Goal: Answer question/provide support: Share knowledge or assist other users

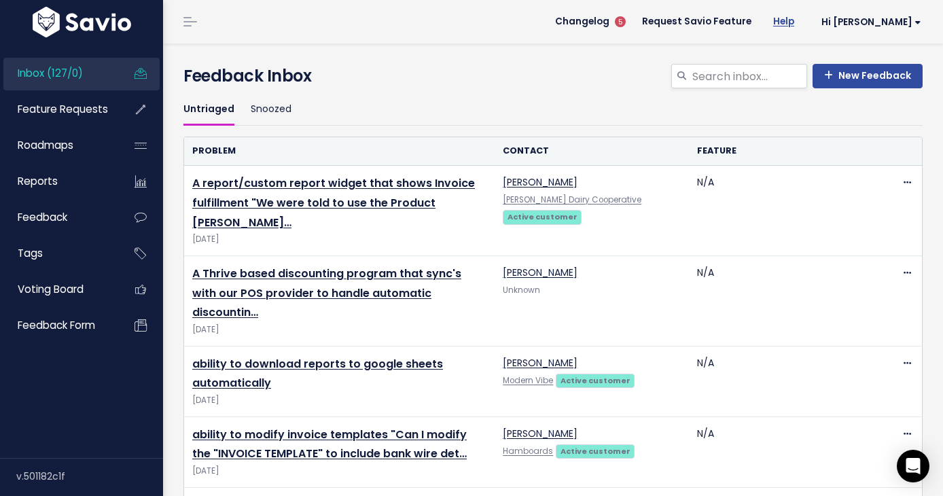
click at [805, 21] on link "Help" at bounding box center [784, 22] width 43 height 20
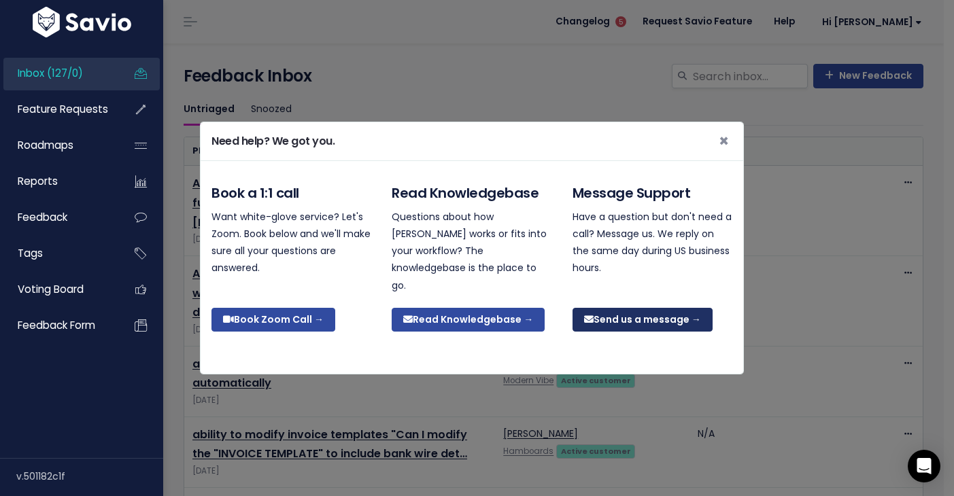
click at [635, 315] on link "Send us a message →" at bounding box center [642, 320] width 140 height 24
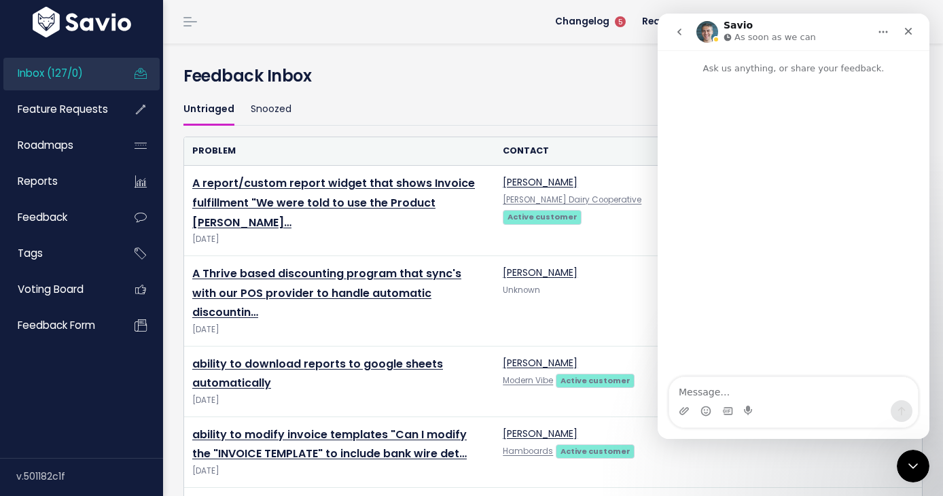
click at [880, 33] on icon "Home" at bounding box center [883, 32] width 11 height 11
click at [737, 179] on div "Intercom messenger" at bounding box center [794, 226] width 272 height 303
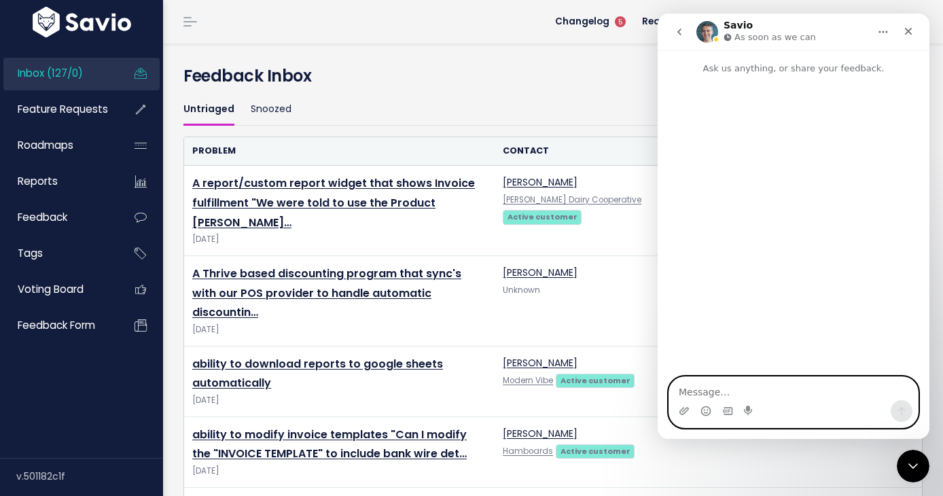
click at [734, 389] on textarea "Message…" at bounding box center [793, 388] width 249 height 23
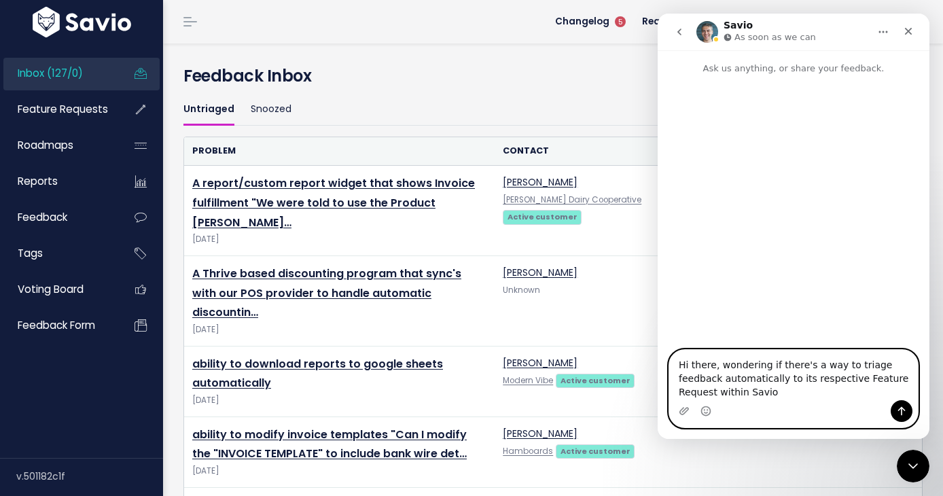
type textarea "Hi there, wondering if there's a way to triage feedback automatically to its re…"
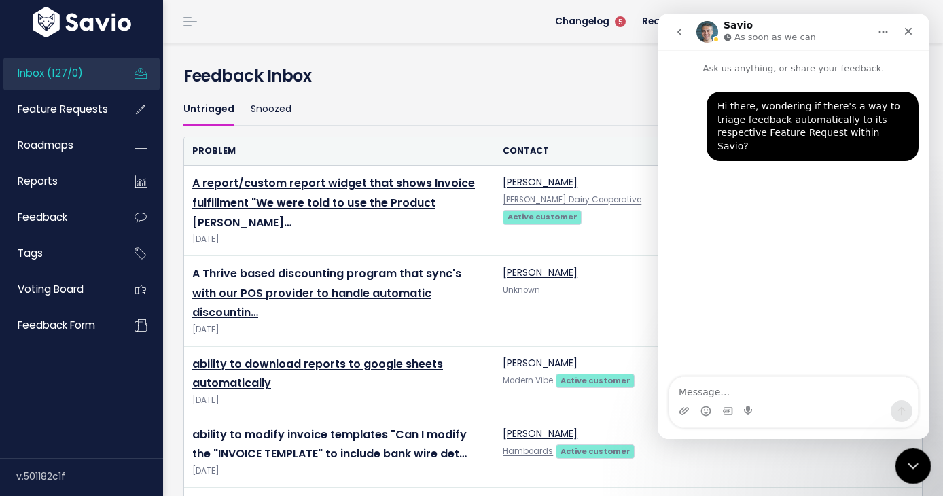
click at [905, 470] on icon "Close Intercom Messenger" at bounding box center [911, 464] width 16 height 16
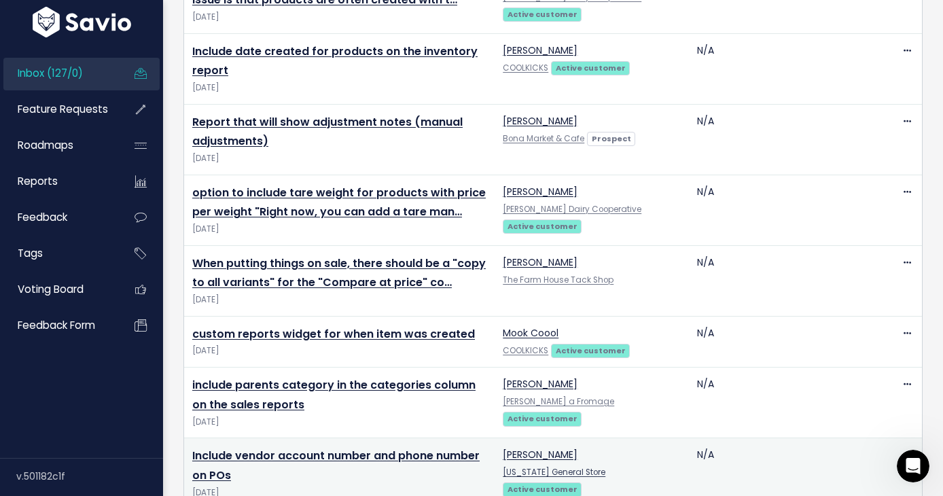
scroll to position [1662, 0]
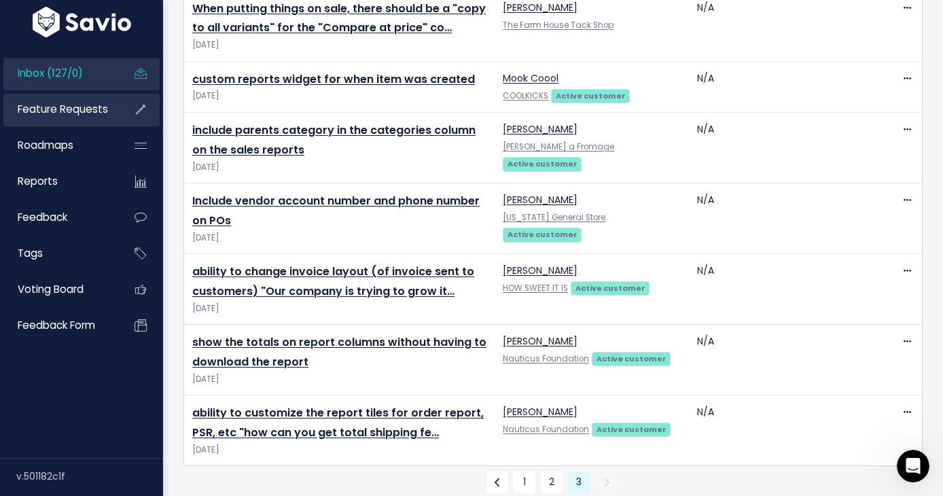
click at [41, 107] on span "Feature Requests" at bounding box center [63, 109] width 90 height 14
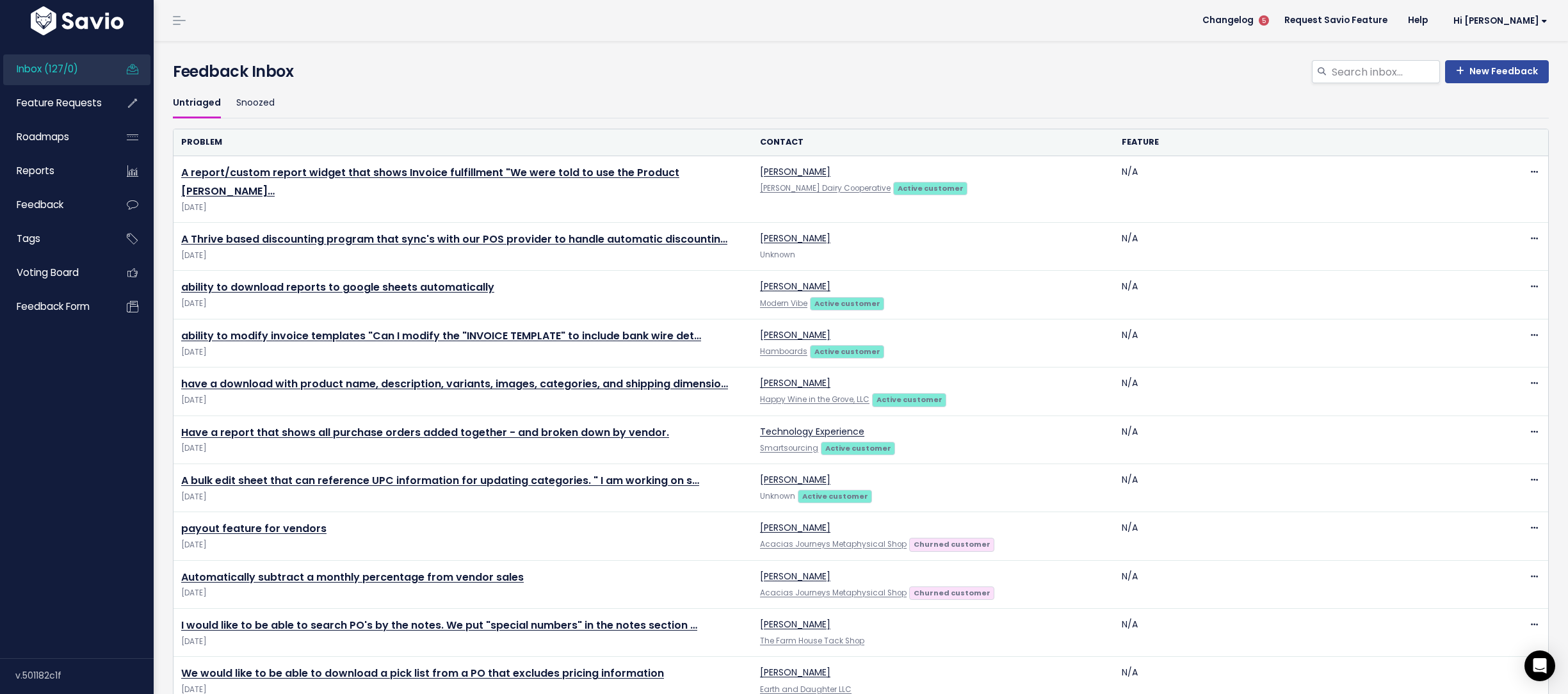
scroll to position [830, 0]
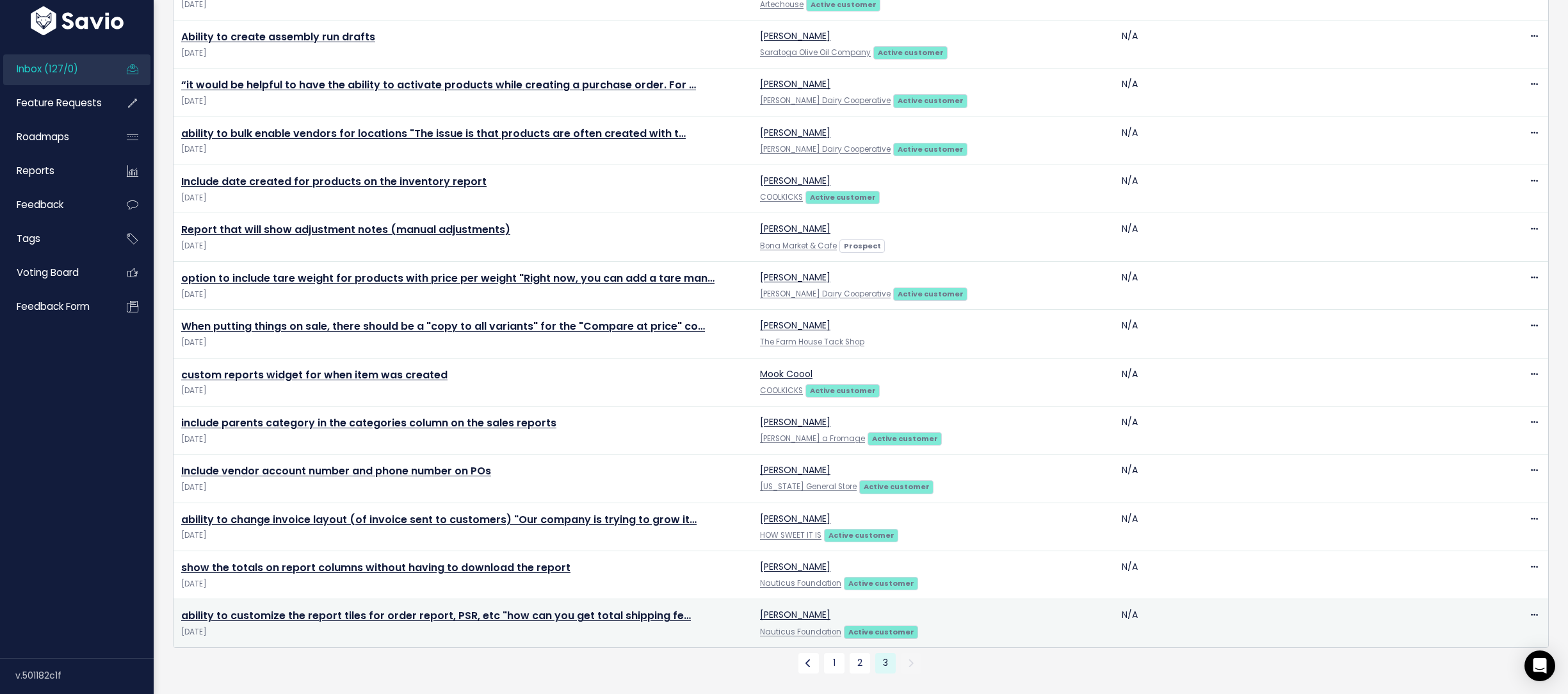
click at [1122, 599] on td "N/A" at bounding box center [1296, 622] width 362 height 48
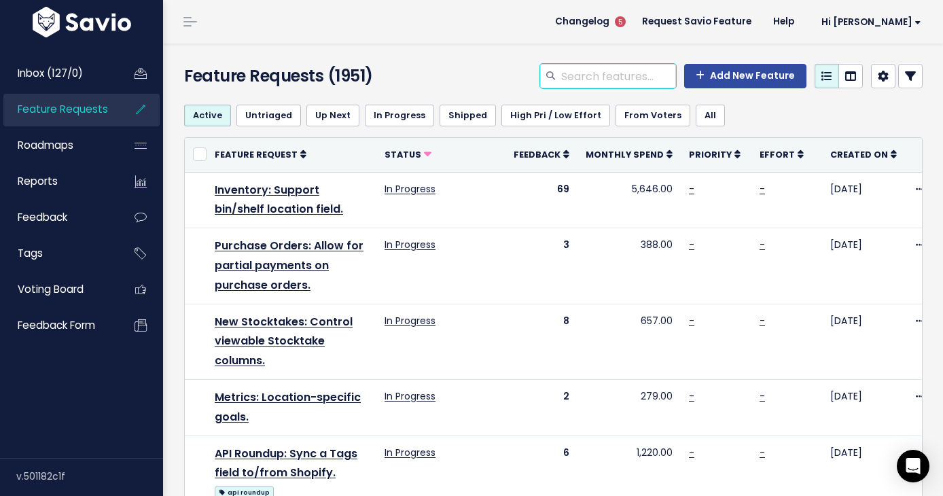
click at [573, 71] on input "search" at bounding box center [618, 76] width 116 height 24
type input "tiles"
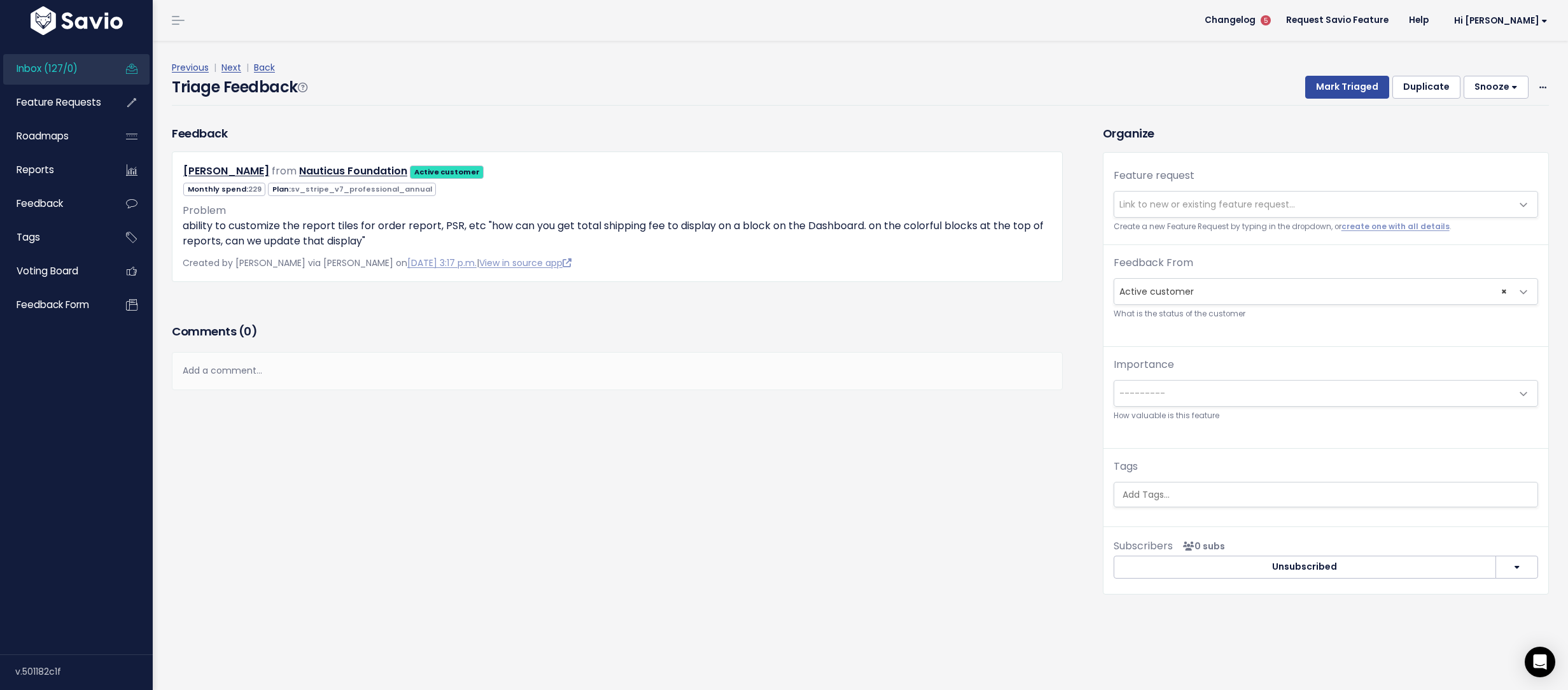
click at [1160, 201] on span "Link to new or existing feature request..." at bounding box center [1207, 204] width 176 height 13
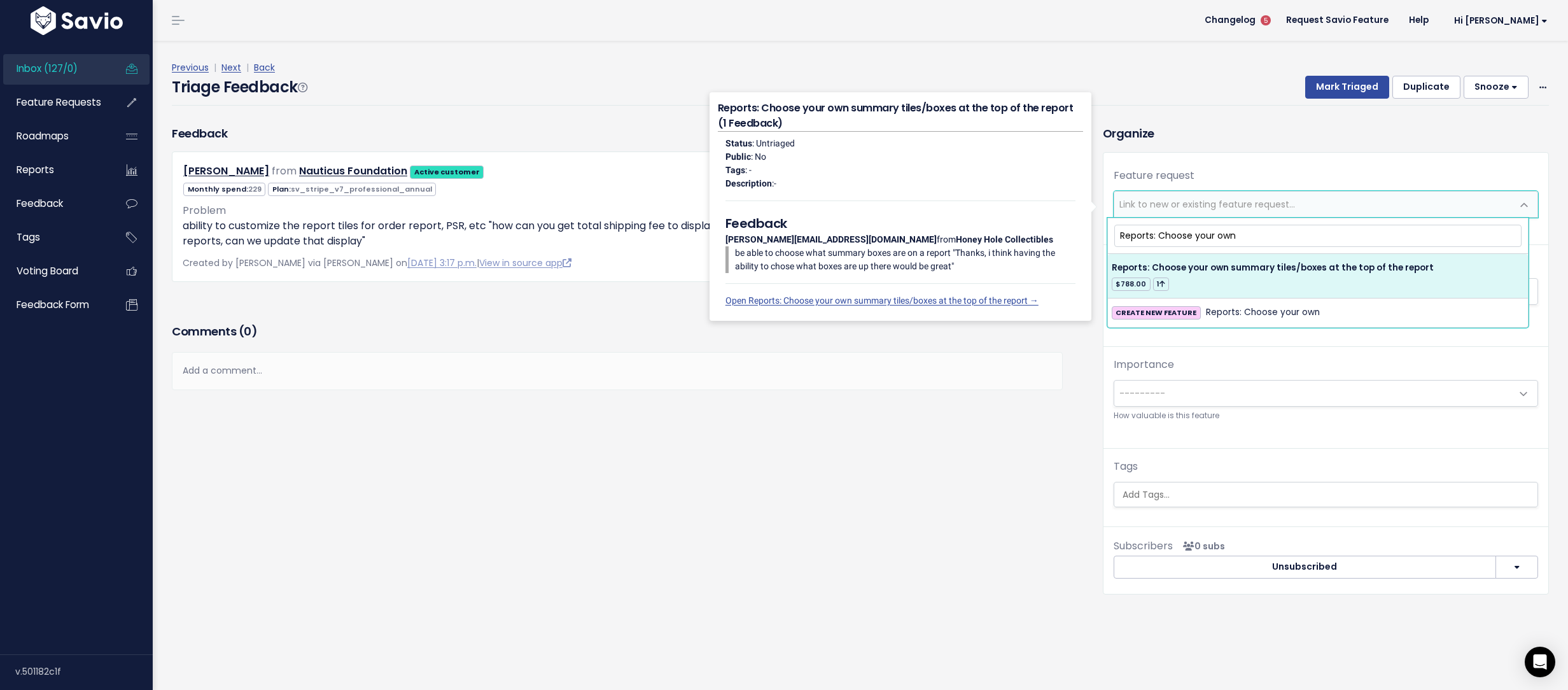
type input "Reports: Choose your own"
select select "64530"
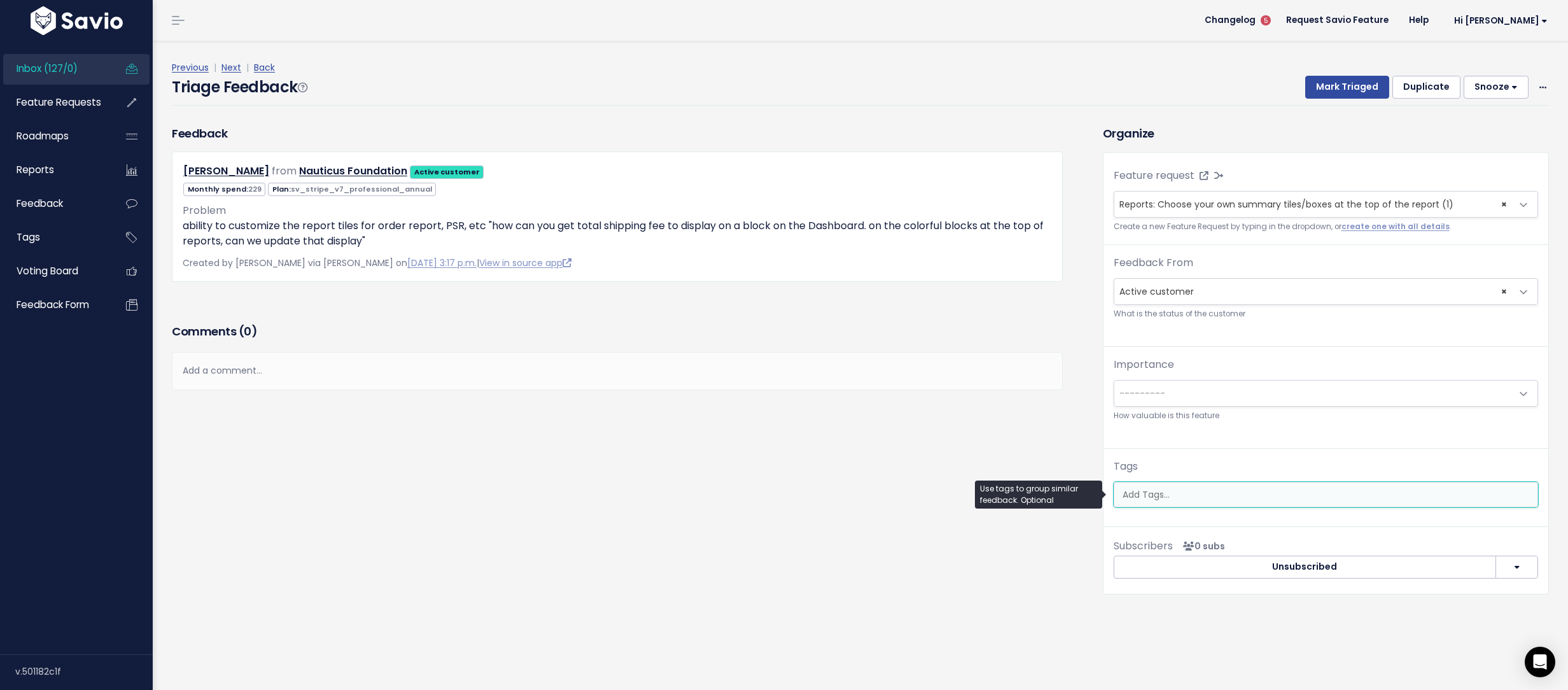
click at [1223, 492] on input "search" at bounding box center [1325, 494] width 417 height 13
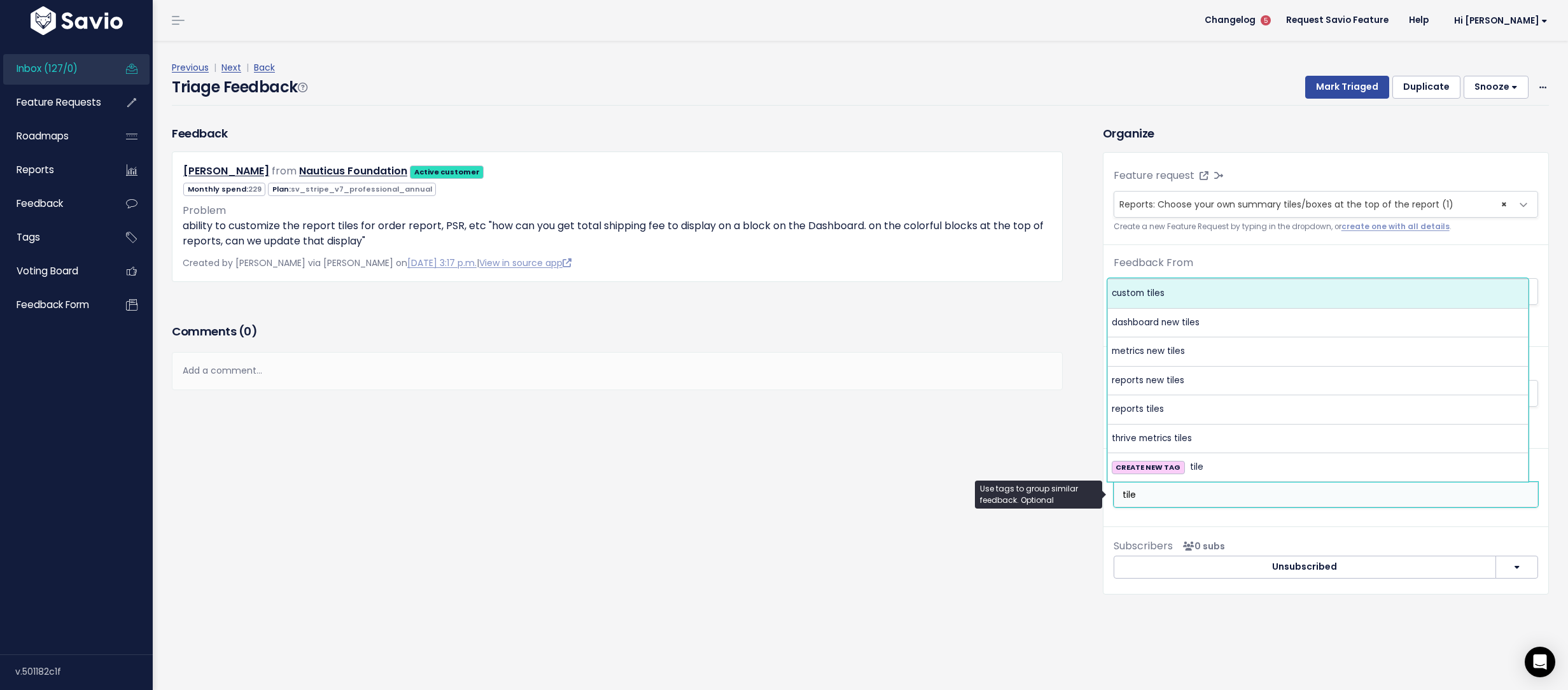
type input "tile"
select select "6305"
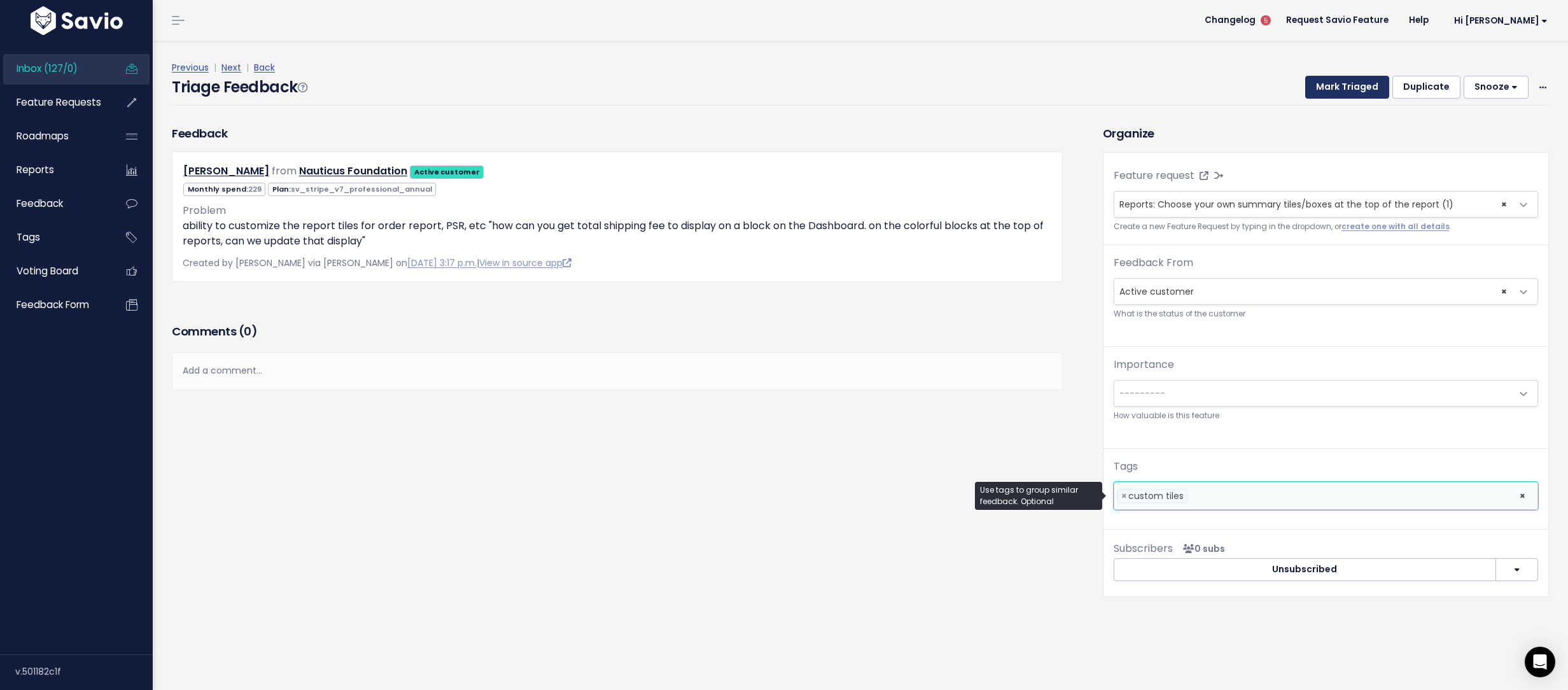
click at [1318, 93] on button "Mark Triaged" at bounding box center [1347, 87] width 84 height 22
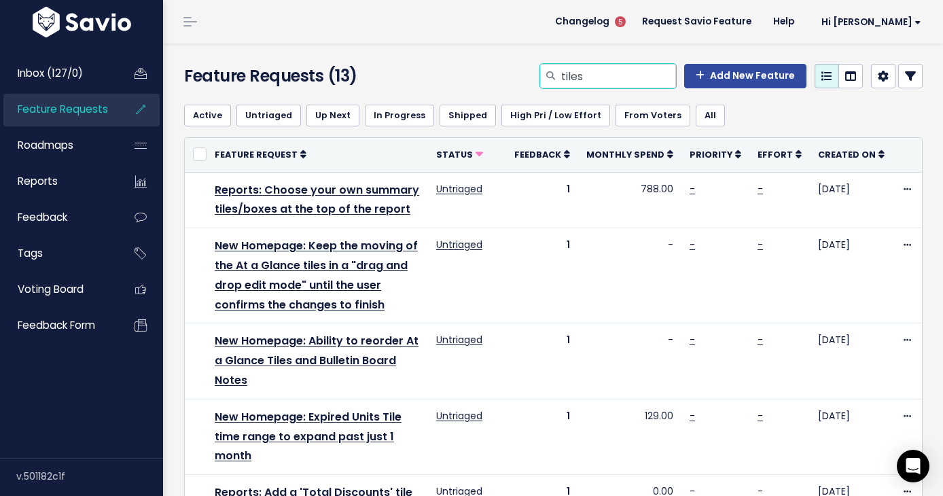
click at [572, 73] on input "tiles" at bounding box center [618, 76] width 116 height 24
type input "report totals"
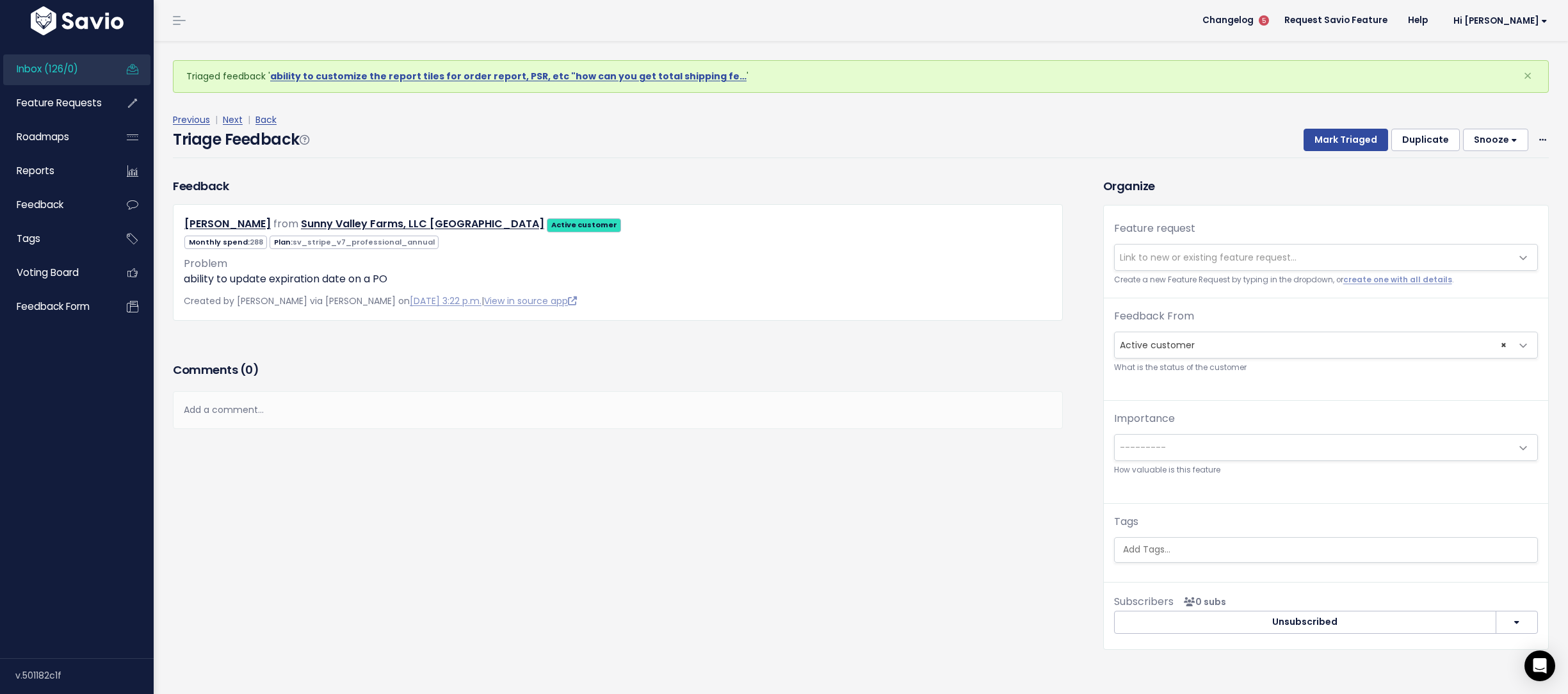
click at [67, 64] on span "Inbox (126/0)" at bounding box center [47, 69] width 61 height 13
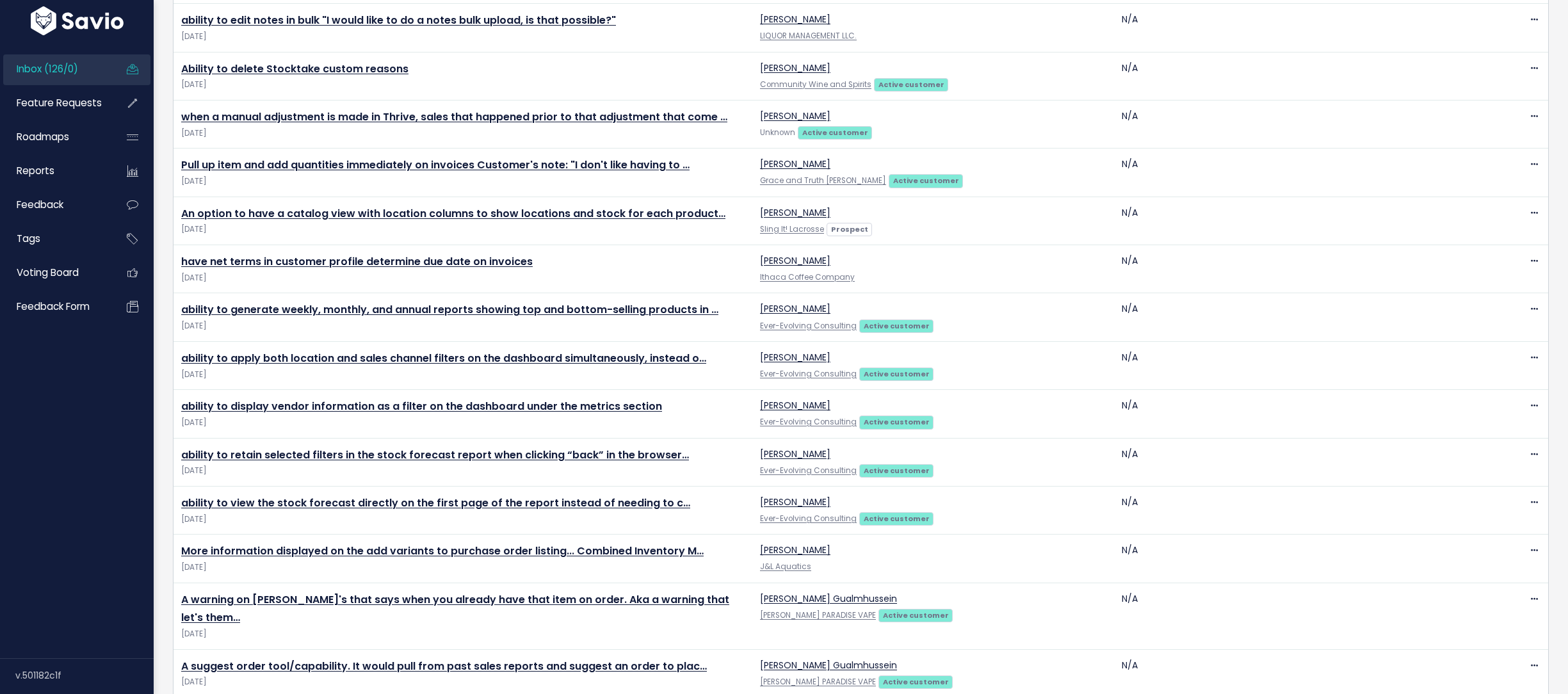
scroll to position [1940, 0]
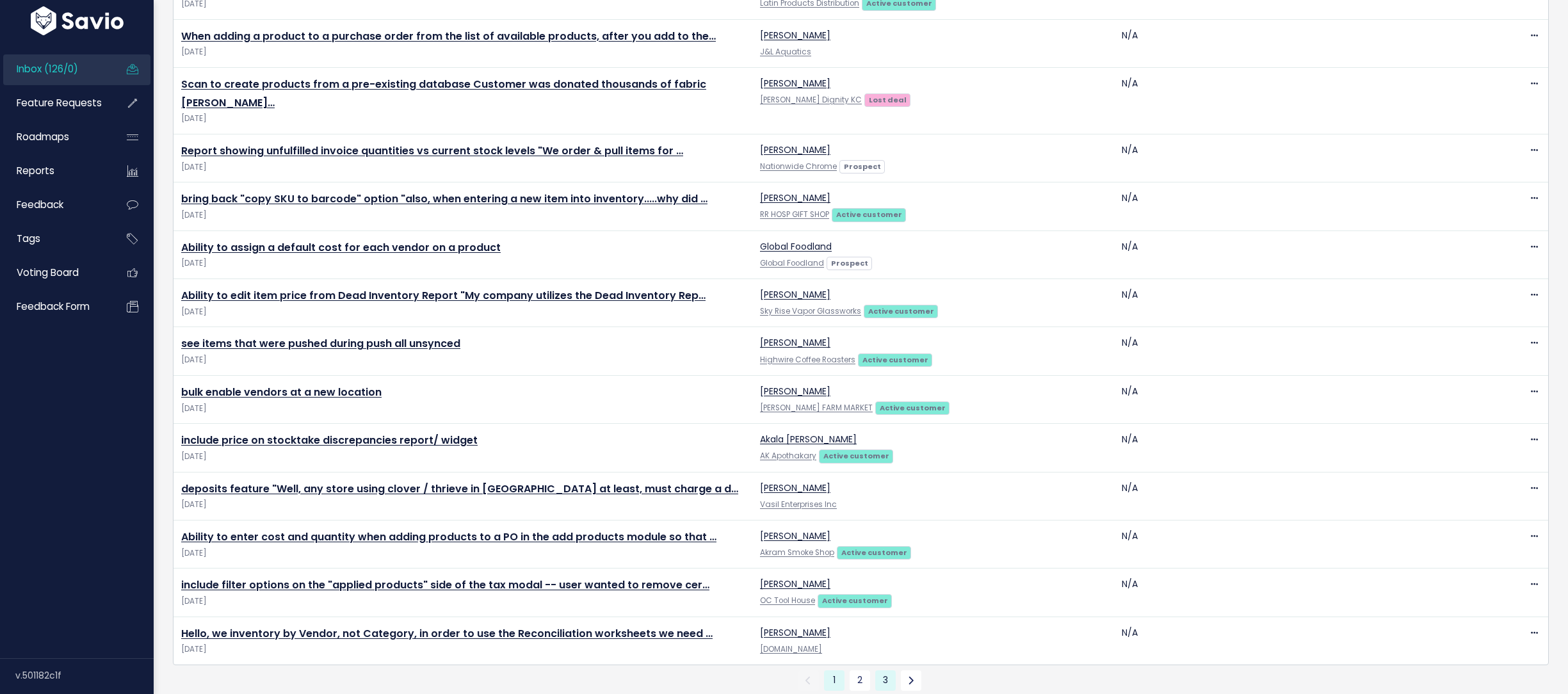
click at [888, 670] on link "3" at bounding box center [886, 681] width 21 height 21
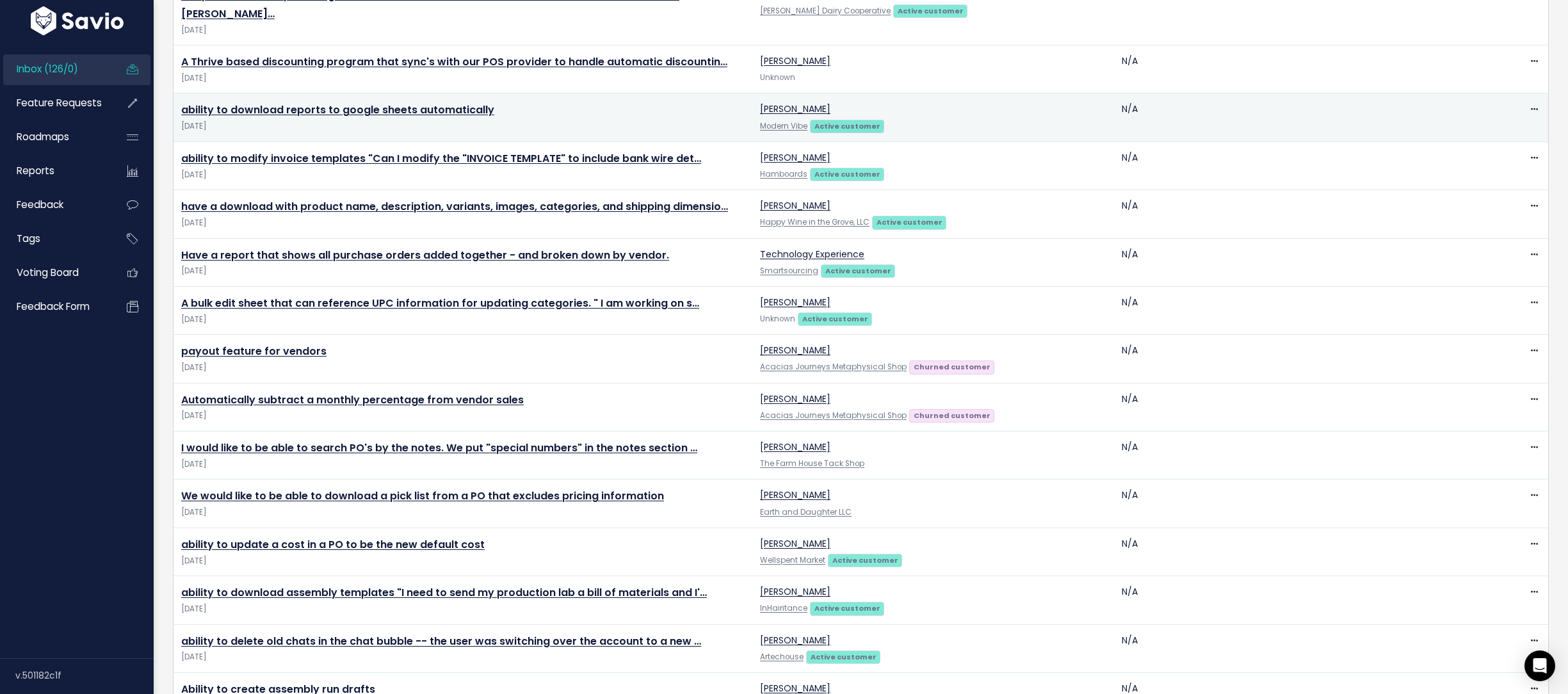
scroll to position [452, 0]
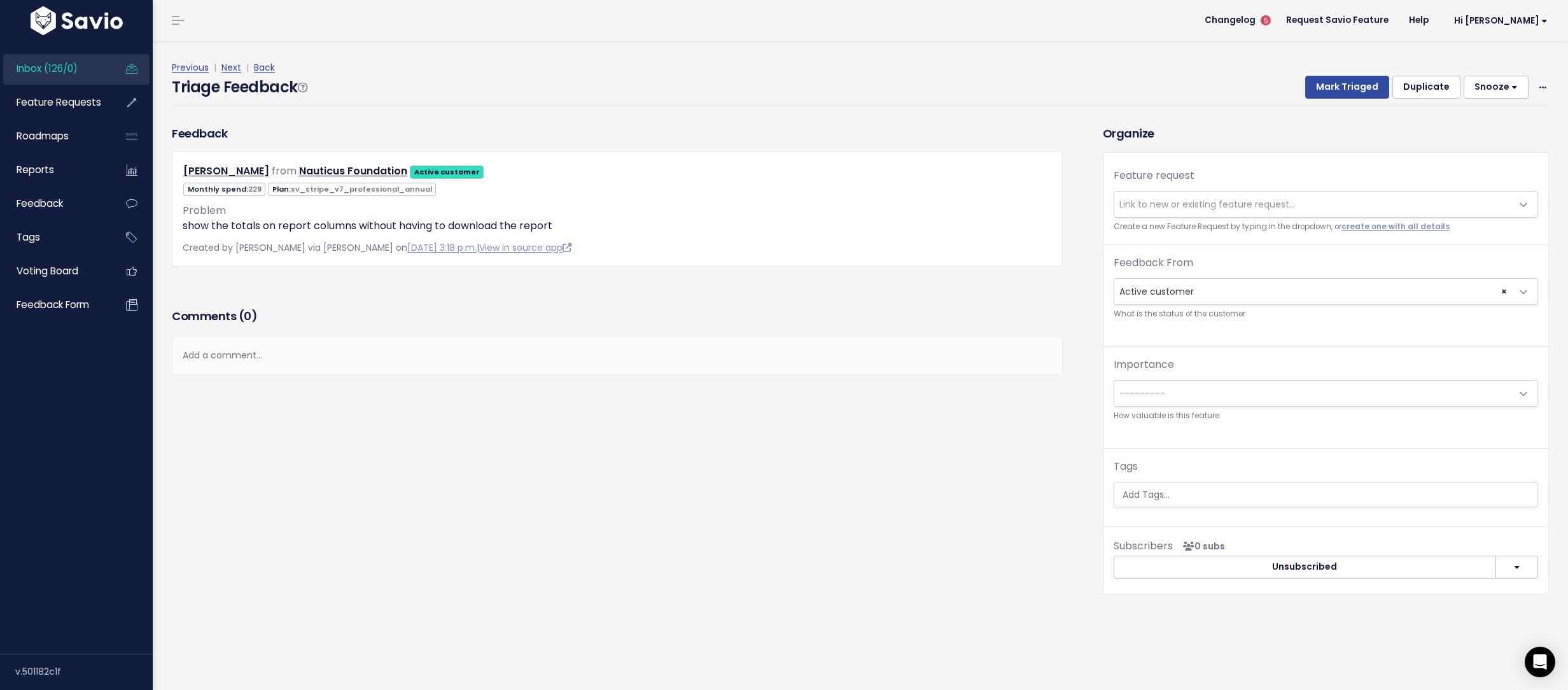
click at [1182, 198] on span "Link to new or existing feature request..." at bounding box center [1207, 204] width 176 height 13
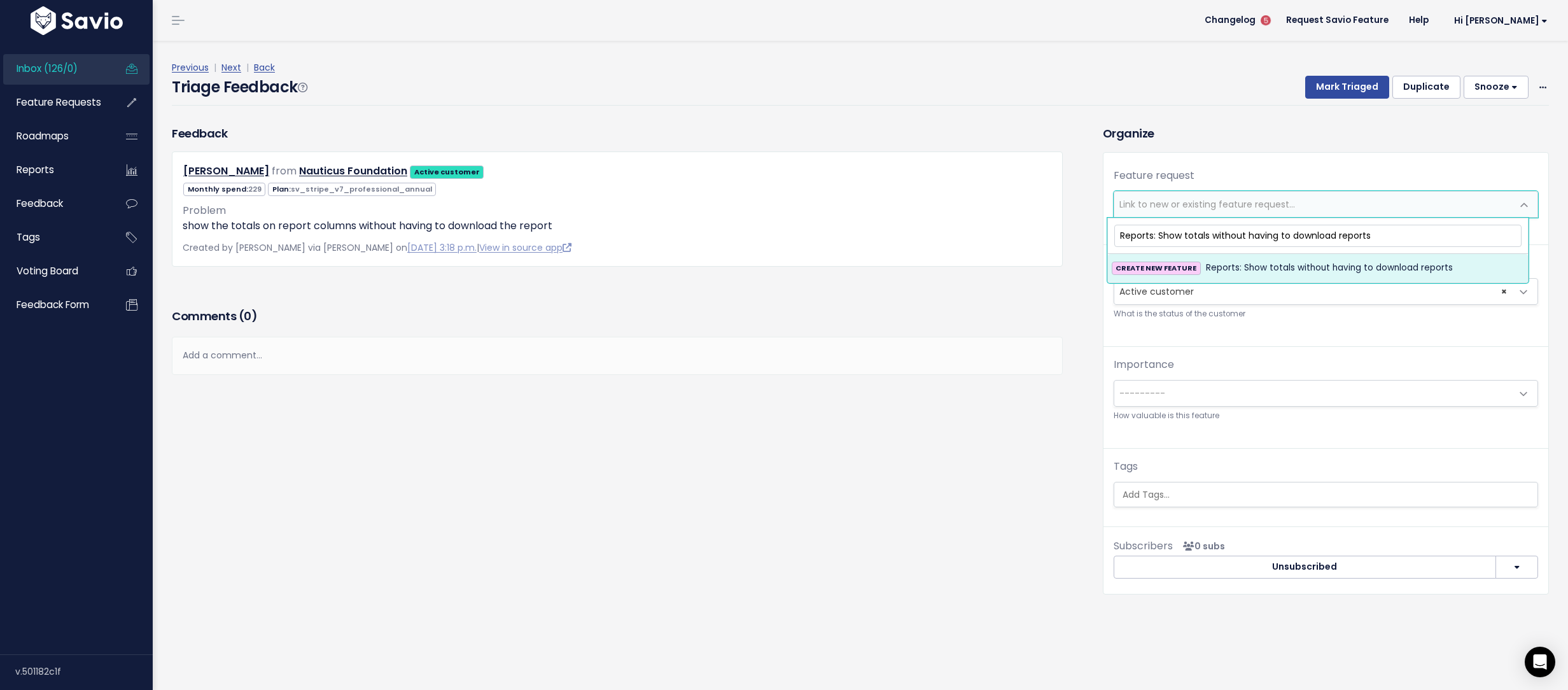
type input "Reports: Show totals without having to download reports"
click at [1278, 254] on li "CREATE NEW FEATURE Reports: Show totals without having to download reports" at bounding box center [1317, 268] width 420 height 28
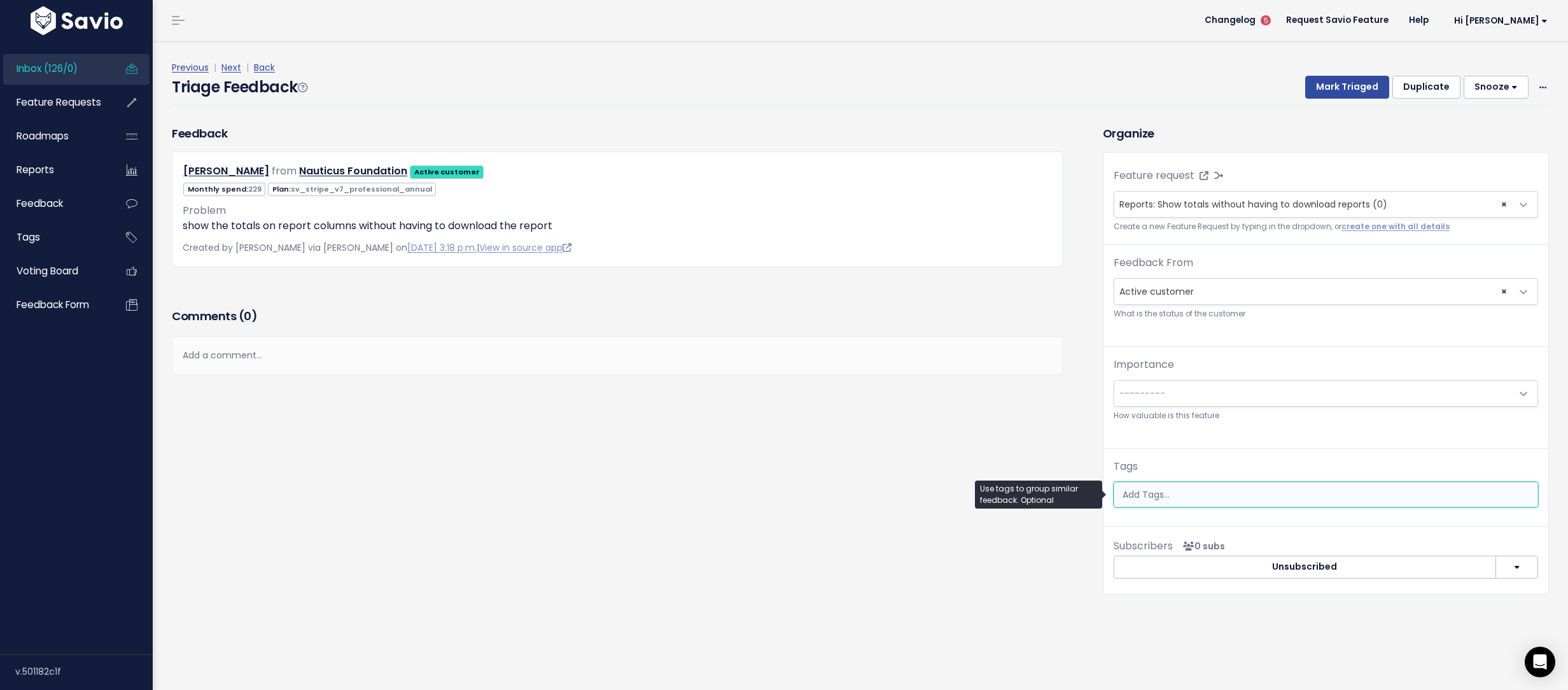
click at [1152, 499] on input "search" at bounding box center [1325, 494] width 417 height 13
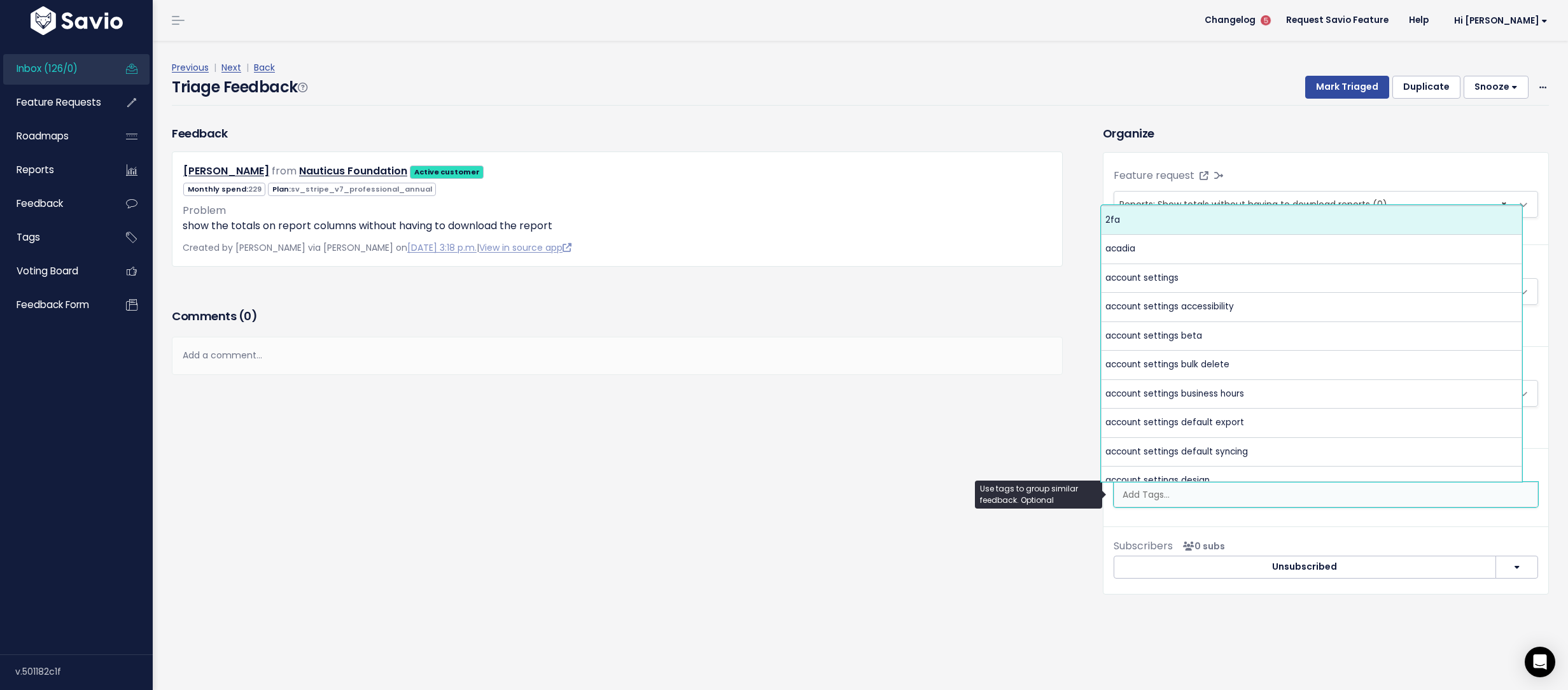
type input "r"
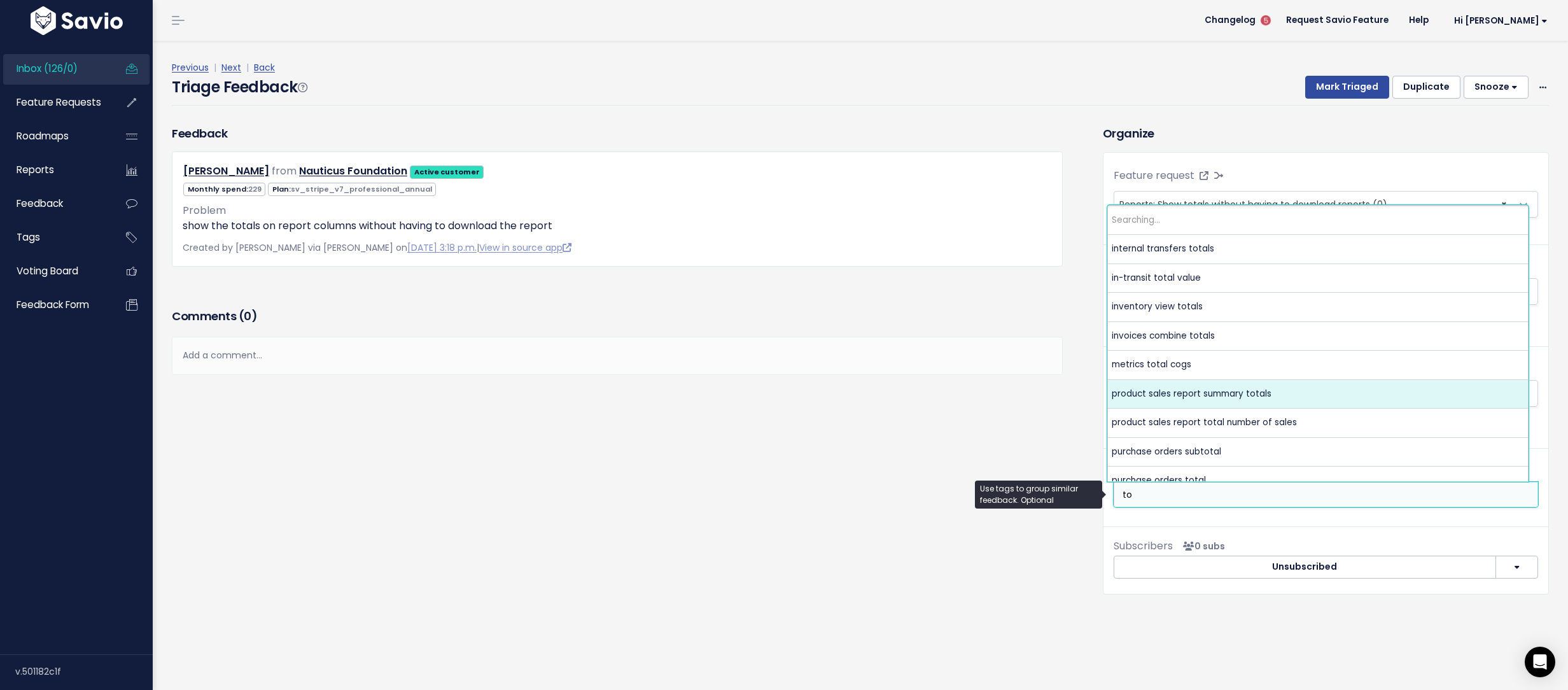
type input "t"
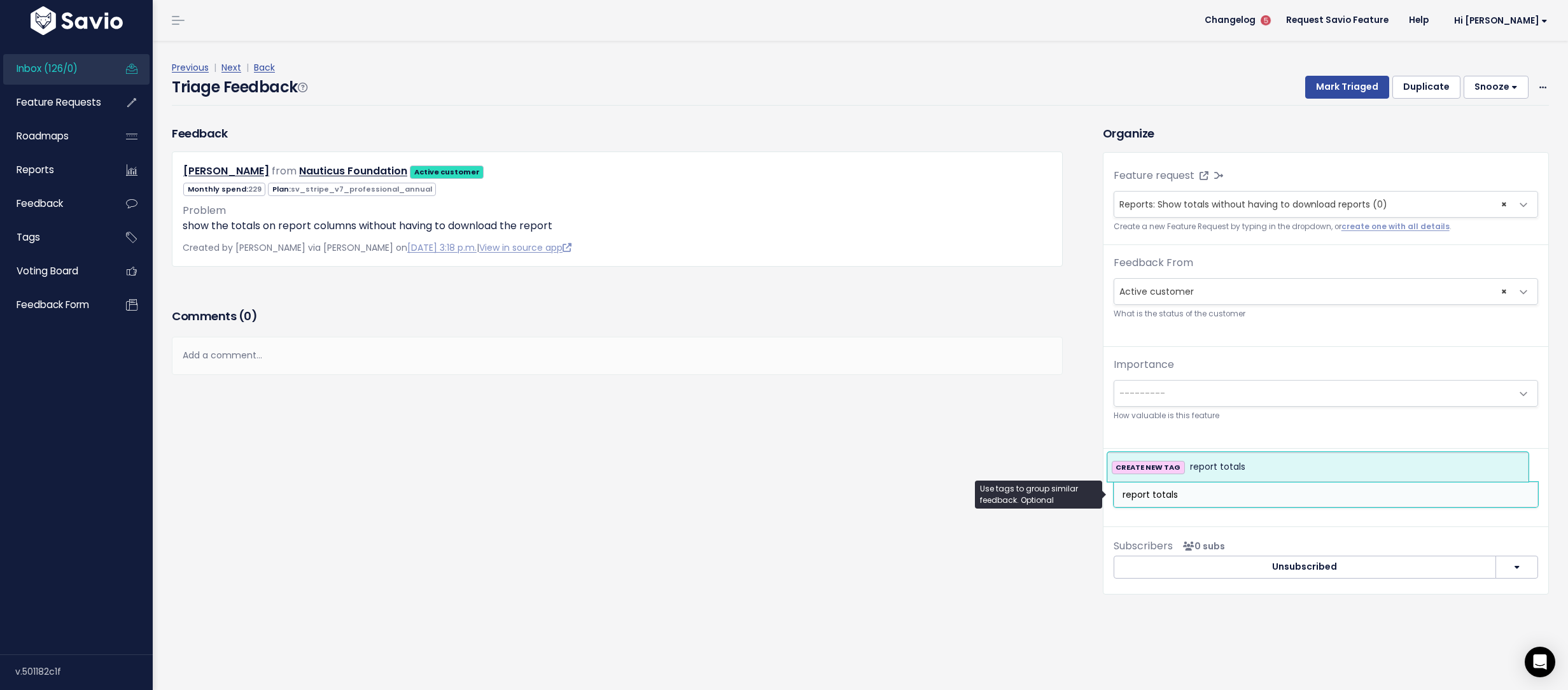
type input "report totals"
click at [1223, 473] on span "report totals" at bounding box center [1217, 467] width 55 height 15
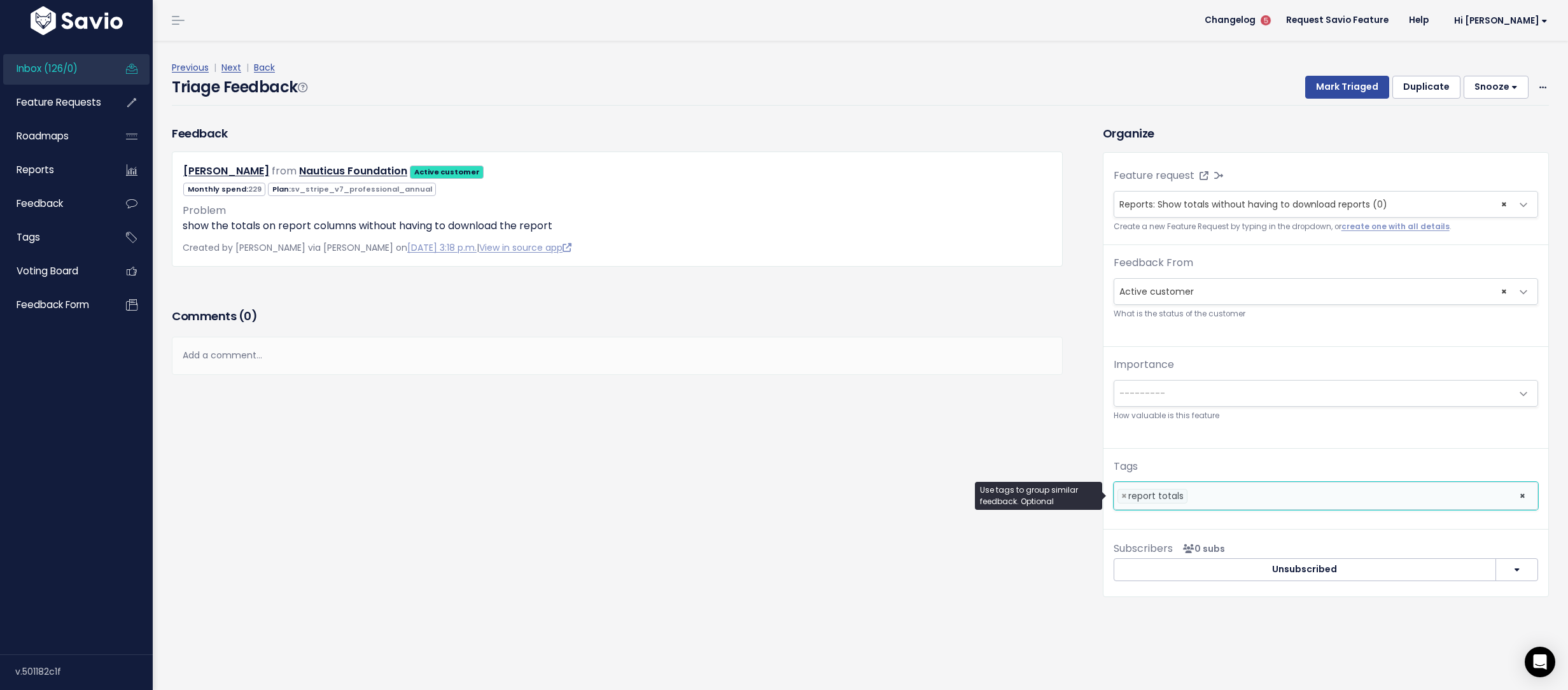
click at [1318, 101] on div "Triage Feedback Mark Triaged Duplicate Snooze 1 day 3 days 7 days 14 days Edit …" at bounding box center [859, 91] width 1377 height 30
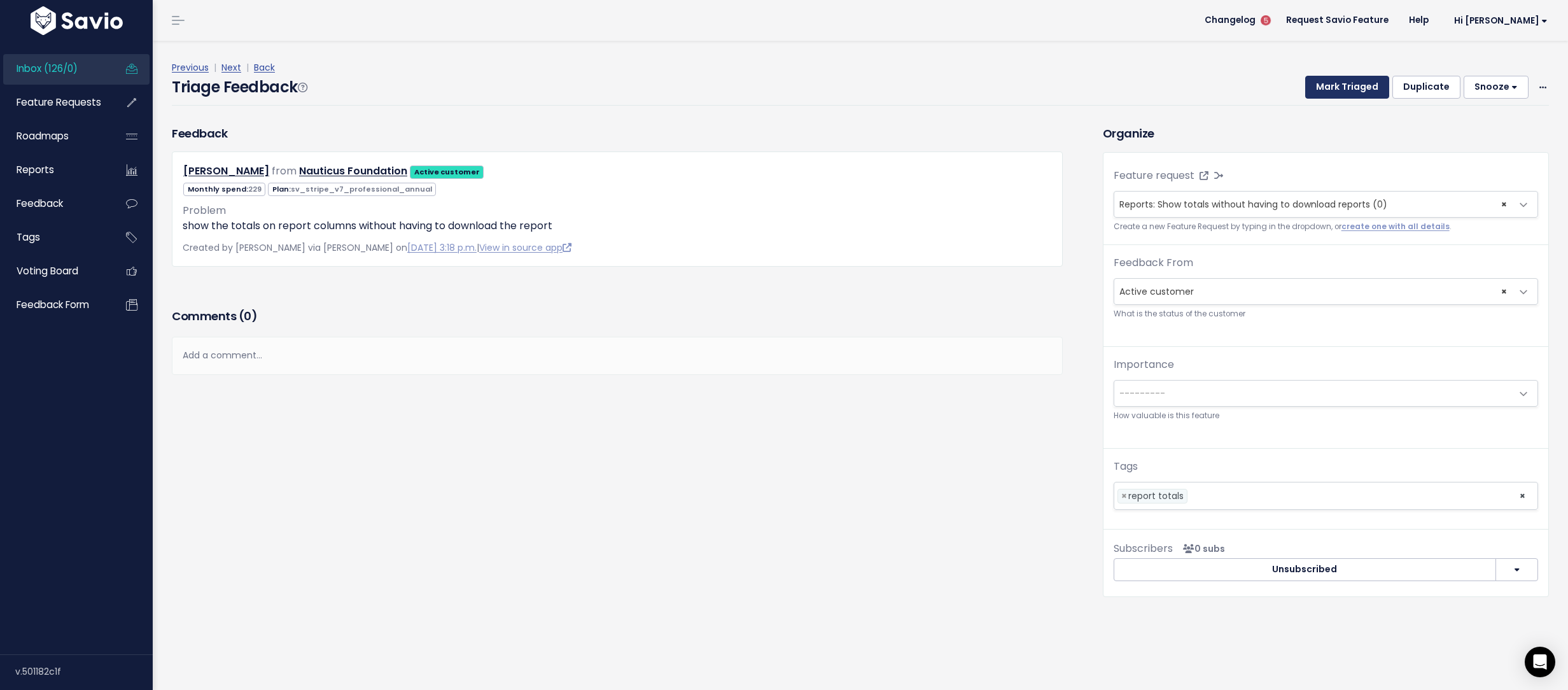
click at [1320, 91] on button "Mark Triaged" at bounding box center [1347, 87] width 84 height 22
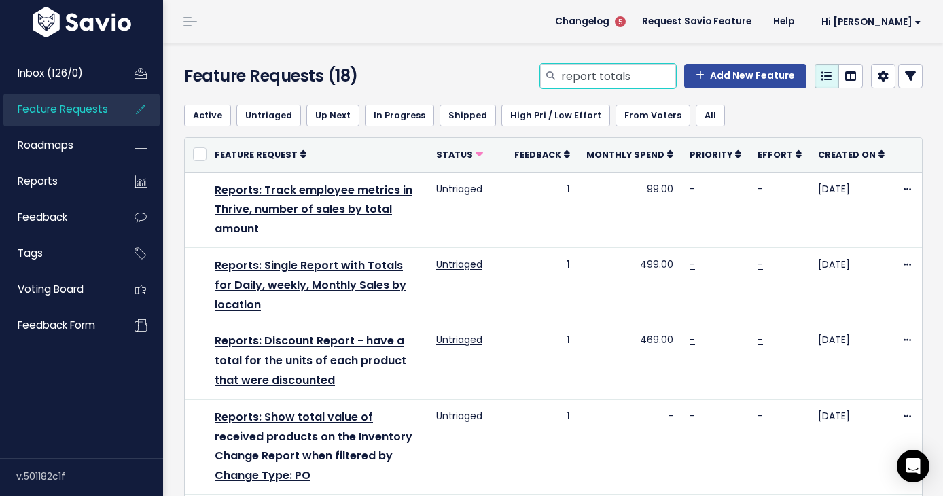
click at [620, 79] on input "report totals" at bounding box center [618, 76] width 116 height 24
type input "invoice custom"
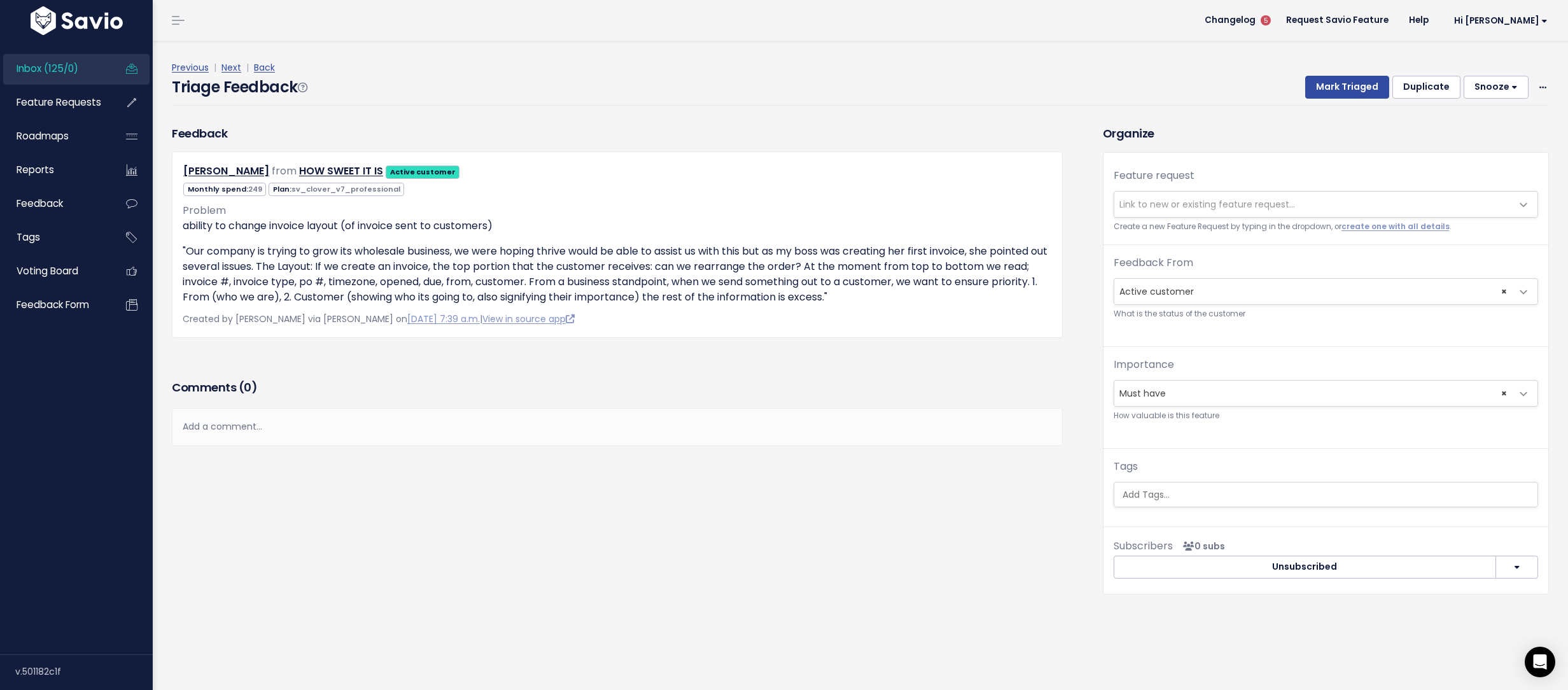
click at [1166, 210] on span "Link to new or existing feature request..." at bounding box center [1207, 204] width 176 height 13
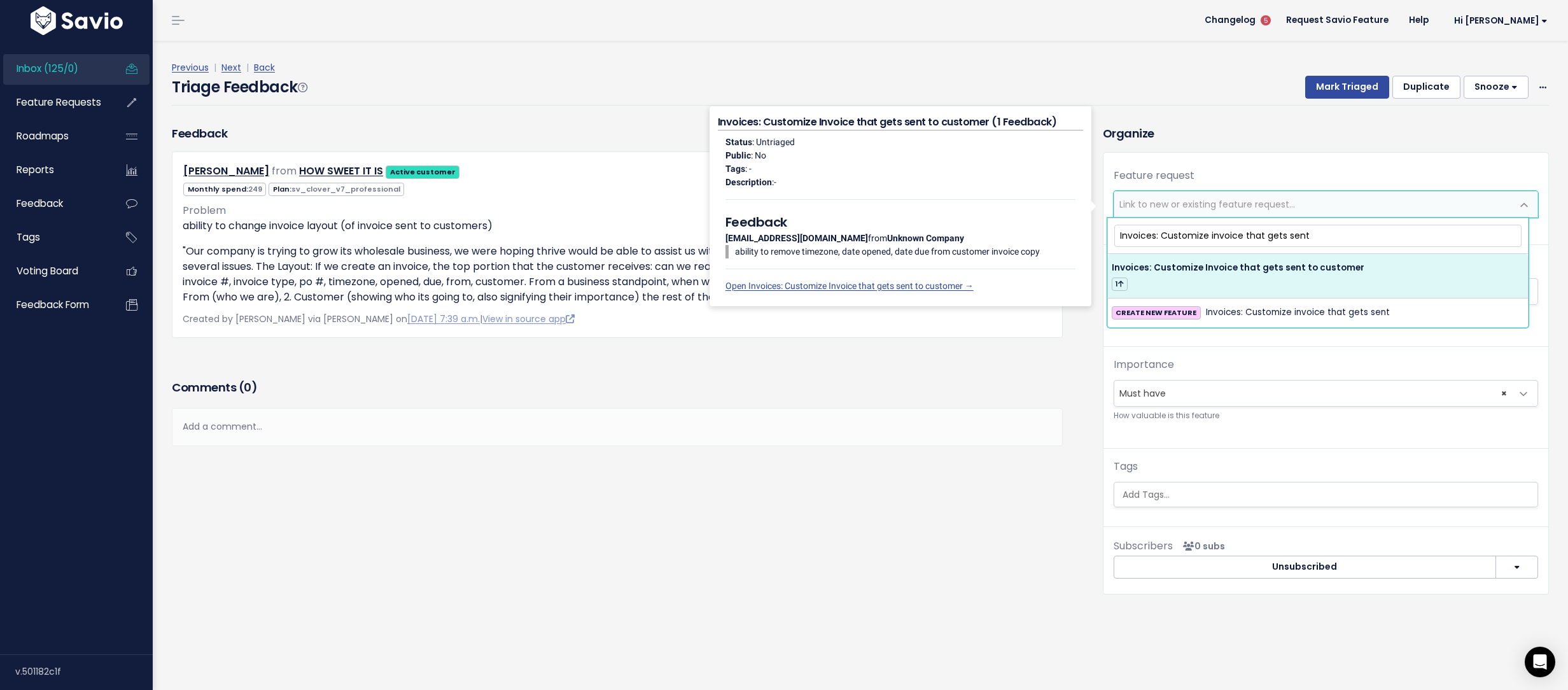
type input "Invoices: Customize invoice that gets sent"
select select "63310"
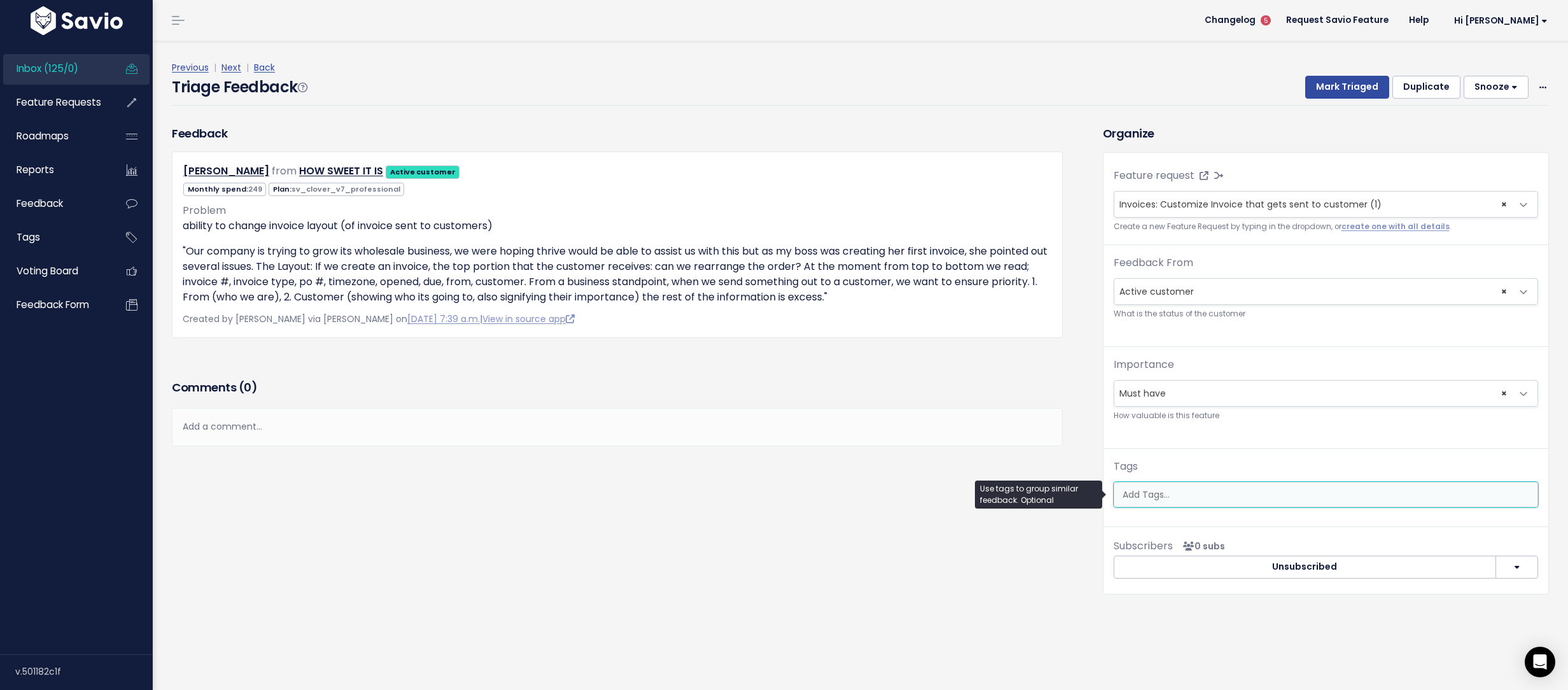
click at [1214, 501] on input "search" at bounding box center [1325, 494] width 417 height 13
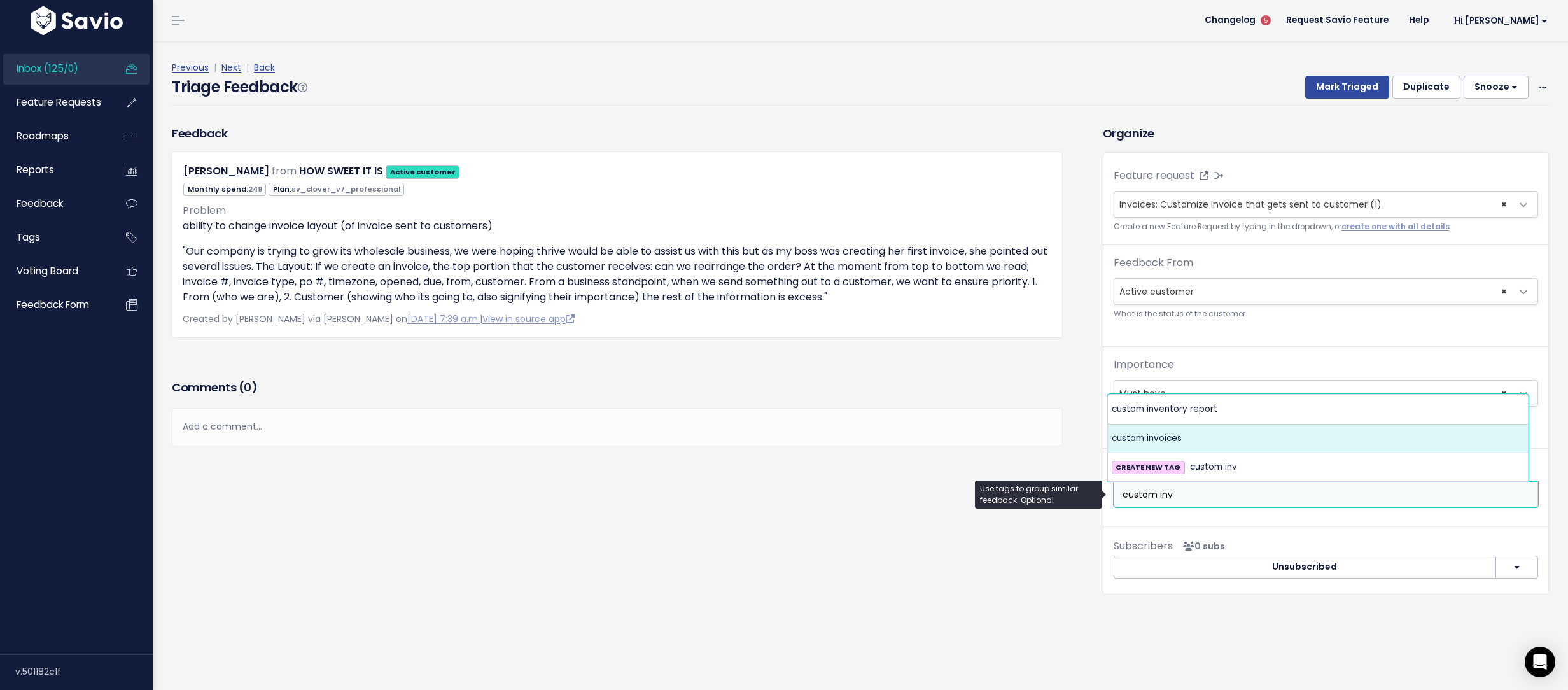
type input "custom inv"
select select "13839"
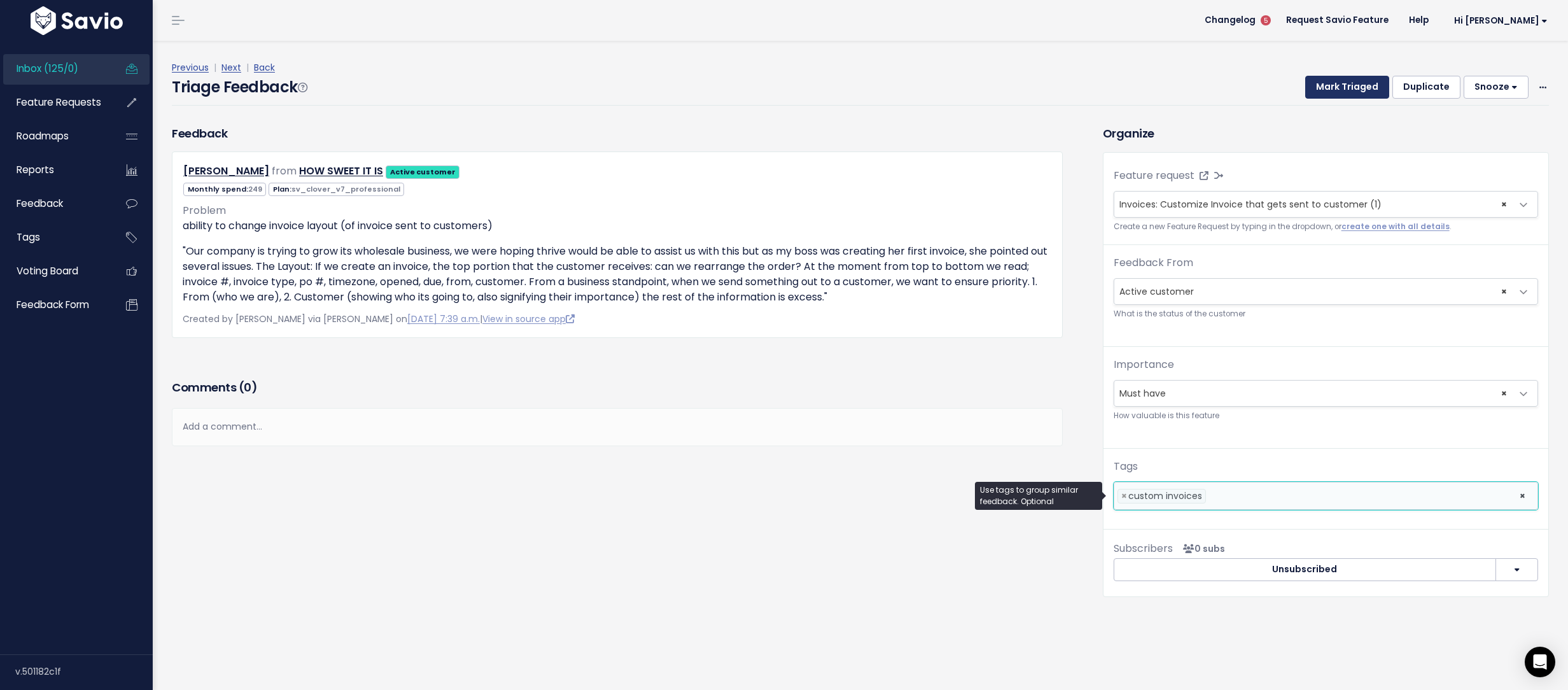
click at [1305, 93] on button "Mark Triaged" at bounding box center [1347, 87] width 84 height 22
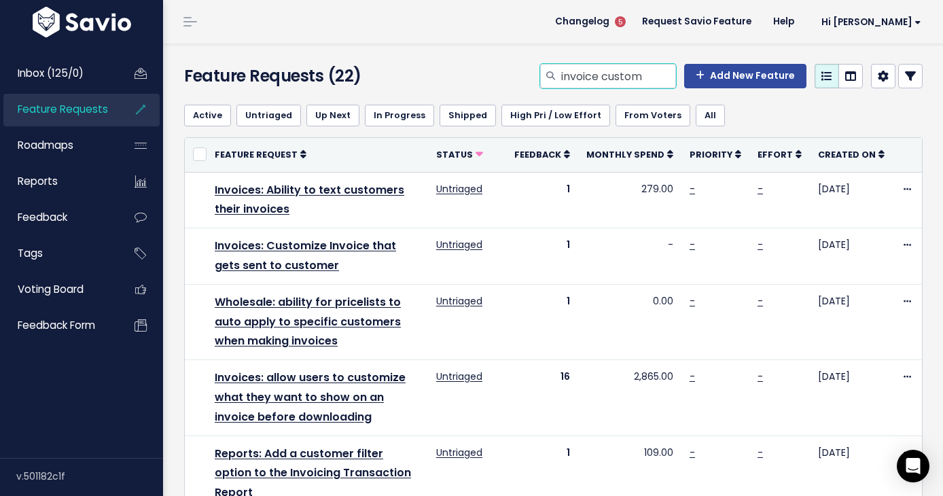
click at [560, 82] on input "invoice custom" at bounding box center [618, 76] width 116 height 24
type input "o"
type input "purchase order field"
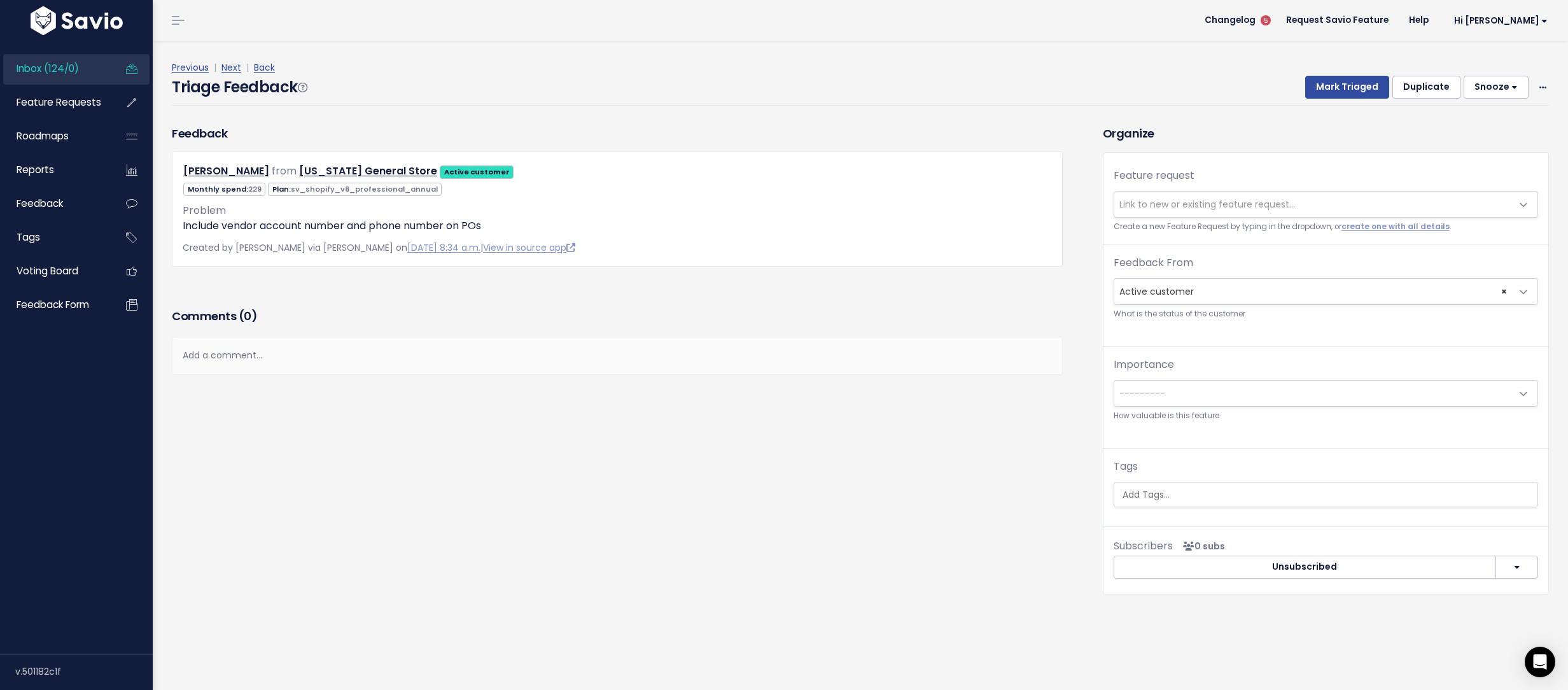
click at [1183, 207] on span "Link to new or existing feature request..." at bounding box center [1207, 204] width 176 height 13
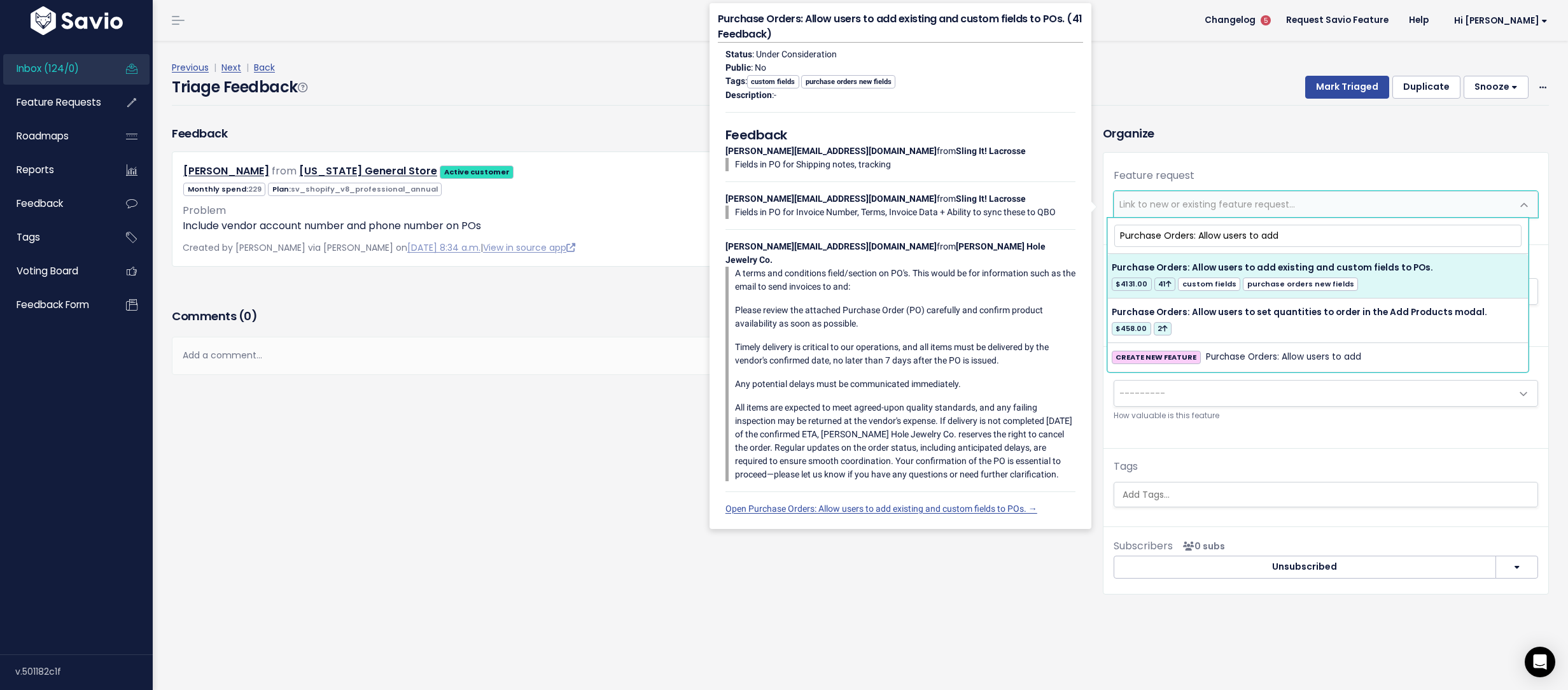
type input "Purchase Orders: Allow users to add"
select select "20485"
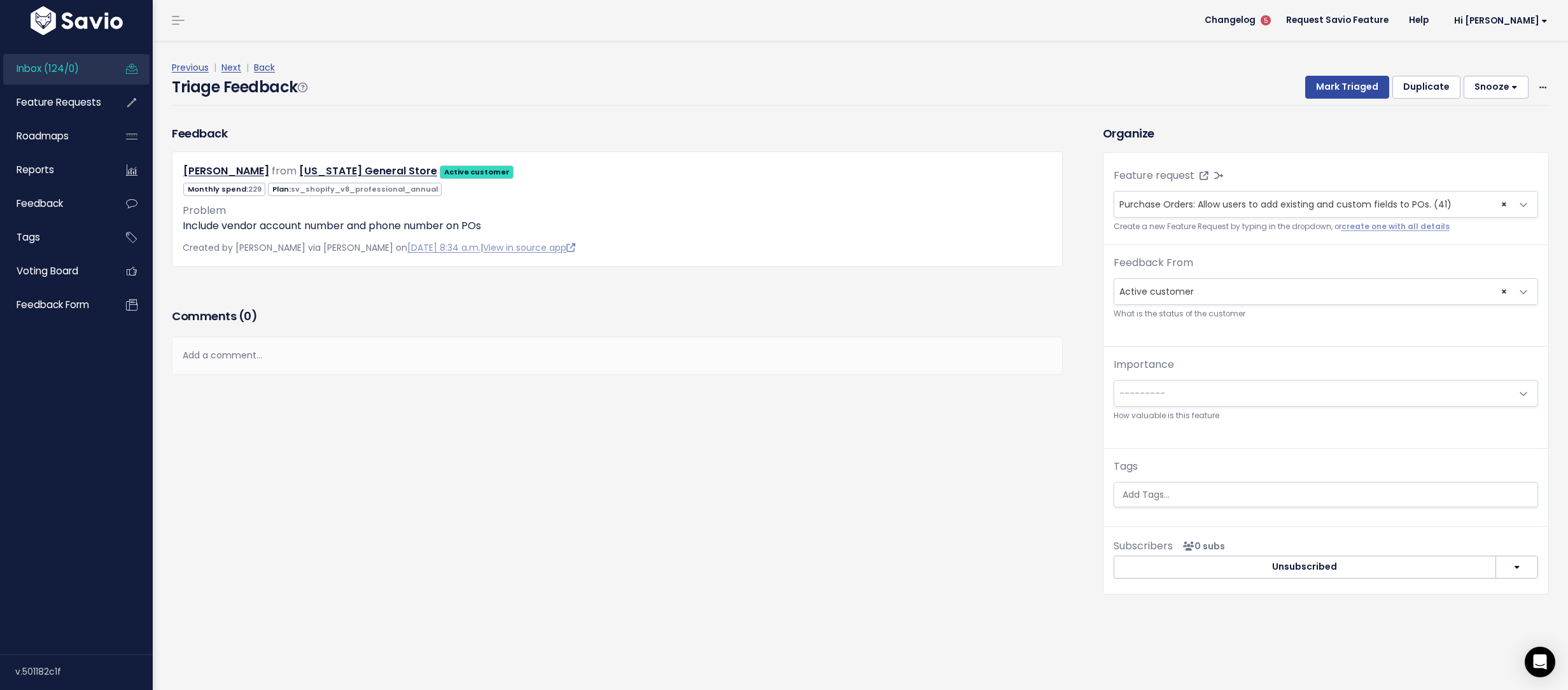
click at [1196, 501] on ul at bounding box center [1326, 494] width 423 height 24
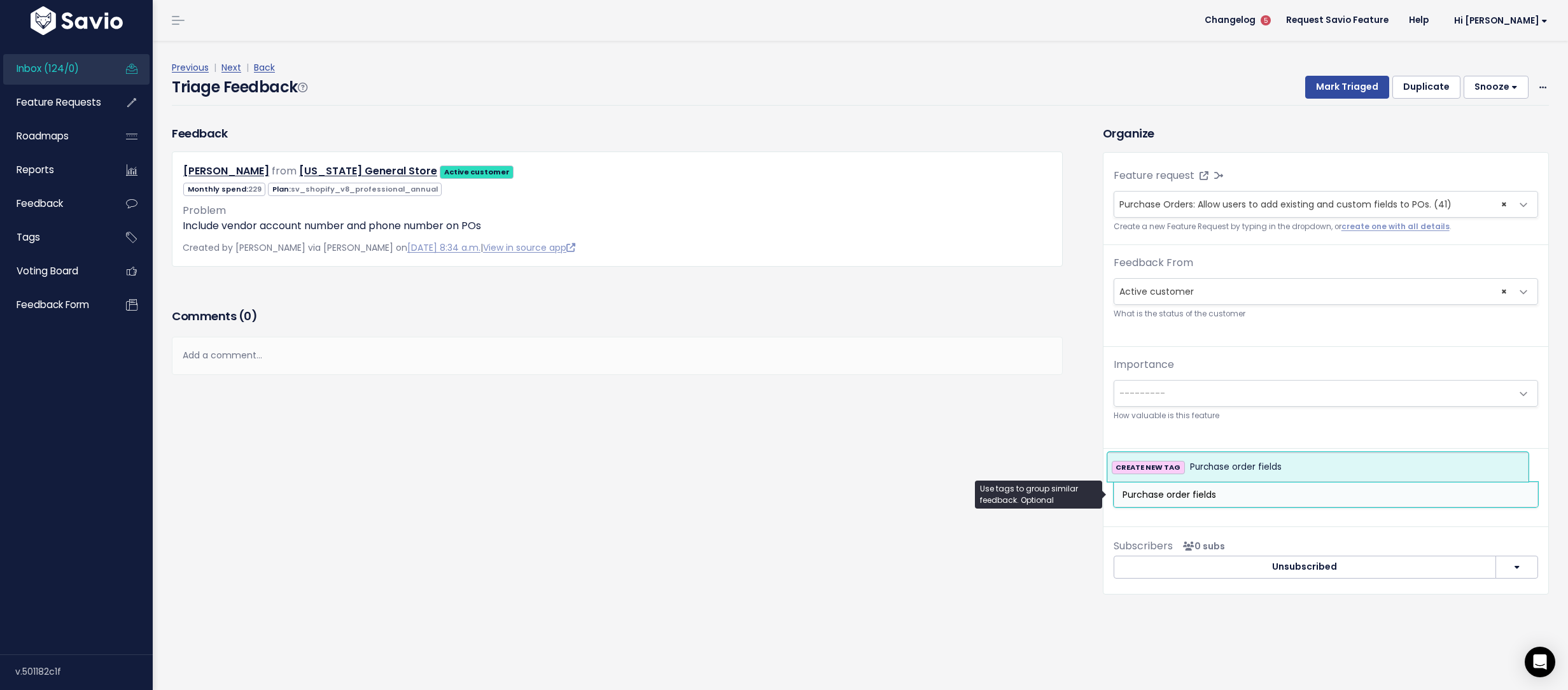
type input "Purchase order fields"
click at [1240, 463] on span "Purchase order fields" at bounding box center [1236, 467] width 92 height 15
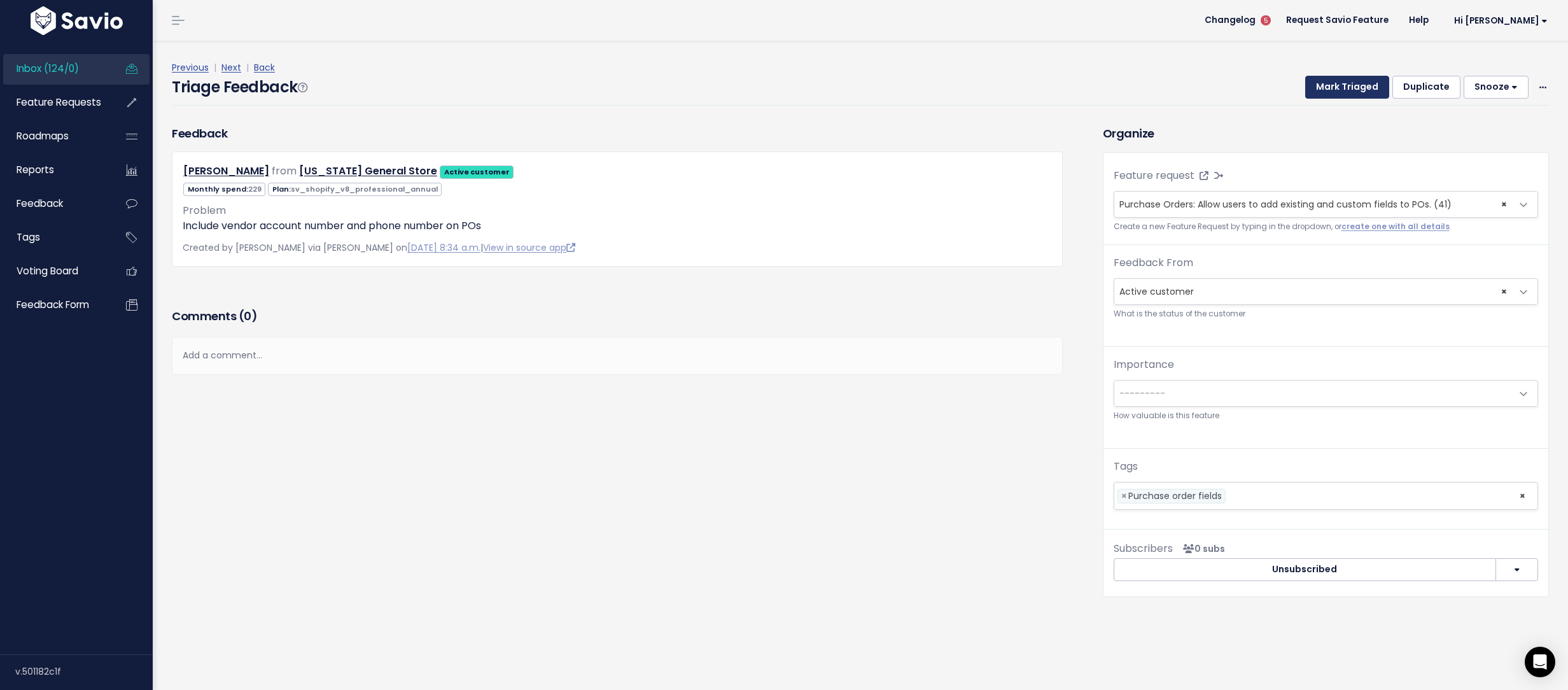
click at [1331, 79] on button "Mark Triaged" at bounding box center [1347, 87] width 84 height 22
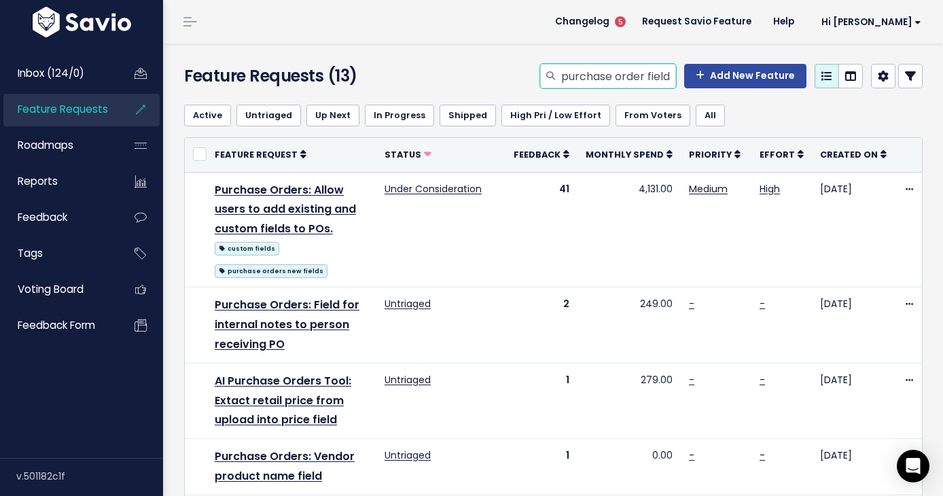
click at [614, 75] on input "purchase order field" at bounding box center [618, 76] width 116 height 24
type input "p"
type input "parent category"
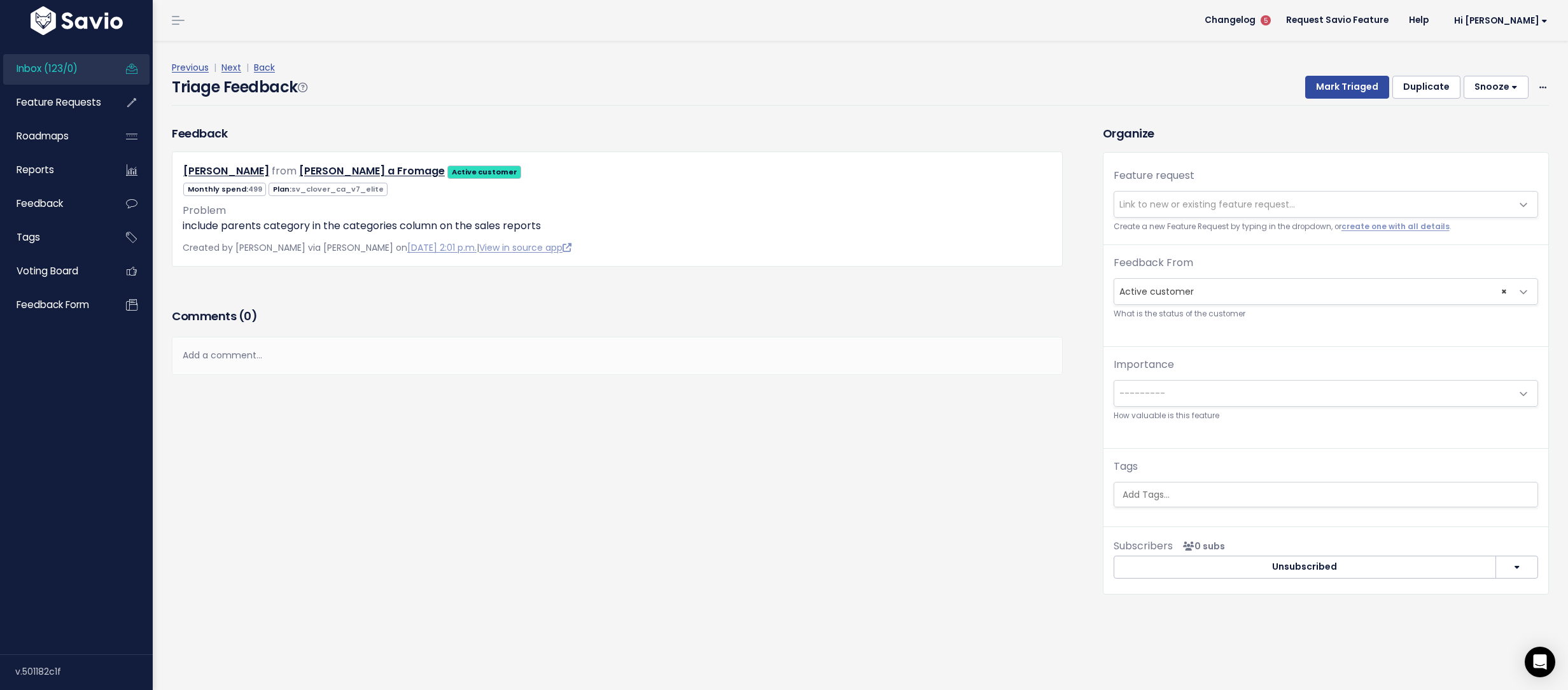
click at [1208, 203] on span "Link to new or existing feature request..." at bounding box center [1207, 204] width 176 height 13
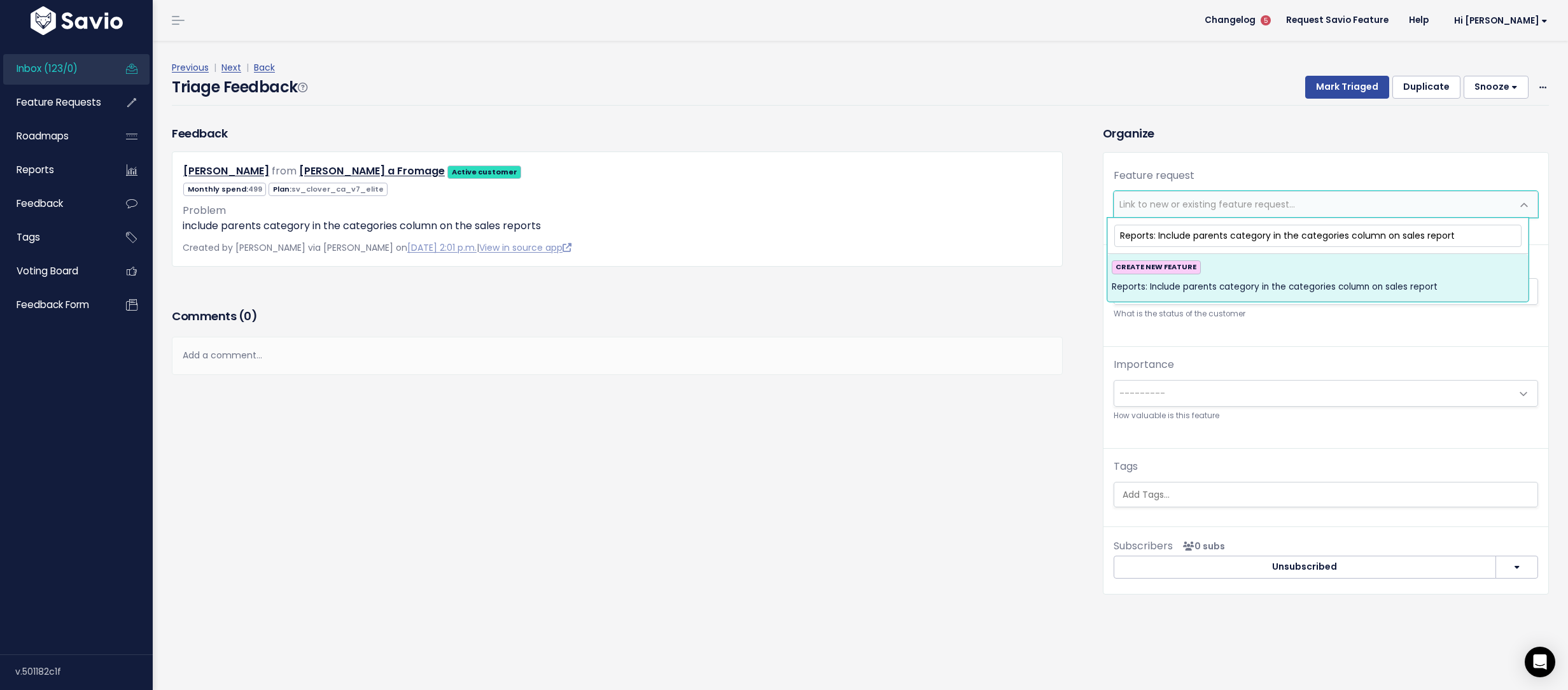
type input "Reports: Include parents category in the categories column on sales report"
click at [1370, 268] on div "CREATE NEW FEATURE Reports: Include parents category in the categories column o…" at bounding box center [1317, 277] width 412 height 35
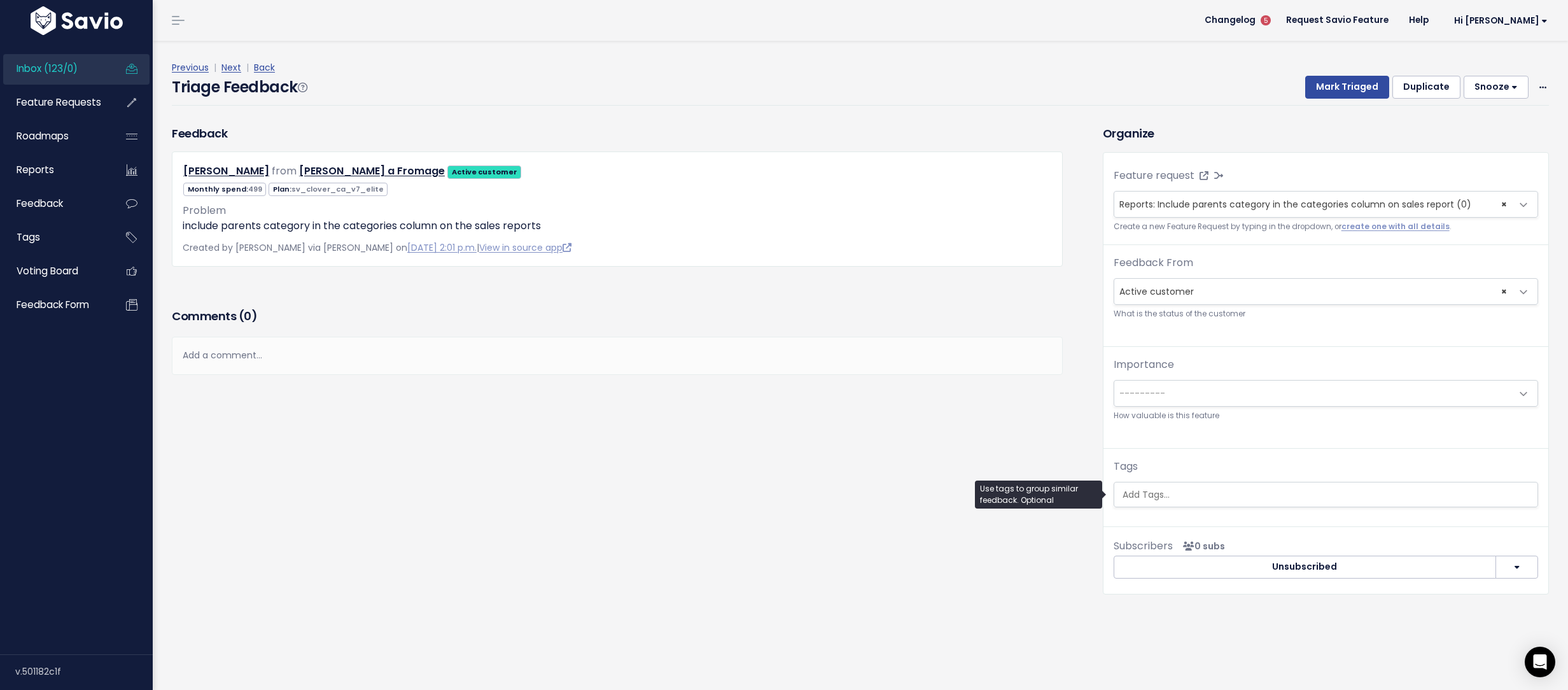
click at [1165, 492] on input "search" at bounding box center [1325, 494] width 417 height 13
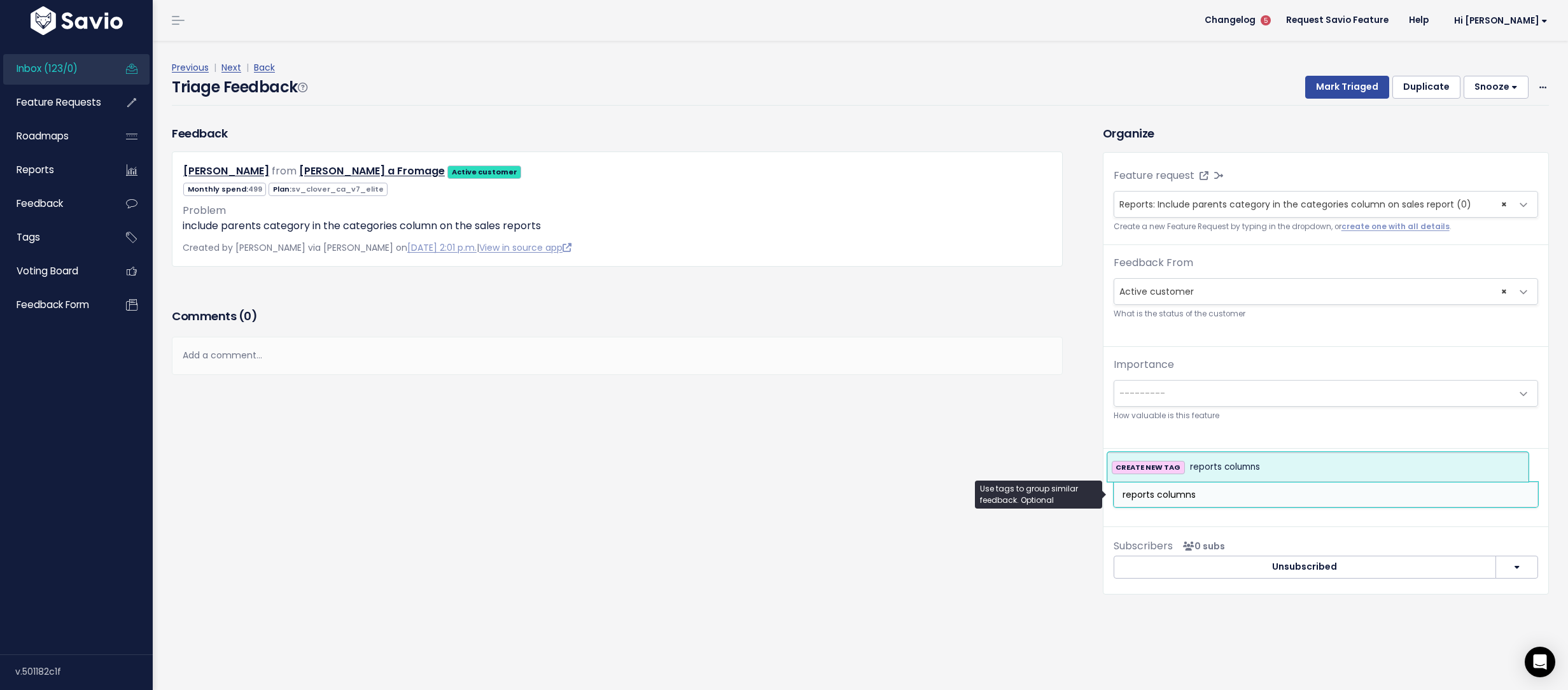
drag, startPoint x: 1215, startPoint y: 490, endPoint x: 1106, endPoint y: 502, distance: 109.7
click at [1113, 502] on span "reports columns" at bounding box center [1325, 493] width 424 height 25
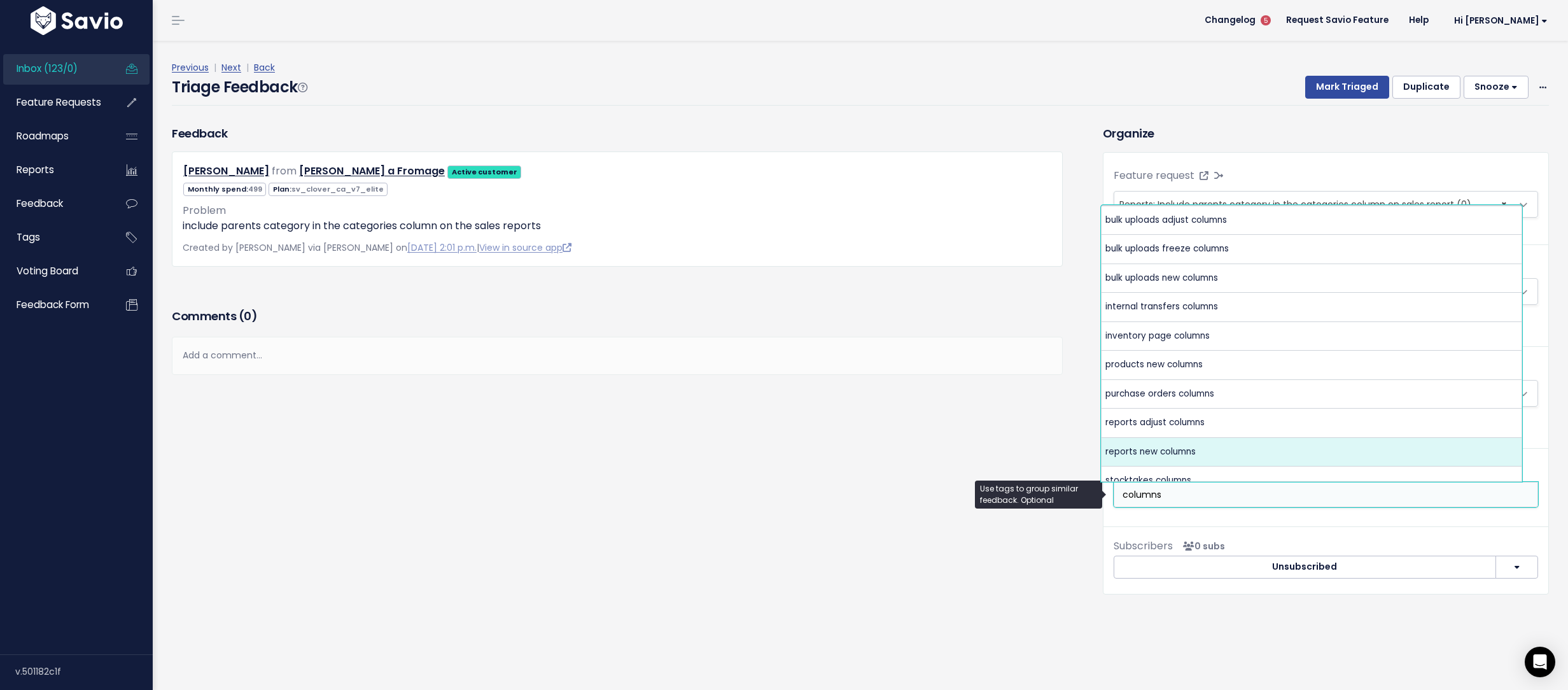
type input "columns"
select select "4085"
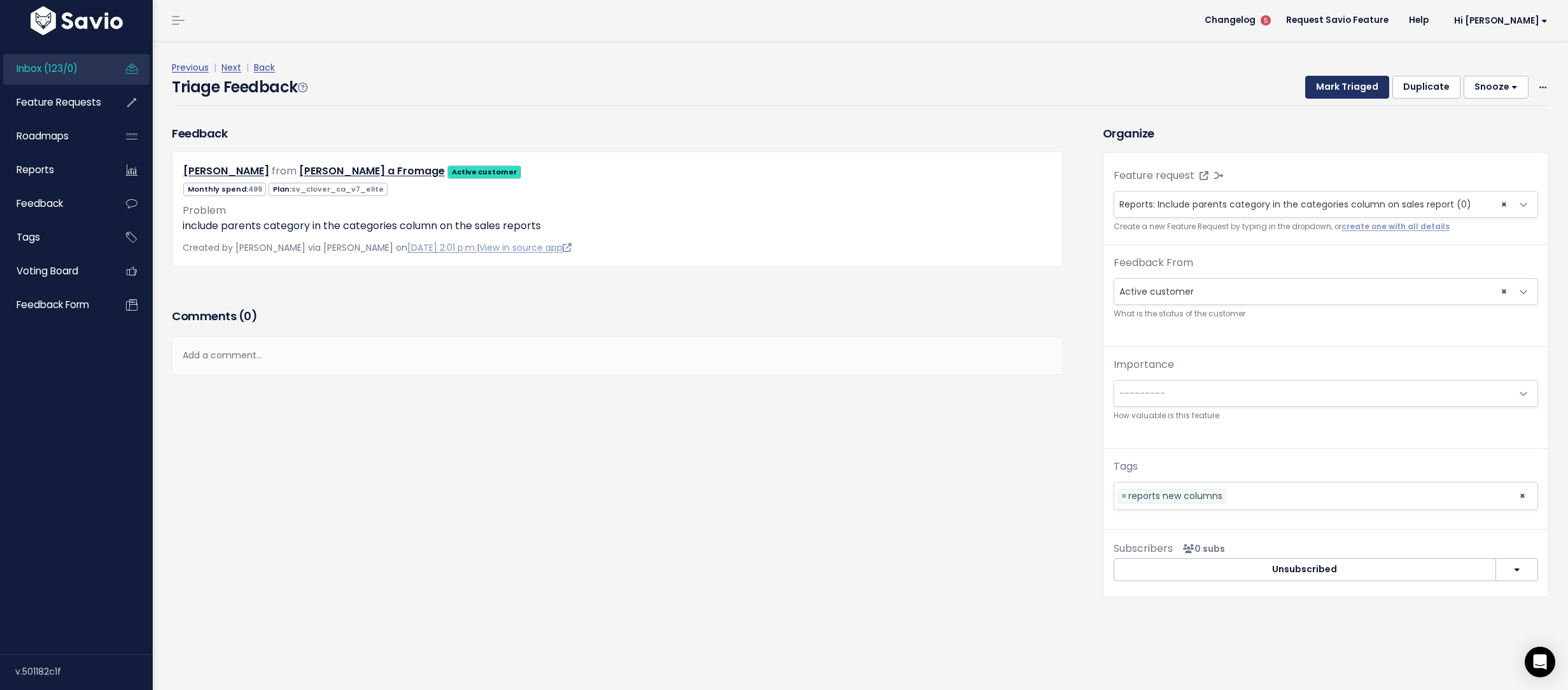
click at [1310, 85] on button "Mark Triaged" at bounding box center [1347, 87] width 84 height 22
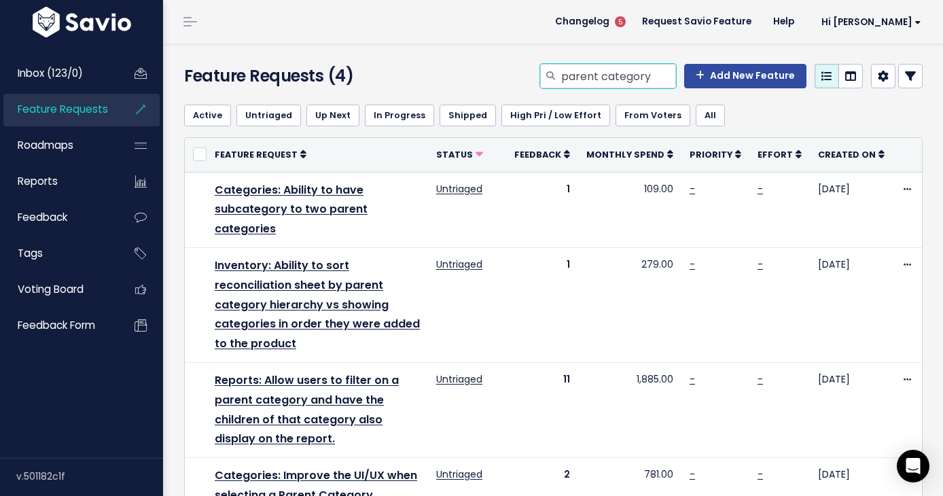
click at [654, 75] on input "parent category" at bounding box center [618, 76] width 116 height 24
type input "parent categories"
click at [616, 82] on input "parent categories" at bounding box center [618, 76] width 116 height 24
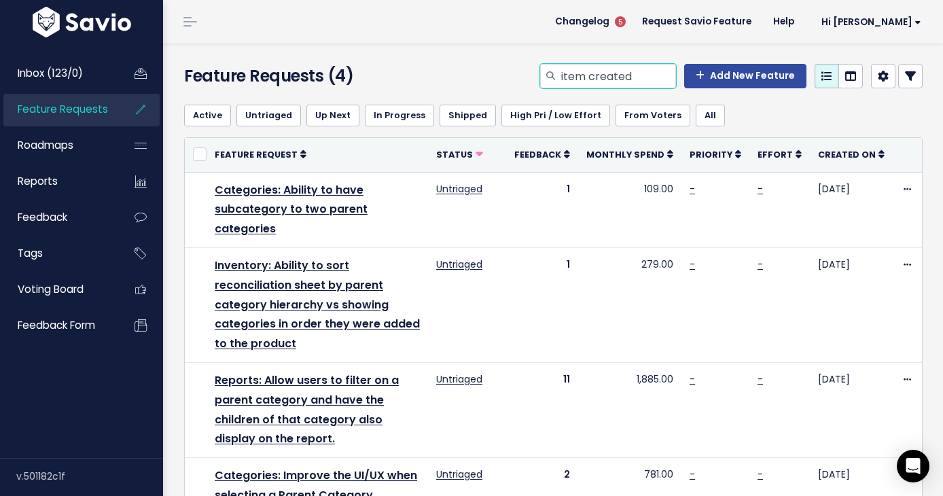
type input "item created"
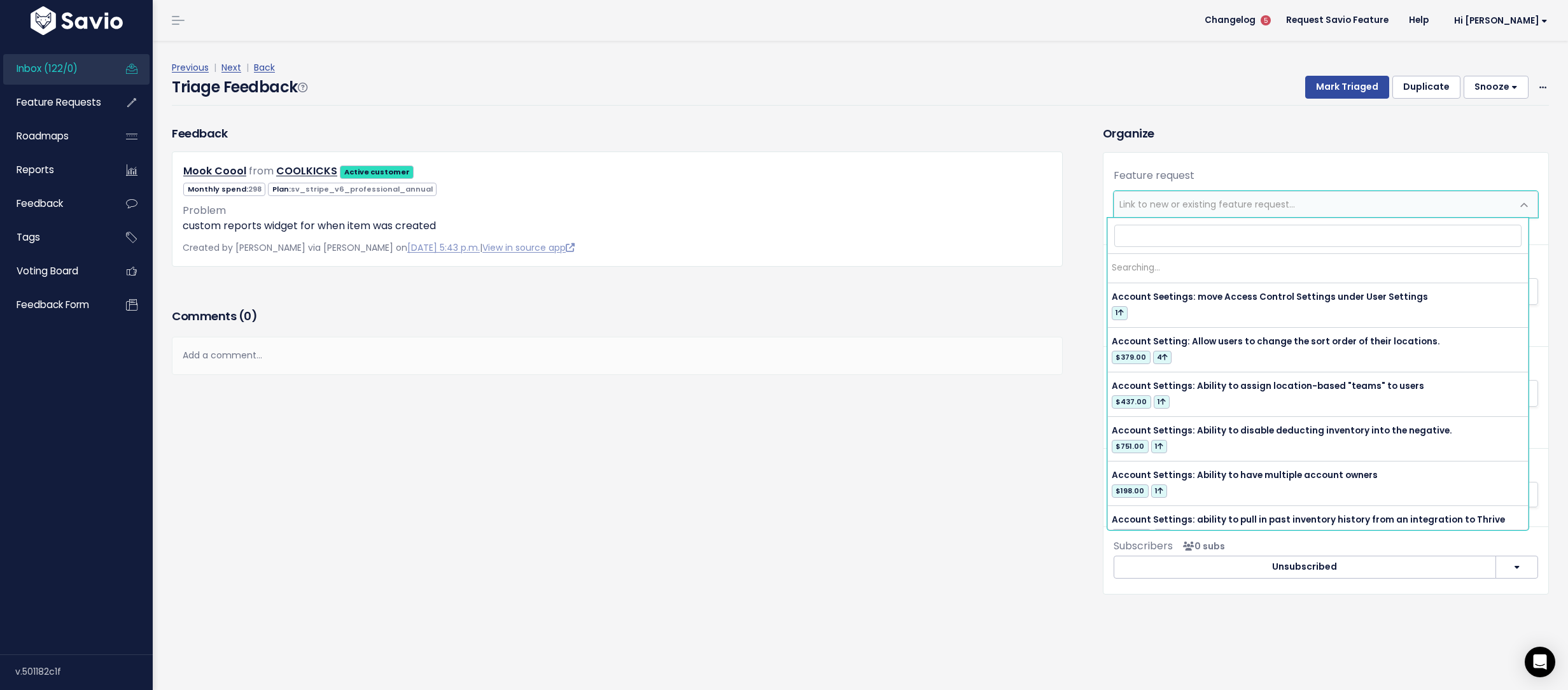
click at [1212, 201] on span "Link to new or existing feature request..." at bounding box center [1207, 204] width 176 height 13
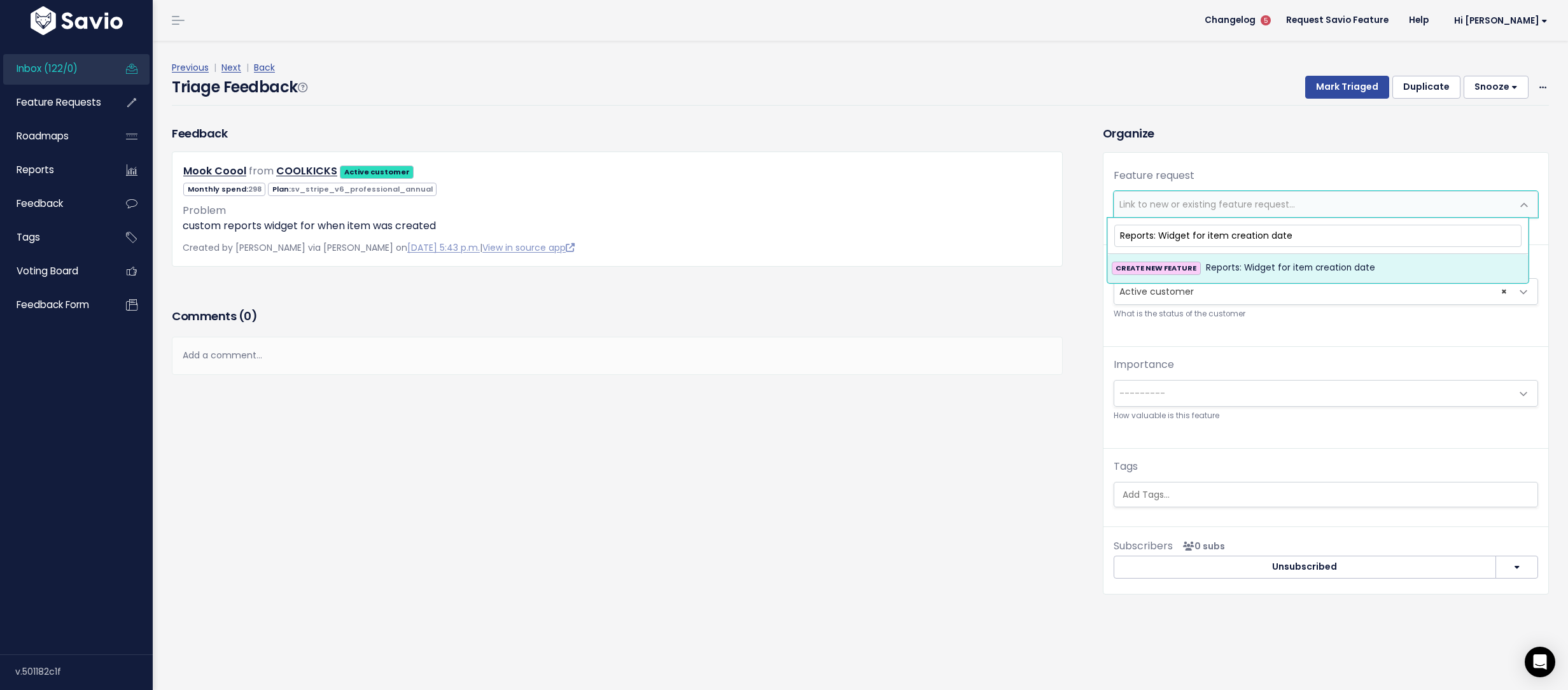
type input "Reports: Widget for item creation date"
click at [1246, 258] on li "CREATE NEW FEATURE Reports: Widget for item creation date" at bounding box center [1317, 268] width 420 height 28
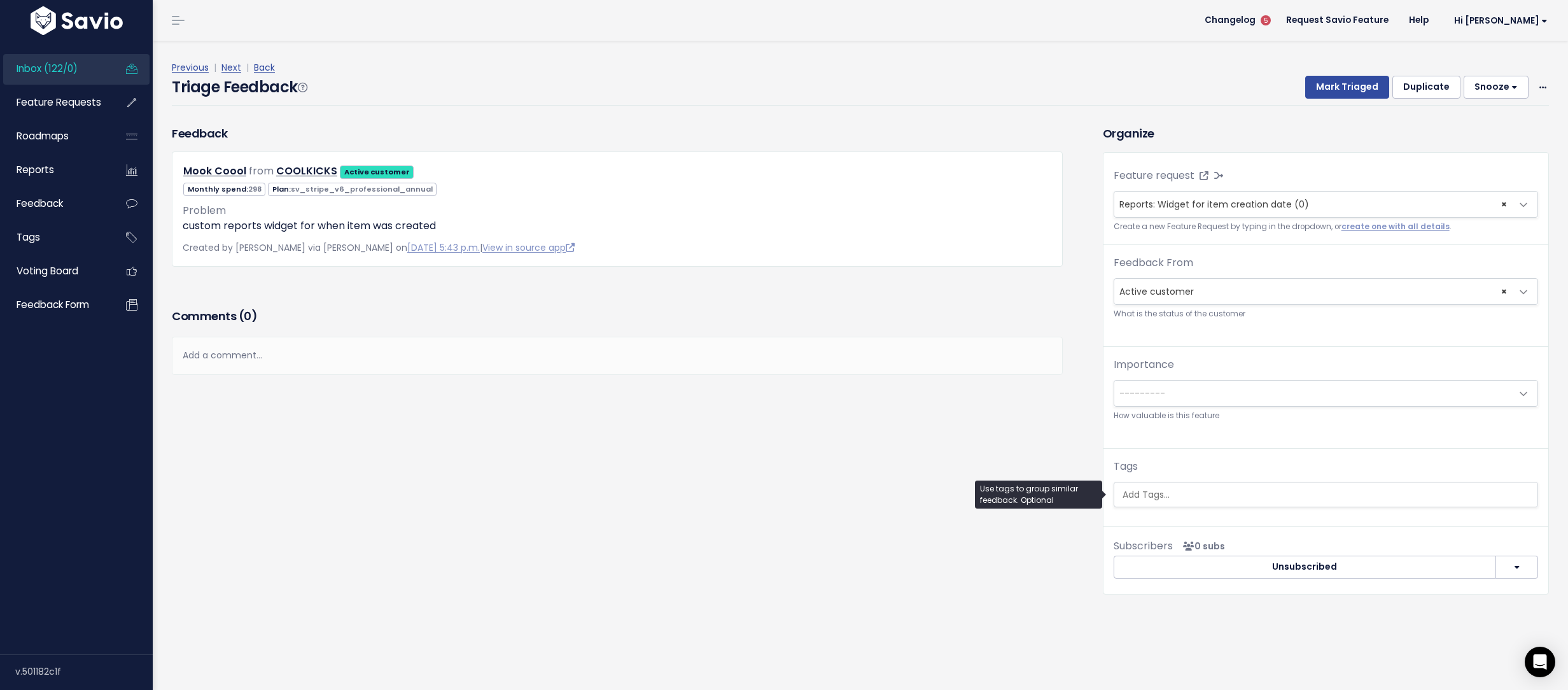
click at [1187, 500] on input "search" at bounding box center [1325, 494] width 417 height 13
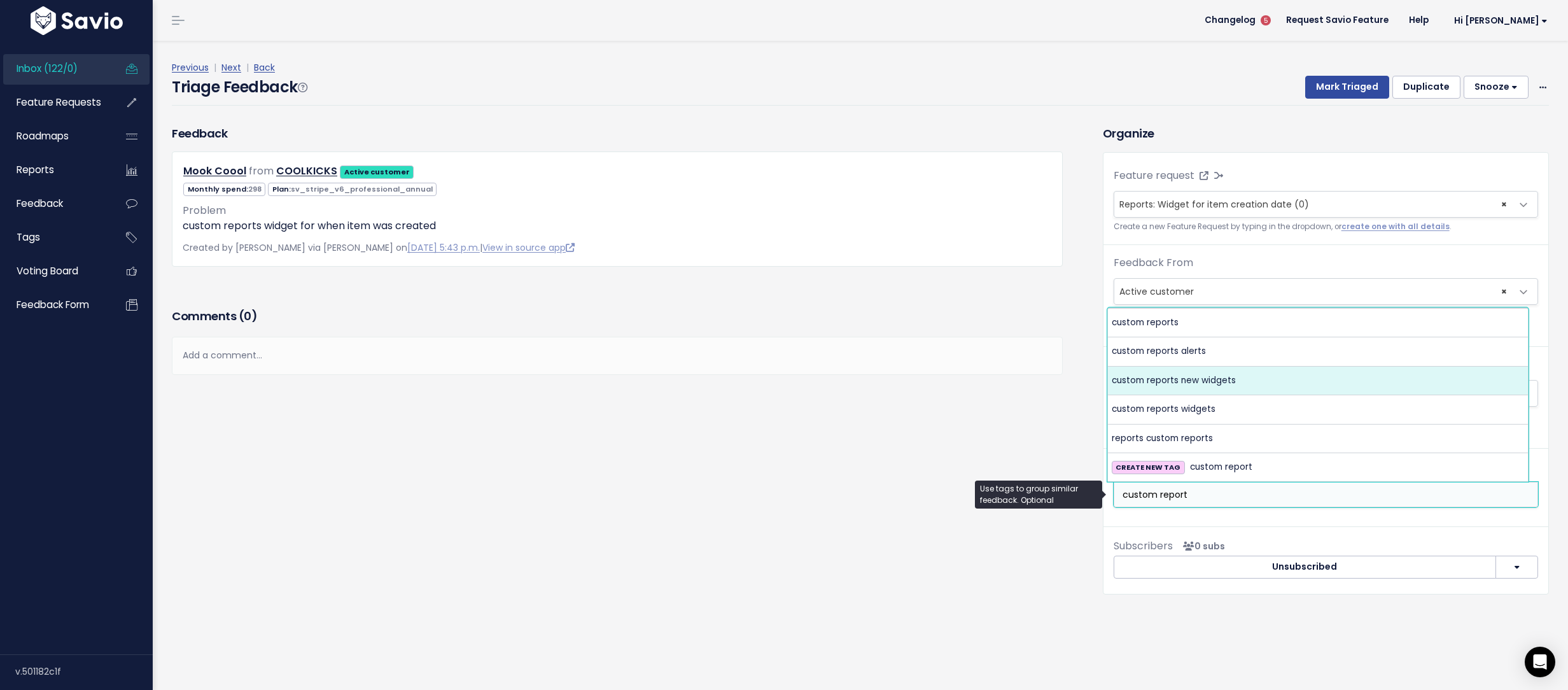
type input "custom report"
select select "5203"
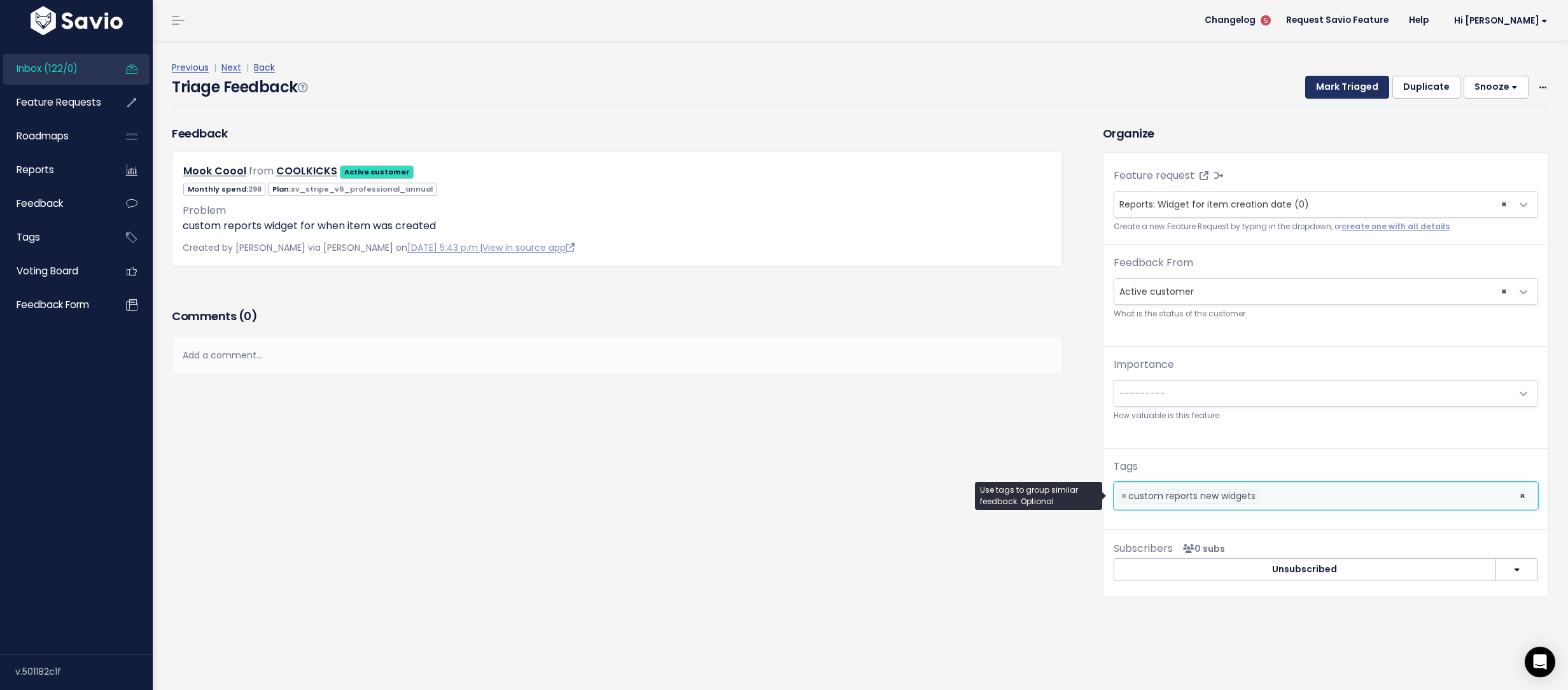
click at [1329, 89] on button "Mark Triaged" at bounding box center [1347, 87] width 84 height 22
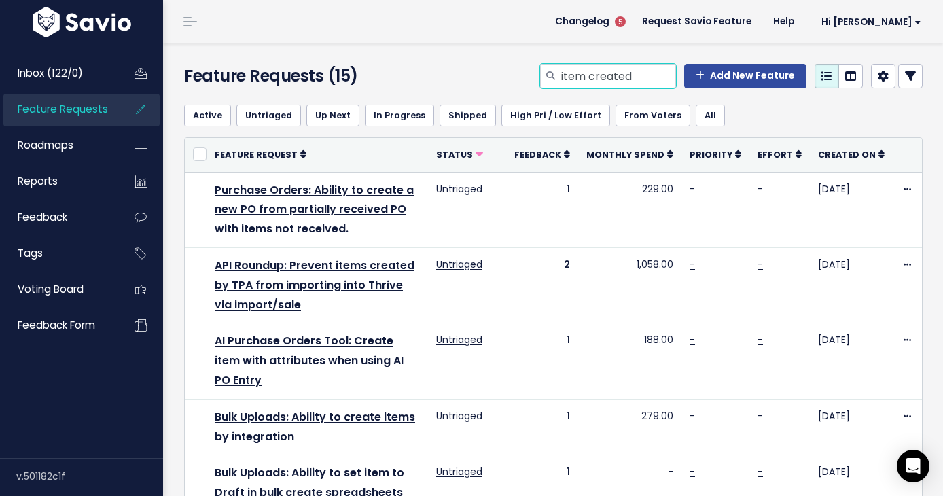
click at [568, 73] on input "item created" at bounding box center [618, 76] width 116 height 24
type input "compare at price"
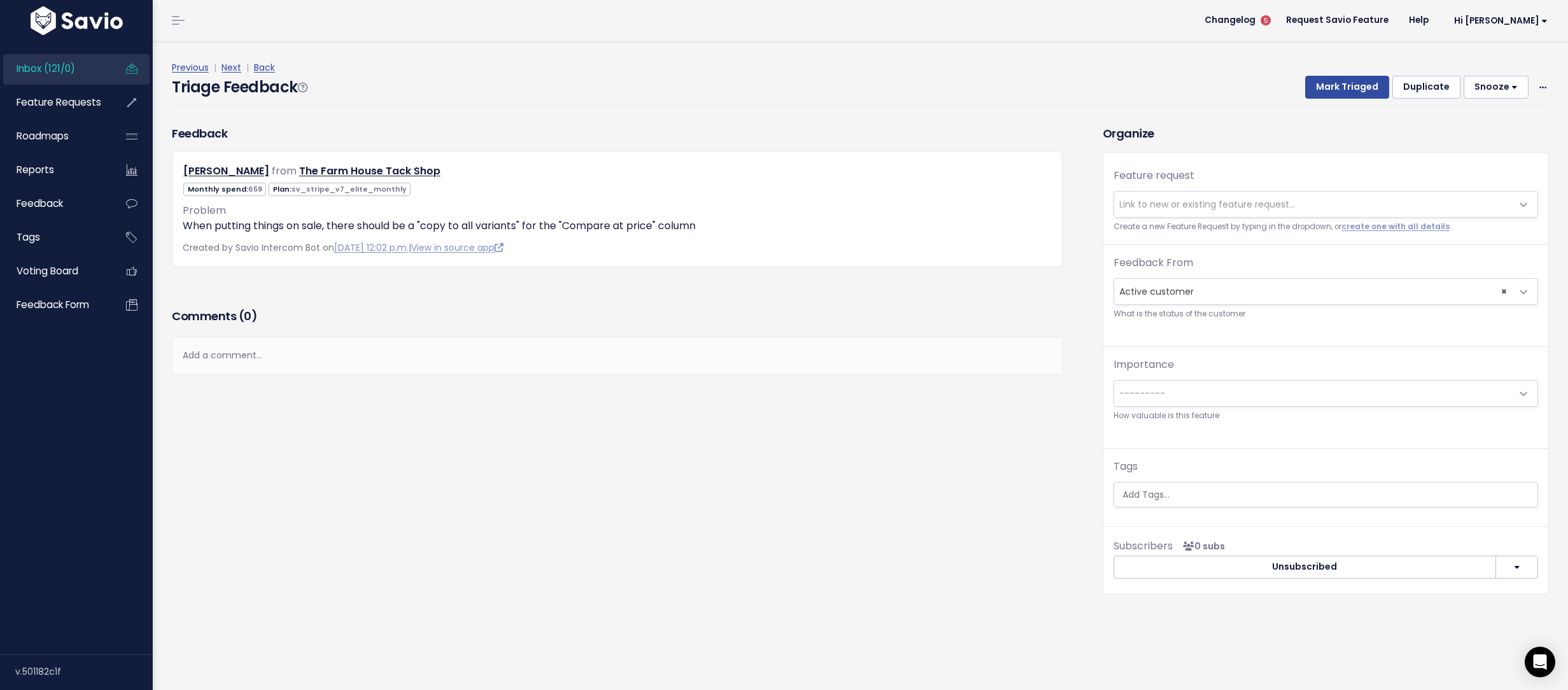
click at [1165, 203] on span "Link to new or existing feature request..." at bounding box center [1207, 204] width 176 height 13
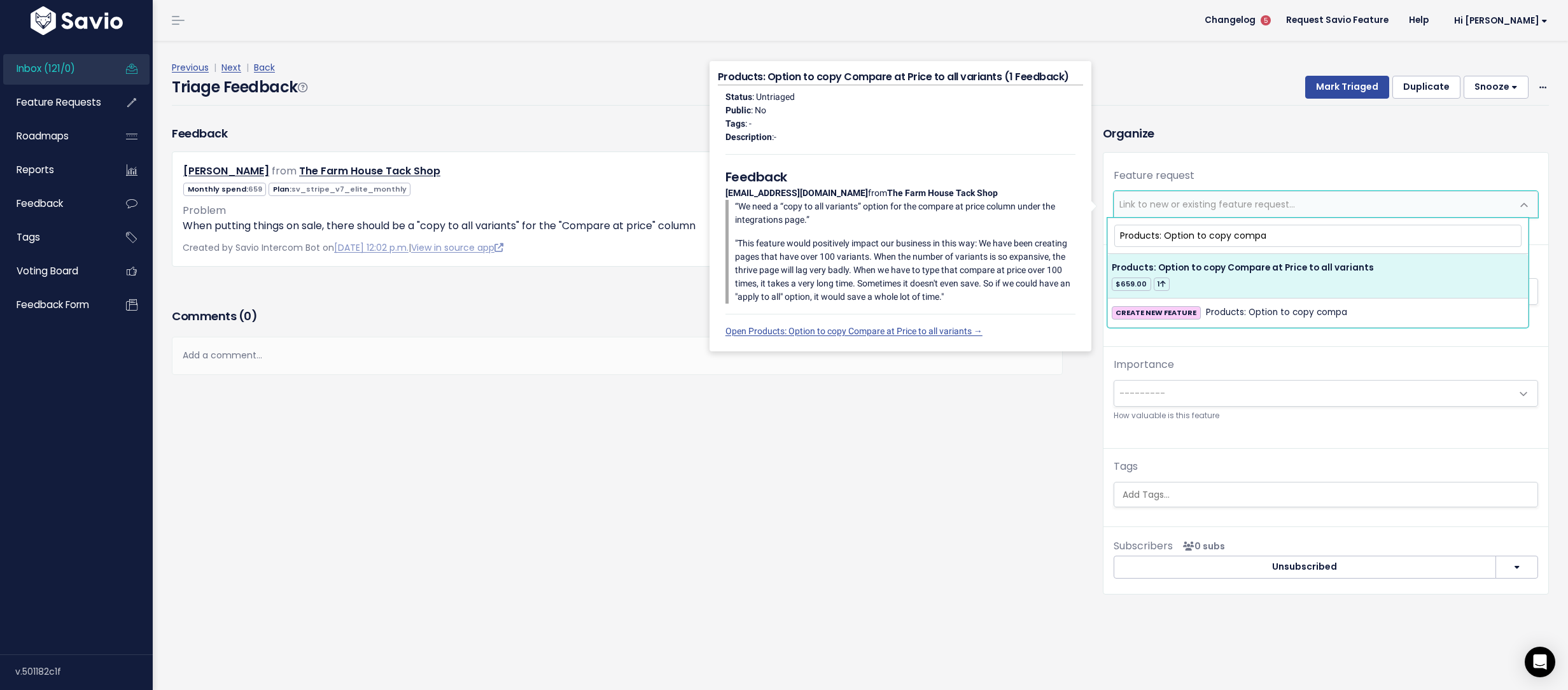
type input "Products: Option to copy compa"
select select "63896"
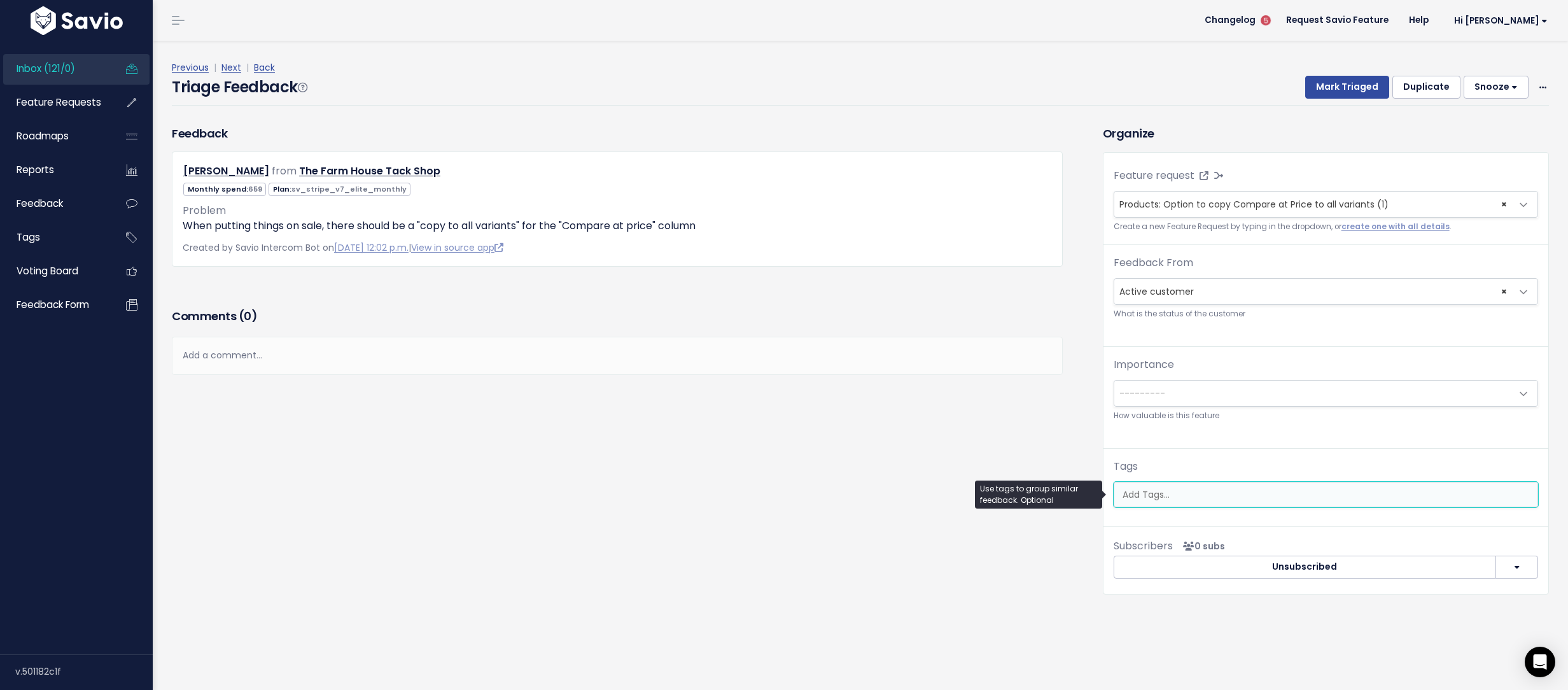
click at [1159, 485] on ul at bounding box center [1326, 494] width 423 height 24
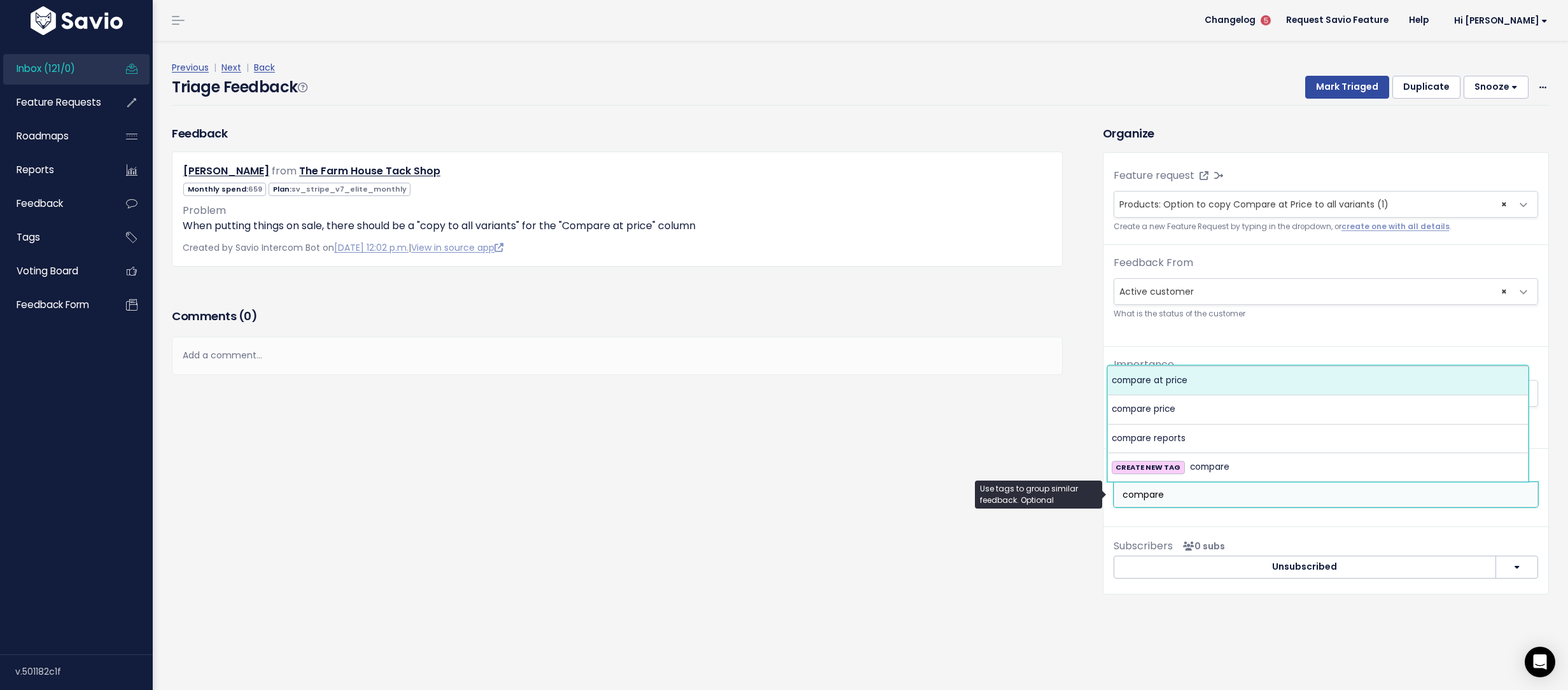
type input "compare"
select select "13844"
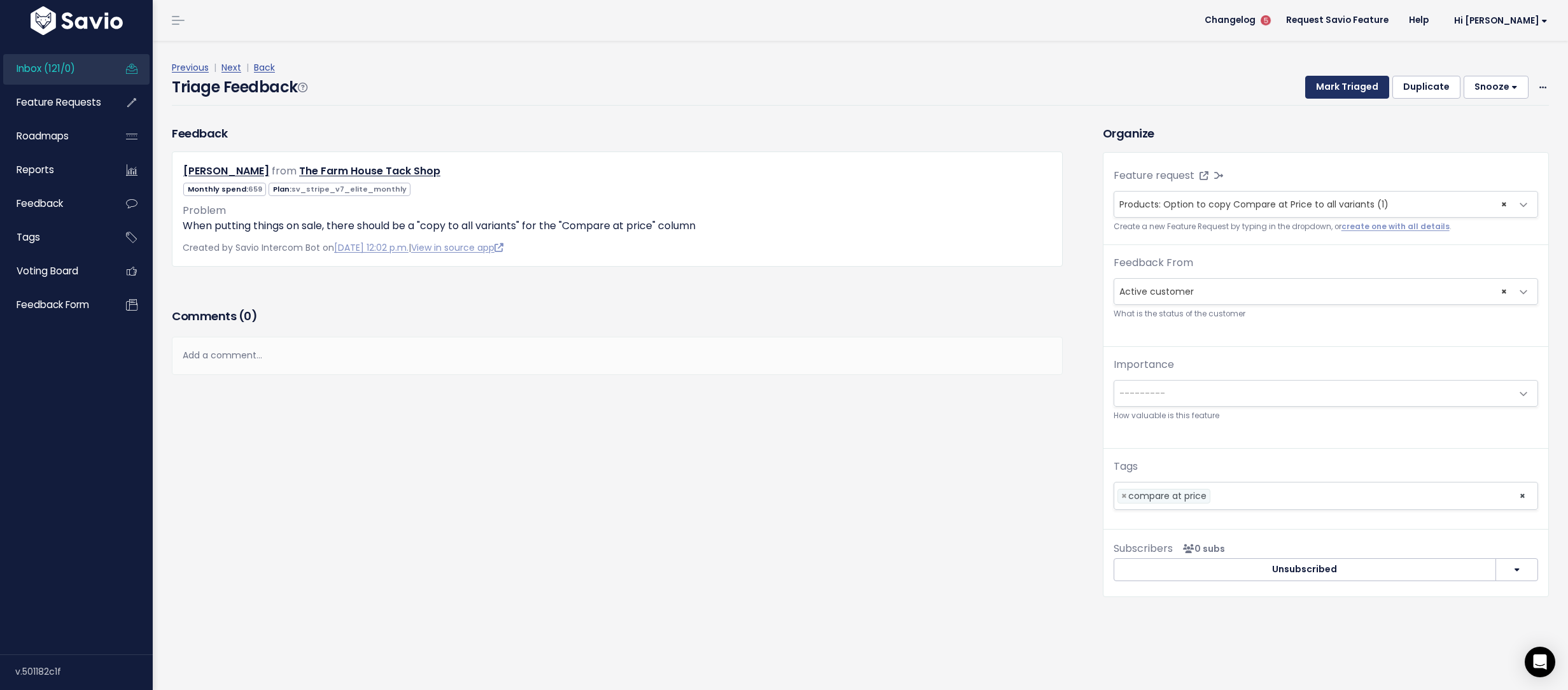
click at [1334, 91] on button "Mark Triaged" at bounding box center [1347, 87] width 84 height 22
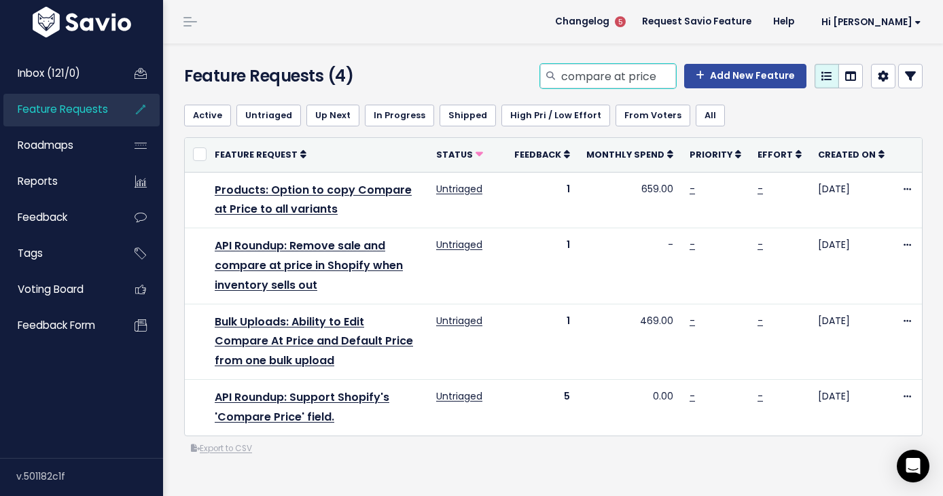
click at [610, 88] on input "compare at price" at bounding box center [618, 76] width 116 height 24
click at [610, 87] on input "compare at price" at bounding box center [618, 76] width 116 height 24
click at [609, 86] on input "compare at price" at bounding box center [618, 76] width 116 height 24
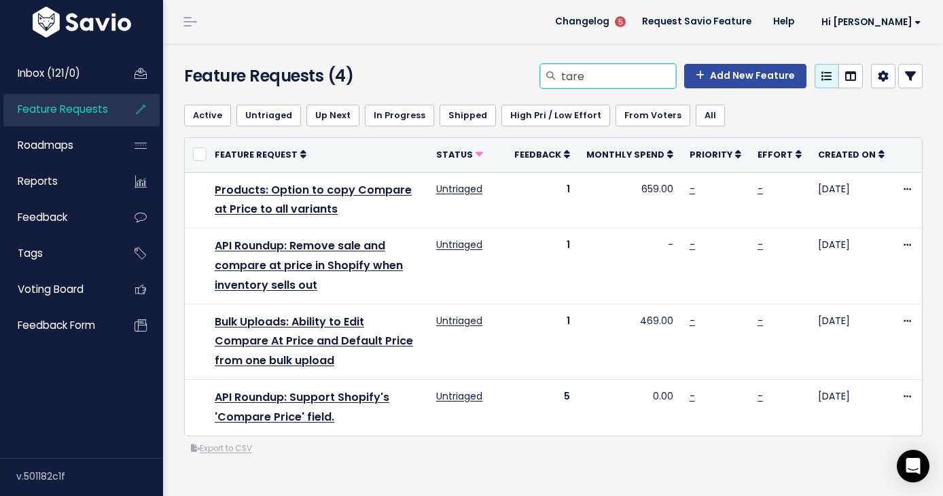
type input "tare"
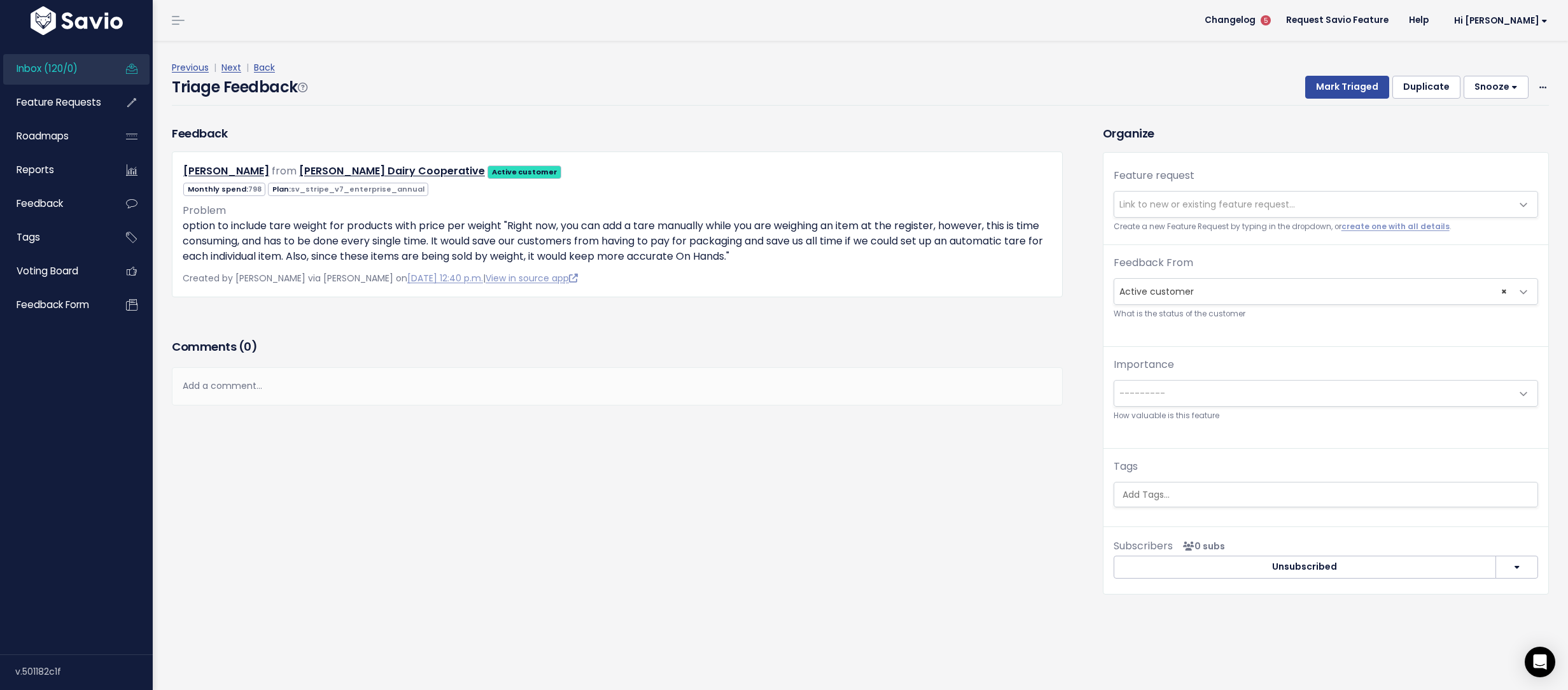
click at [1168, 199] on span "Link to new or existing feature request..." at bounding box center [1207, 204] width 176 height 13
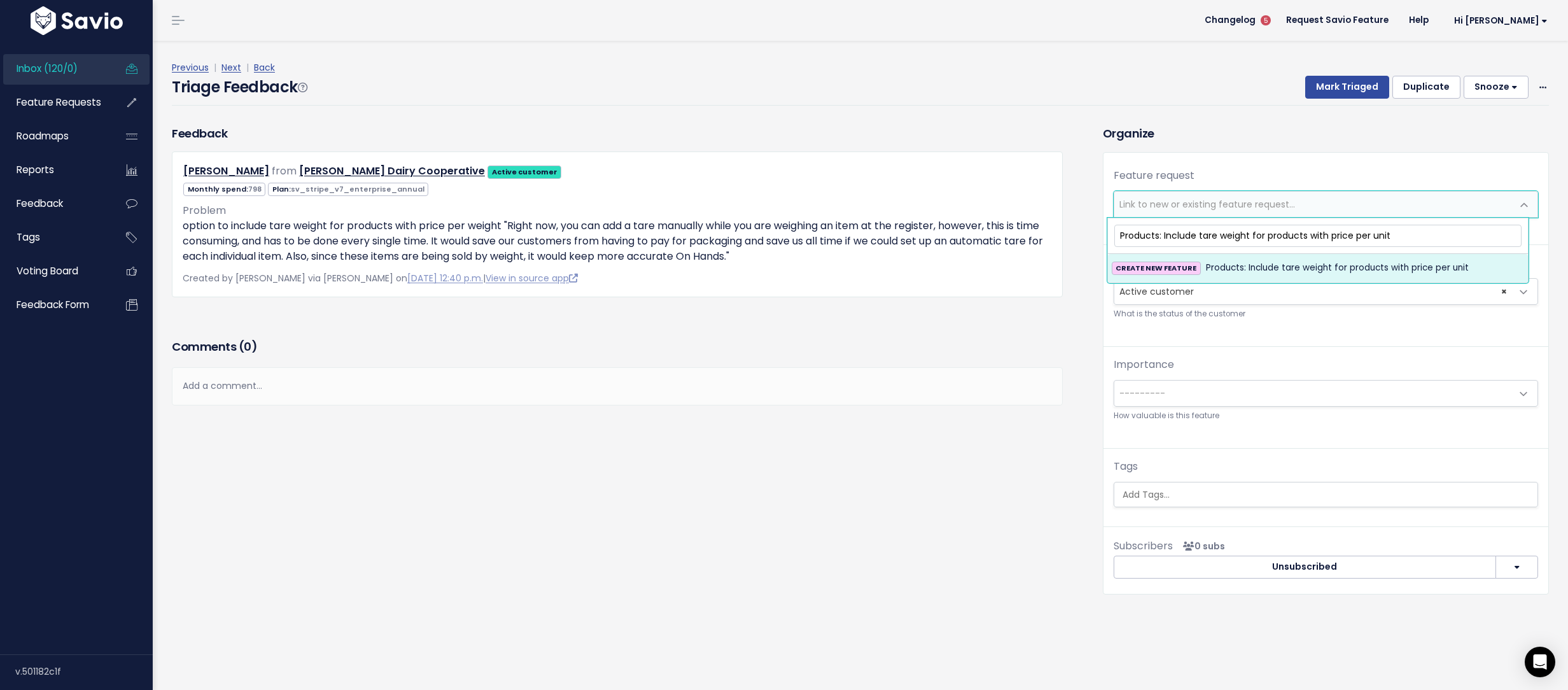
type input "Products: Include tare weight for products with price per unit"
click at [1240, 272] on span "Products: Include tare weight for products with price per unit" at bounding box center [1337, 268] width 263 height 15
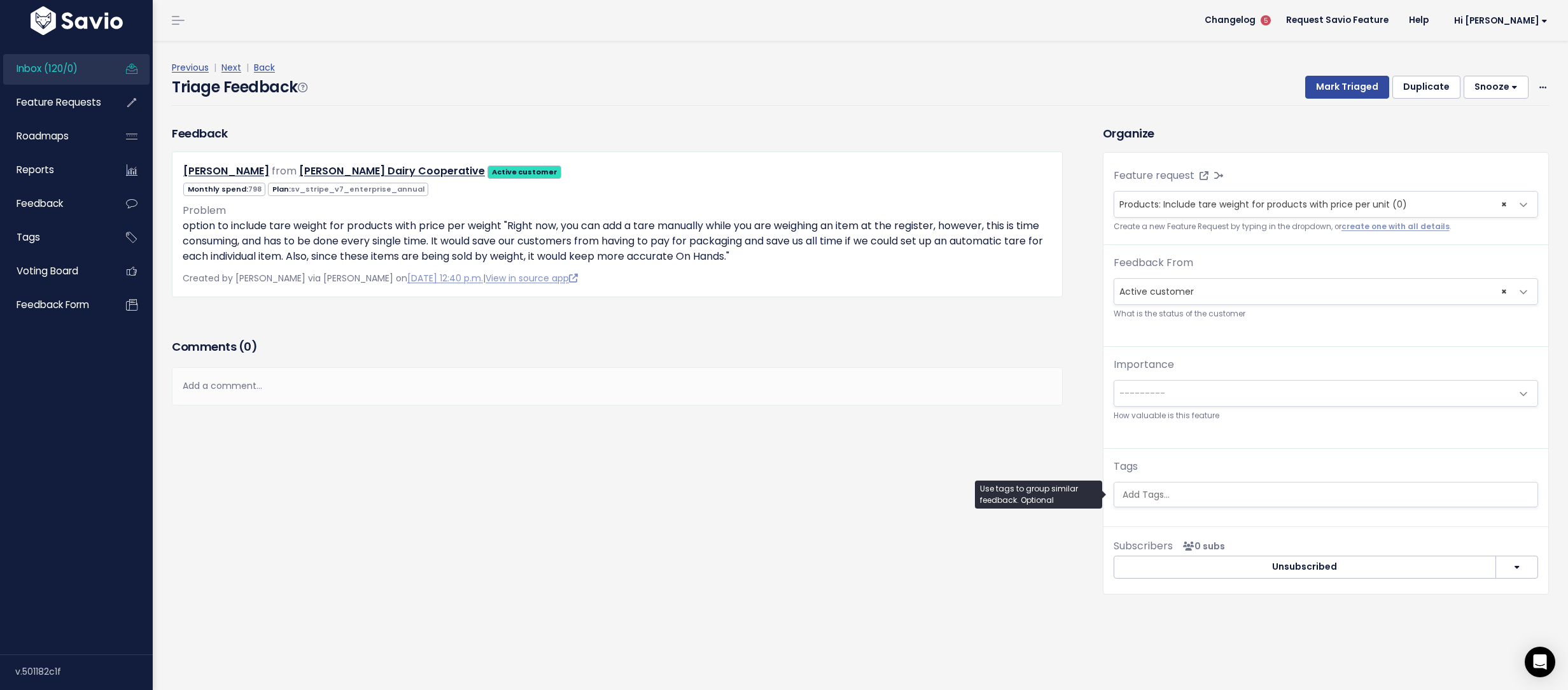
click at [1176, 486] on ul at bounding box center [1326, 494] width 423 height 24
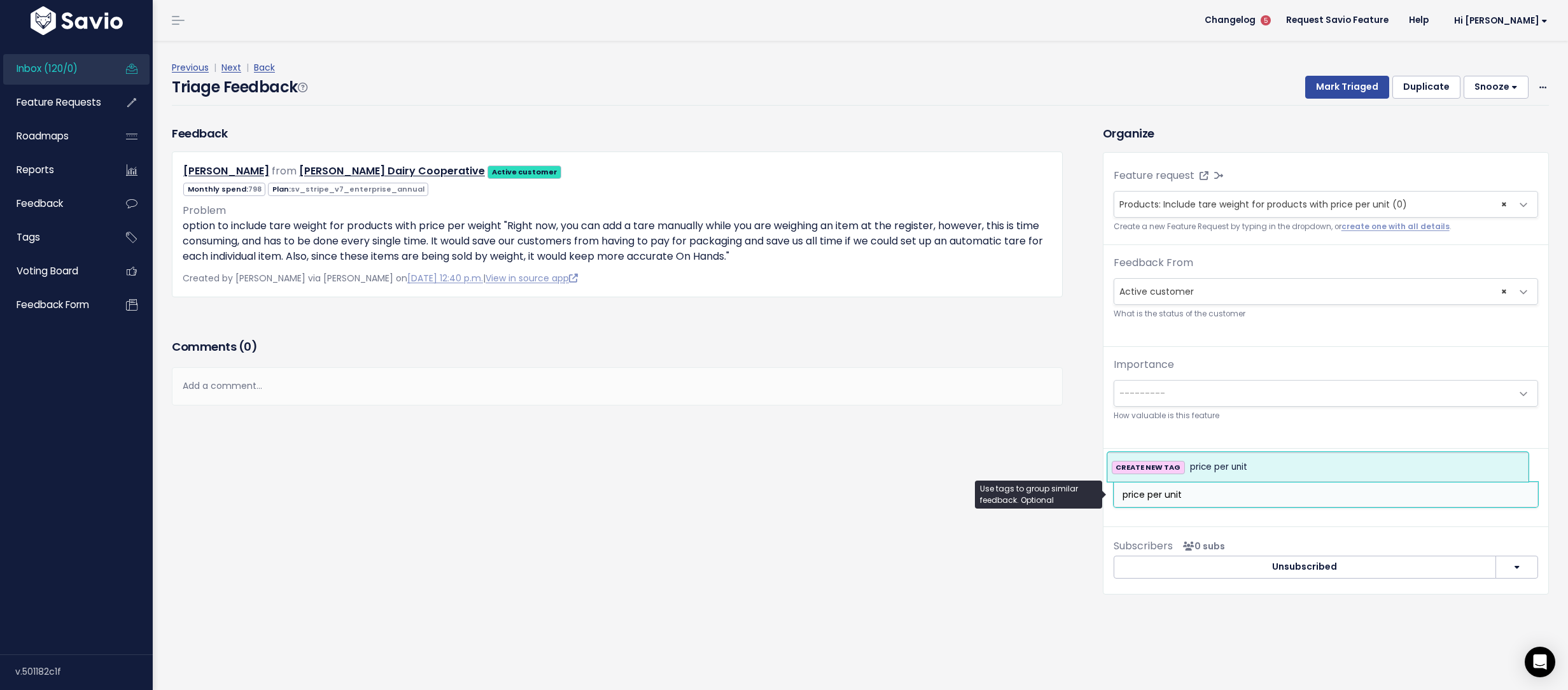
type input "price per unit"
click at [1204, 468] on span "price per unit" at bounding box center [1218, 467] width 57 height 15
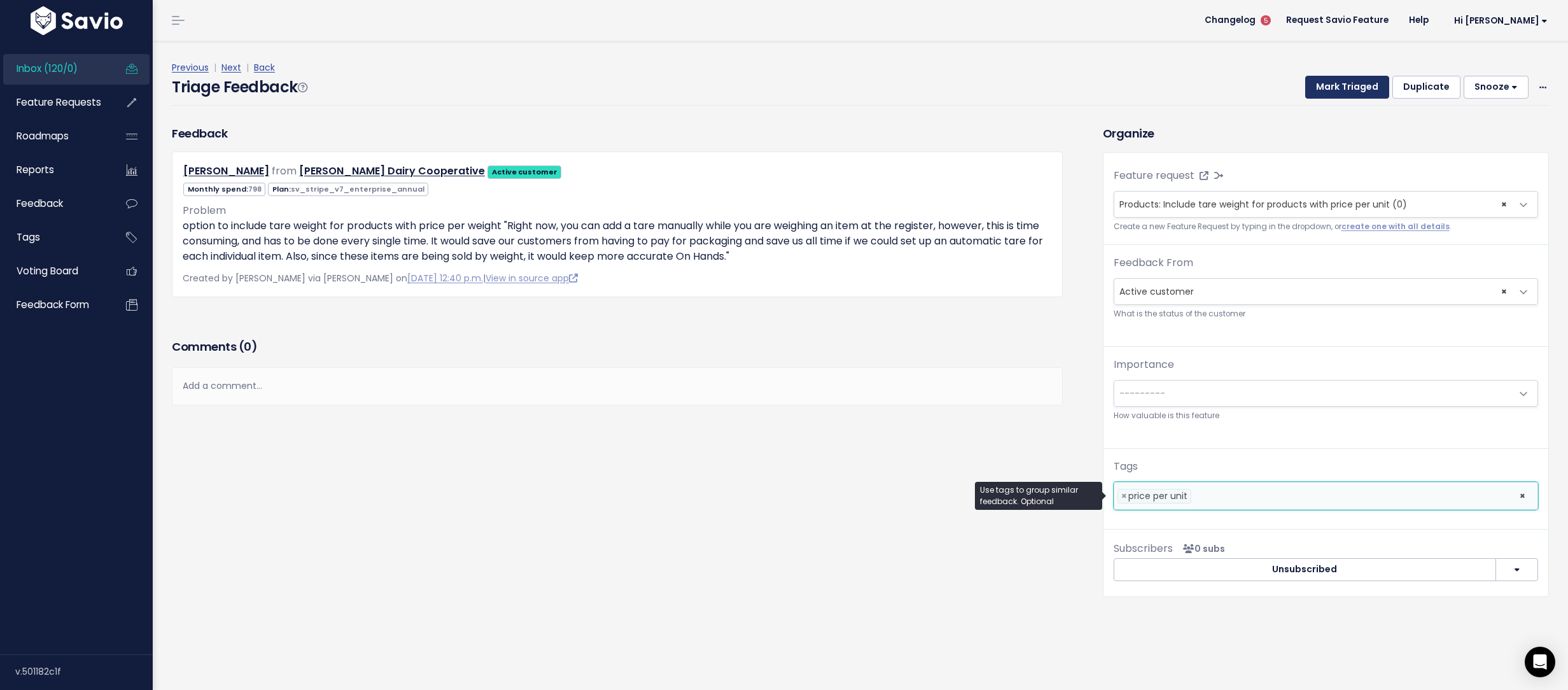
click at [1326, 76] on button "Mark Triaged" at bounding box center [1347, 87] width 84 height 22
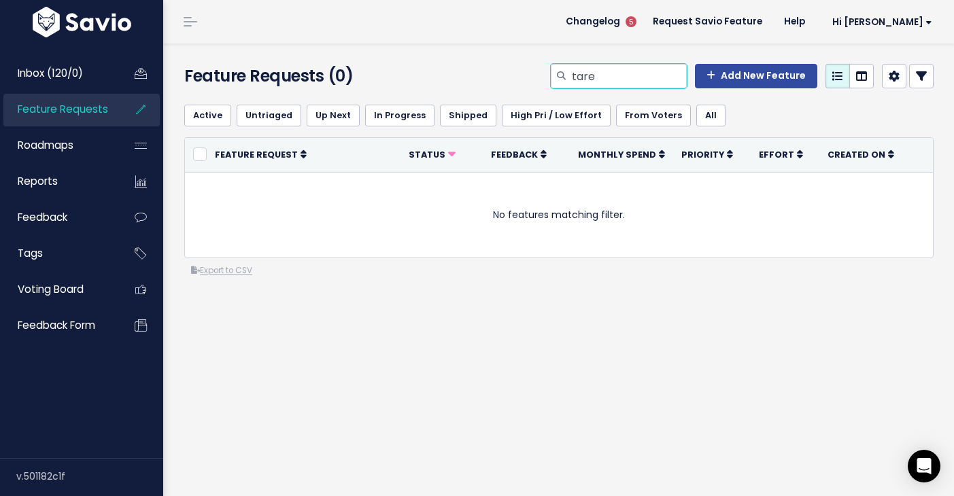
click at [618, 77] on input "tare" at bounding box center [628, 76] width 116 height 24
type input "manual adjustments"
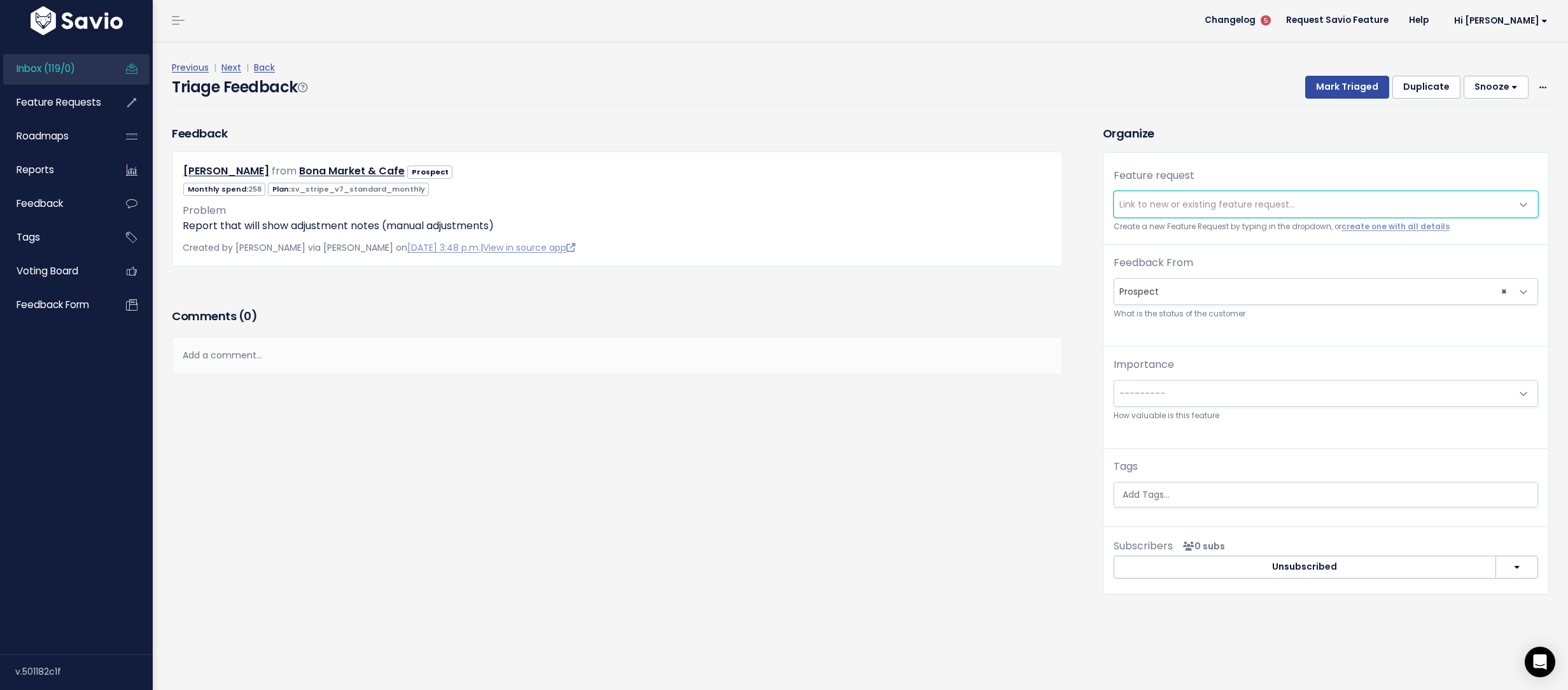
click at [1185, 201] on span "Link to new or existing feature request..." at bounding box center [1207, 204] width 176 height 13
click at [1184, 201] on span "Link to new or existing feature request..." at bounding box center [1207, 204] width 176 height 13
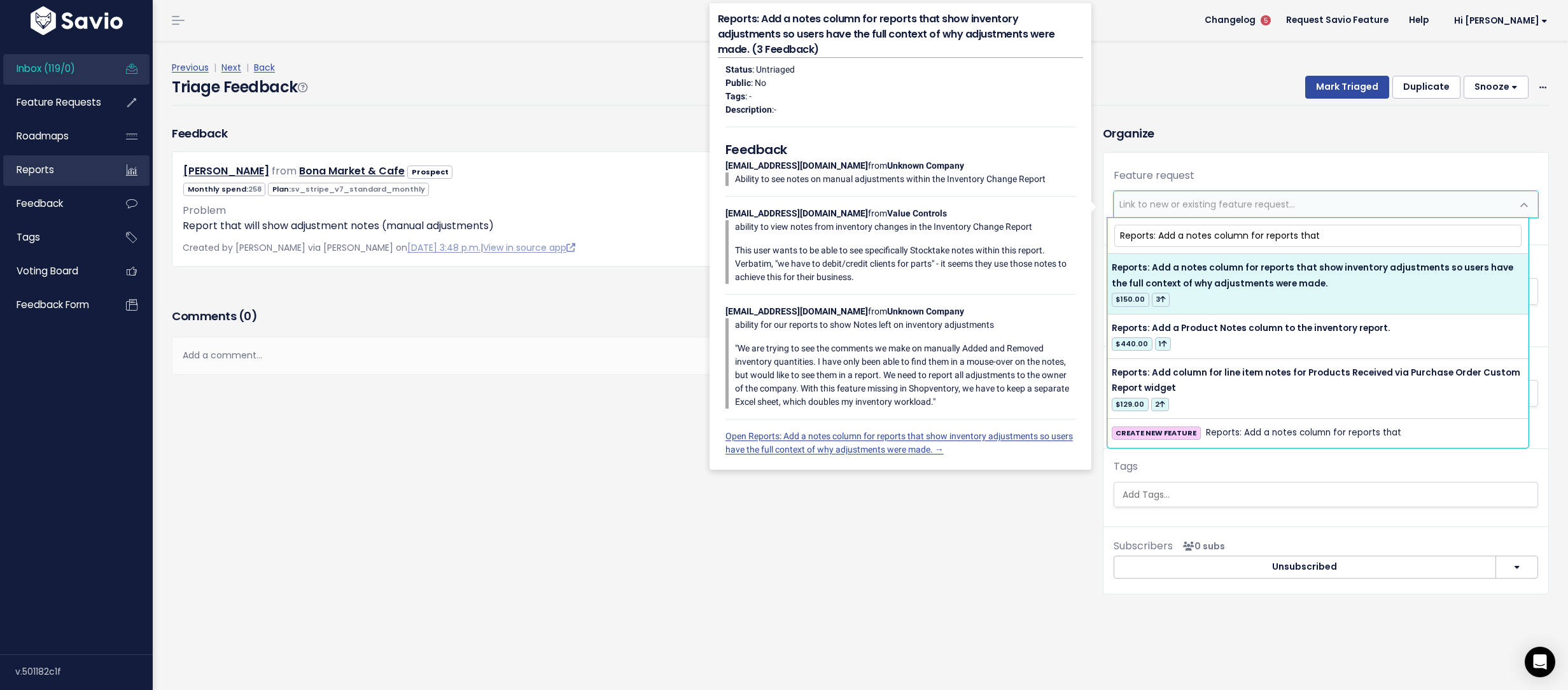
type input "Reports: Add a notes column for reports that"
select select "30458"
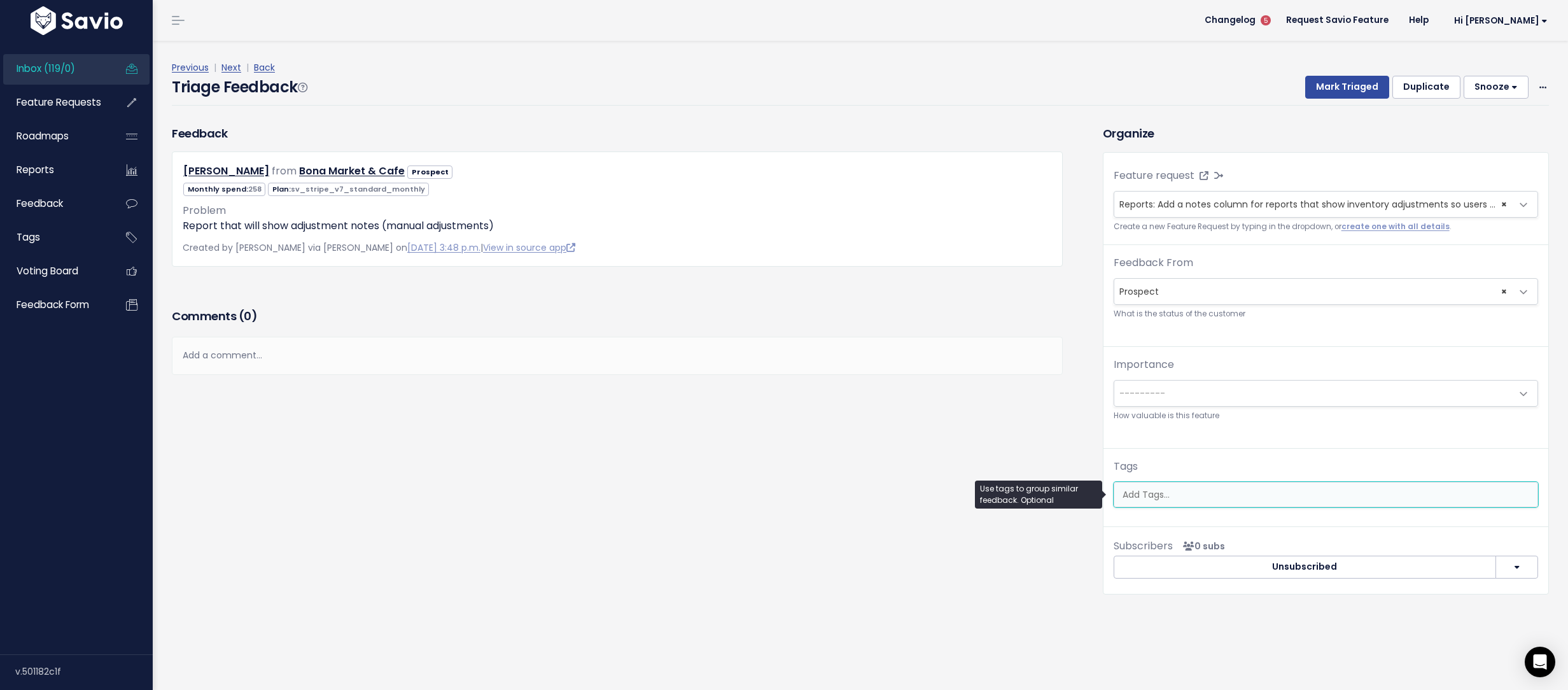
click at [1173, 492] on input "search" at bounding box center [1325, 494] width 417 height 13
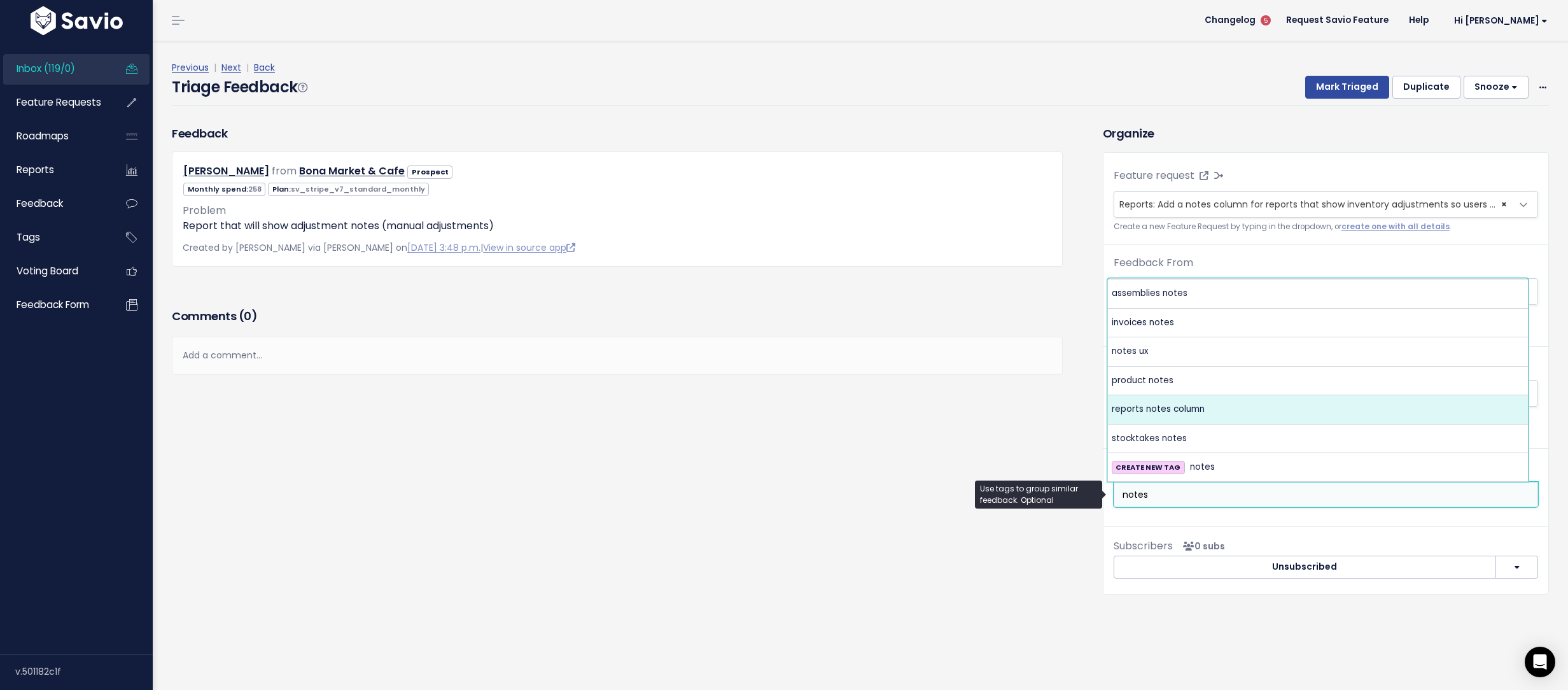
type input "notes"
select select "8683"
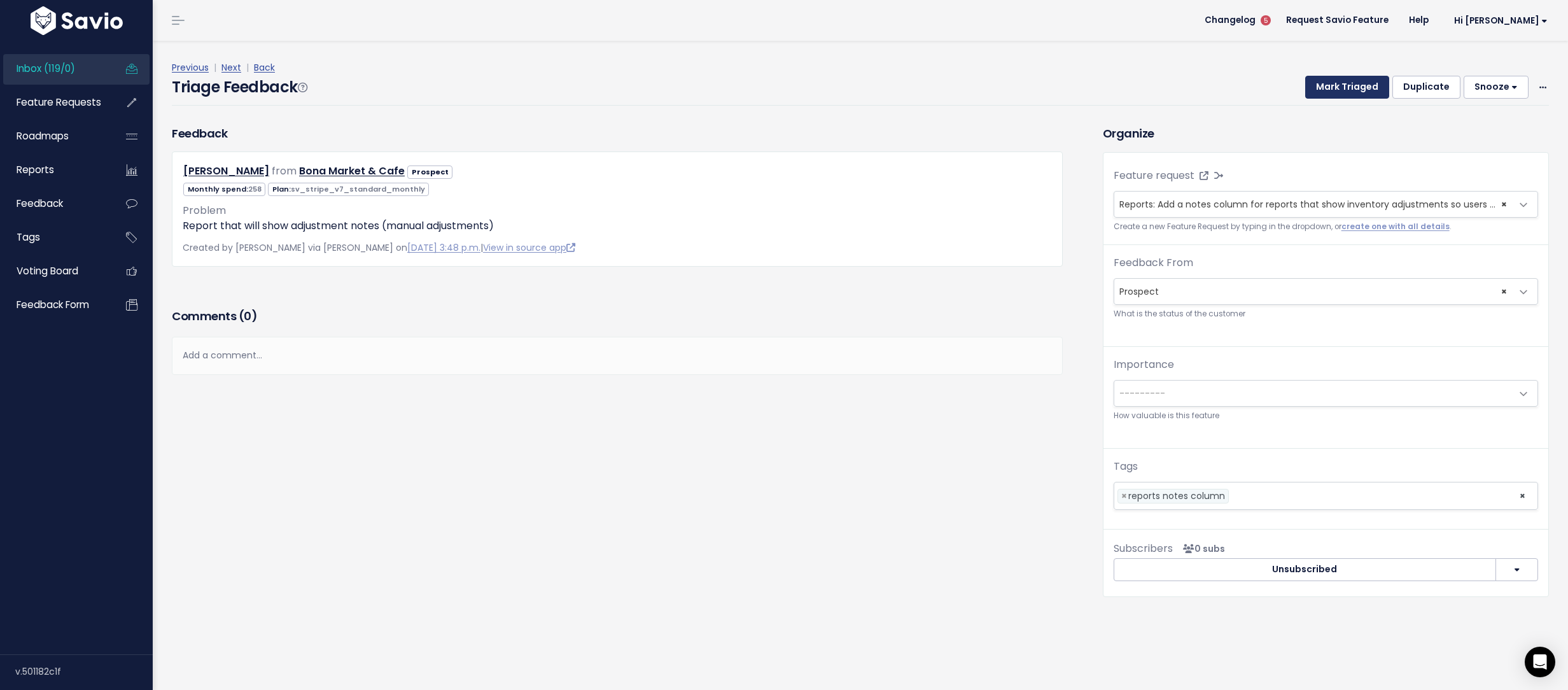
click at [1342, 86] on button "Mark Triaged" at bounding box center [1347, 87] width 84 height 22
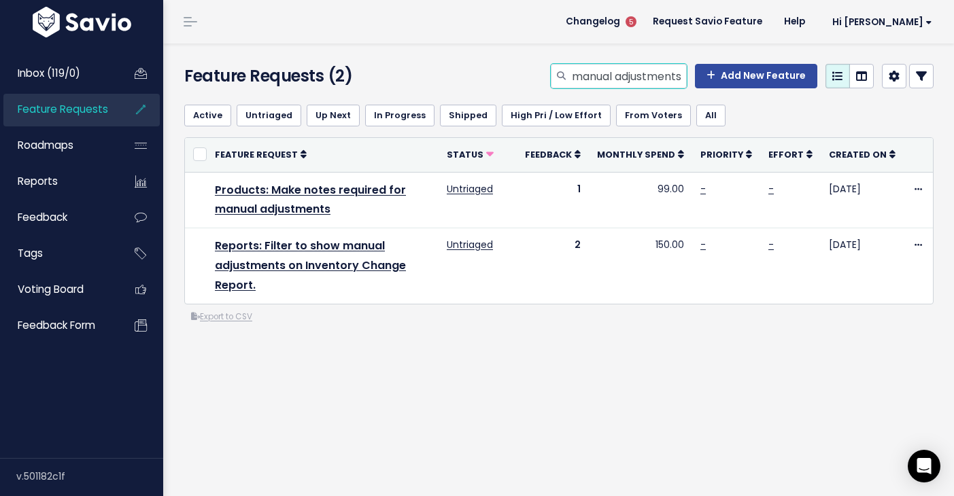
click at [591, 86] on input "manual adjustments" at bounding box center [628, 76] width 116 height 24
click at [591, 85] on input "manual adjustments" at bounding box center [628, 76] width 116 height 24
click at [597, 82] on input "manual adjustments" at bounding box center [628, 76] width 116 height 24
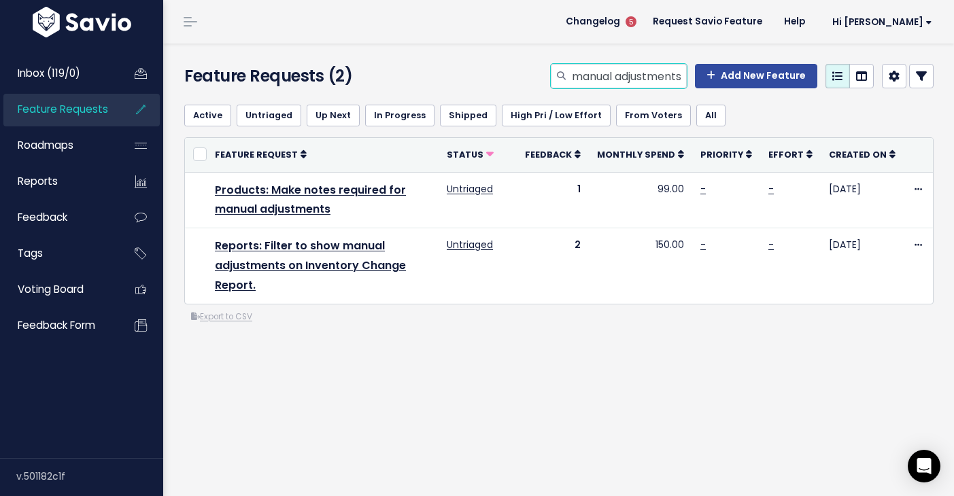
click at [597, 82] on input "manual adjustments" at bounding box center [628, 76] width 116 height 24
type input "notes"
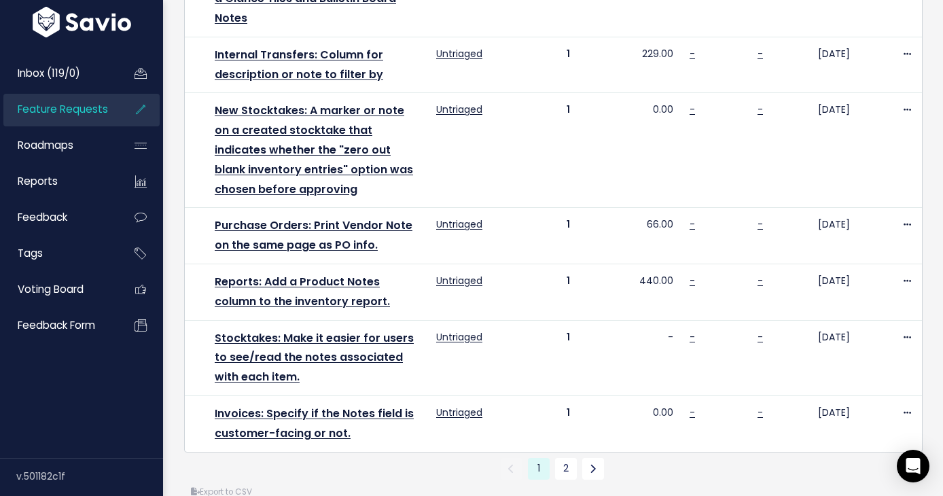
scroll to position [1142, 0]
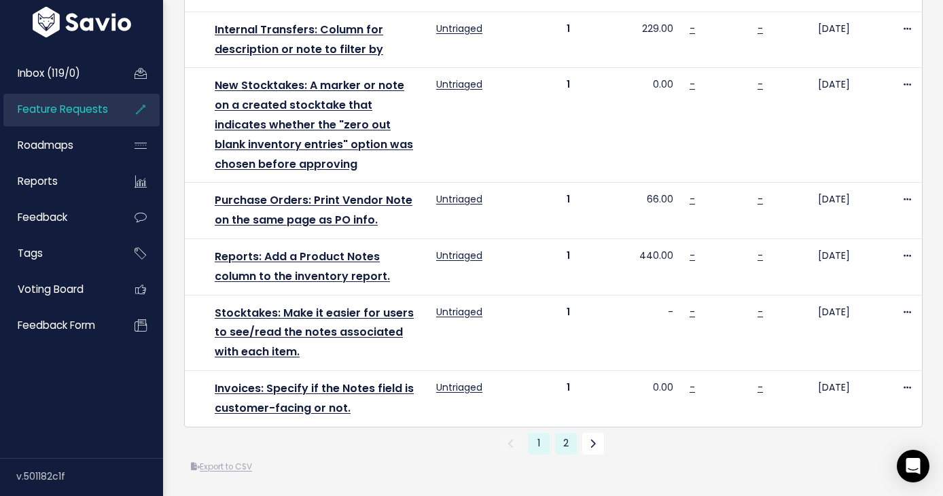
click at [566, 433] on link "2" at bounding box center [566, 444] width 22 height 22
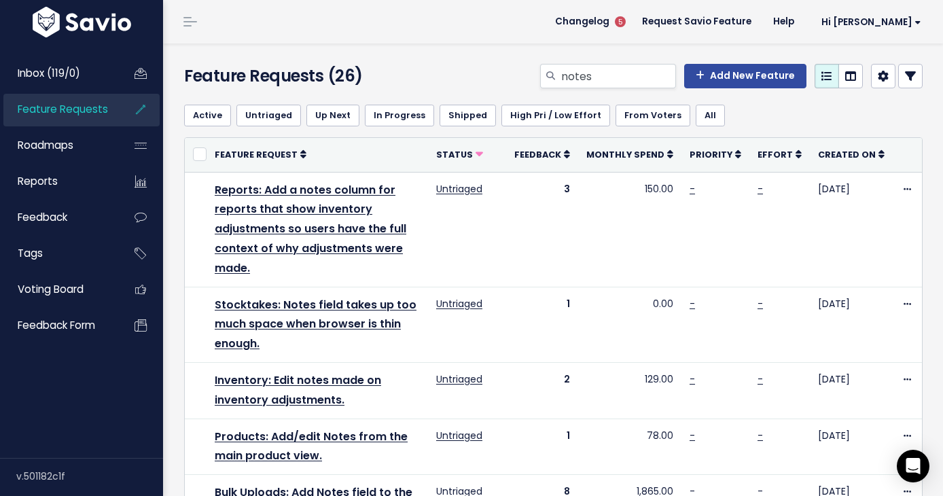
click at [574, 94] on div "Active Untriaged Up Next In Progress Shipped High Pri / Low Effort From [GEOGRA…" at bounding box center [553, 115] width 739 height 43
click at [576, 82] on input "notes" at bounding box center [618, 76] width 116 height 24
type input "date created"
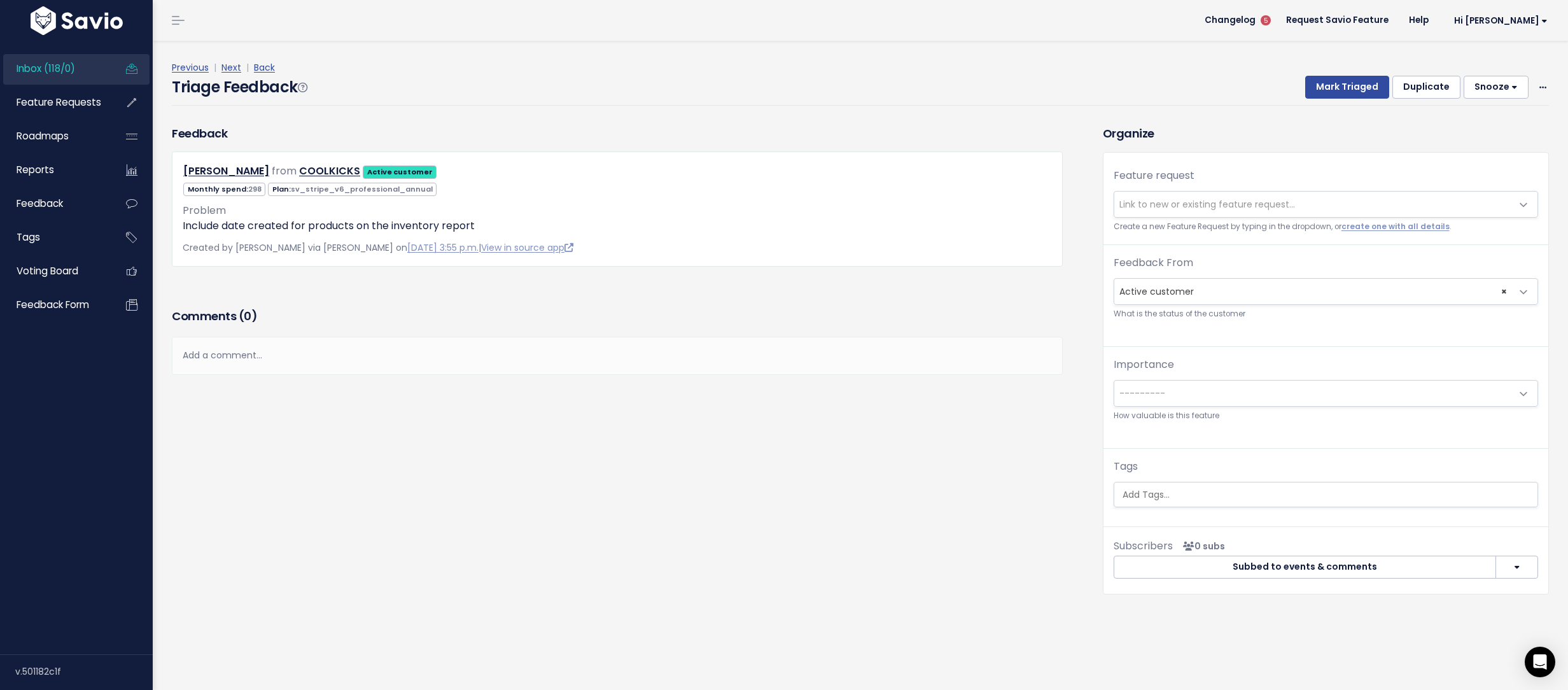
click at [1165, 196] on span "Link to new or existing feature request..." at bounding box center [1312, 204] width 398 height 25
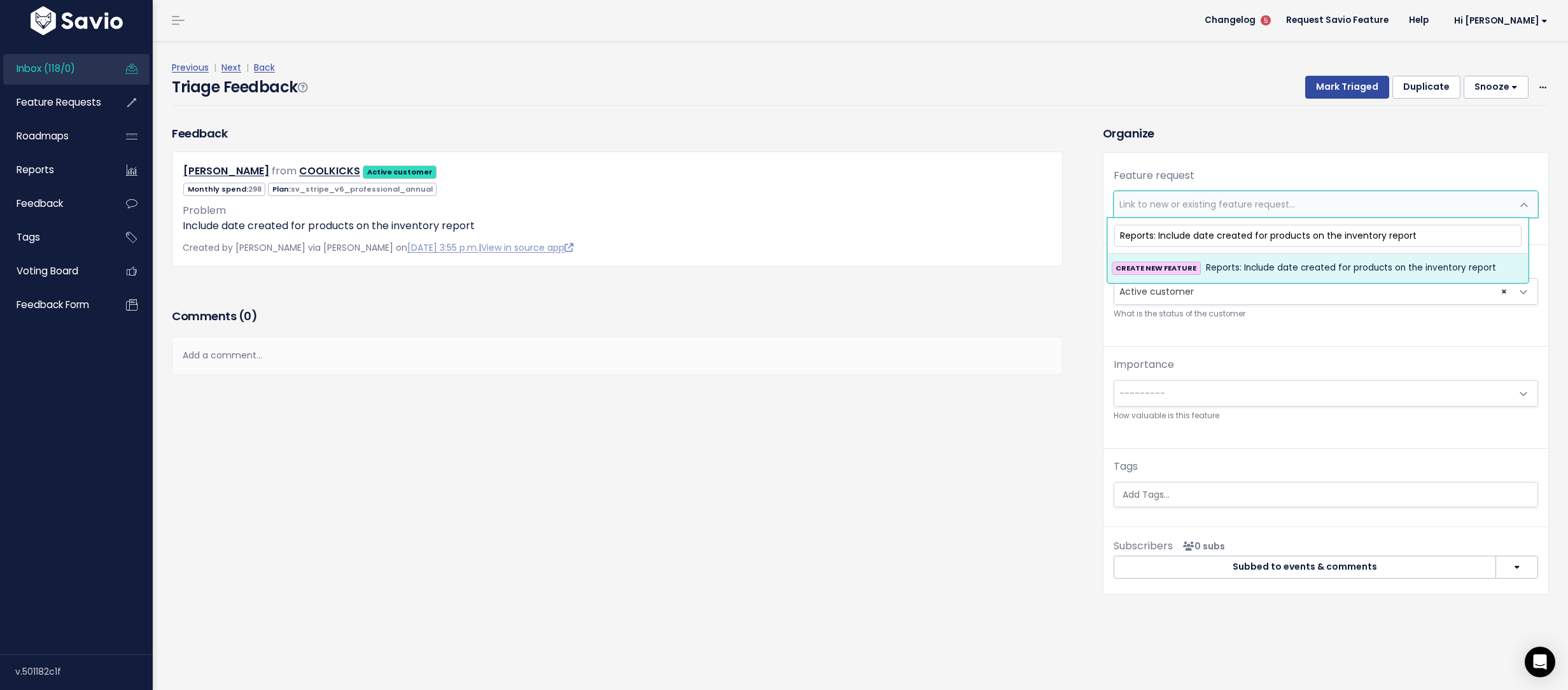
type input "Reports: Include date created for products on the inventory report"
click at [1343, 260] on span "Reports: Include date created for products on the inventory report" at bounding box center [1351, 268] width 290 height 15
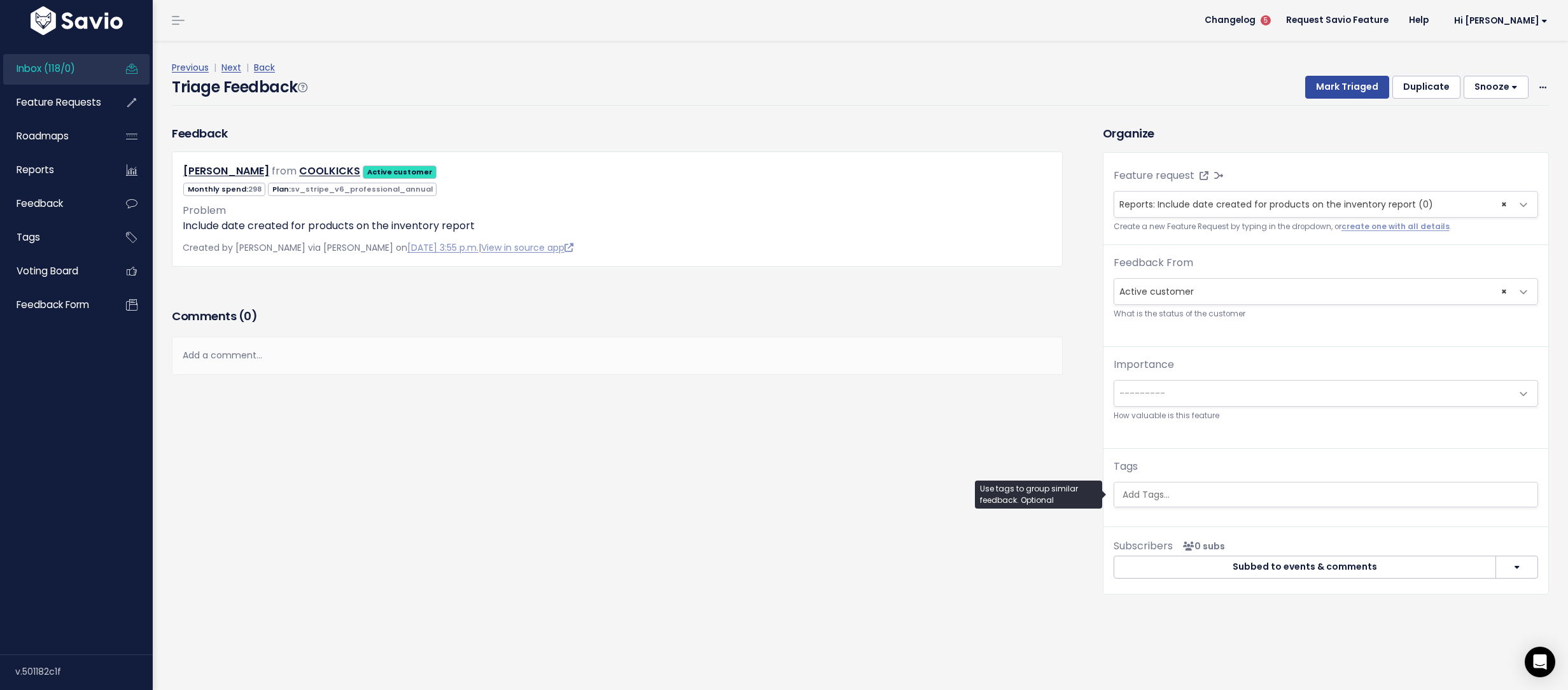
click at [1254, 485] on ul at bounding box center [1326, 494] width 423 height 24
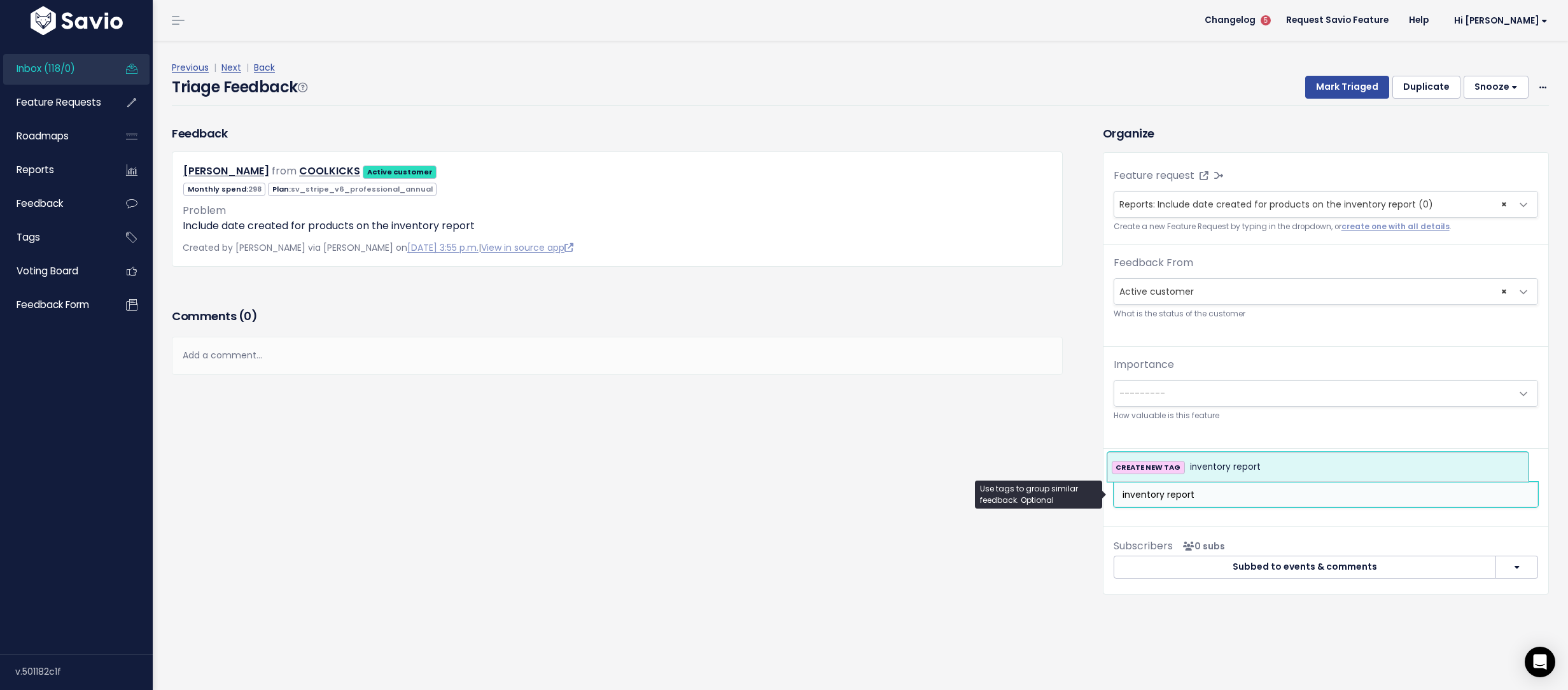
type input "inventory report"
click at [1268, 455] on li "CREATE NEW TAG inventory report" at bounding box center [1317, 467] width 420 height 28
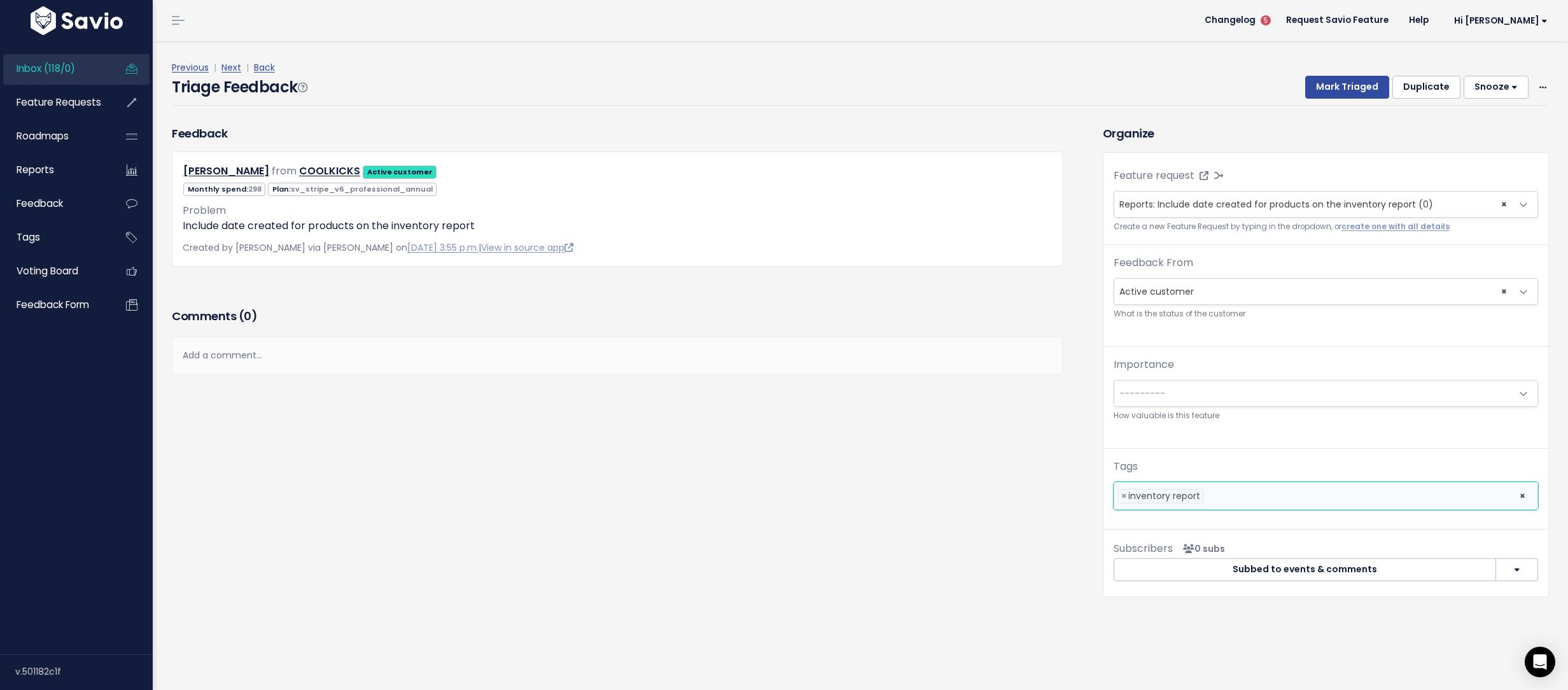
click at [1349, 101] on div "Triage Feedback Mark Triaged Duplicate Snooze 1 day 3 days 7 days 14 days Edit …" at bounding box center [859, 91] width 1377 height 30
click at [1352, 91] on button "Mark Triaged" at bounding box center [1347, 87] width 84 height 22
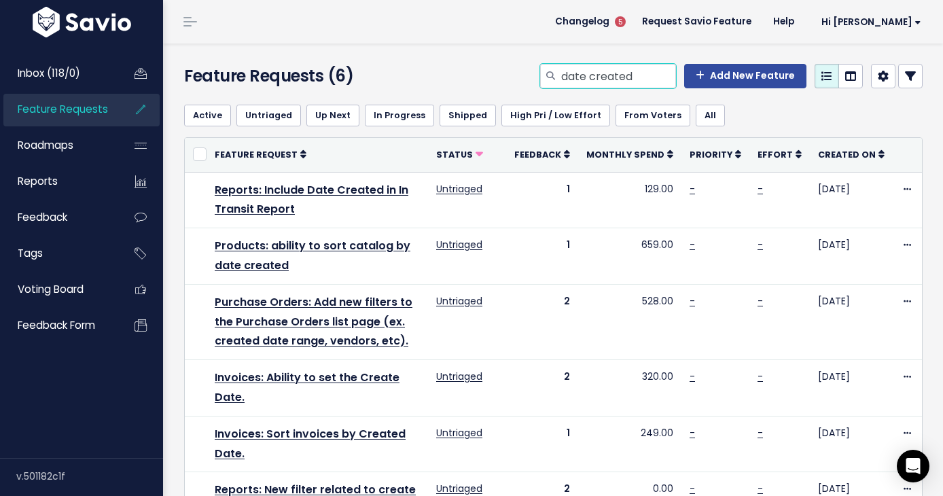
click at [578, 82] on input "date created" at bounding box center [618, 76] width 116 height 24
click at [579, 81] on input "date created" at bounding box center [618, 76] width 116 height 24
type input "bulk enable vendor"
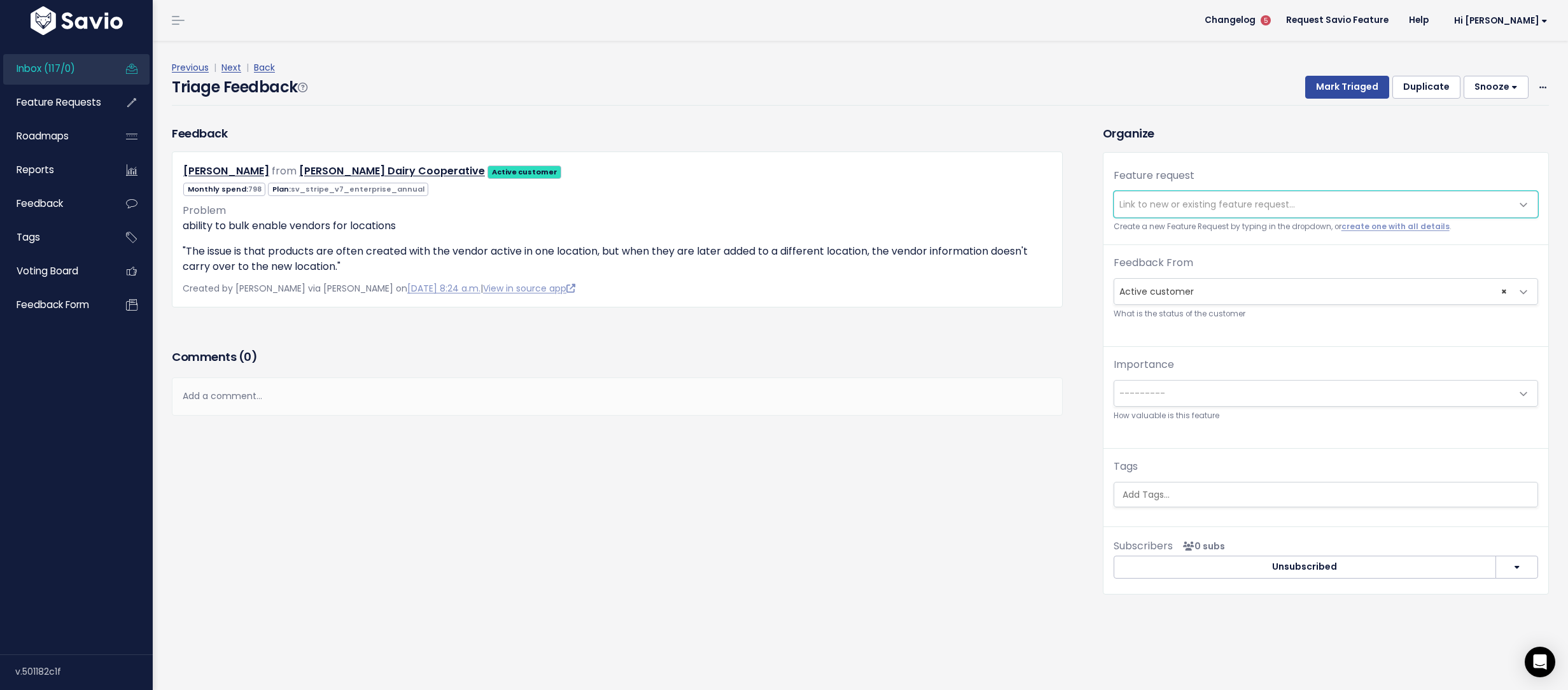
click at [1180, 205] on span "Link to new or existing feature request..." at bounding box center [1207, 204] width 176 height 13
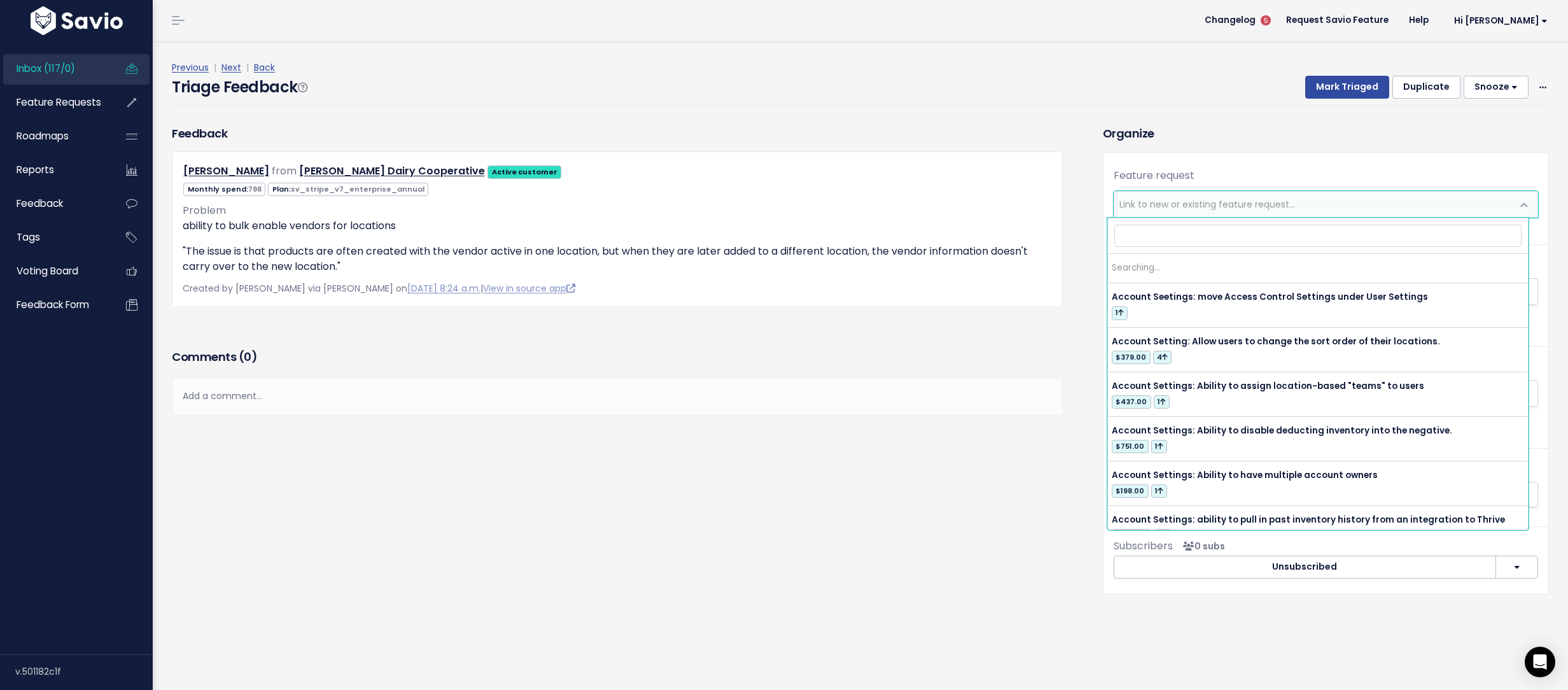
click at [1180, 205] on span "Link to new or existing feature request..." at bounding box center [1207, 204] width 176 height 13
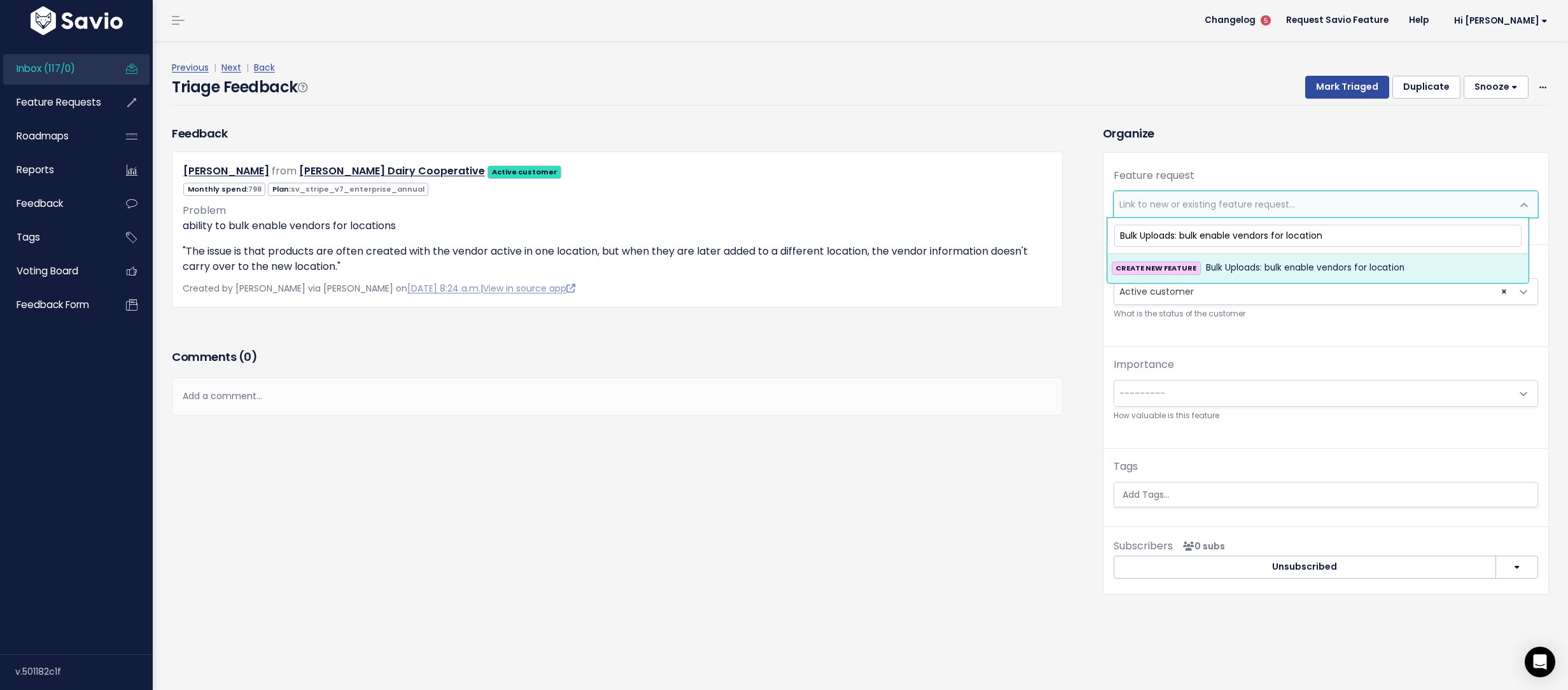
type input "Bulk Uploads: bulk enable vendors for location"
click at [1285, 271] on span "Bulk Uploads: bulk enable vendors for location" at bounding box center [1305, 268] width 198 height 15
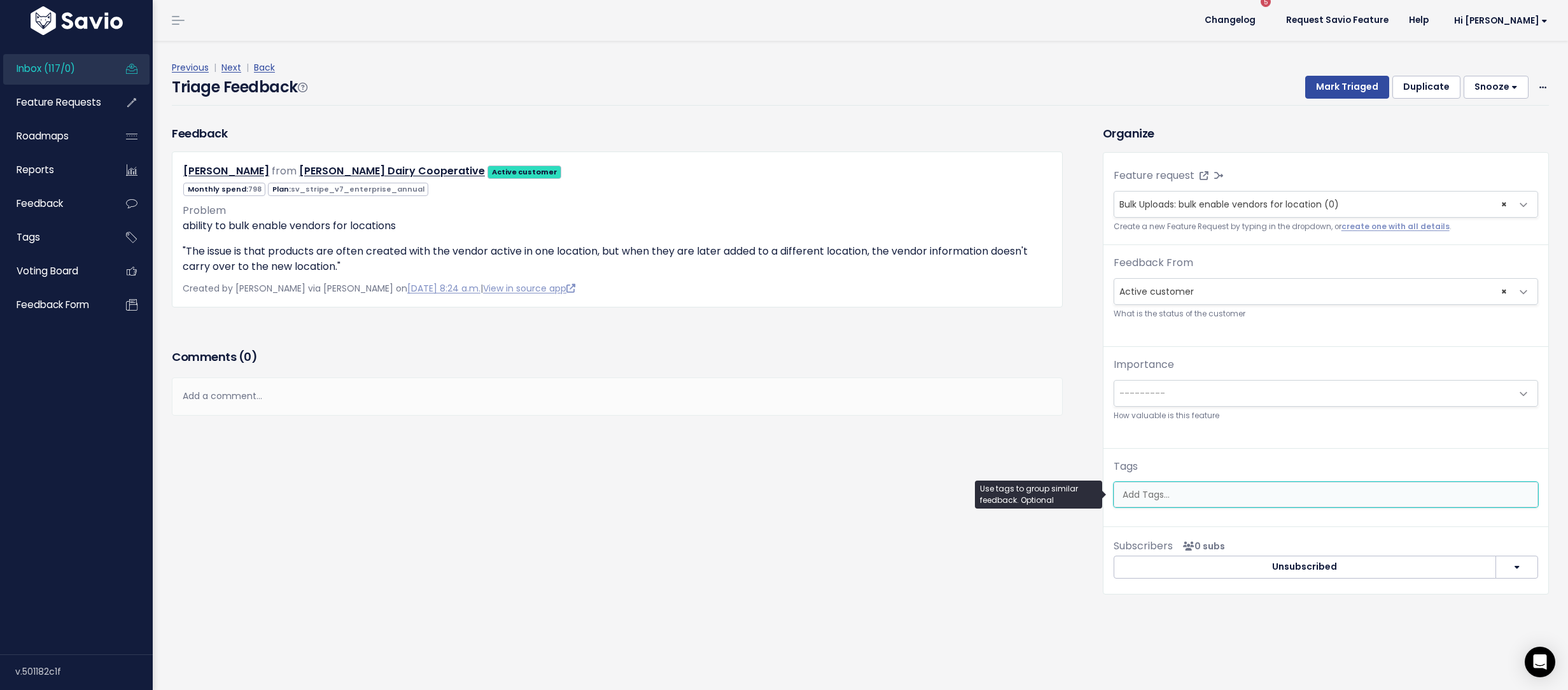
click at [1203, 502] on ul at bounding box center [1326, 494] width 423 height 24
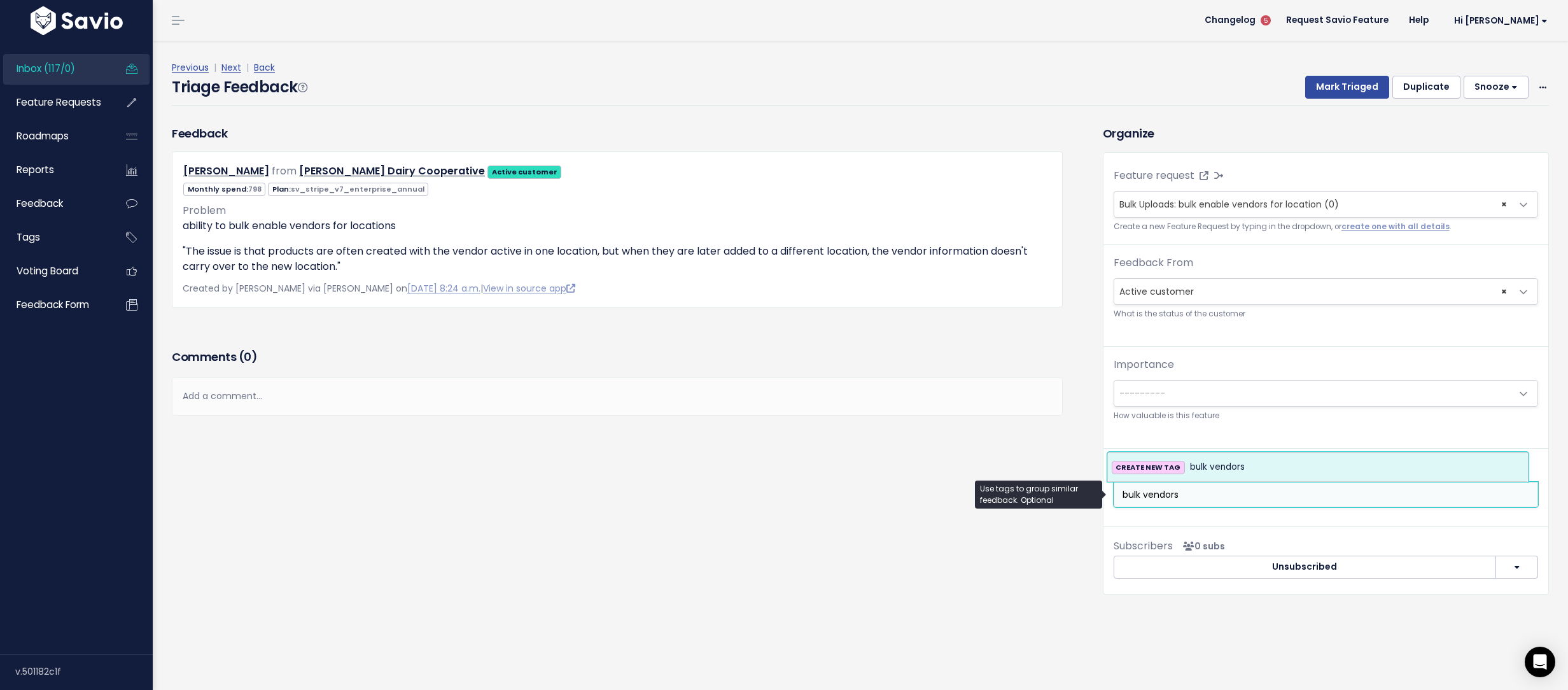
type input "bulk vendors"
click at [1260, 458] on li "CREATE NEW TAG bulk vendors" at bounding box center [1317, 467] width 420 height 28
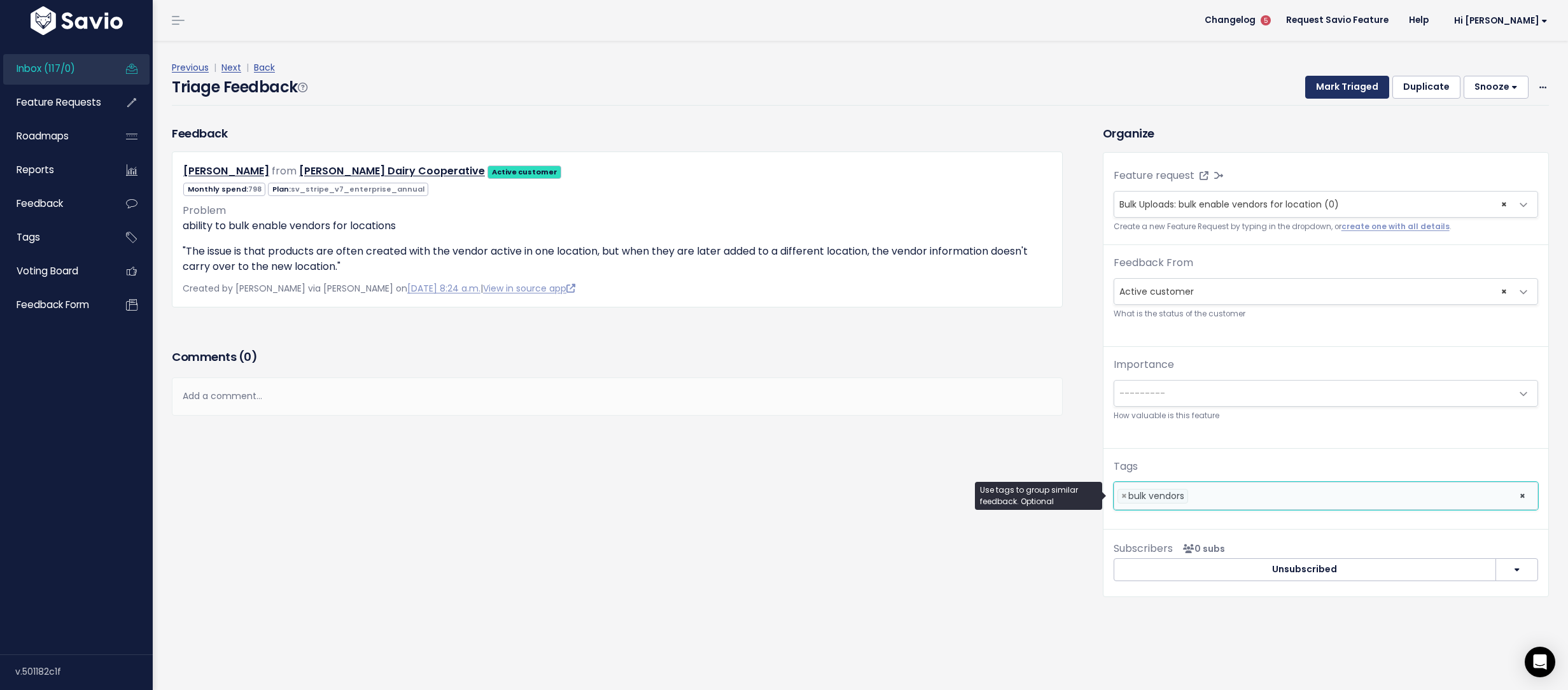
click at [1345, 83] on button "Mark Triaged" at bounding box center [1347, 87] width 84 height 22
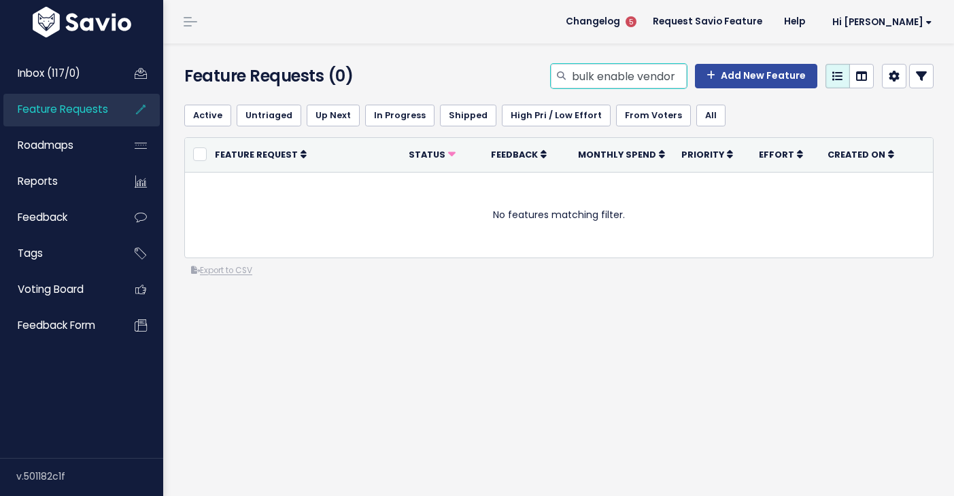
click at [634, 69] on input "bulk enable vendor" at bounding box center [628, 76] width 116 height 24
type input "bulk vendor"
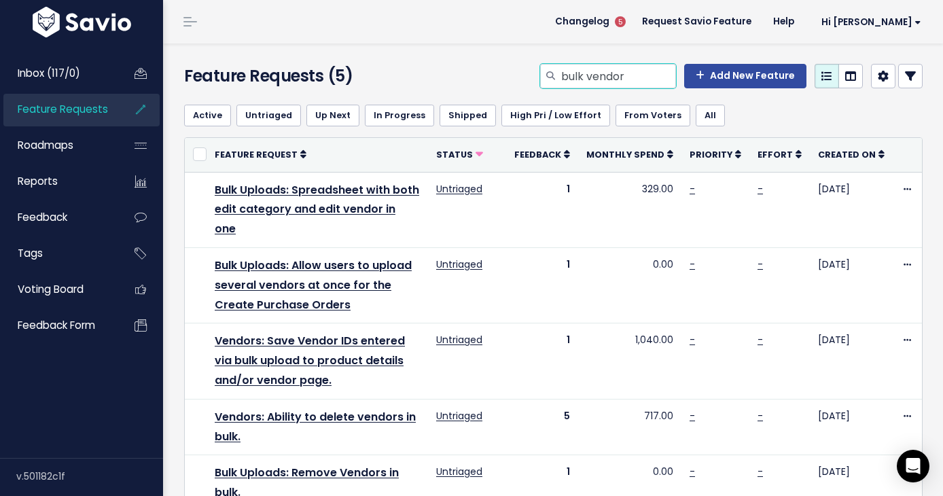
click at [591, 68] on input "bulk vendor" at bounding box center [618, 76] width 116 height 24
type input "purchase products active"
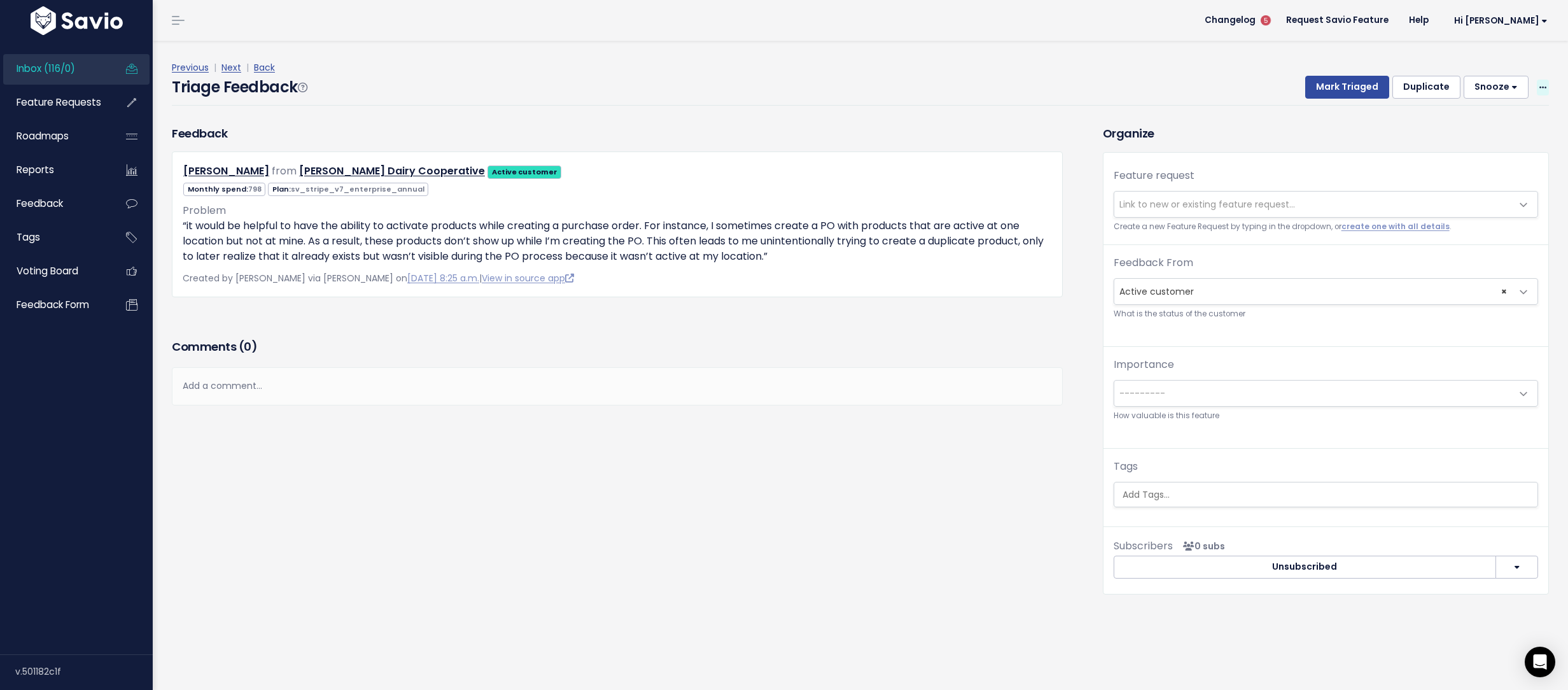
click at [1539, 86] on icon at bounding box center [1542, 88] width 7 height 8
click at [1446, 140] on link "Delete" at bounding box center [1492, 146] width 92 height 25
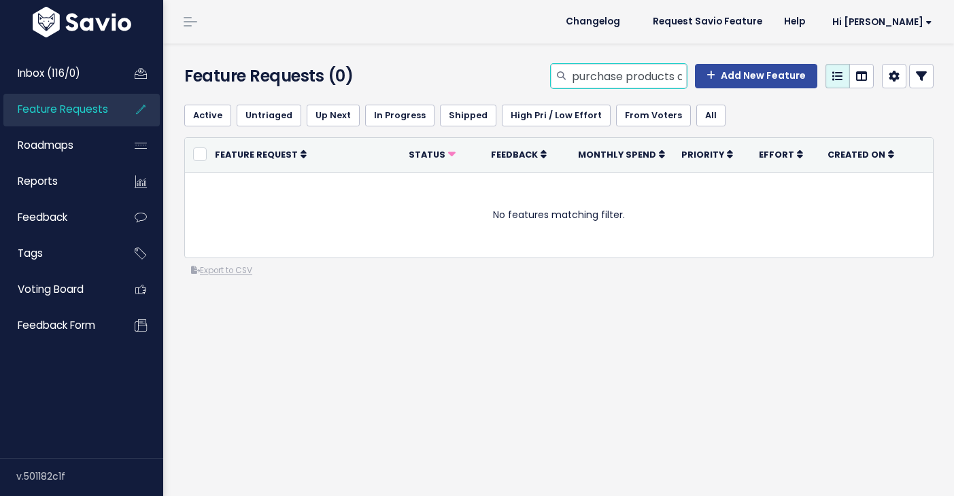
click at [594, 69] on input "purchase products active" at bounding box center [628, 76] width 116 height 24
click at [625, 72] on input "purchase products active" at bounding box center [628, 76] width 116 height 24
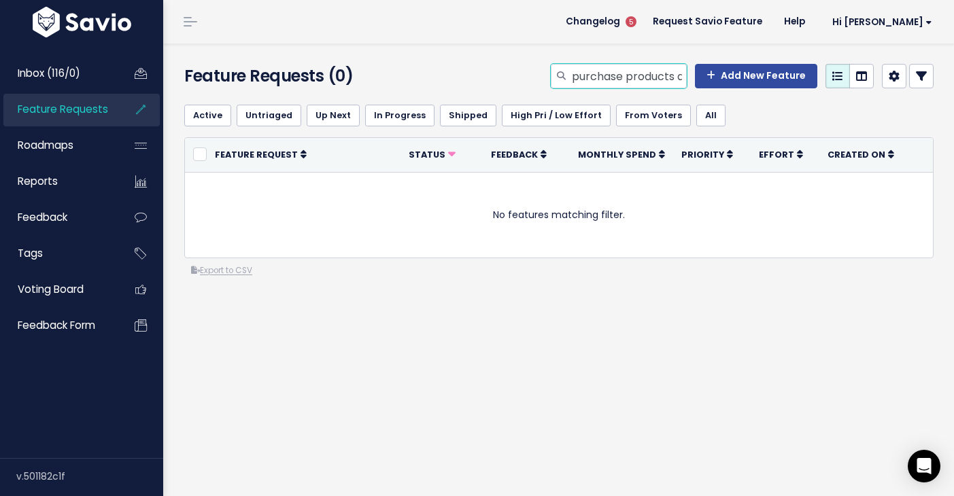
click at [625, 72] on input "purchase products active" at bounding box center [628, 76] width 116 height 24
type input "assembly run draft"
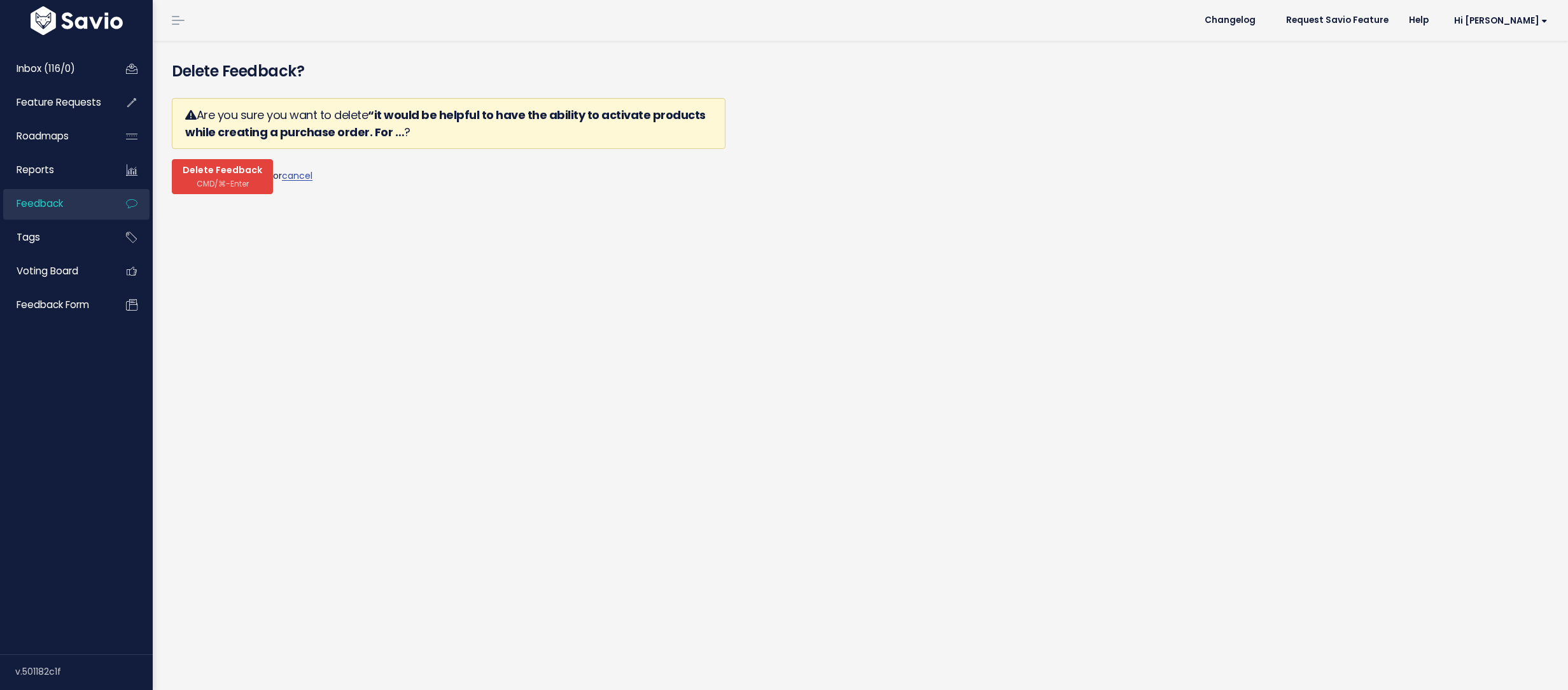
click at [219, 184] on span "CMD/⌘-Enter" at bounding box center [223, 184] width 52 height 9
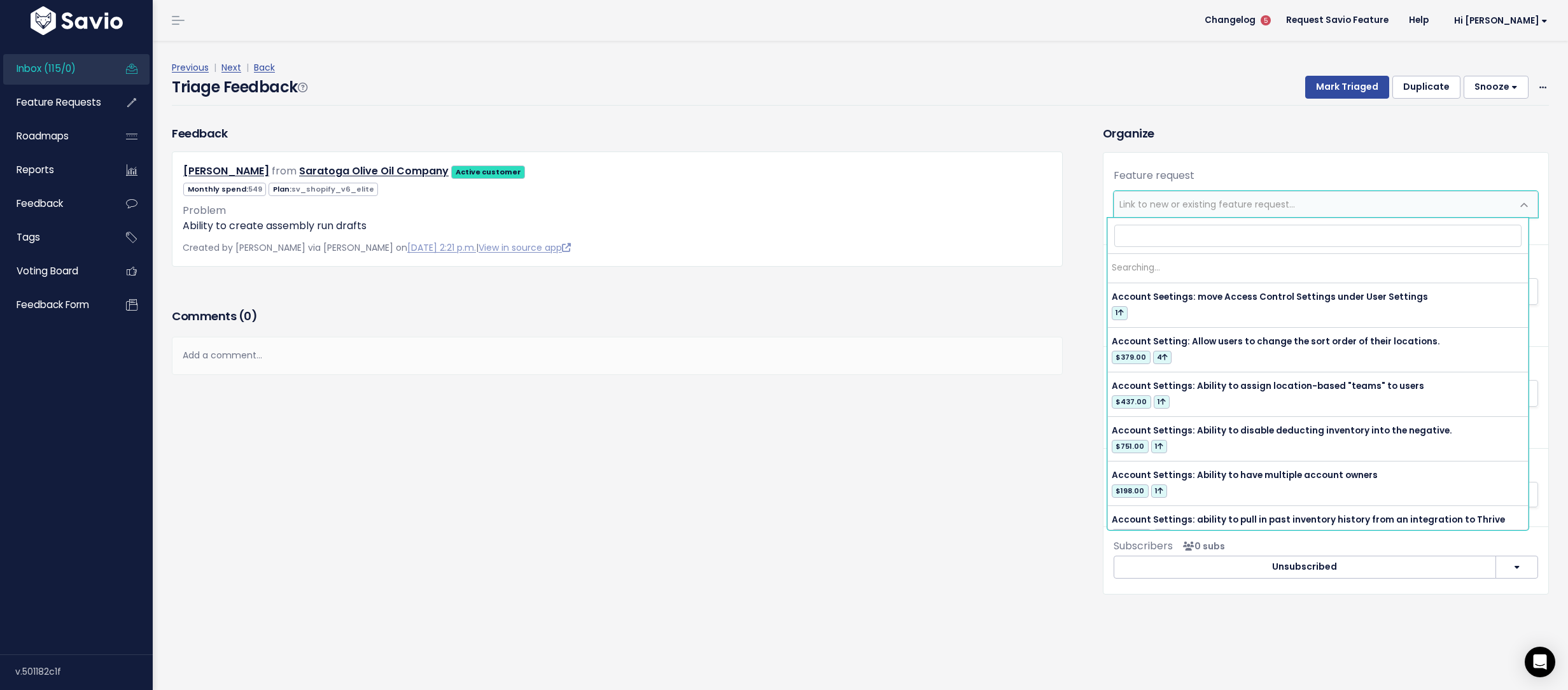
click at [1139, 205] on span "Link to new or existing feature request..." at bounding box center [1207, 204] width 176 height 13
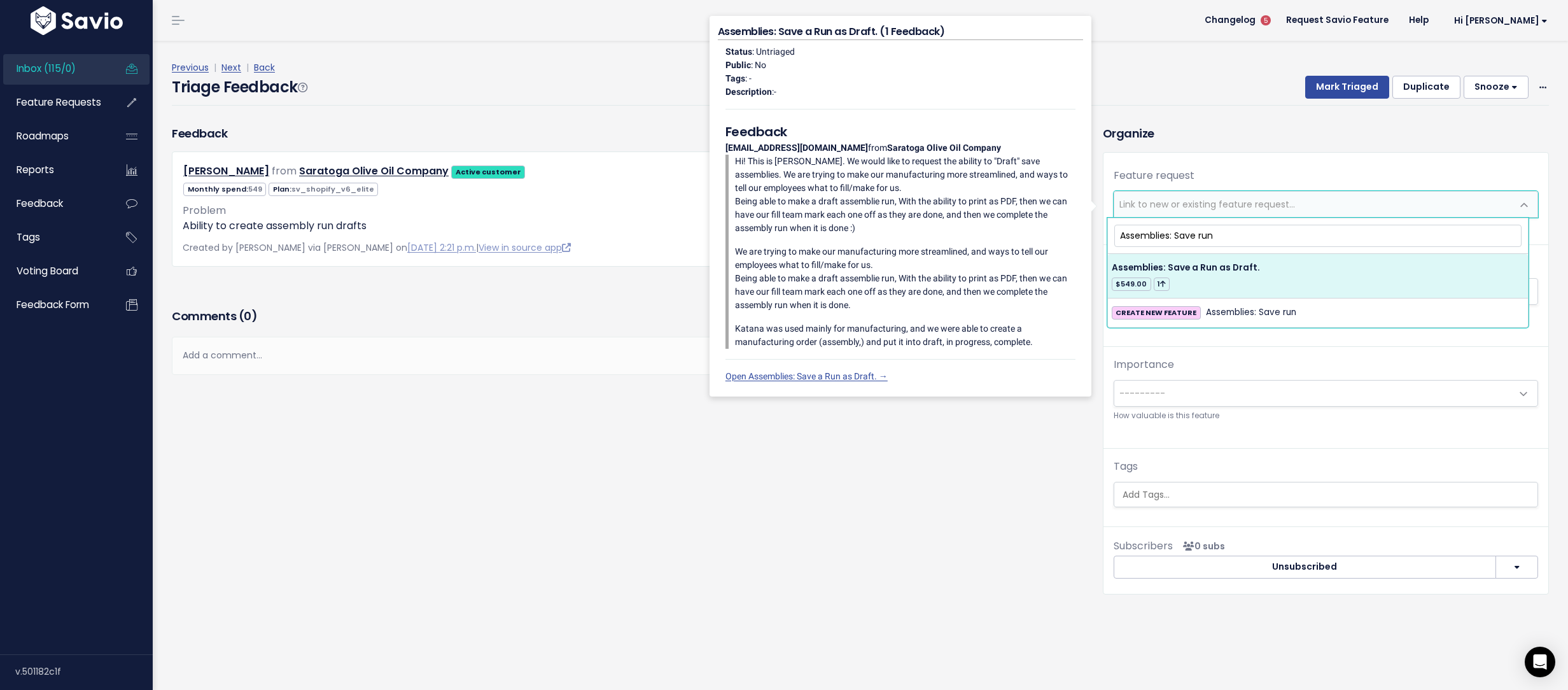
type input "Assemblies: Save run"
select select "26412"
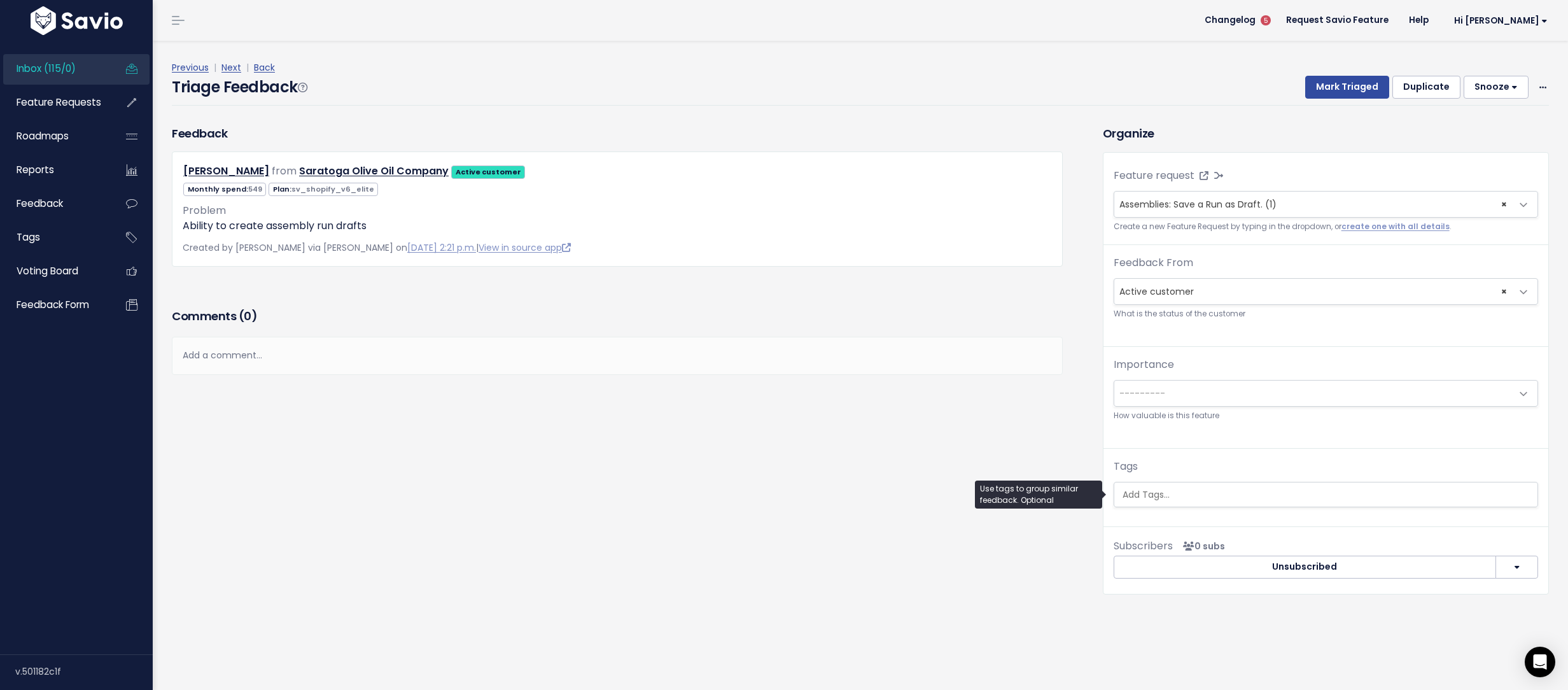
click at [1212, 502] on ul at bounding box center [1326, 494] width 423 height 24
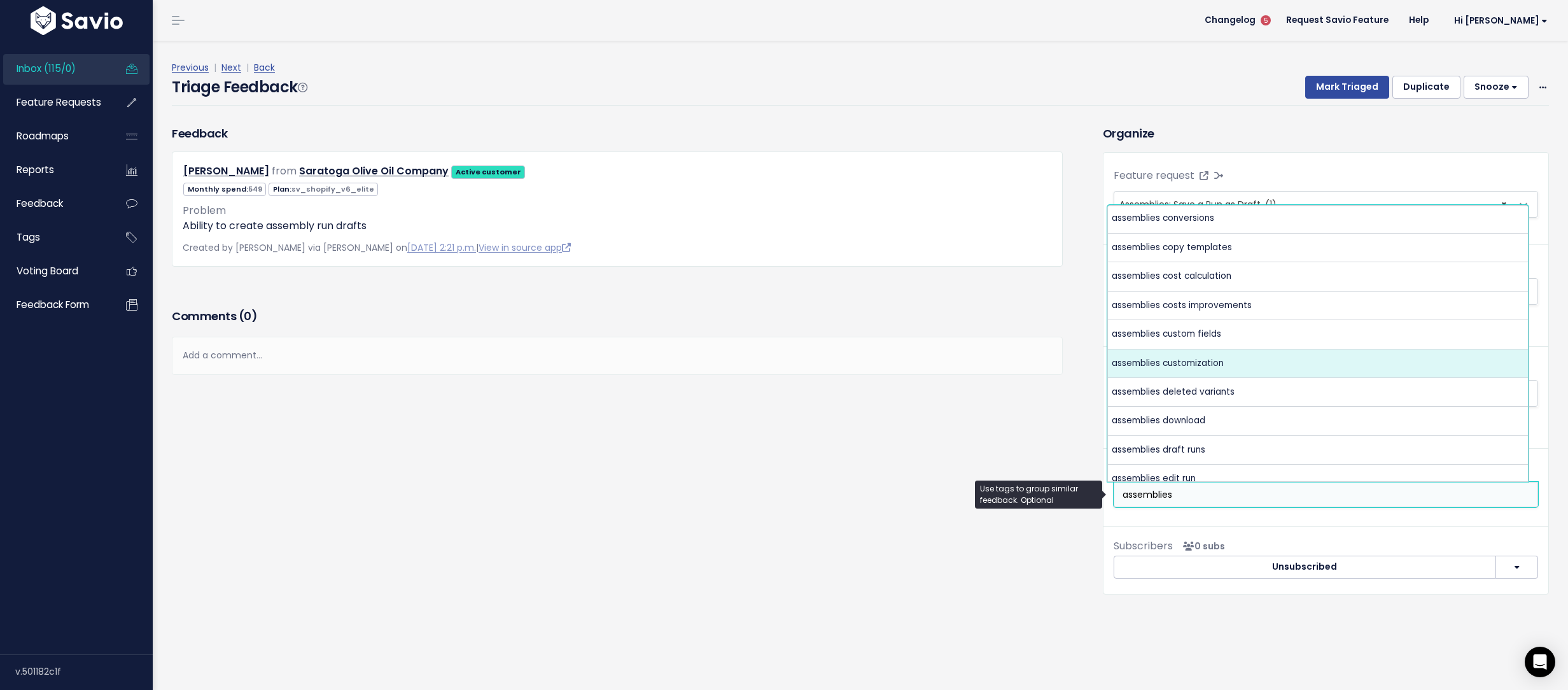
scroll to position [156, 0]
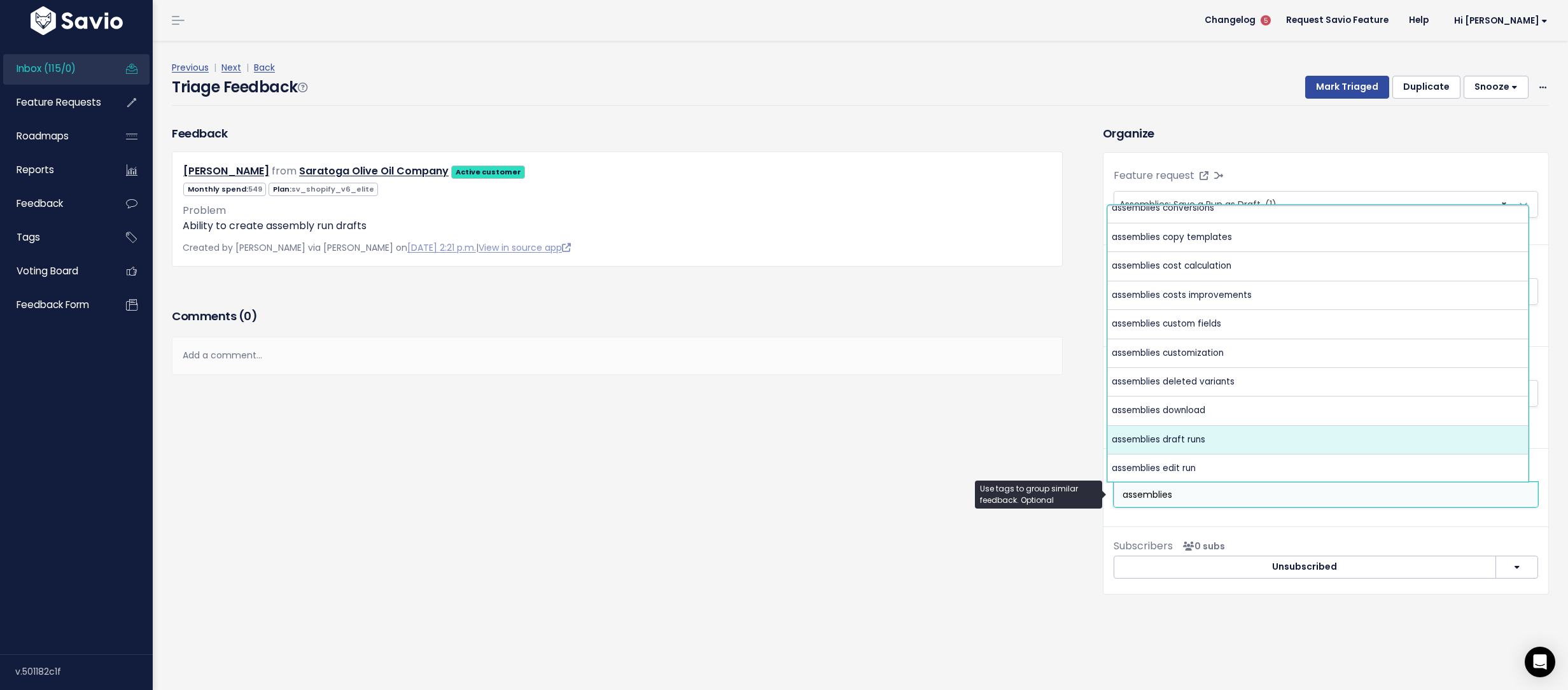
type input "assemblies"
select select "7426"
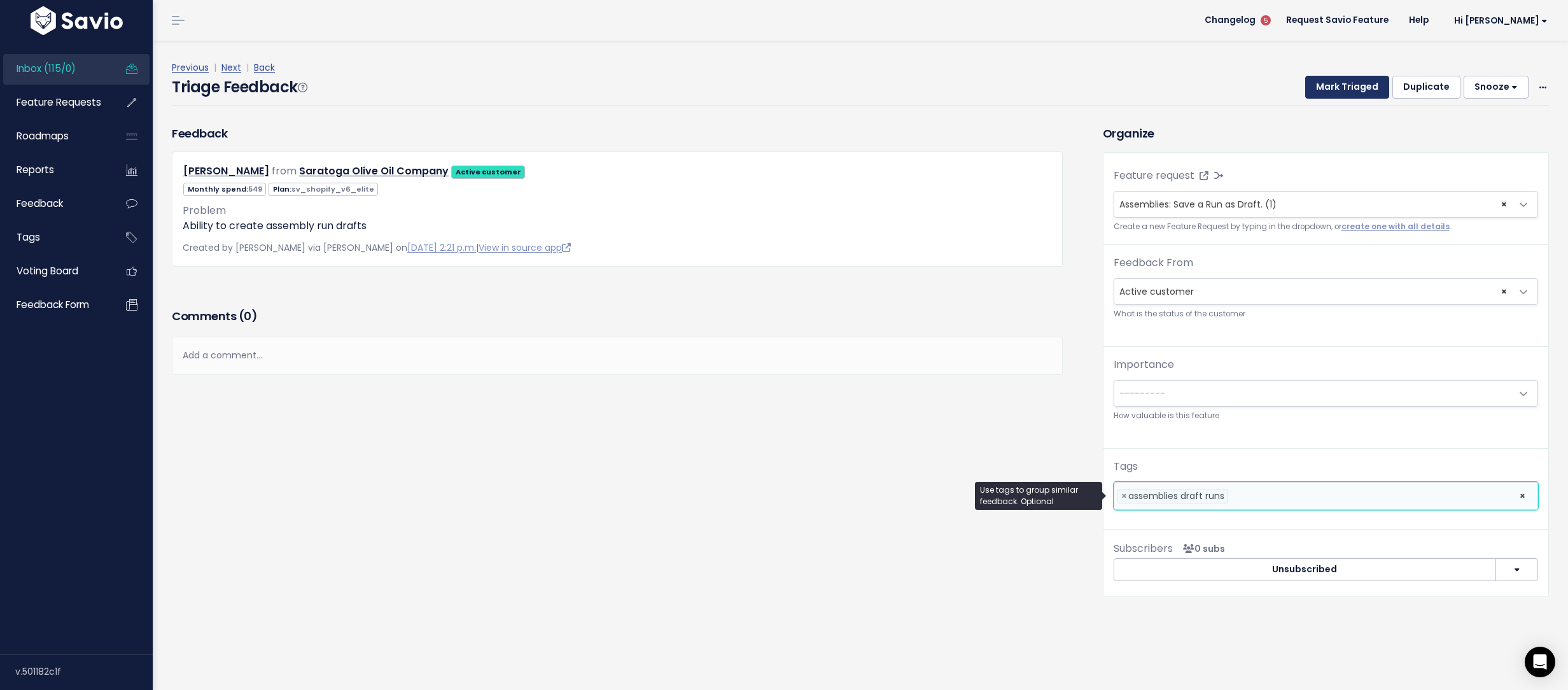
click at [1336, 83] on button "Mark Triaged" at bounding box center [1347, 87] width 84 height 22
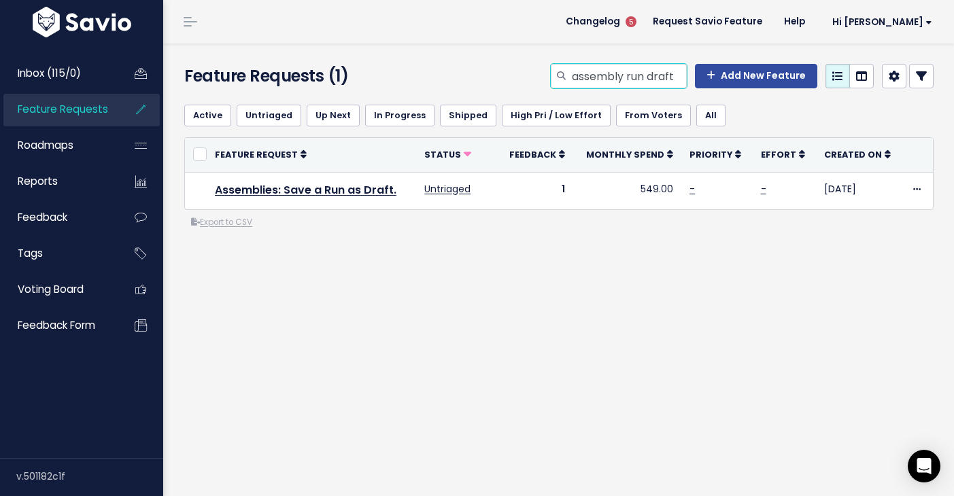
click at [613, 84] on input "assembly run draft" at bounding box center [628, 76] width 116 height 24
click at [614, 84] on input "assembly run draft" at bounding box center [628, 76] width 116 height 24
type input "chats"
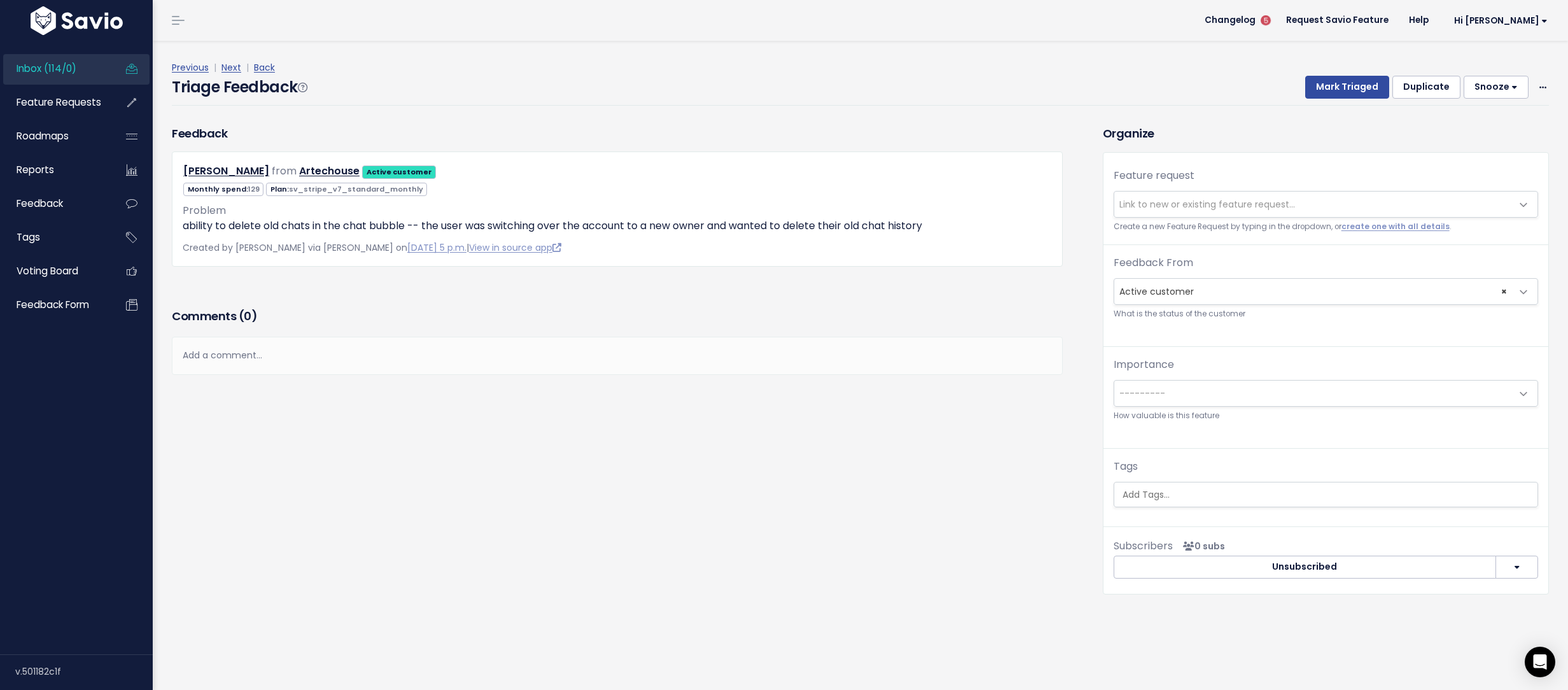
click at [1137, 208] on span "Link to new or existing feature request..." at bounding box center [1207, 204] width 176 height 13
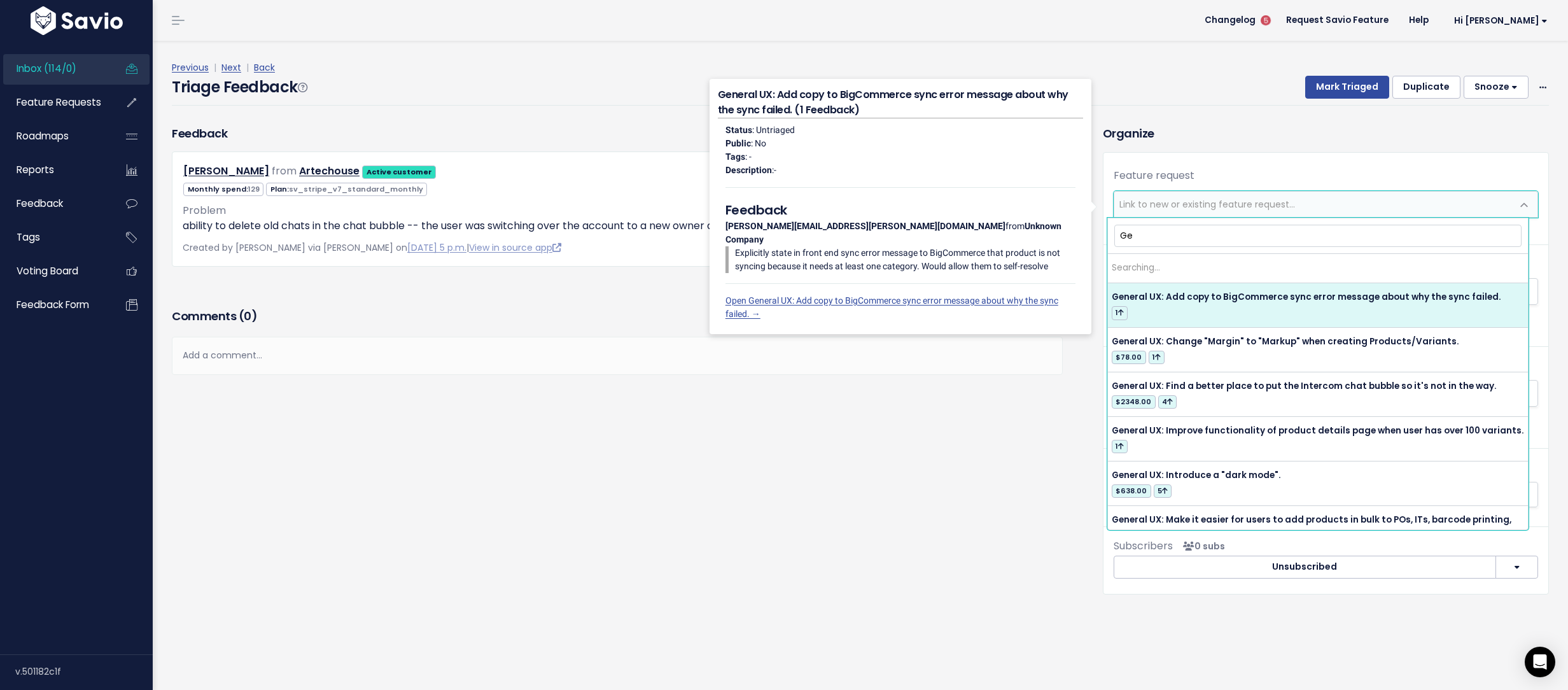
type input "G"
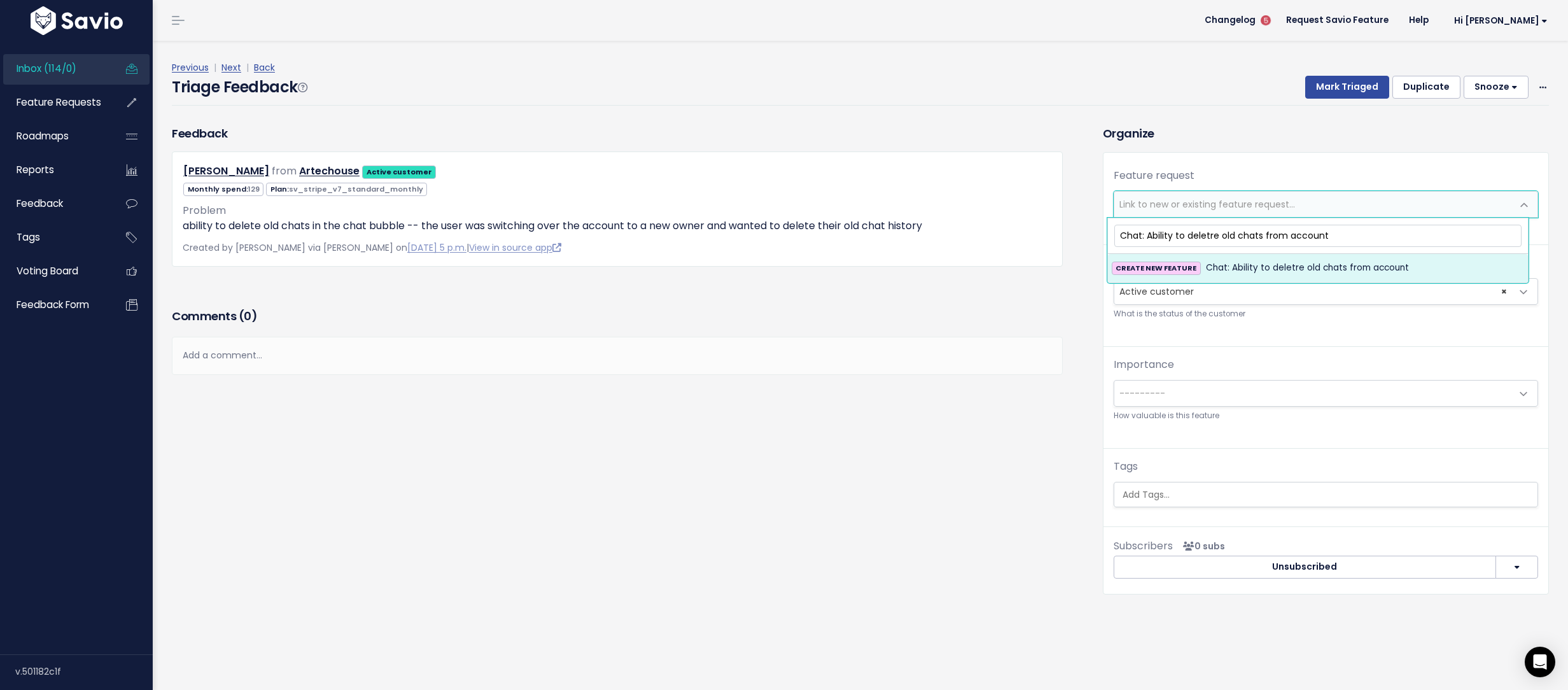
click at [1214, 237] on input "Chat: Ability to deletre old chats from account" at bounding box center [1317, 236] width 407 height 22
type input "Chat: Ability to delete old chats from account"
click at [1290, 253] on ul "CREATE NEW FEATURE Chat: Ability to delete old chats from account" at bounding box center [1317, 267] width 420 height 29
click at [1288, 259] on li "CREATE NEW FEATURE Chat: Ability to delete old chats from account" at bounding box center [1317, 268] width 420 height 28
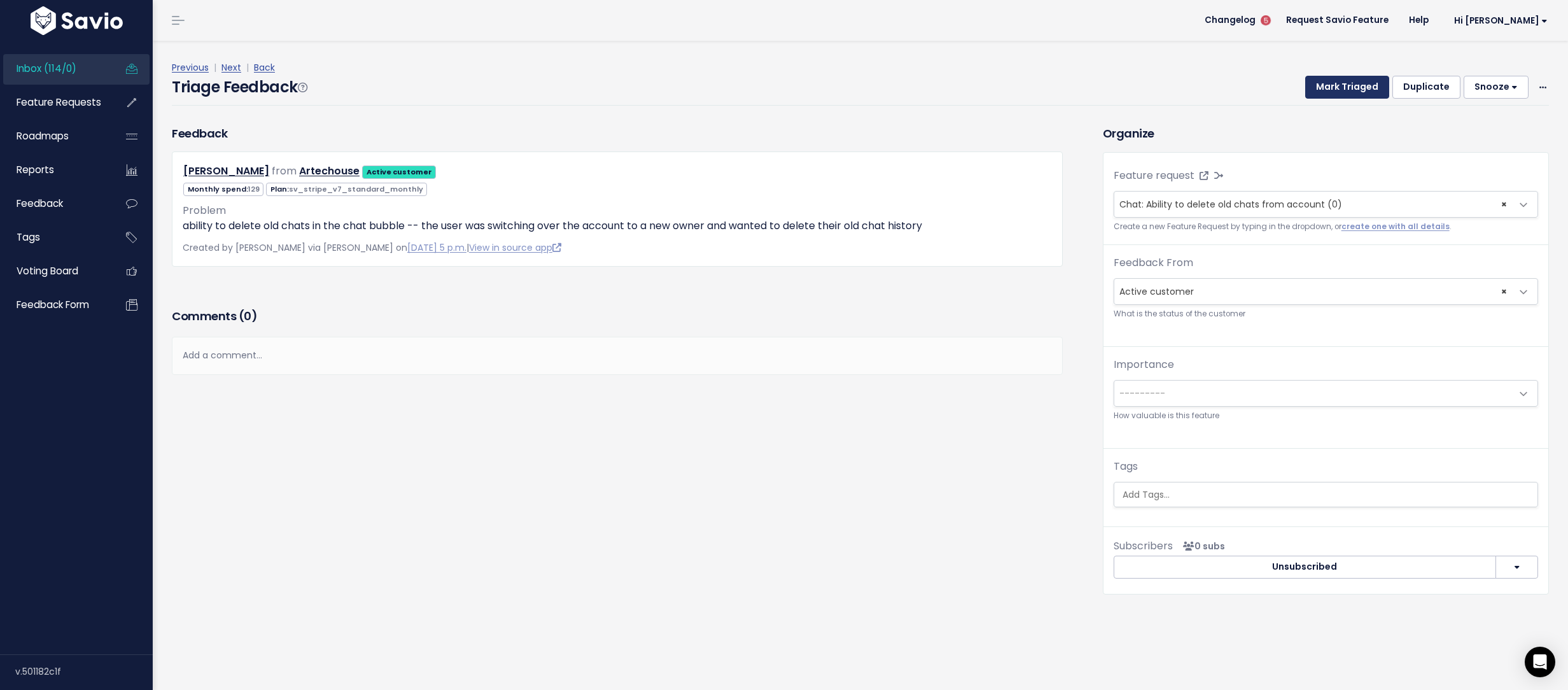
click at [1309, 95] on button "Mark Triaged" at bounding box center [1347, 87] width 84 height 22
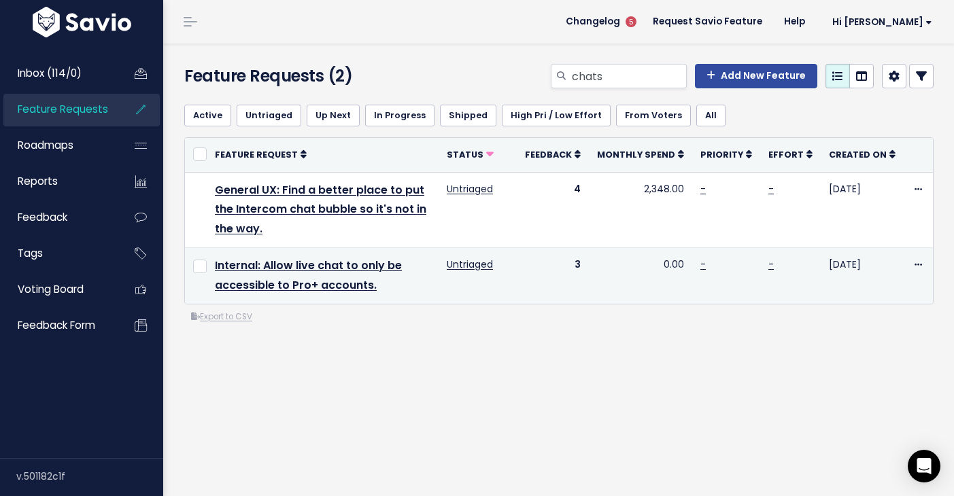
click at [379, 287] on td "Internal: Allow live chat to only be accessible to Pro+ accounts." at bounding box center [323, 275] width 232 height 56
click at [351, 289] on link "Internal: Allow live chat to only be accessible to Pro+ accounts." at bounding box center [308, 275] width 187 height 35
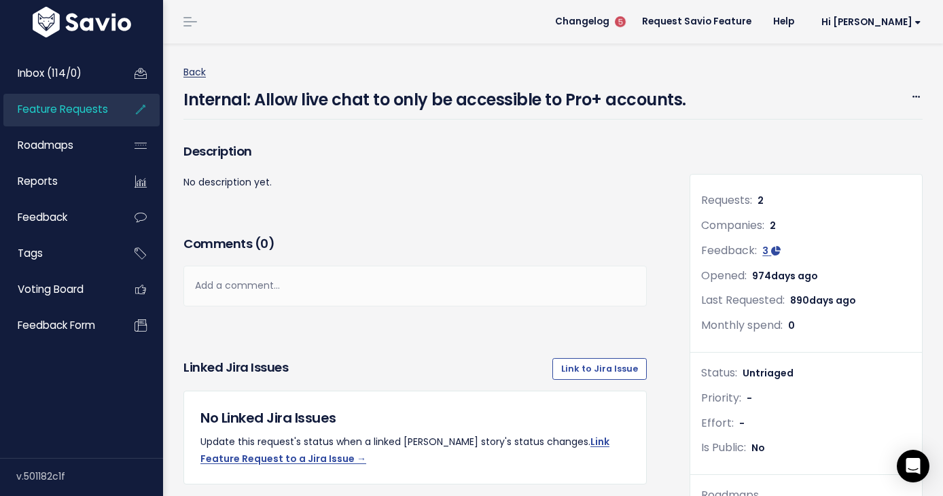
click at [183, 75] on link "Back" at bounding box center [194, 72] width 22 height 14
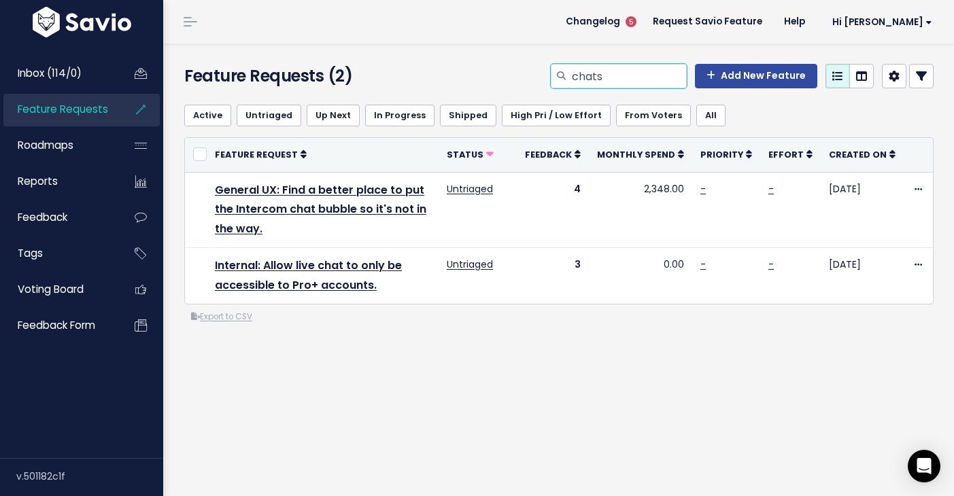
click at [585, 80] on input "chats" at bounding box center [628, 76] width 116 height 24
type input "download assembly"
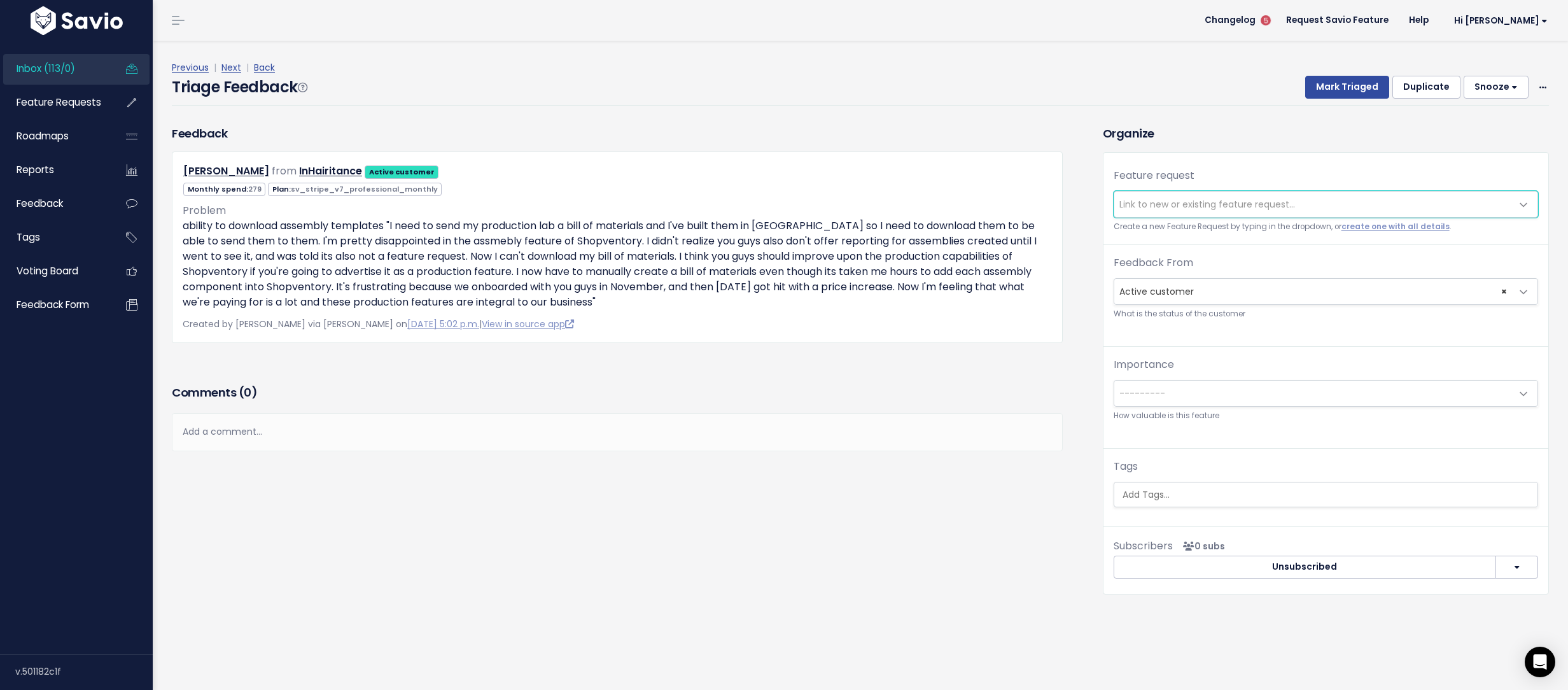
click at [1136, 199] on span "Link to new or existing feature request..." at bounding box center [1207, 204] width 176 height 13
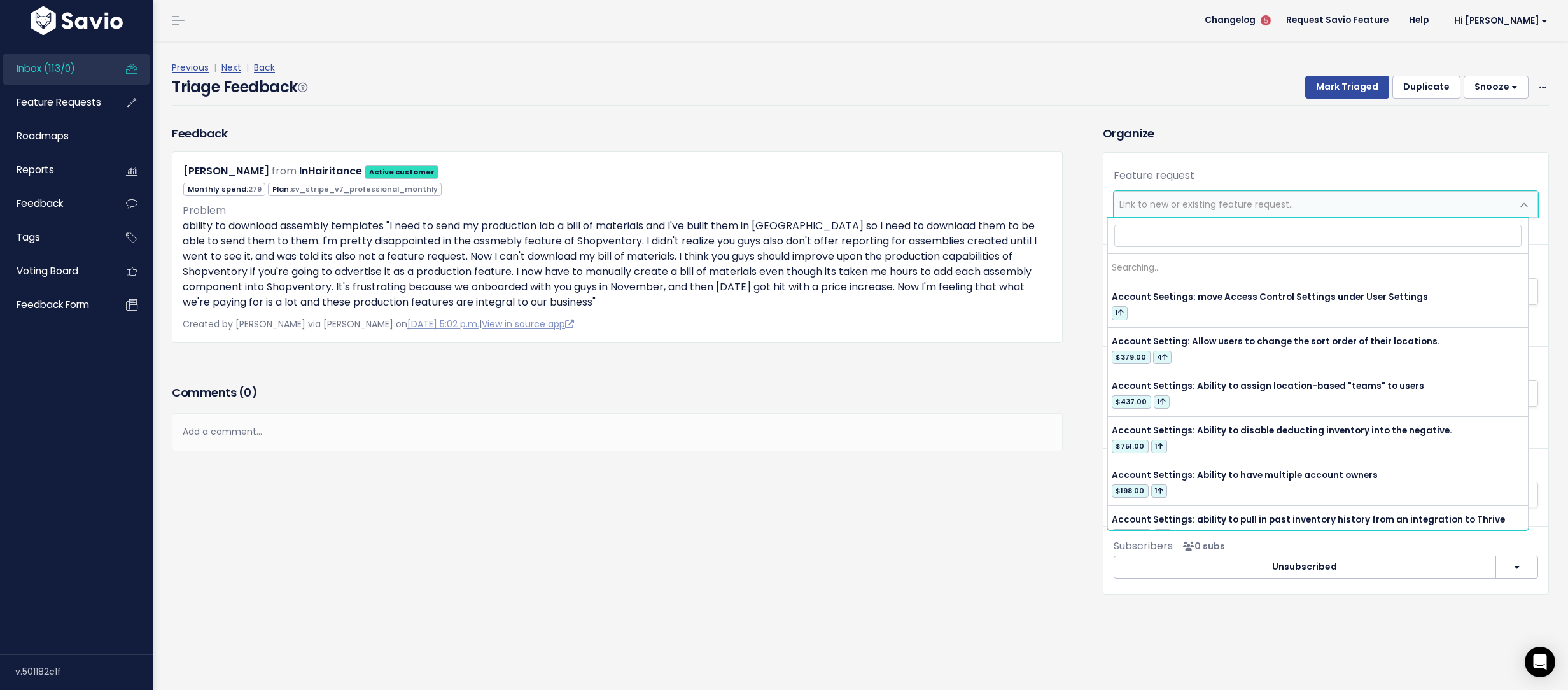
click at [1136, 199] on span "Link to new or existing feature request..." at bounding box center [1207, 204] width 176 height 13
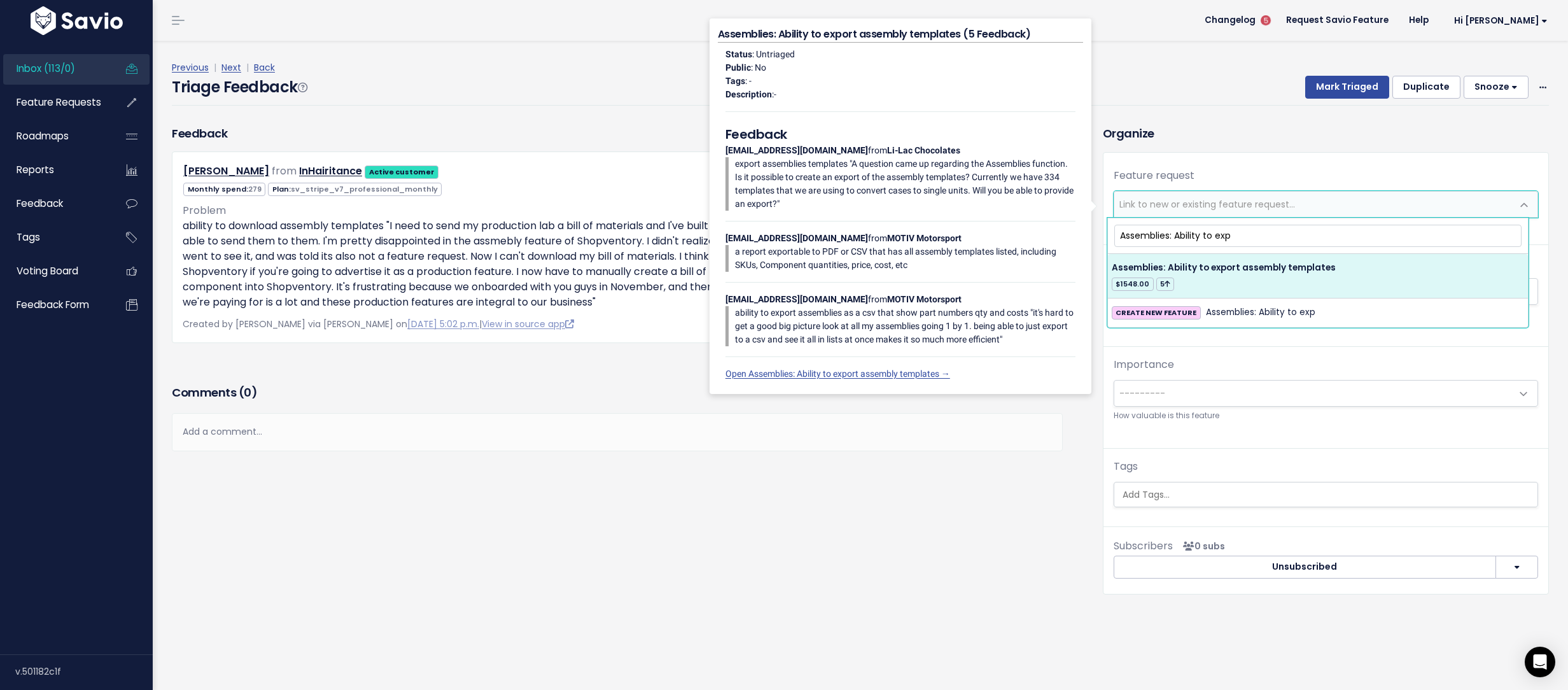
type input "Assemblies: Ability to exp"
select select "61079"
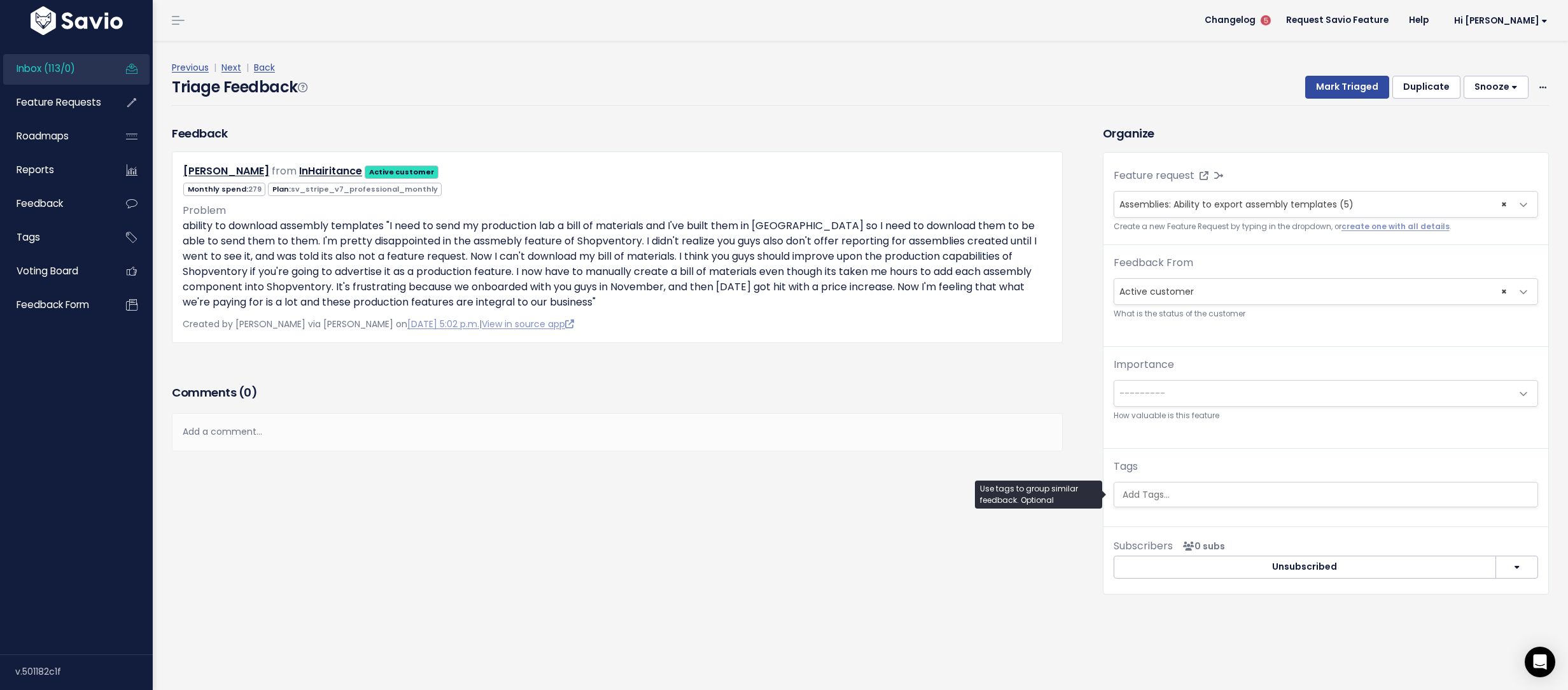
click at [1135, 490] on input "search" at bounding box center [1325, 494] width 417 height 13
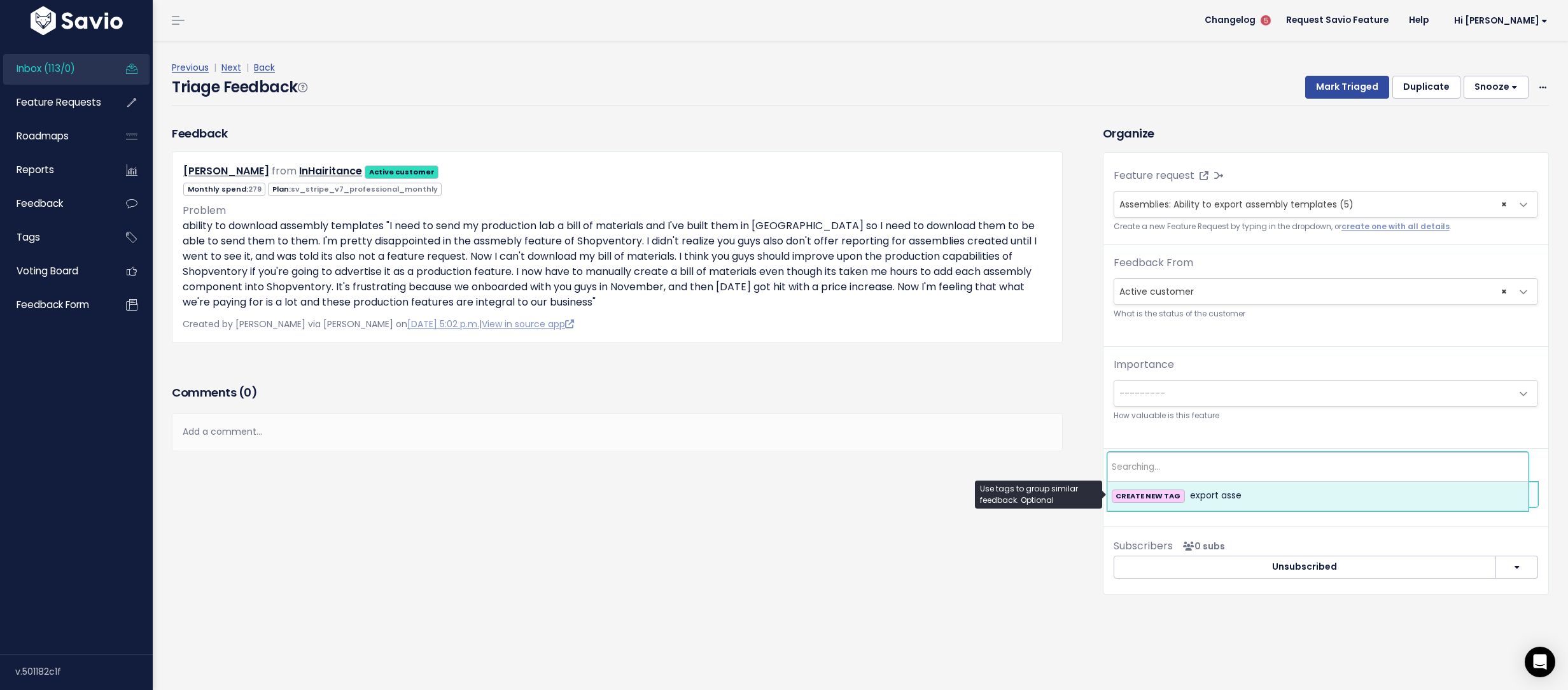
type input "e"
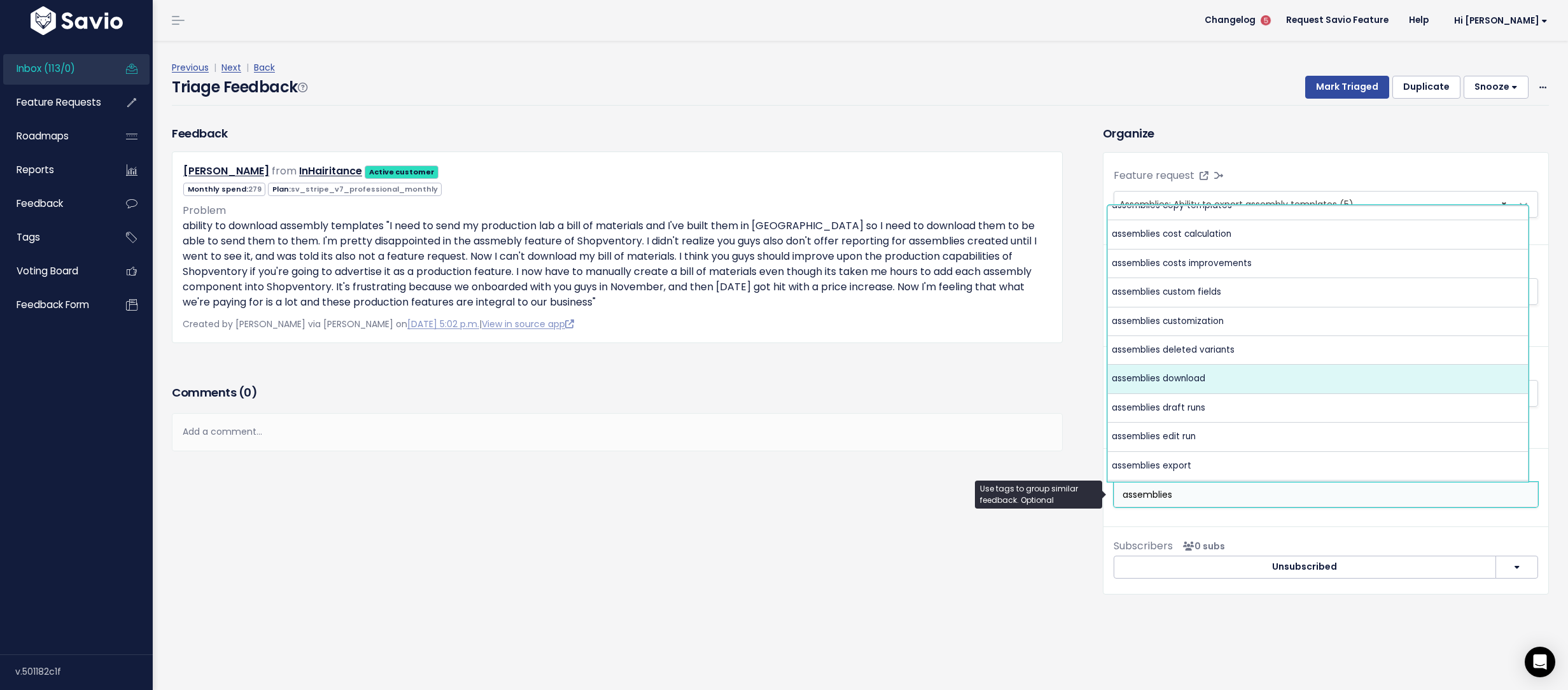
scroll to position [194, 0]
type input "assemblies"
select select "6145"
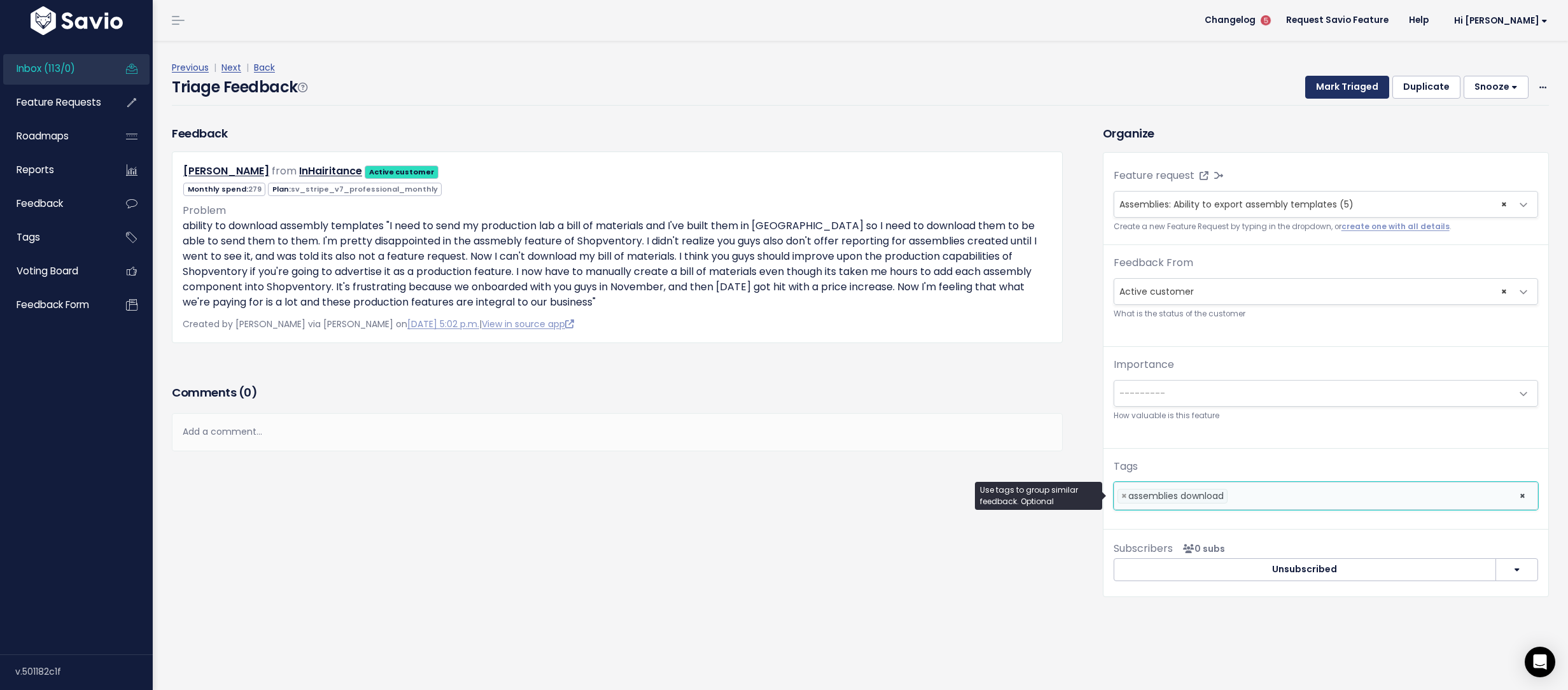
click at [1325, 87] on button "Mark Triaged" at bounding box center [1347, 87] width 84 height 22
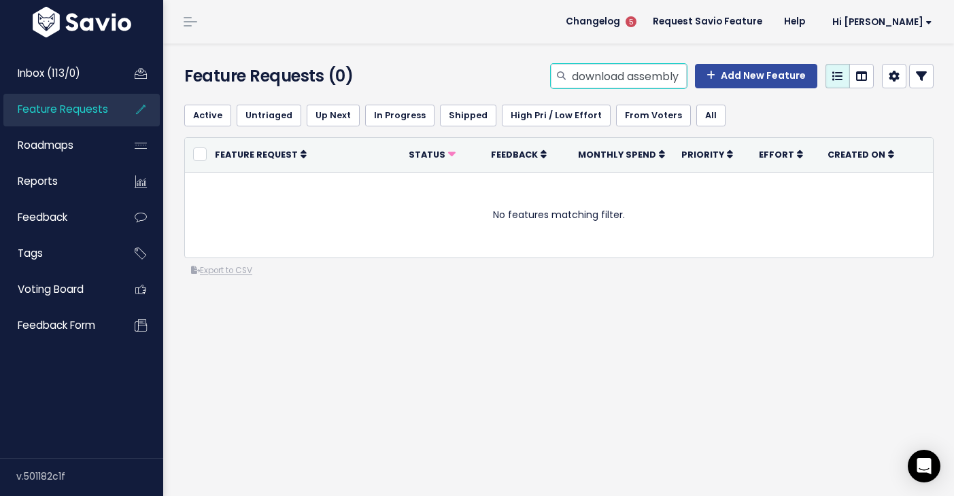
click at [629, 66] on input "download assembly" at bounding box center [628, 76] width 116 height 24
type input "assembly template"
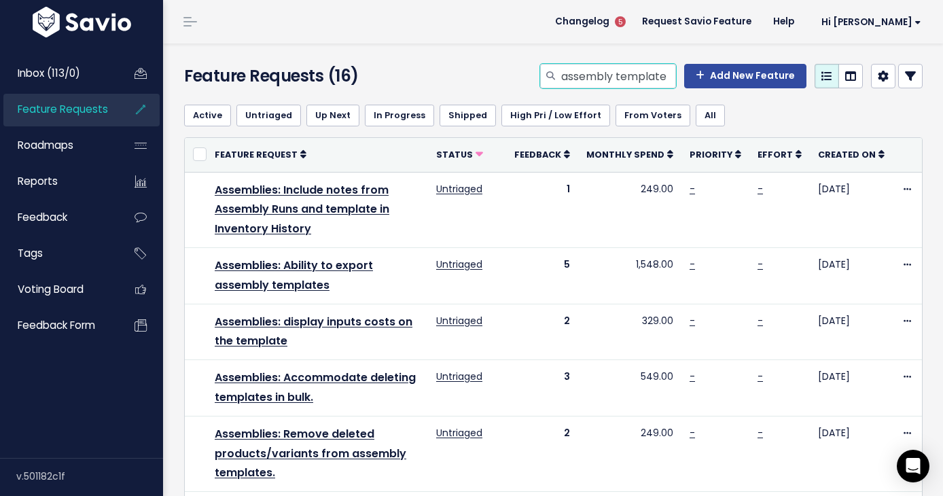
click at [605, 80] on input "assembly template" at bounding box center [618, 76] width 116 height 24
type input "update default cost"
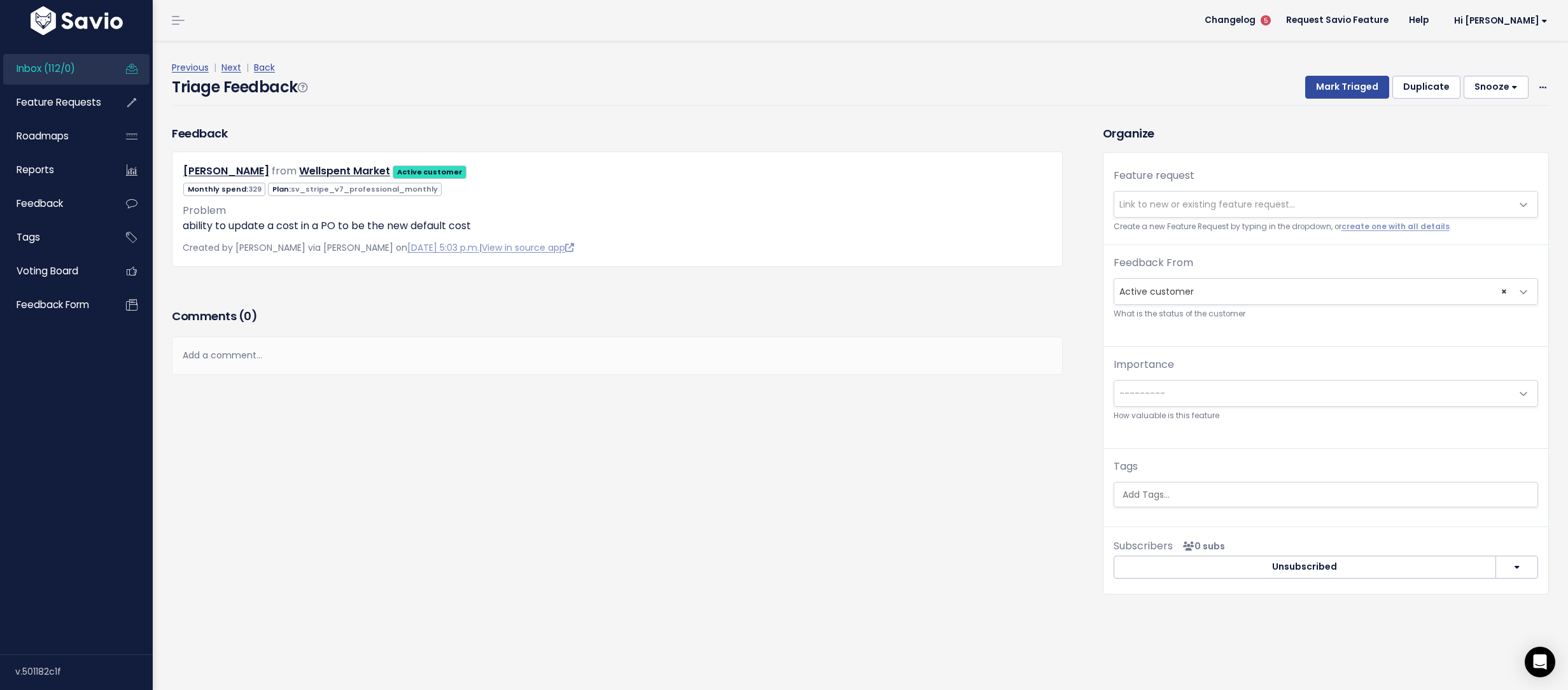
click at [1250, 192] on span "Link to new or existing feature request..." at bounding box center [1312, 204] width 398 height 25
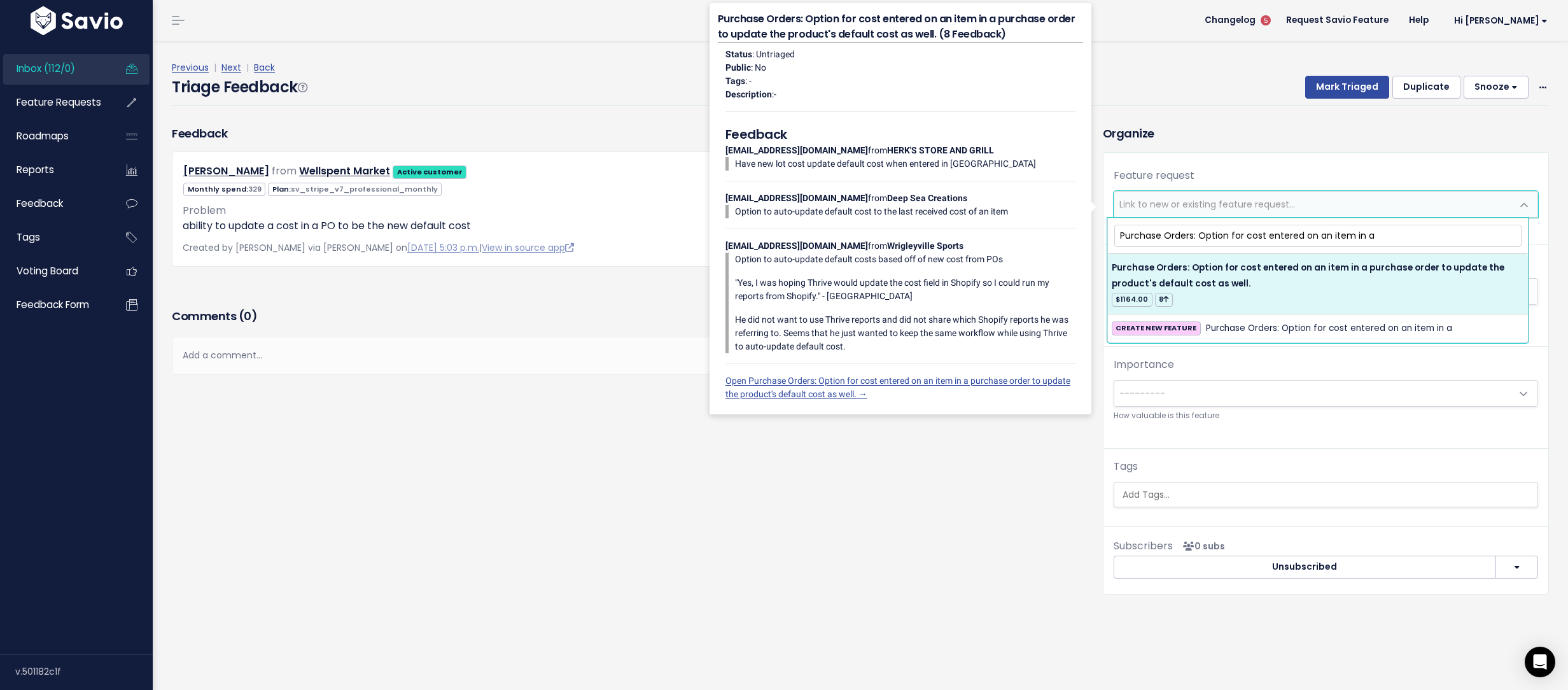
type input "Purchase Orders: Option for cost entered on an item in a"
select select "33561"
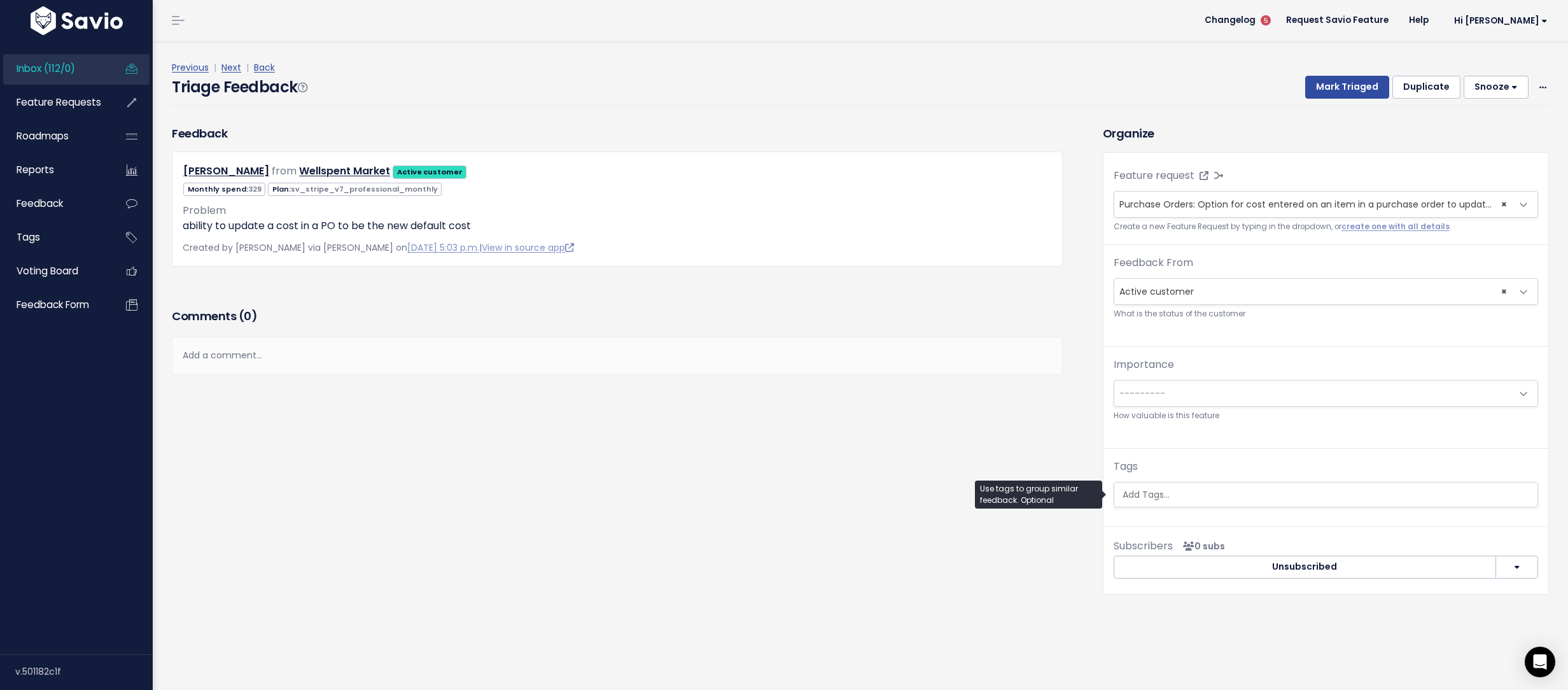
click at [1185, 488] on input "search" at bounding box center [1325, 494] width 417 height 13
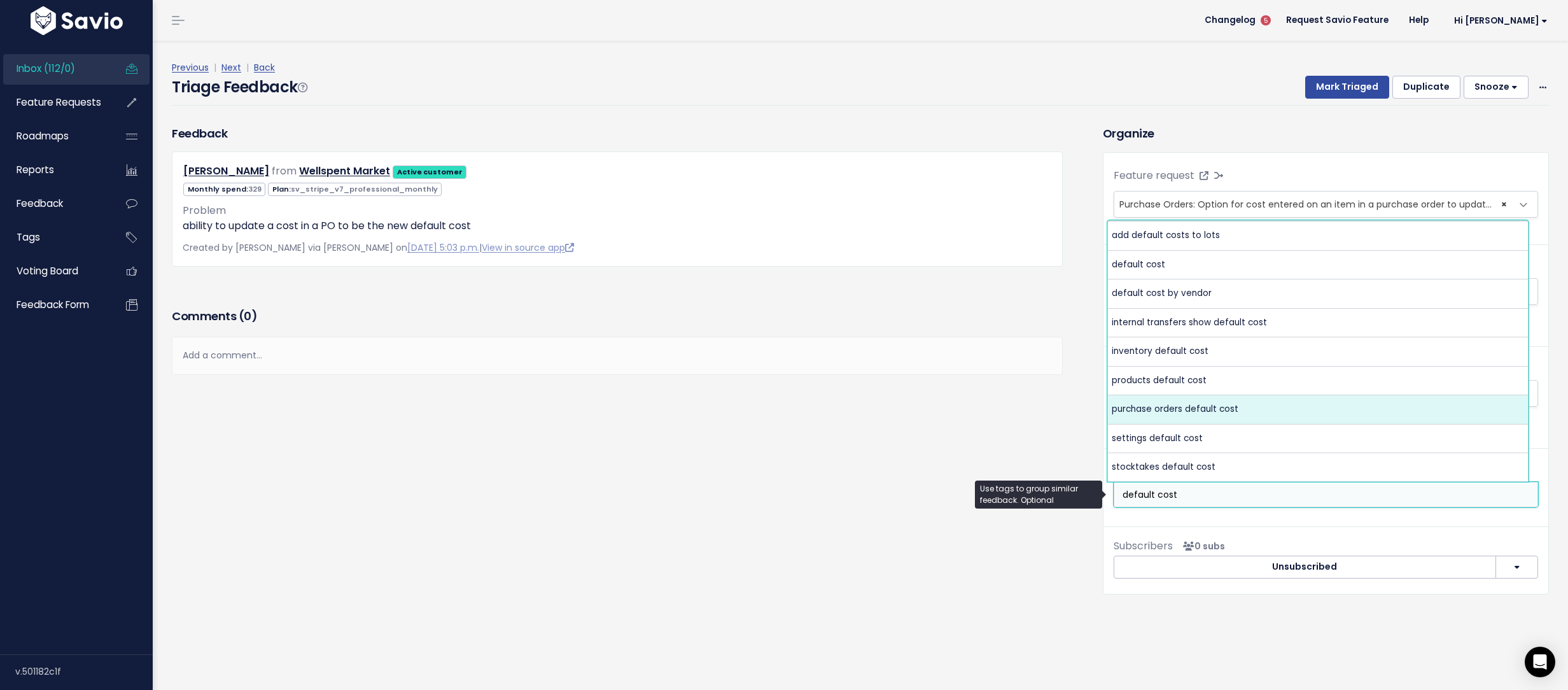
type input "default cost"
select select "9513"
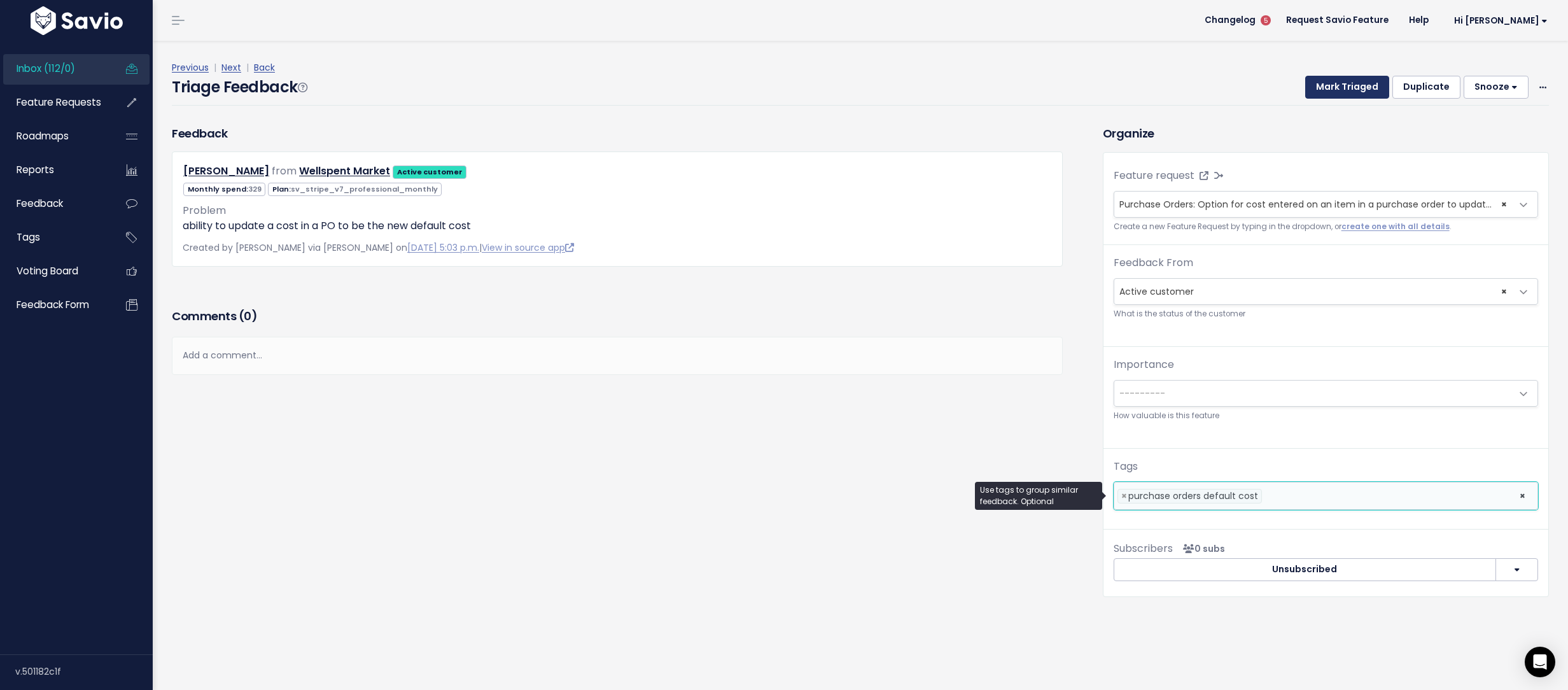
click at [1330, 78] on button "Mark Triaged" at bounding box center [1347, 87] width 84 height 22
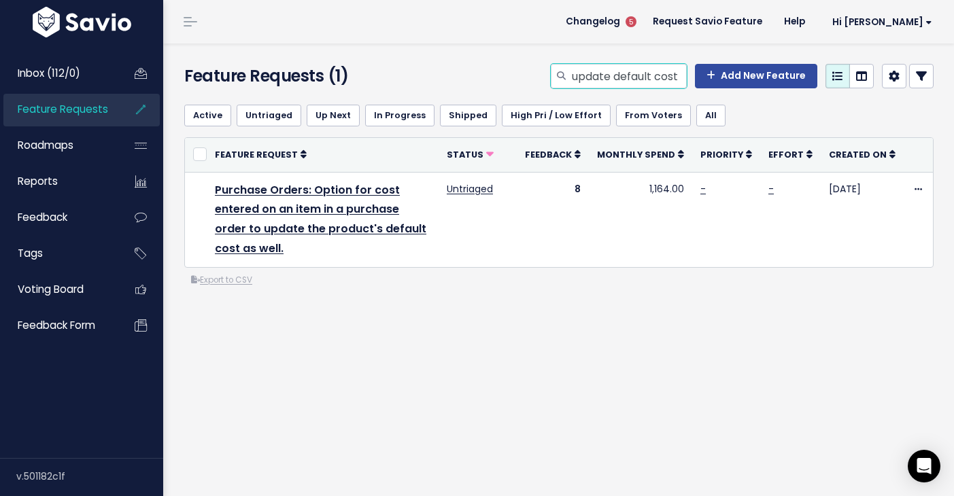
click at [596, 84] on input "update default cost" at bounding box center [628, 76] width 116 height 24
click at [597, 84] on input "update default cost" at bounding box center [628, 76] width 116 height 24
click at [597, 83] on input "update default cost" at bounding box center [628, 76] width 116 height 24
type input "picklist"
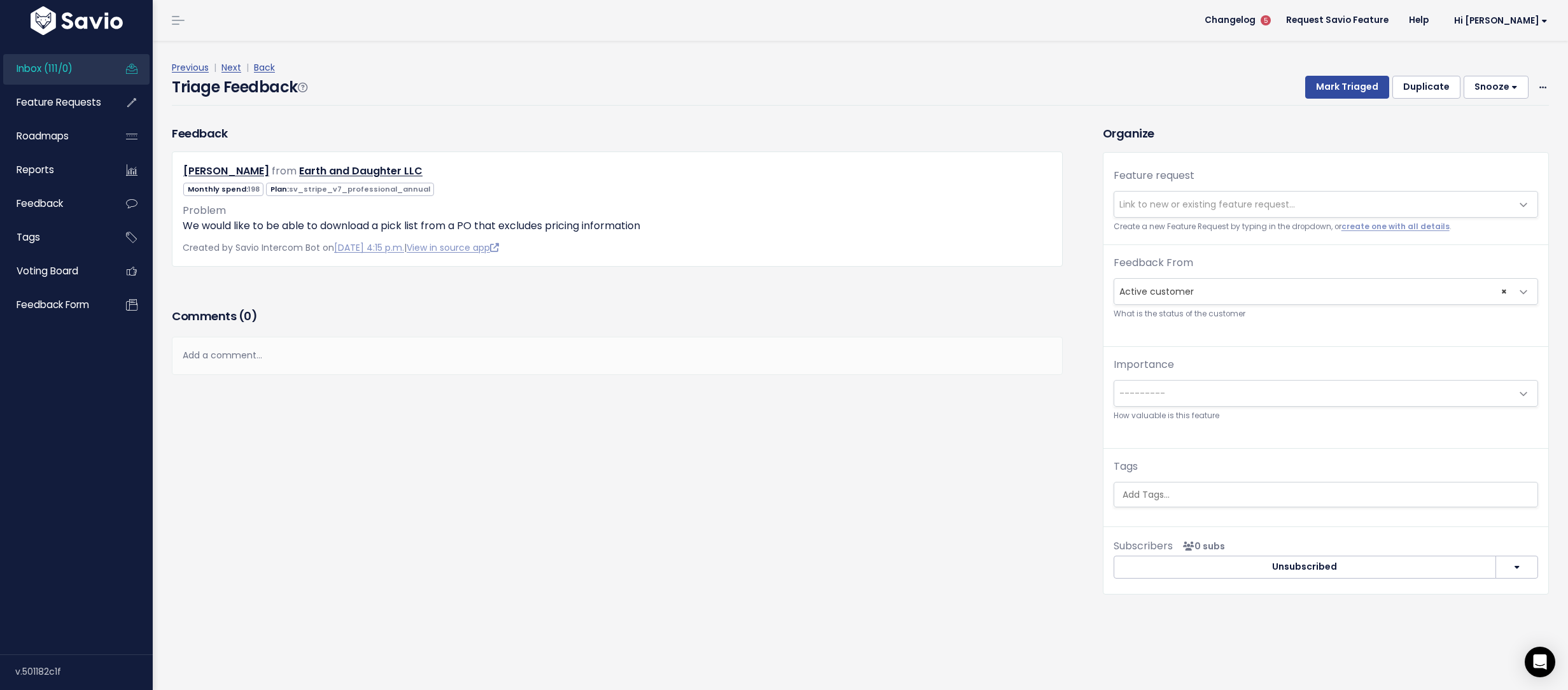
click at [1229, 196] on span "Link to new or existing feature request..." at bounding box center [1312, 204] width 398 height 25
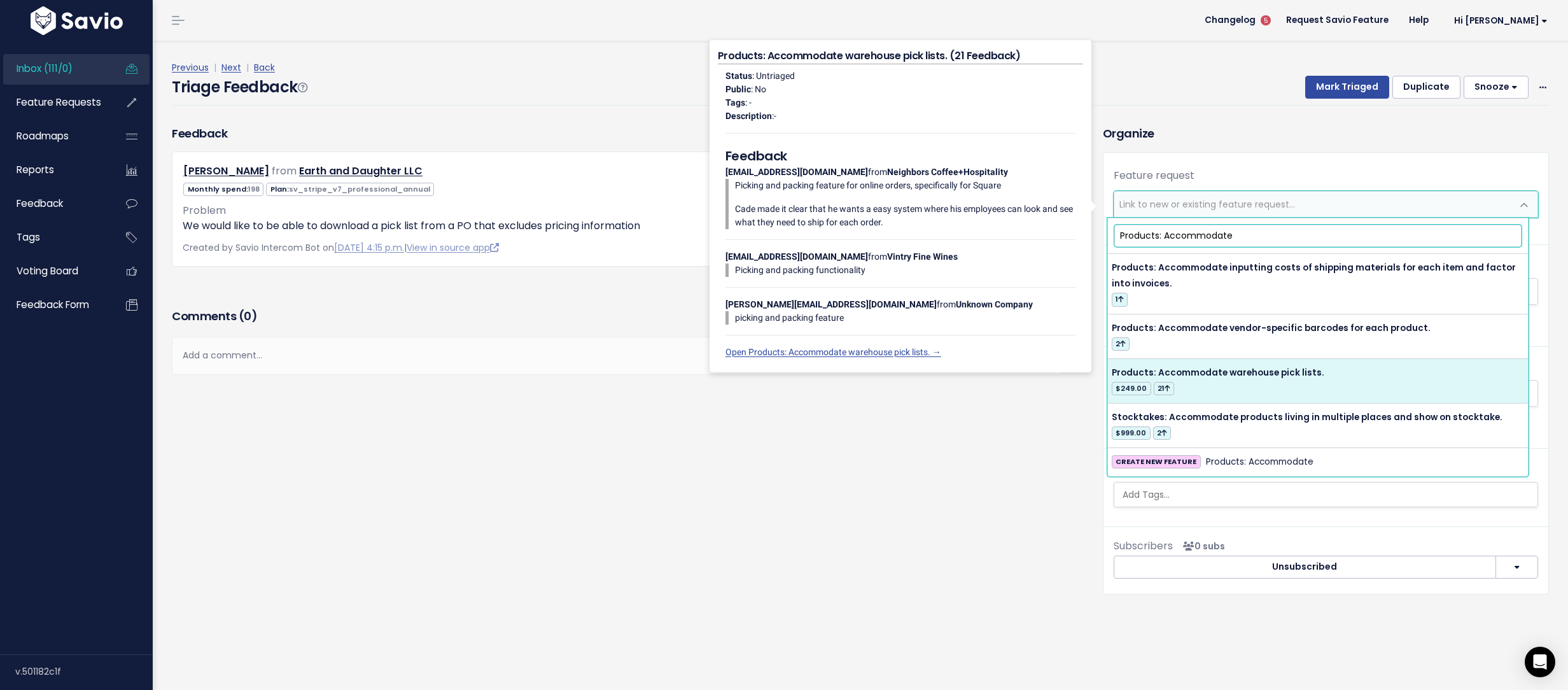
type input "Products: Accommodate"
select select "21476"
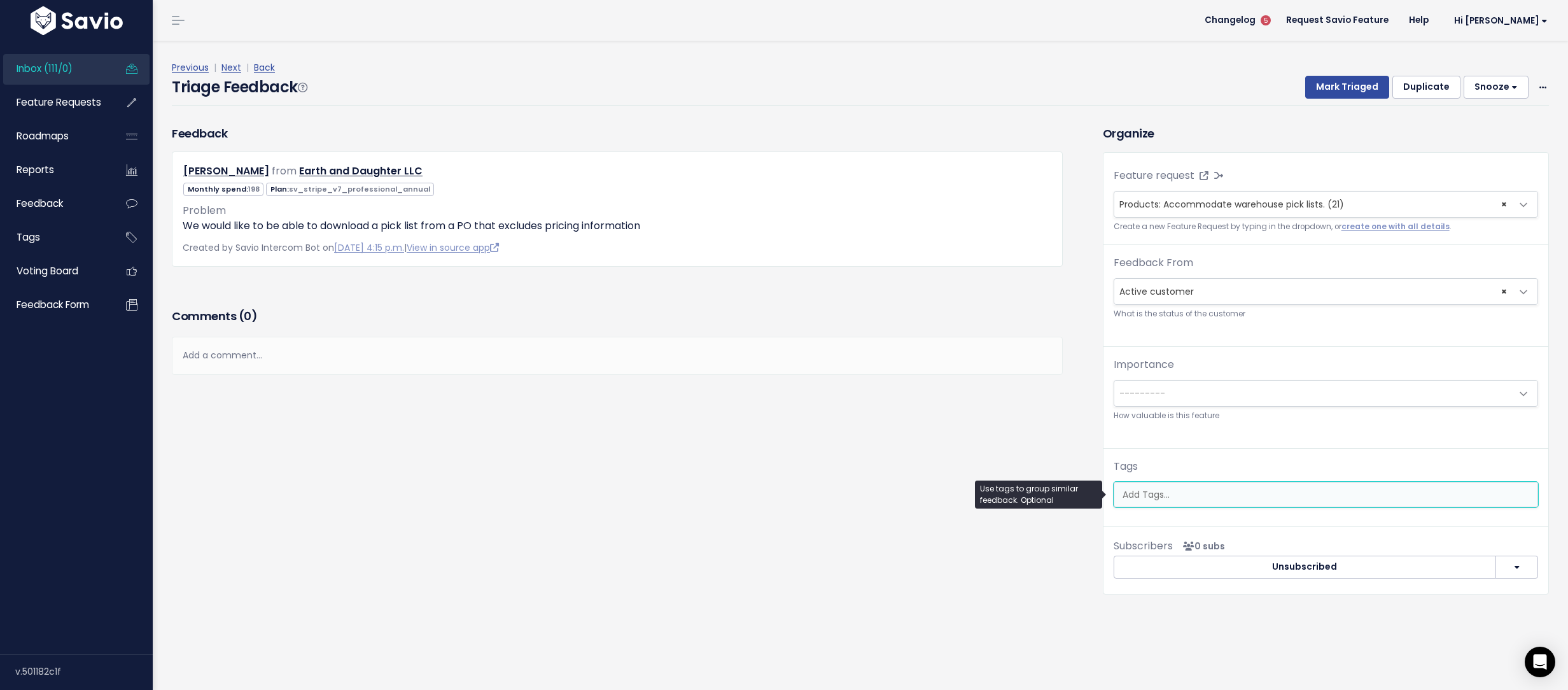
click at [1179, 492] on input "search" at bounding box center [1325, 494] width 417 height 13
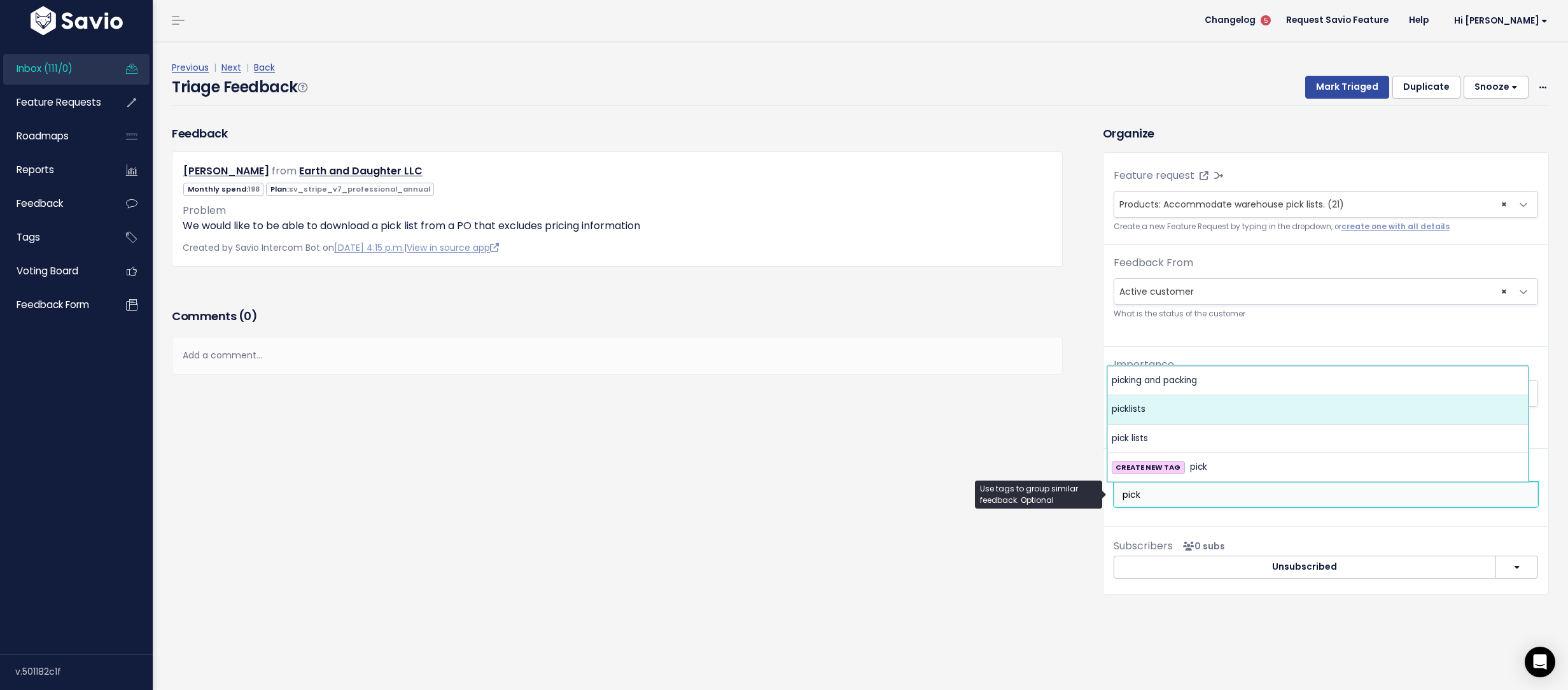
type input "pick"
select select "7088"
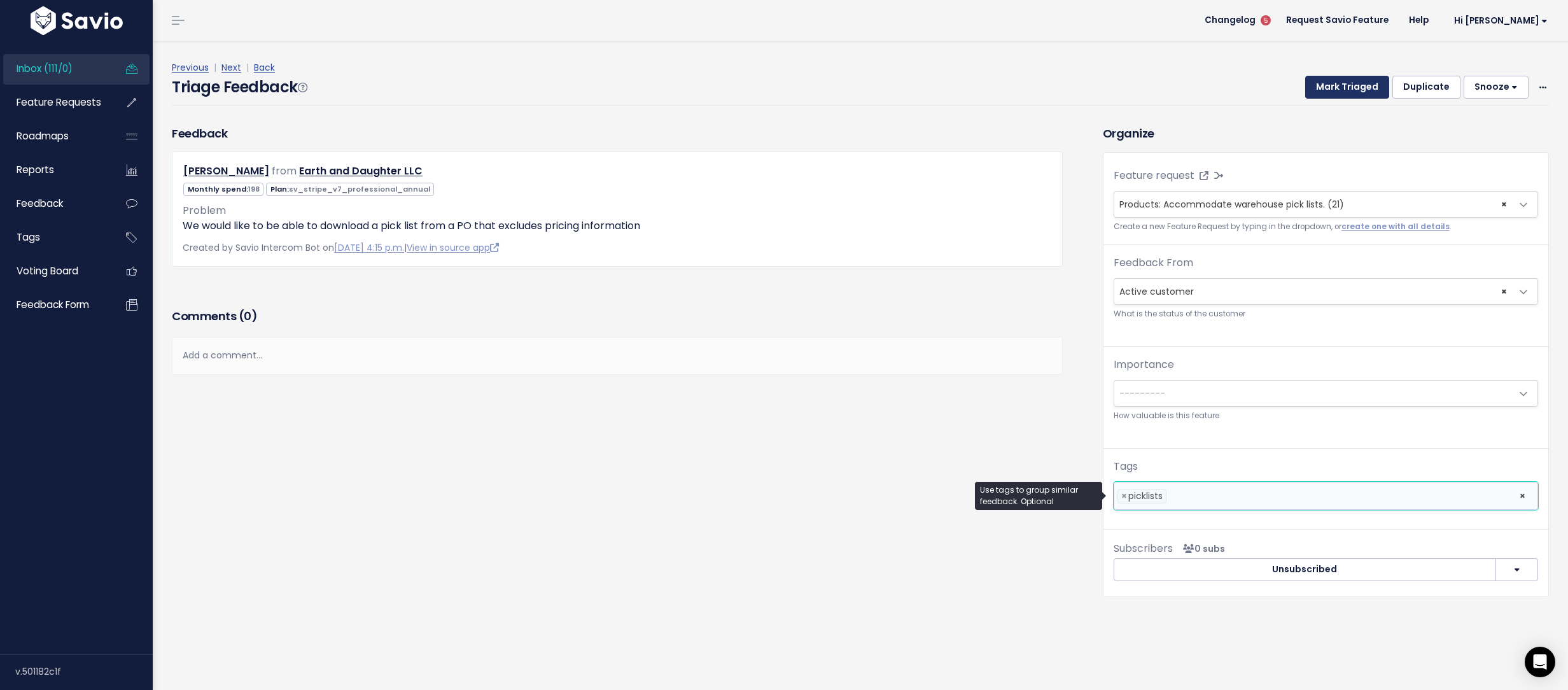
click at [1339, 84] on button "Mark Triaged" at bounding box center [1347, 87] width 84 height 22
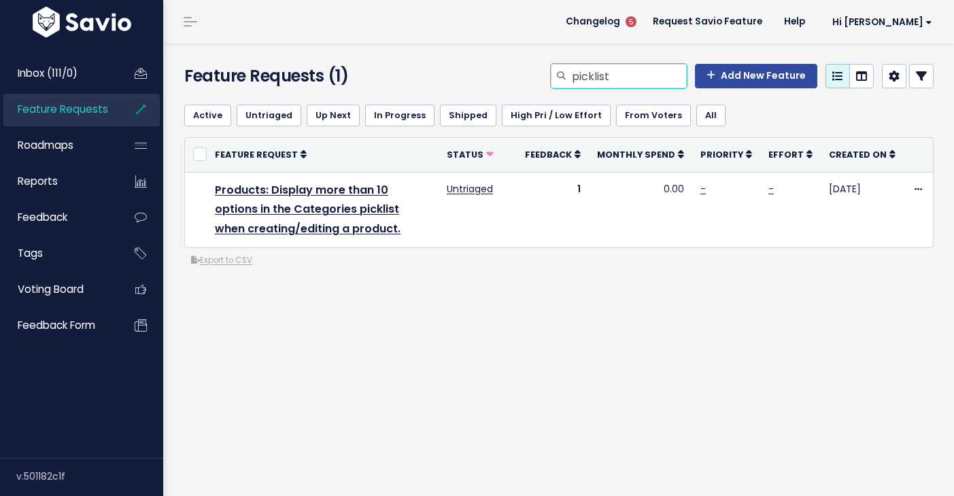
click at [580, 74] on input "picklist" at bounding box center [628, 76] width 116 height 24
click at [584, 74] on input "picklist" at bounding box center [628, 76] width 116 height 24
click at [587, 73] on input "picklist" at bounding box center [628, 76] width 116 height 24
type input "pick list"
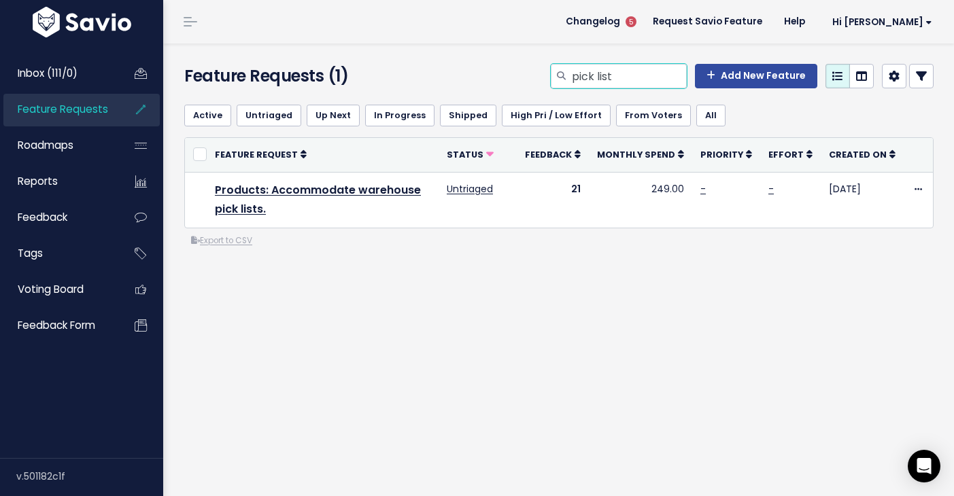
click at [618, 77] on input "pick list" at bounding box center [628, 76] width 116 height 24
type input "purchase order notes"
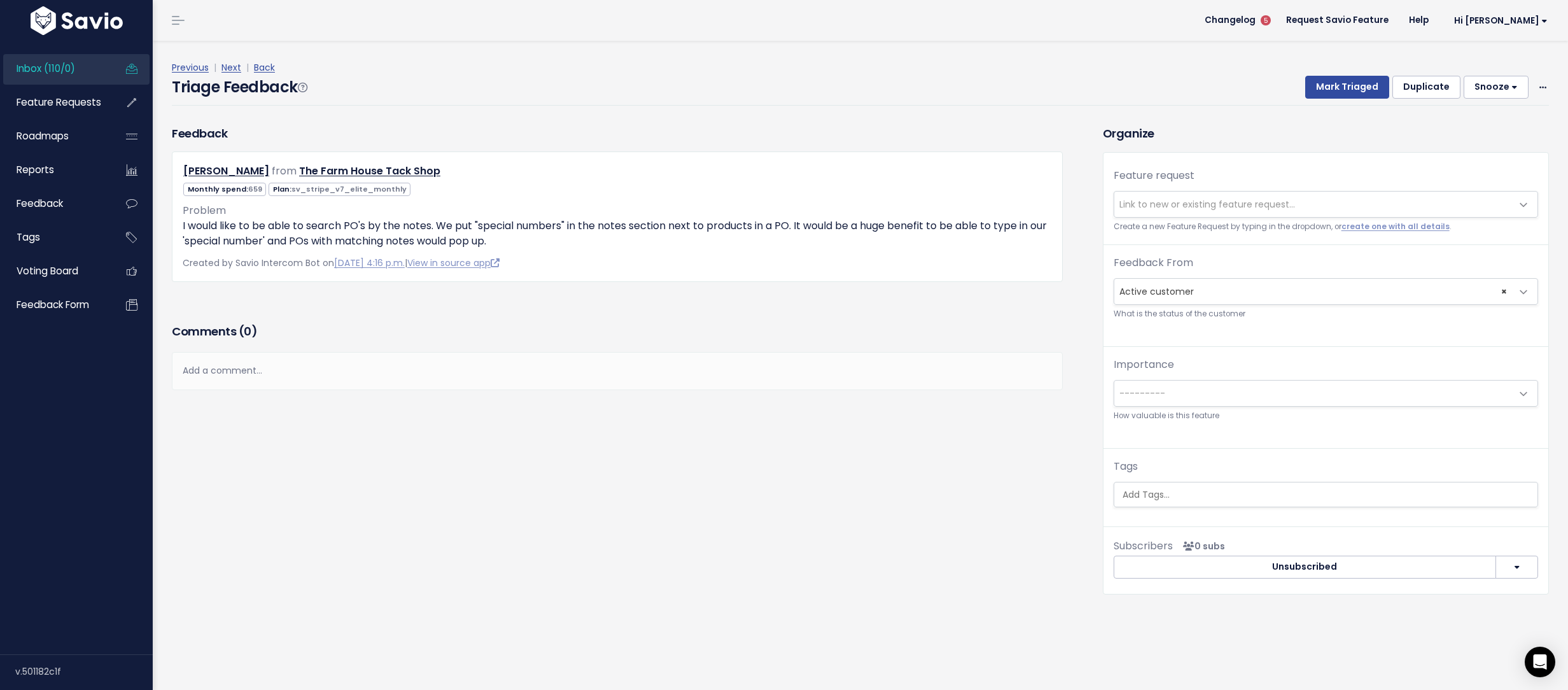
click at [1161, 216] on span "Link to new or existing feature request..." at bounding box center [1312, 204] width 398 height 25
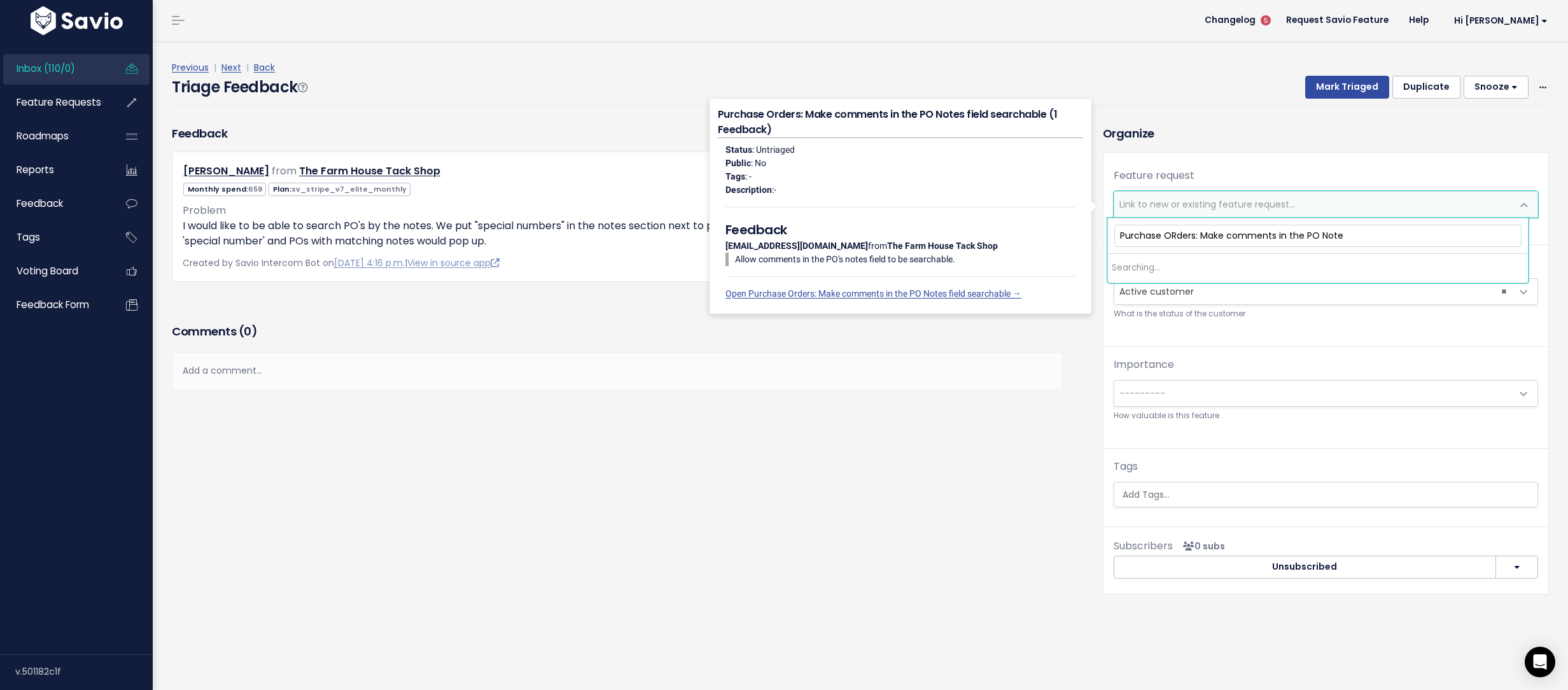
type input "Purchase ORders: Make comments in the PO Notes"
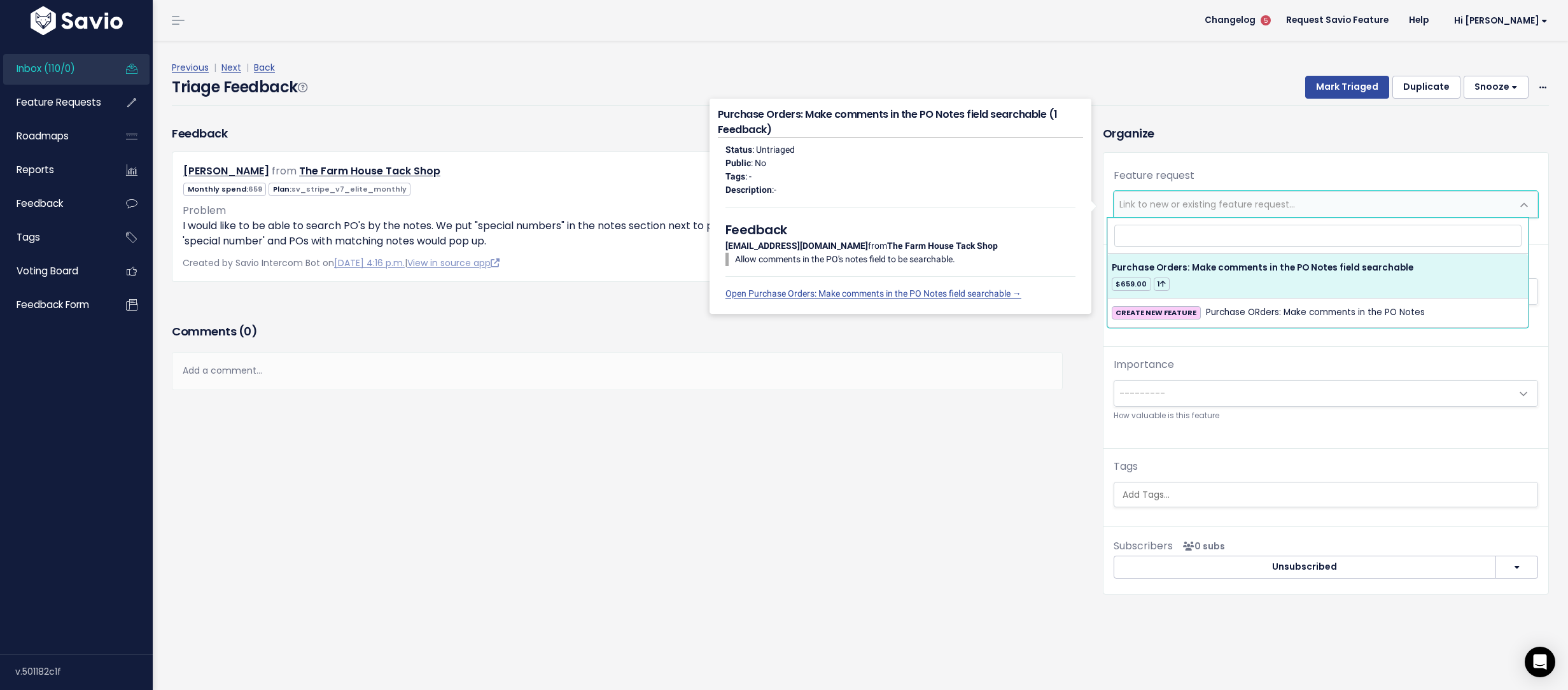
select select "42973"
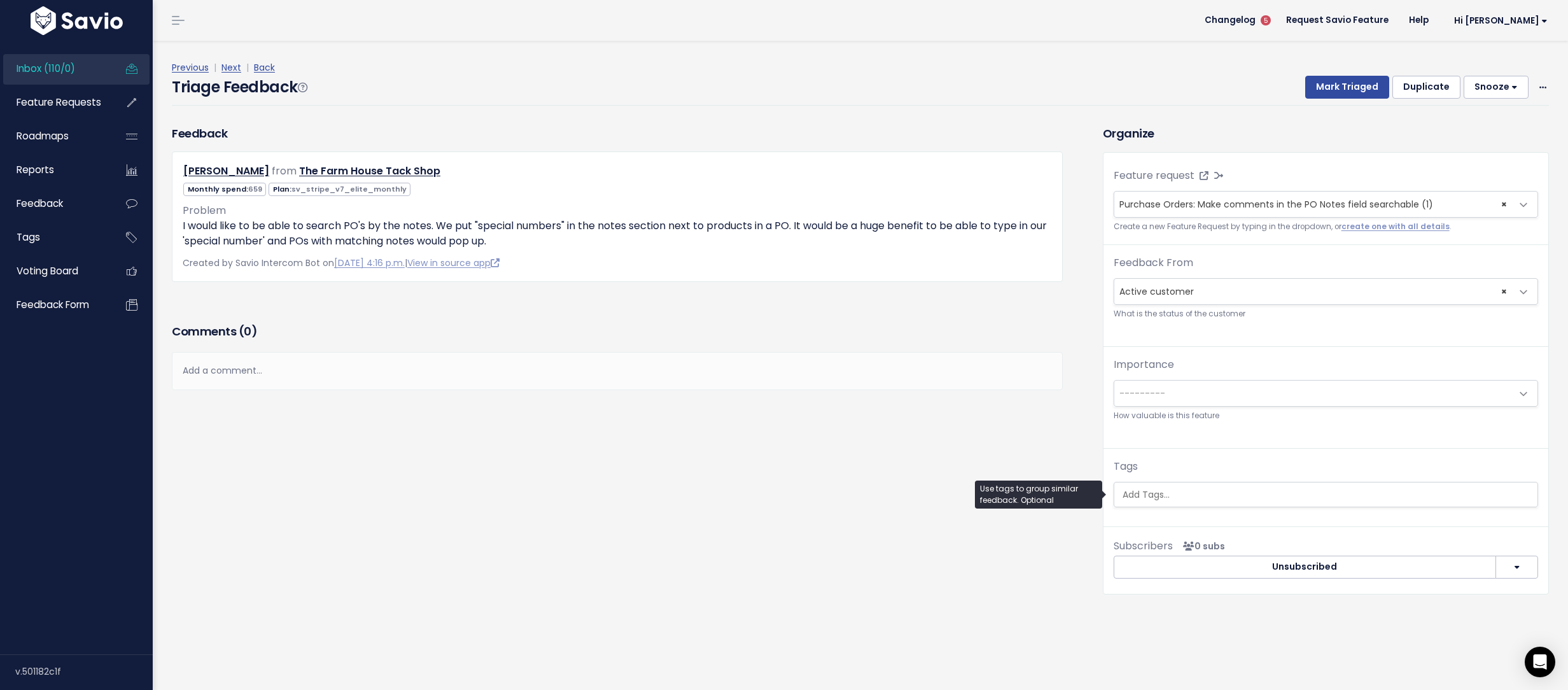
click at [1150, 495] on input "search" at bounding box center [1325, 494] width 417 height 13
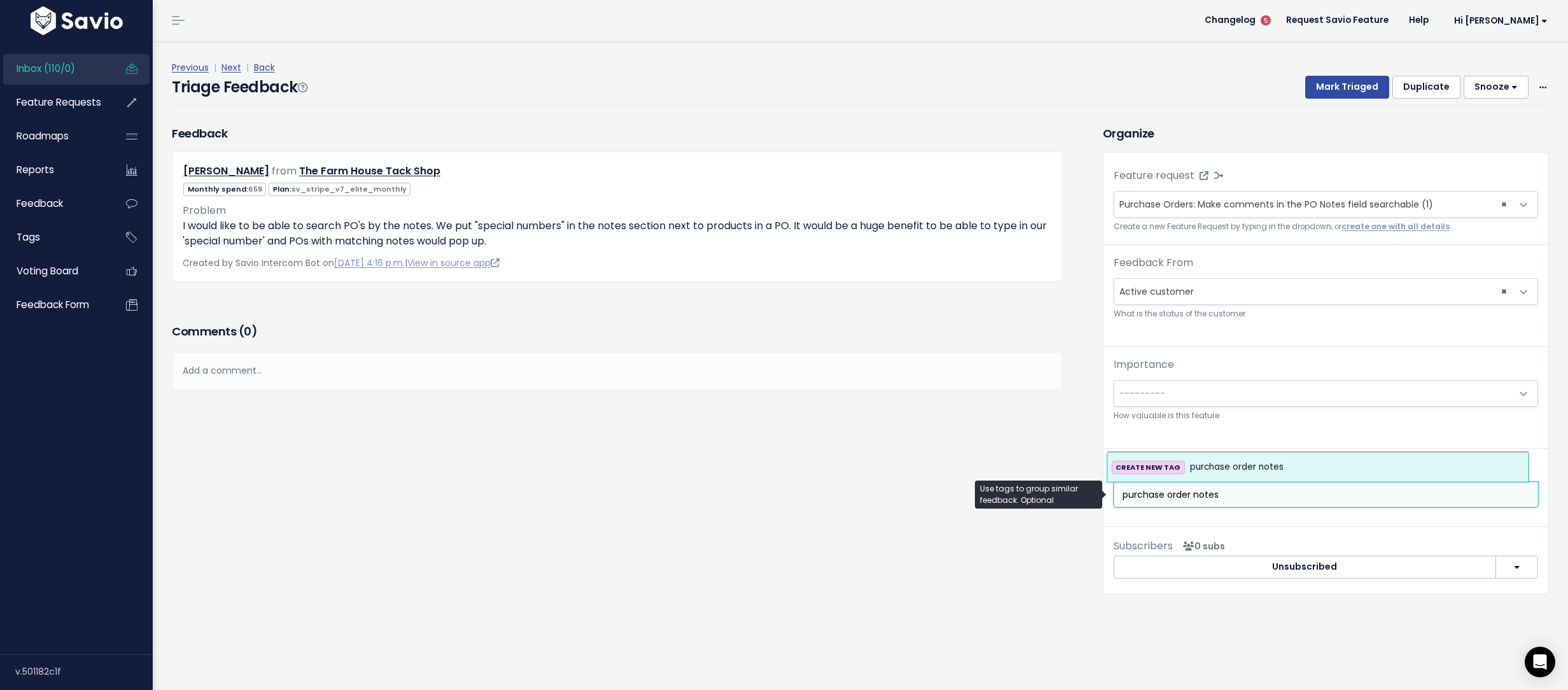
type input "purchase order notes"
click at [1237, 465] on span "purchase order notes" at bounding box center [1237, 467] width 94 height 15
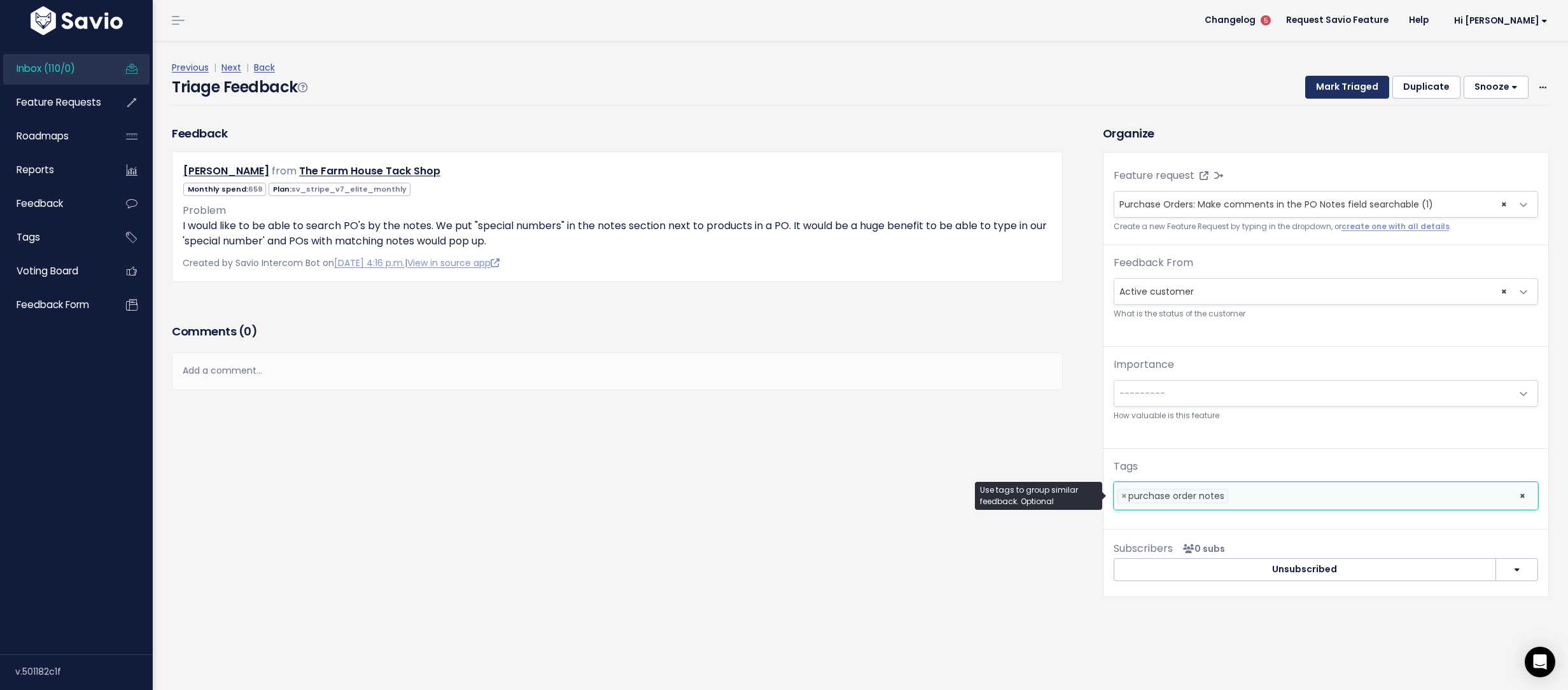
click at [1322, 96] on button "Mark Triaged" at bounding box center [1347, 87] width 84 height 22
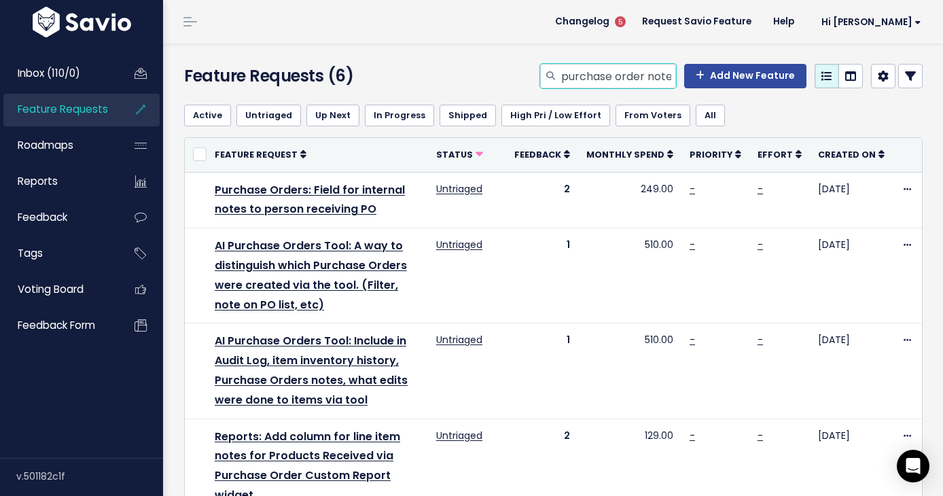
click at [605, 67] on input "purchase order notes" at bounding box center [618, 76] width 116 height 24
type input "subtract vendor sales"
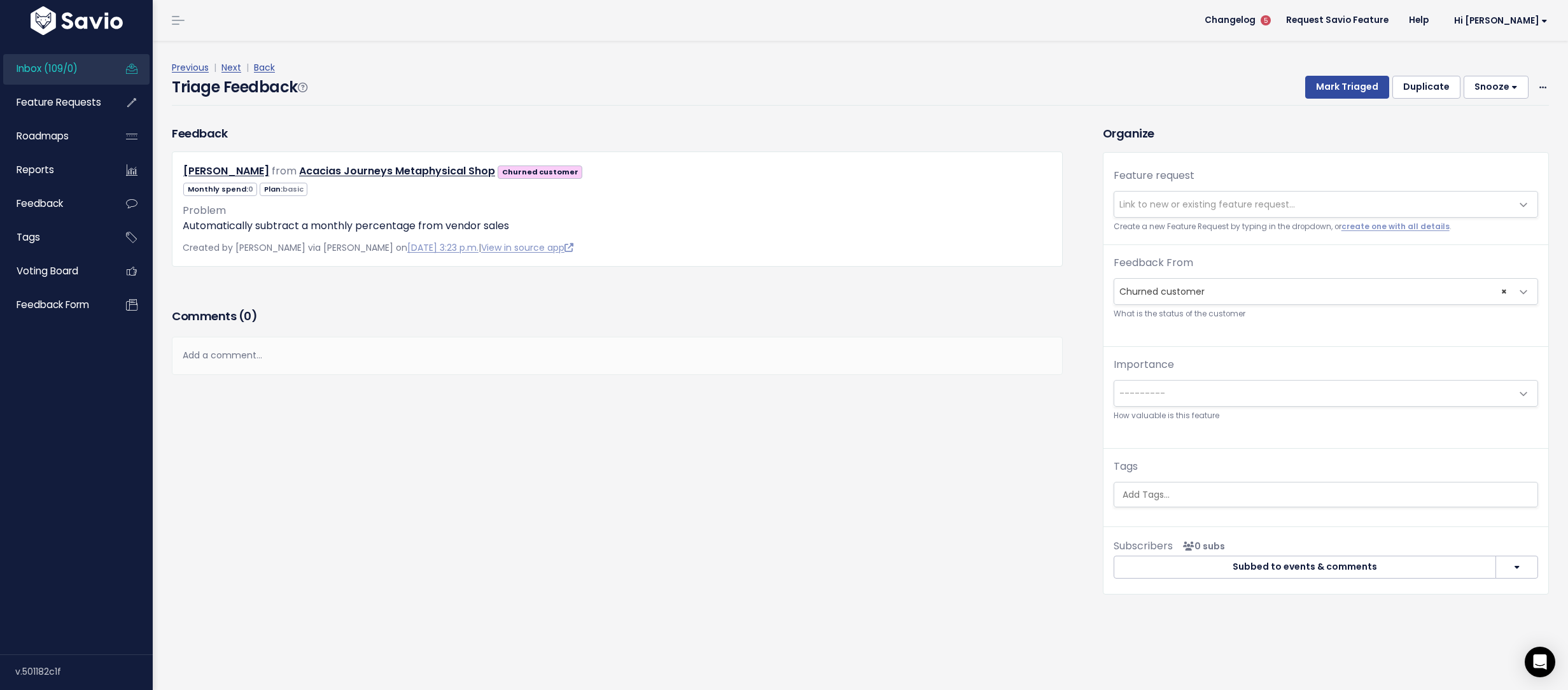
click at [1129, 194] on span "Link to new or existing feature request..." at bounding box center [1312, 204] width 398 height 25
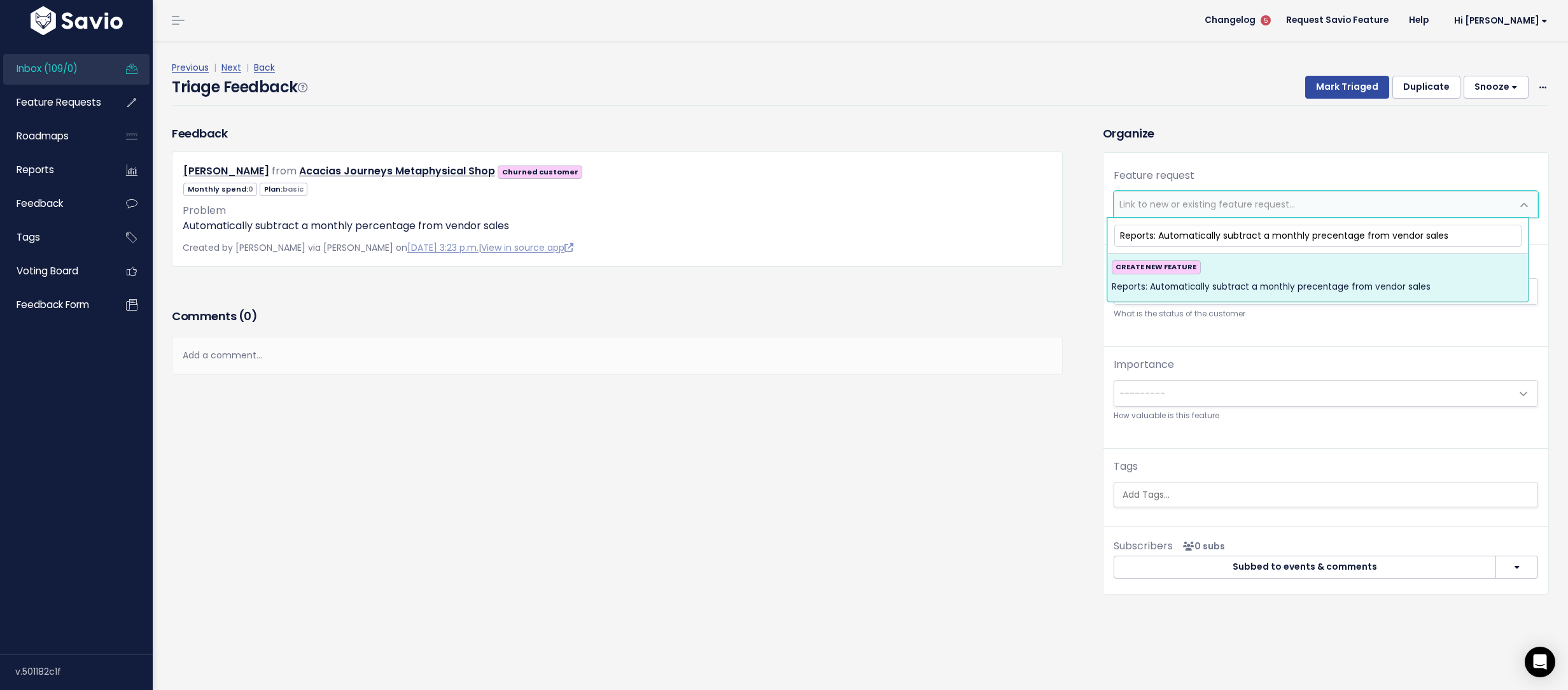
type input "Reports: Automatically subtract a monthly precentage from vendor sales"
click at [1264, 279] on span "Reports: Automatically subtract a monthly precentage from vendor sales" at bounding box center [1270, 286] width 318 height 15
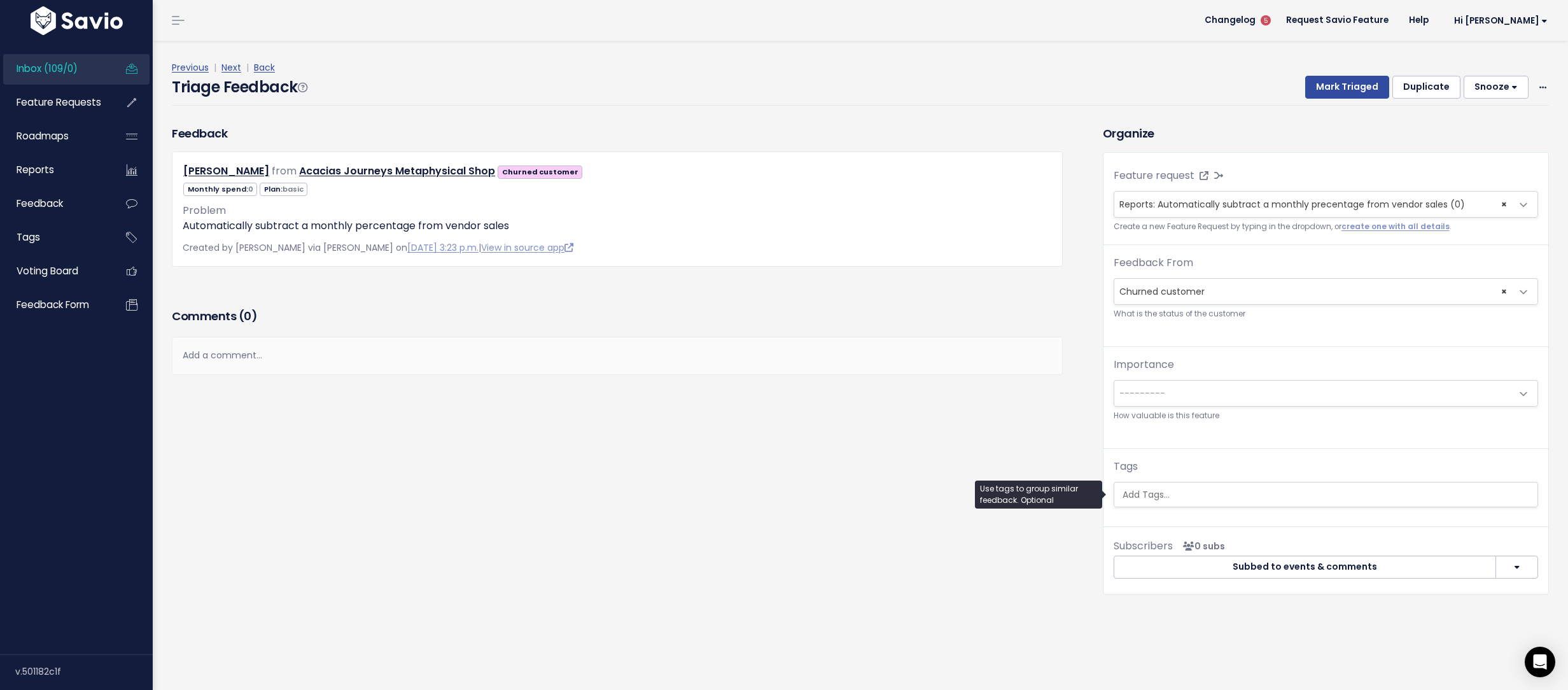
click at [1178, 504] on ul at bounding box center [1326, 494] width 423 height 24
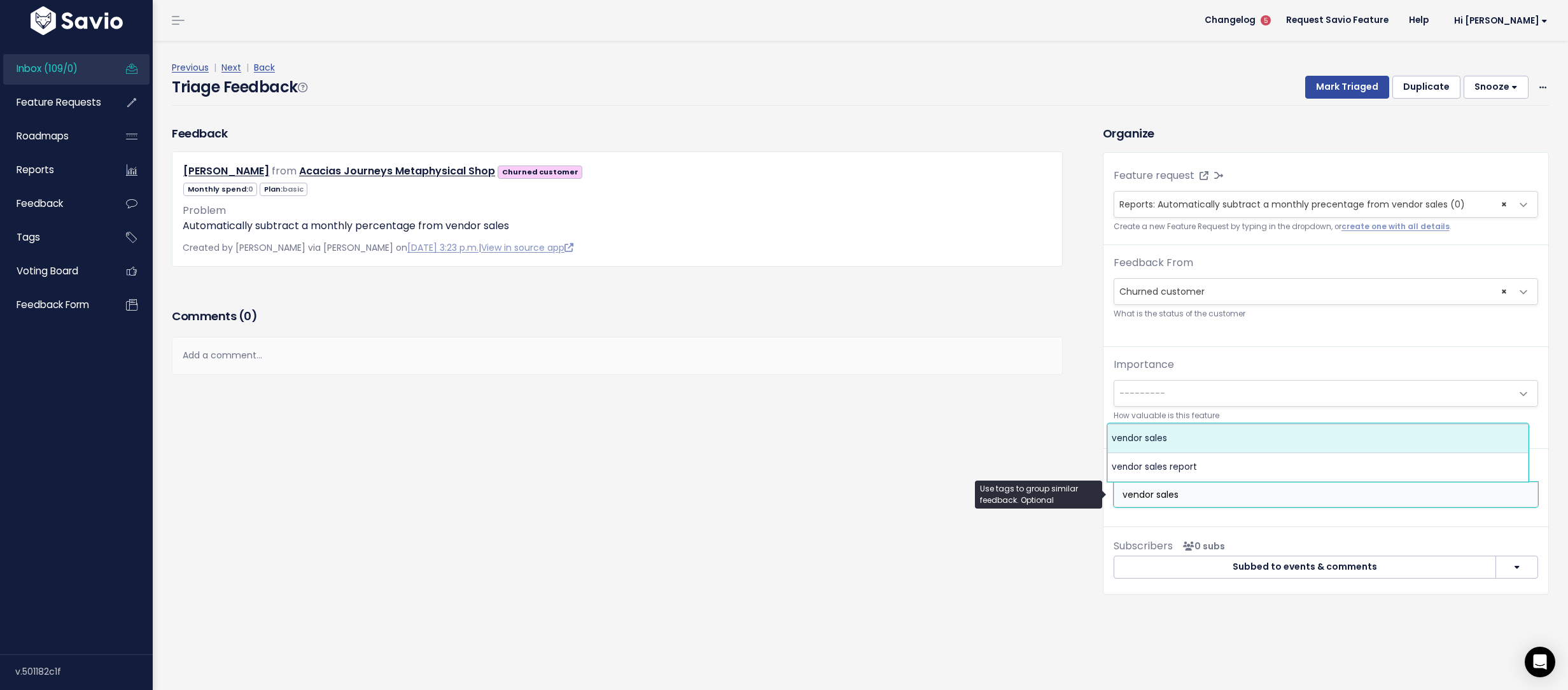
type input "vendor sales"
select select "8411"
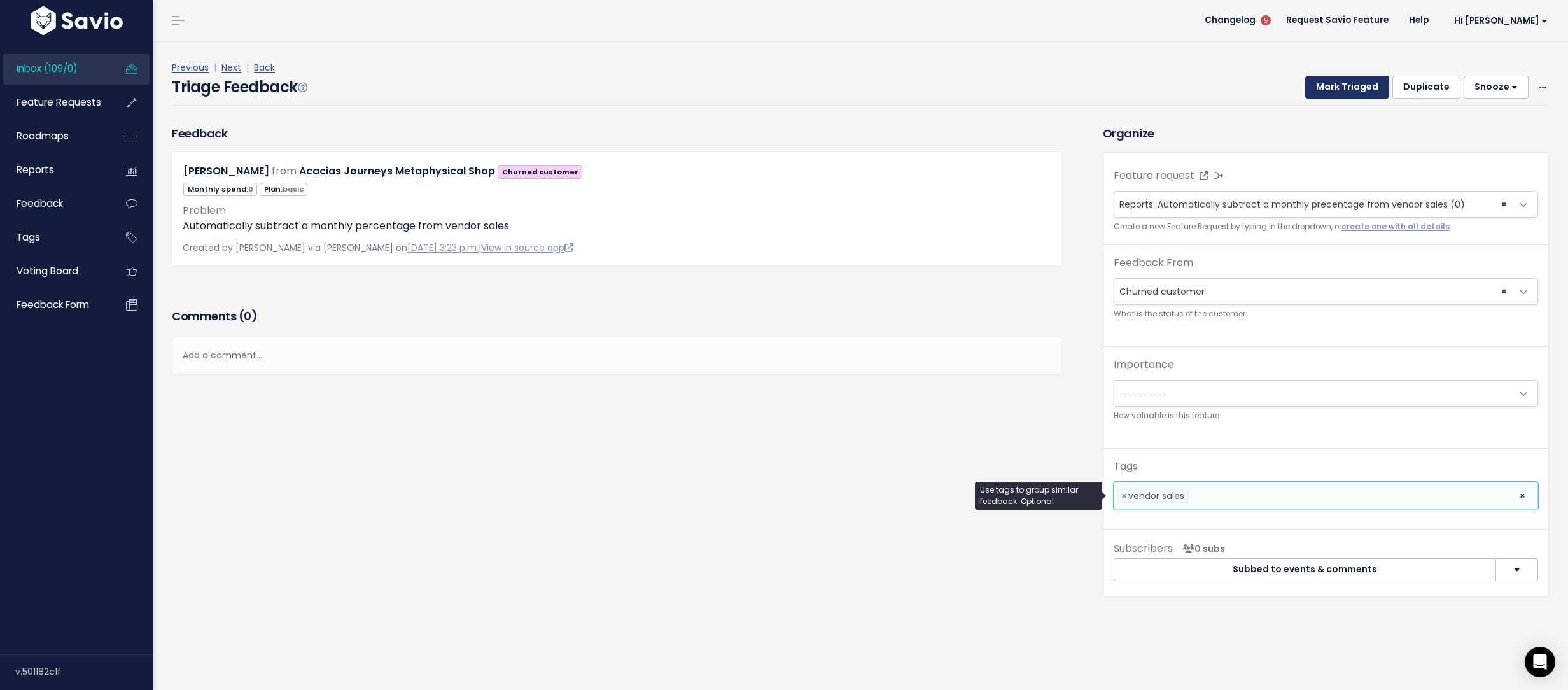
click at [1319, 97] on button "Mark Triaged" at bounding box center [1347, 87] width 84 height 22
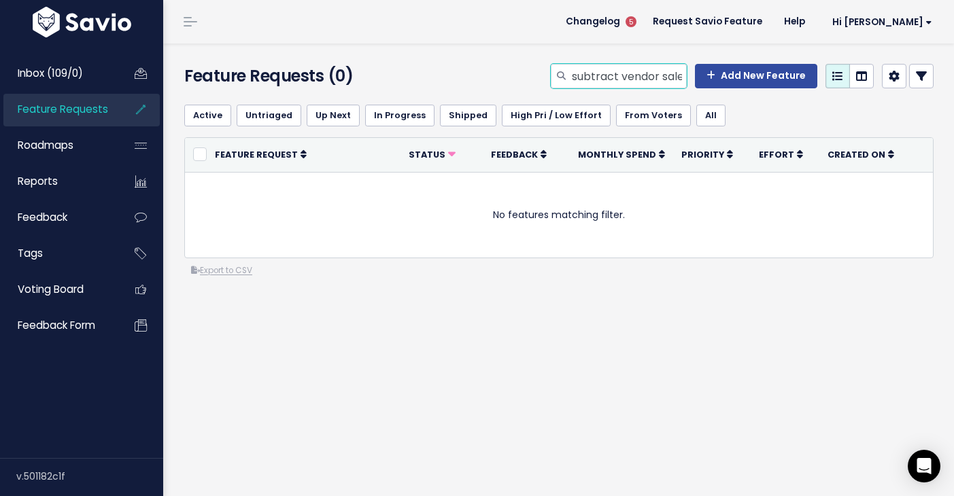
click at [624, 77] on input "subtract vendor sales" at bounding box center [628, 76] width 116 height 24
type input "payout"
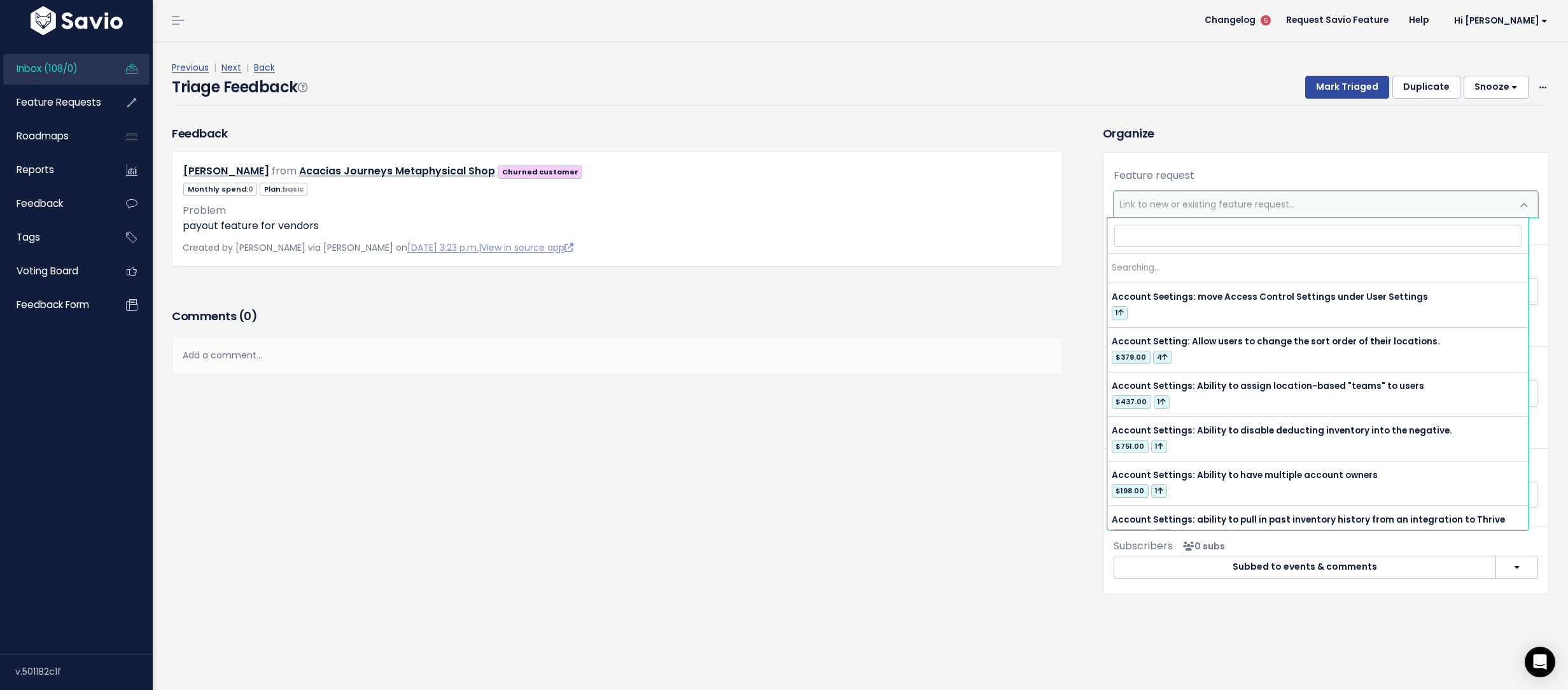
click at [1238, 202] on span "Link to new or existing feature request..." at bounding box center [1207, 204] width 176 height 13
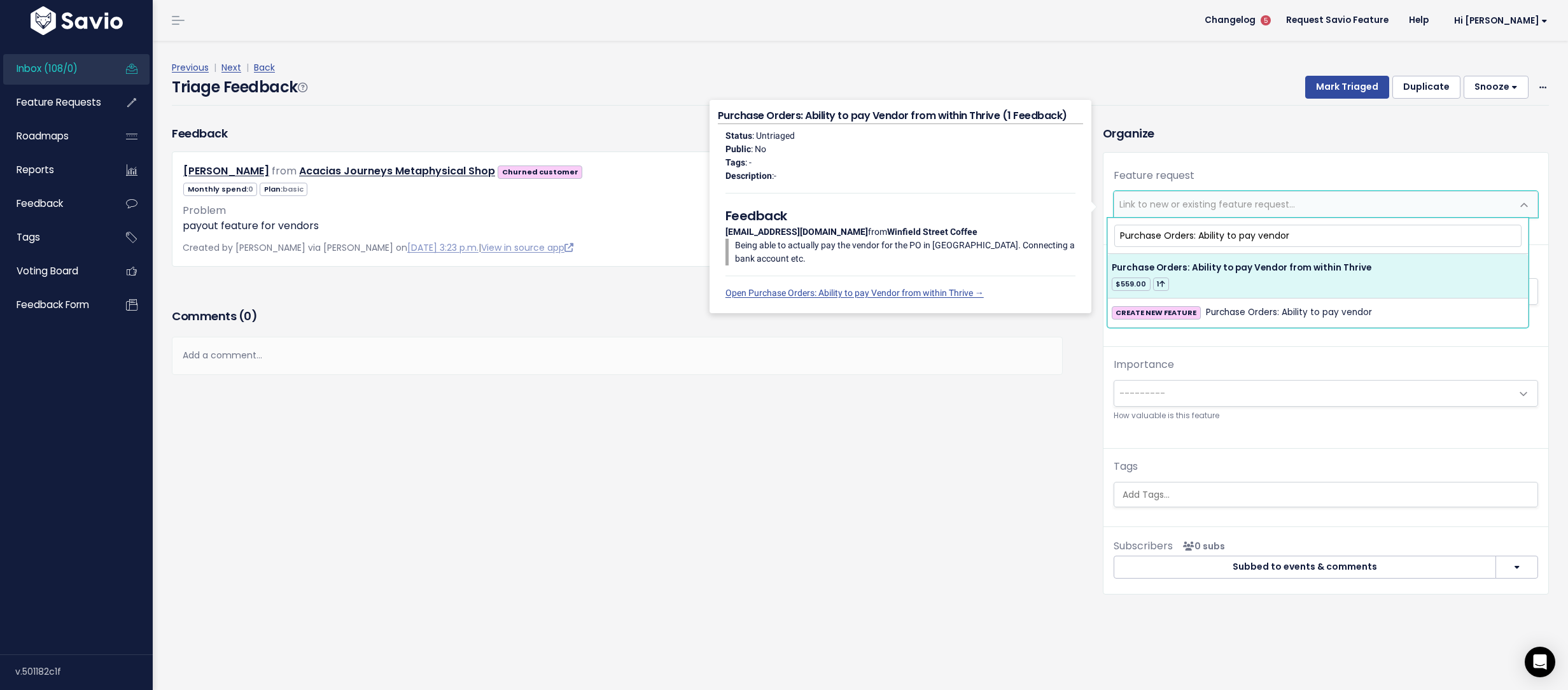
type input "Purchase Orders: Ability to pay vendor"
select select "60454"
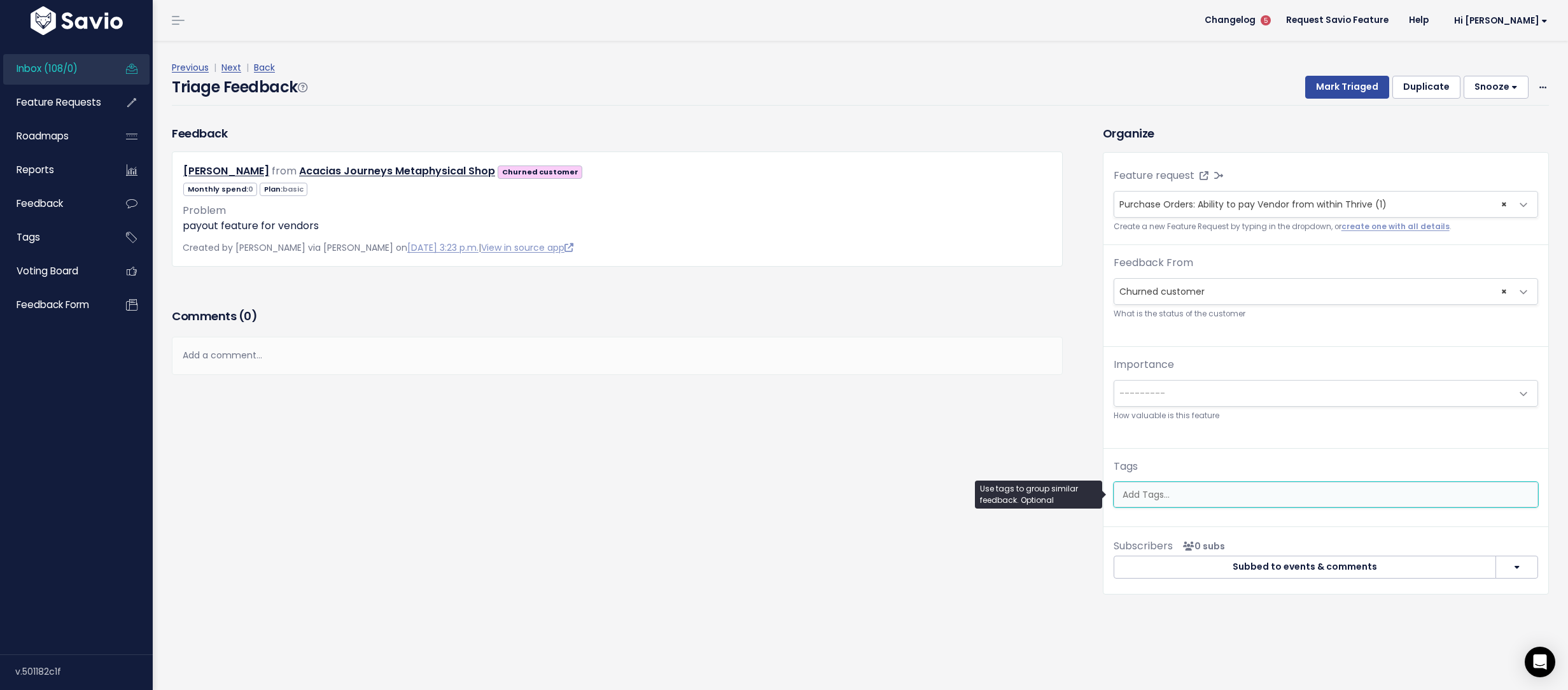
click at [1210, 486] on ul at bounding box center [1326, 494] width 423 height 24
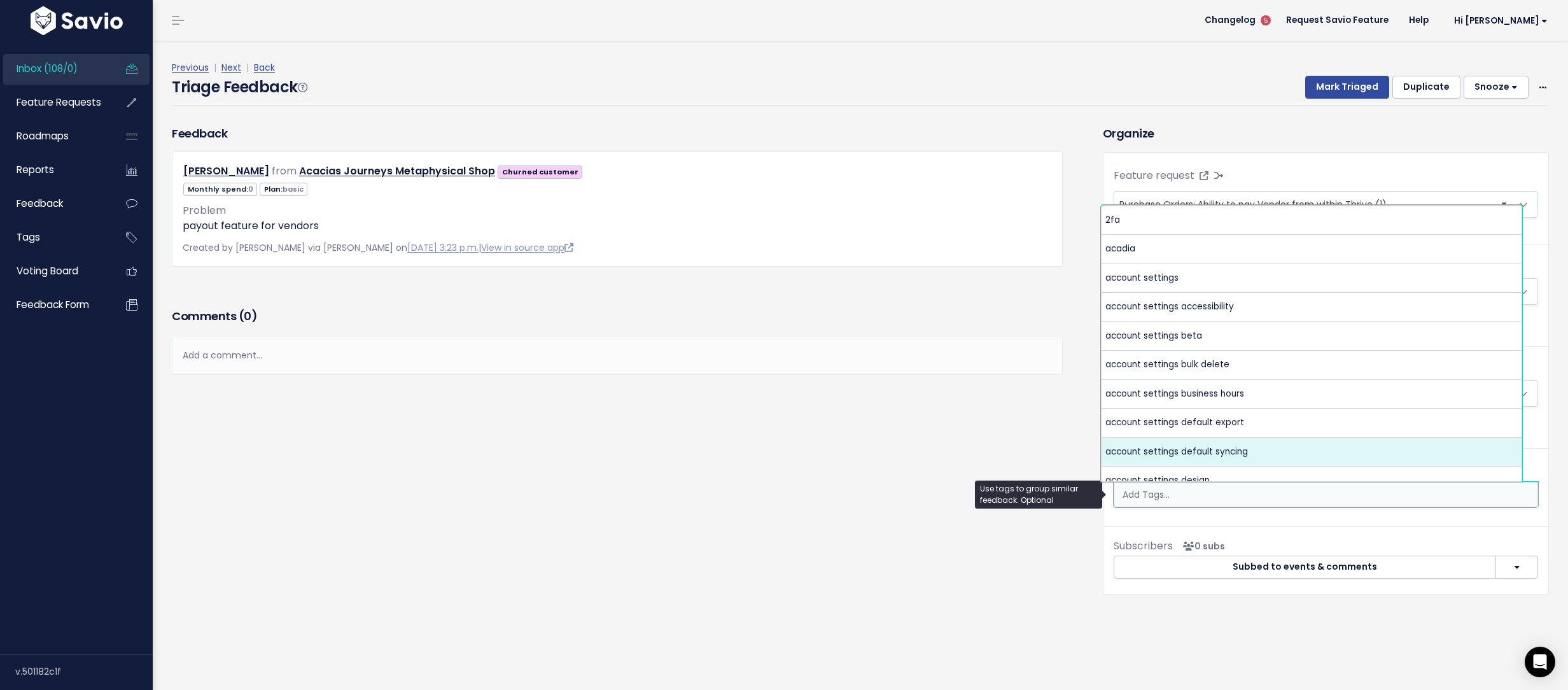
click at [1056, 430] on div "Feedback Stephanie Berkshire from Acacias Journeys Metaphysical Shop 0" at bounding box center [627, 369] width 931 height 489
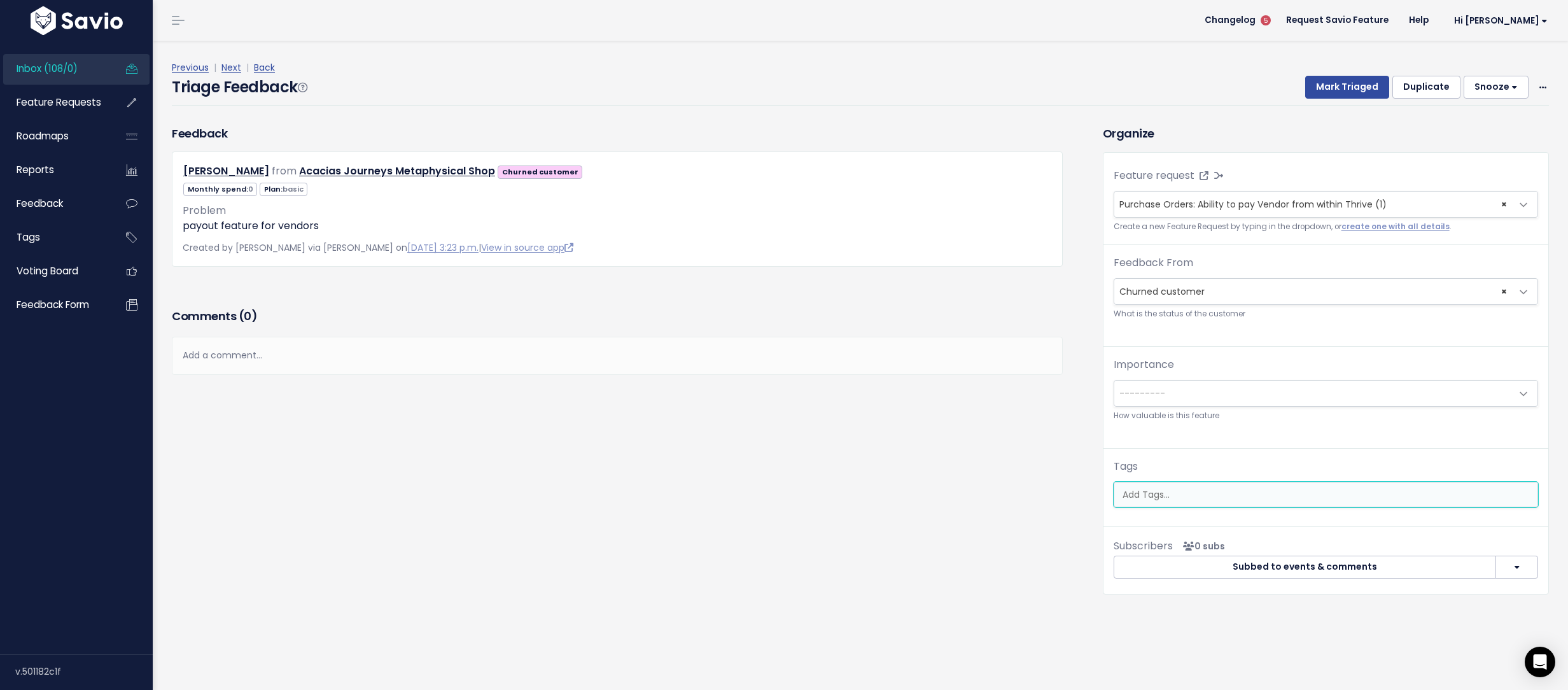
click at [1192, 489] on input "search" at bounding box center [1325, 494] width 417 height 13
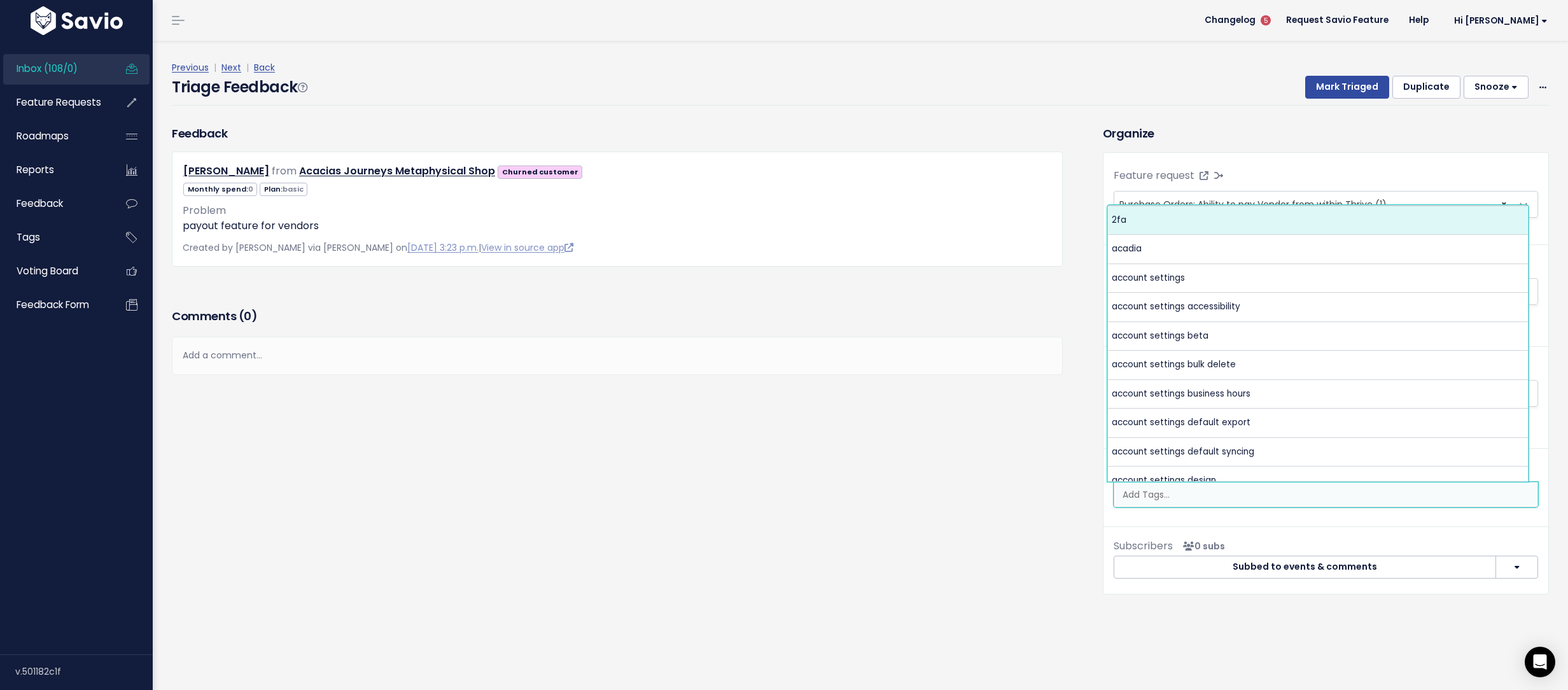
type input "a"
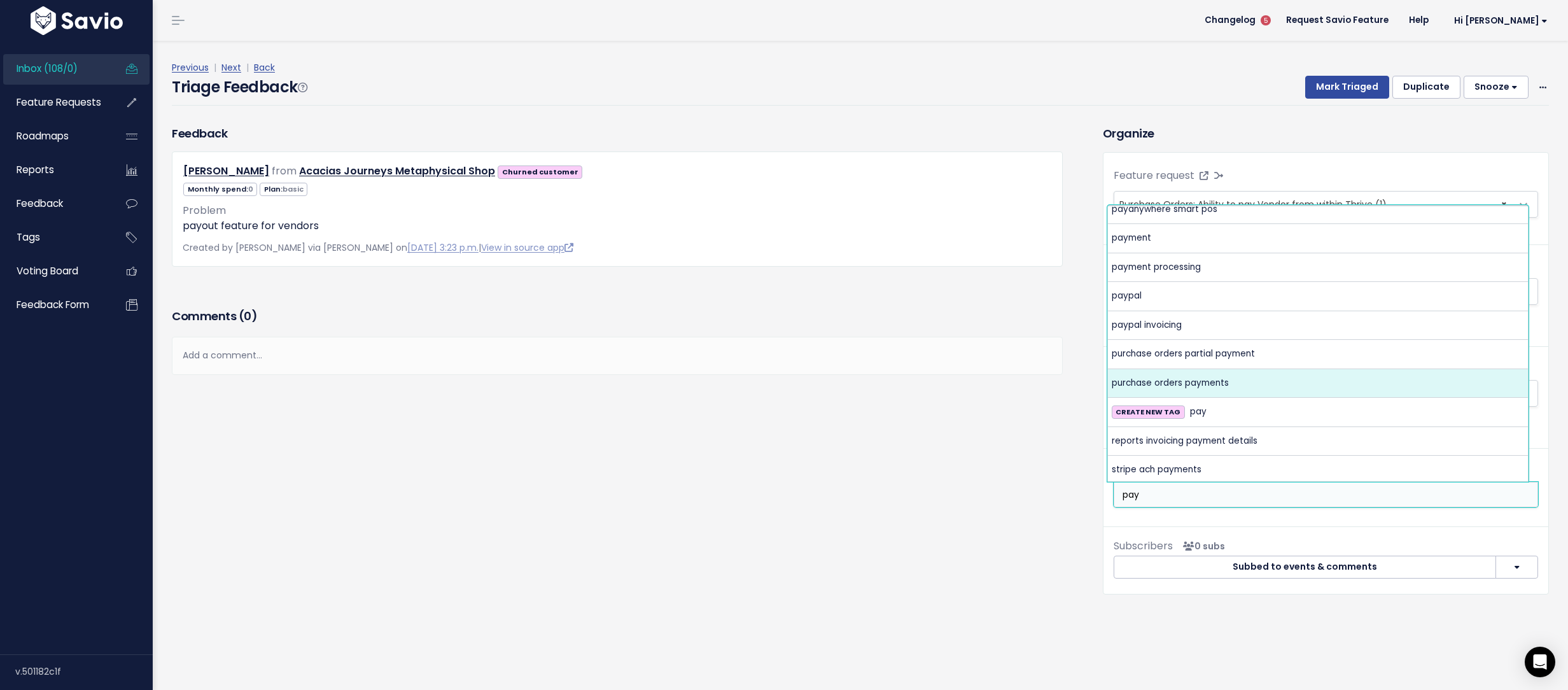
scroll to position [389, 0]
type input "pay"
select select "10485"
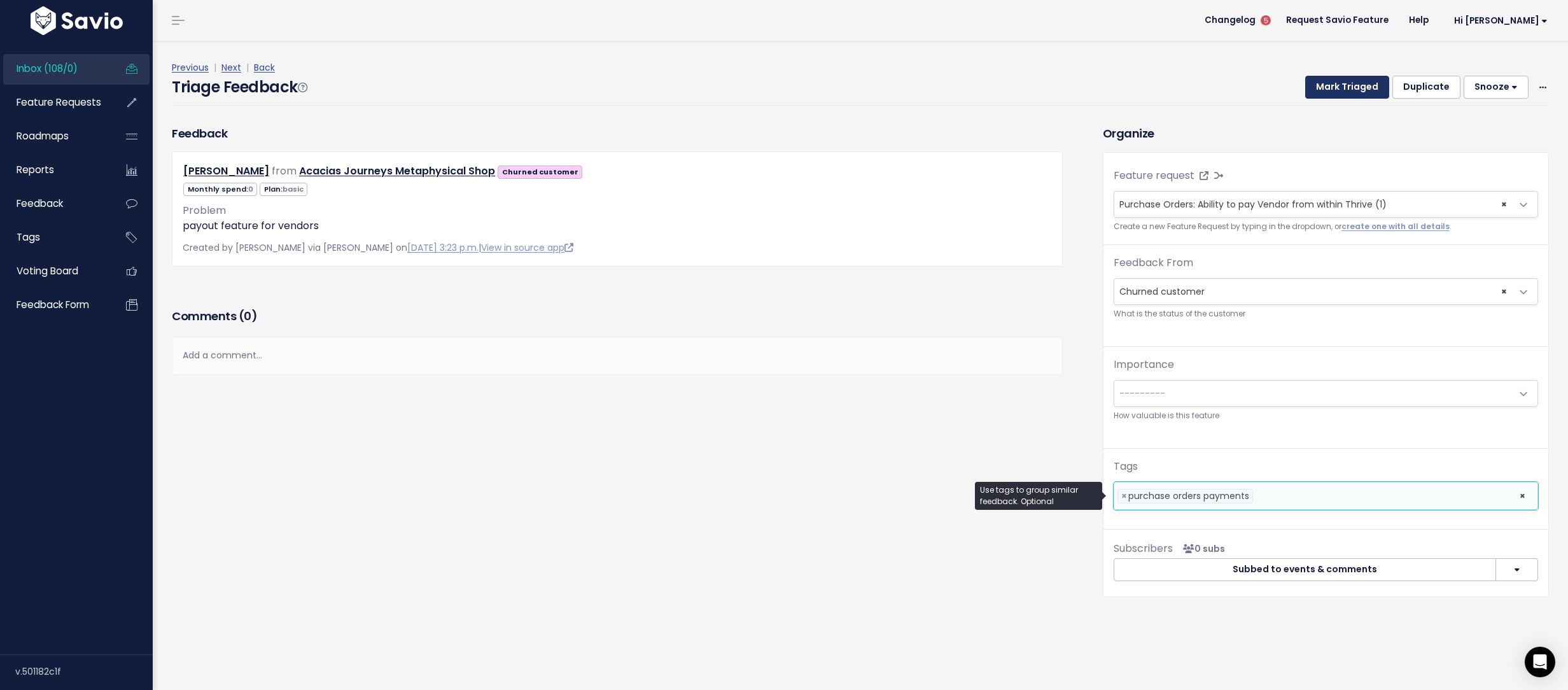
click at [1322, 95] on button "Mark Triaged" at bounding box center [1347, 87] width 84 height 22
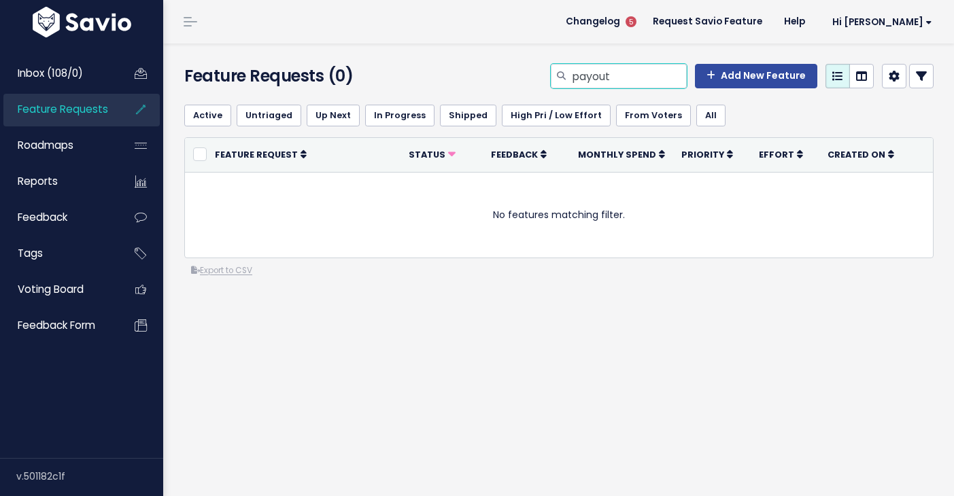
click at [587, 79] on input "payout" at bounding box center [628, 76] width 116 height 24
type input "pay out"
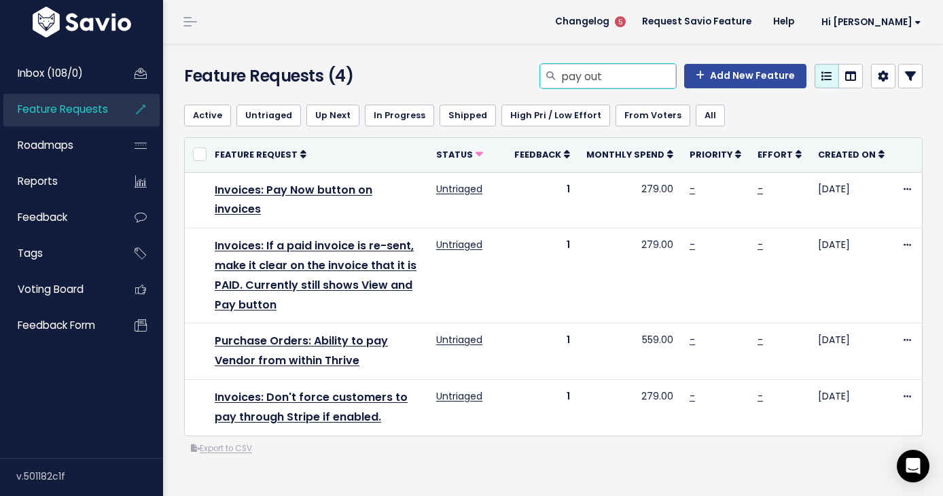
click at [593, 73] on input "pay out" at bounding box center [618, 76] width 116 height 24
type input "sku categories"
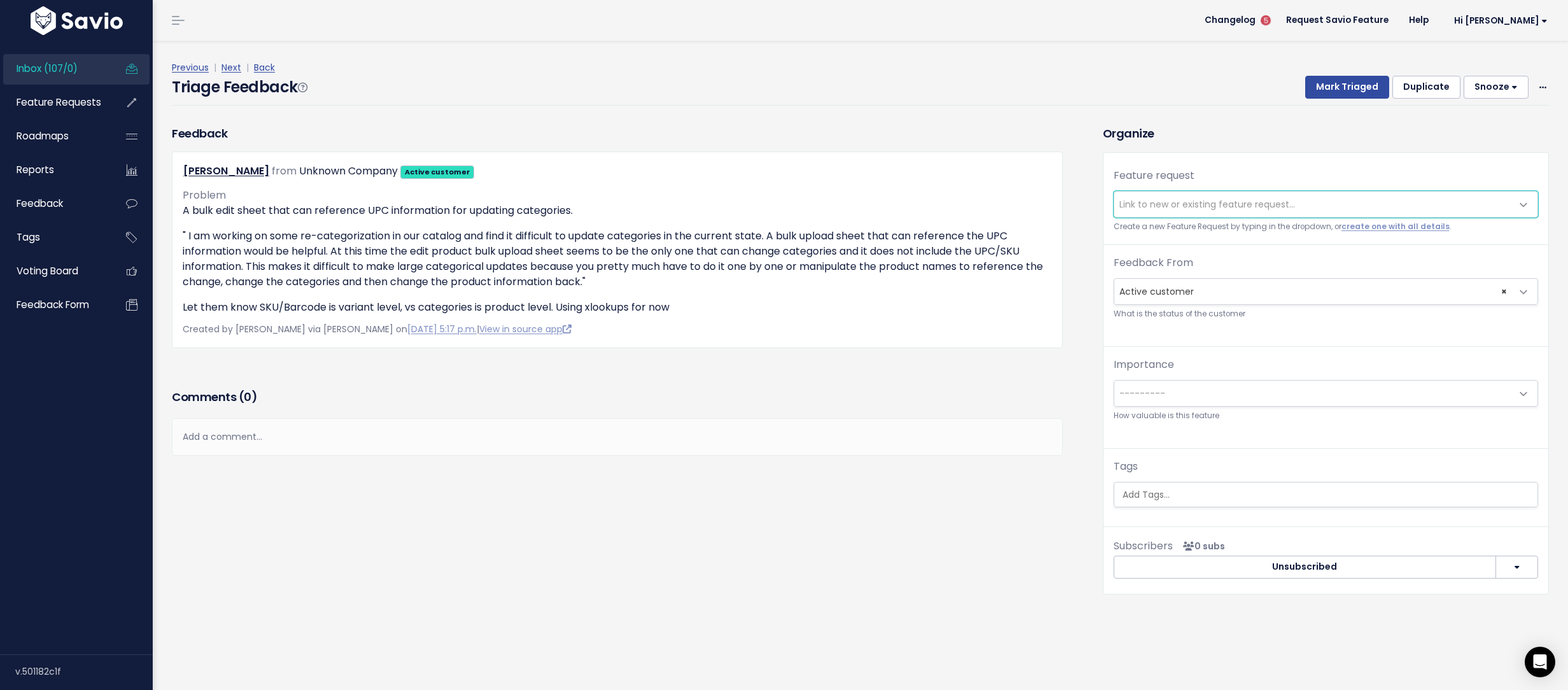
click at [1212, 205] on span "Link to new or existing feature request..." at bounding box center [1207, 204] width 176 height 13
click at [1209, 203] on span "Link to new or existing feature request..." at bounding box center [1207, 204] width 176 height 13
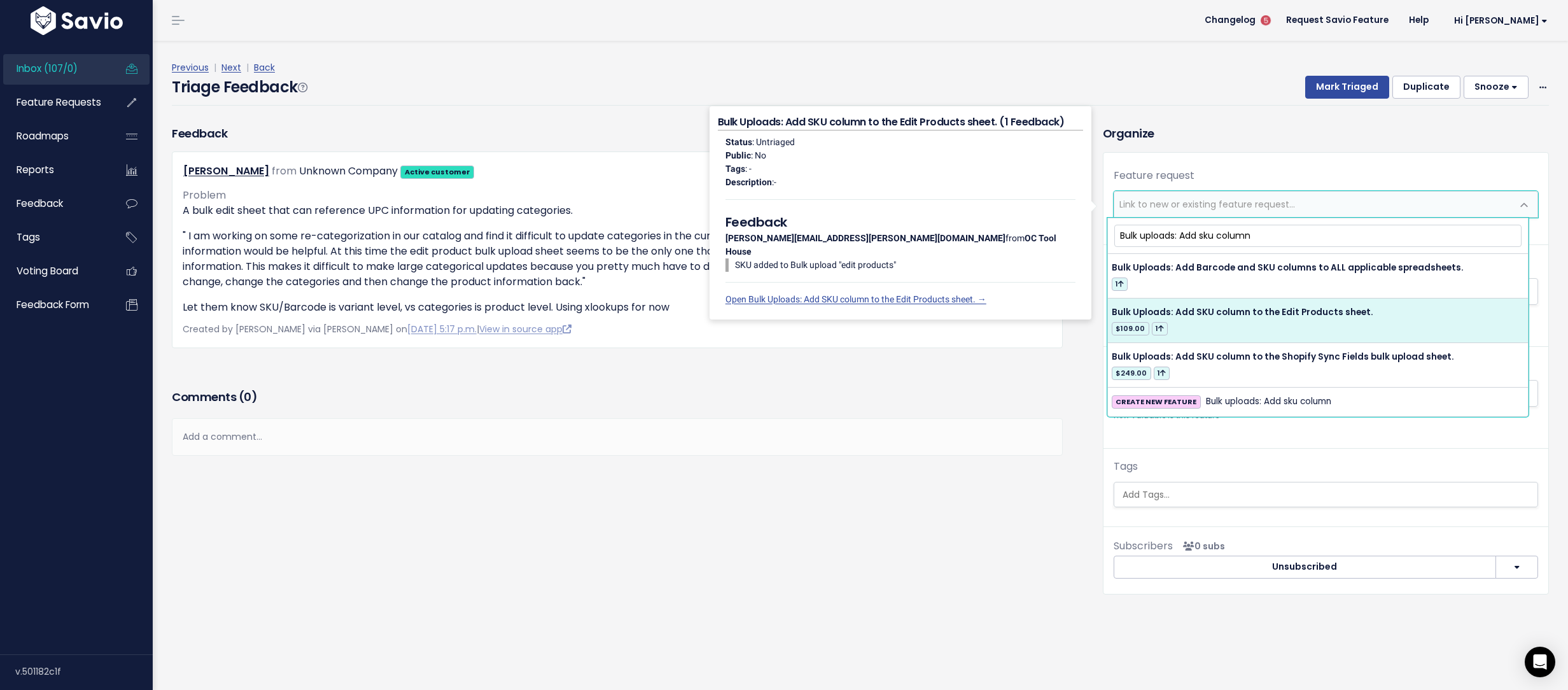
type input "Bulk uploads: Add sku column"
select select "34009"
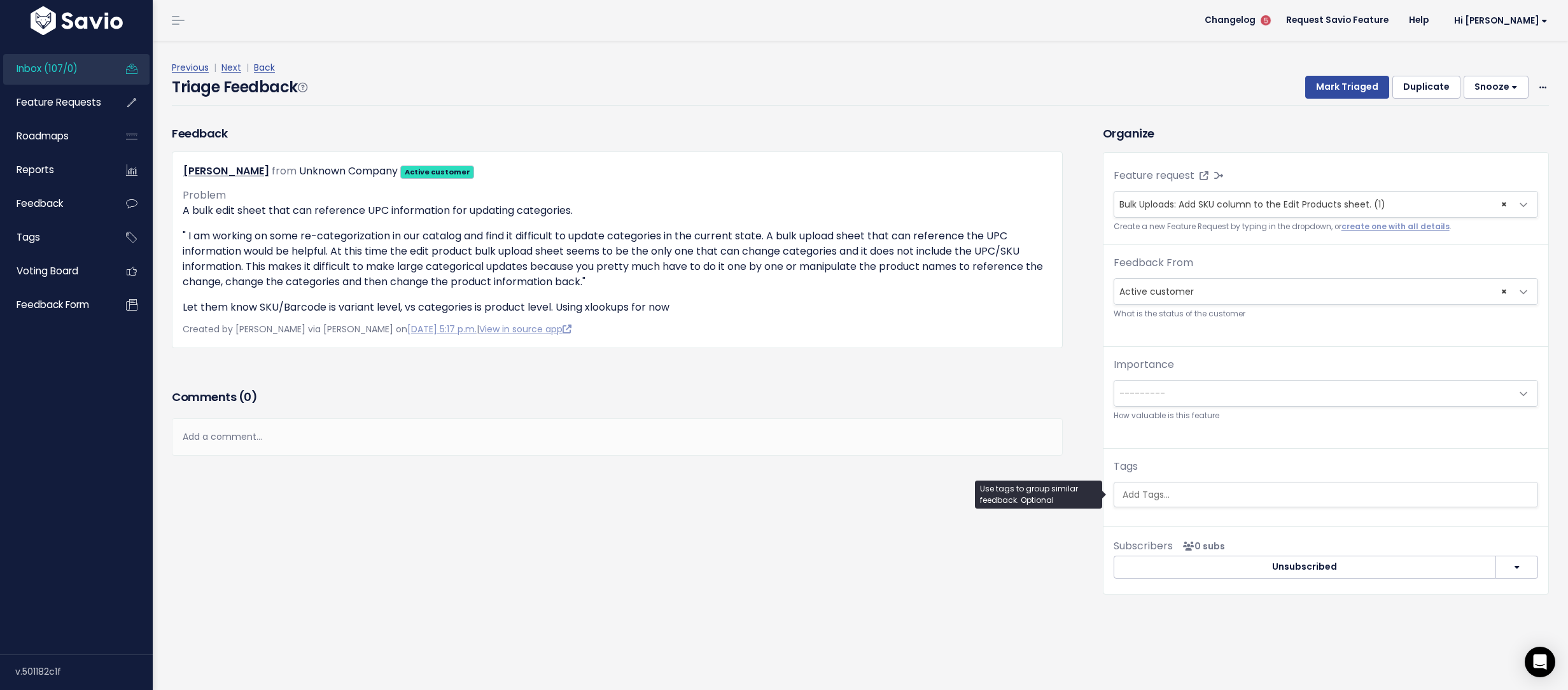
click at [1230, 488] on input "search" at bounding box center [1325, 494] width 417 height 13
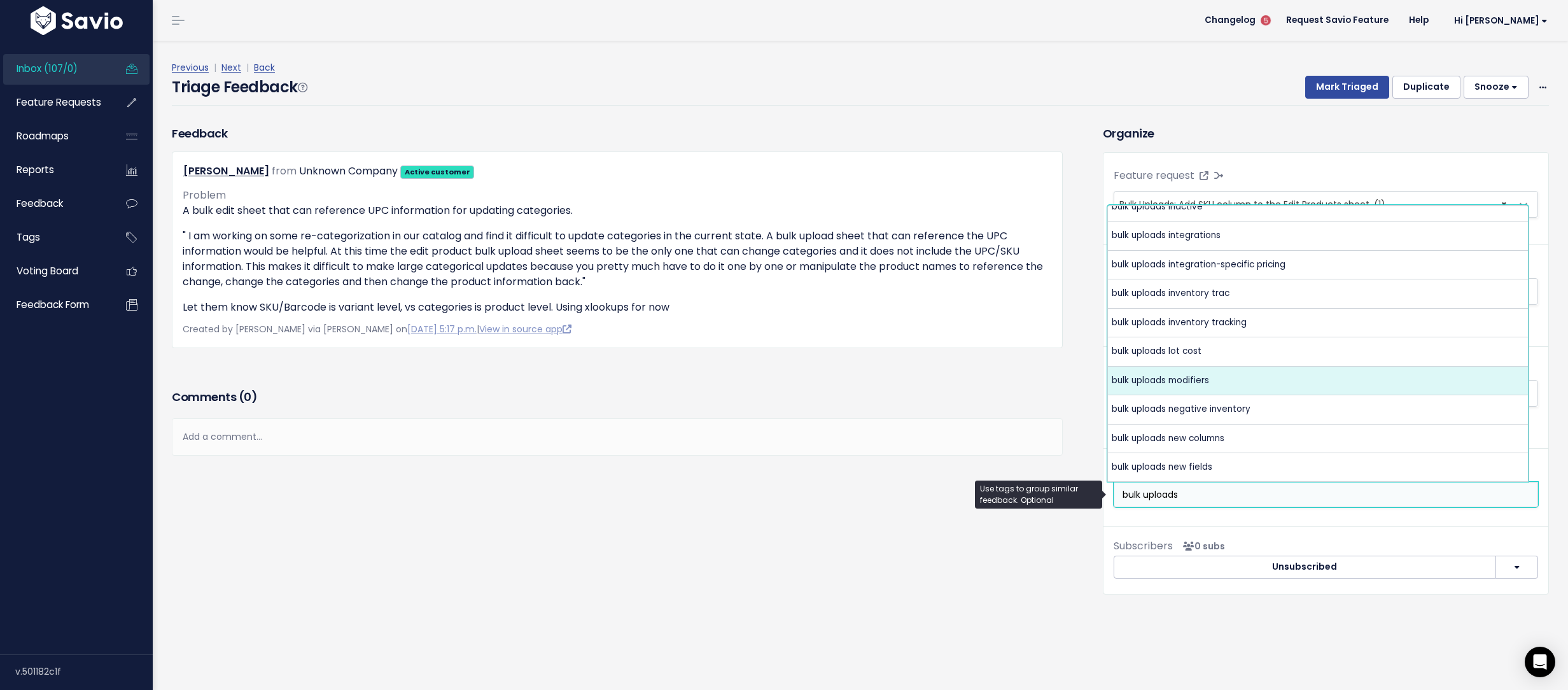
scroll to position [1370, 0]
type input "bulk uploads"
select select "9603"
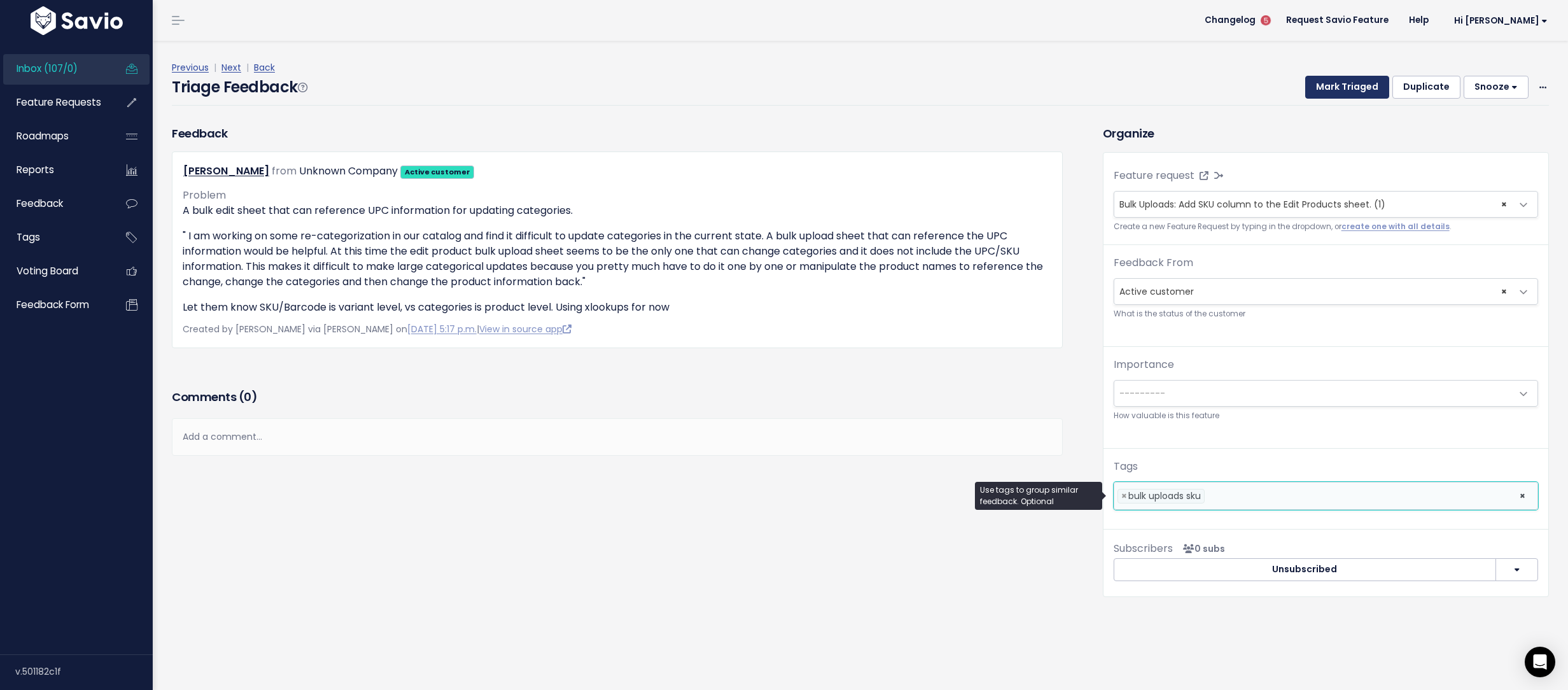
click at [1326, 84] on button "Mark Triaged" at bounding box center [1347, 87] width 84 height 22
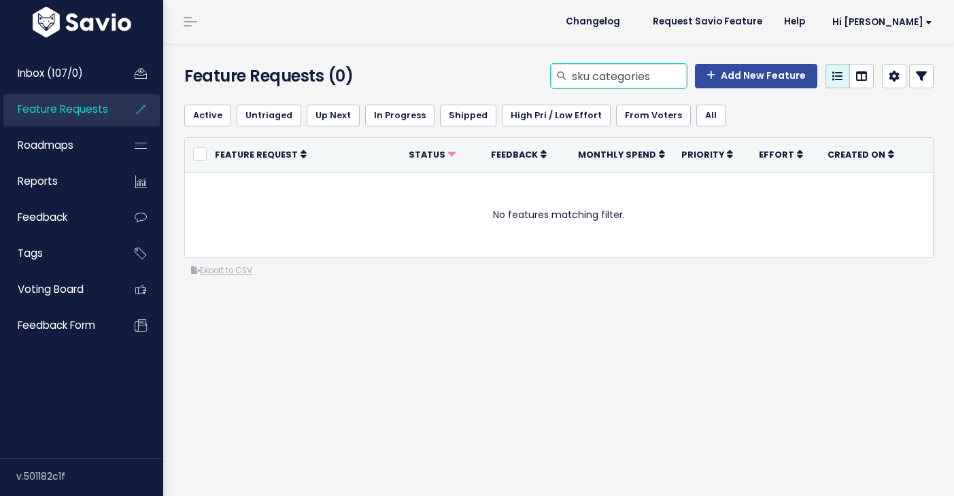
click at [582, 77] on input "sku categories" at bounding box center [628, 76] width 116 height 24
click at [584, 77] on input "sku categories" at bounding box center [628, 76] width 116 height 24
type input "bulk upload sku"
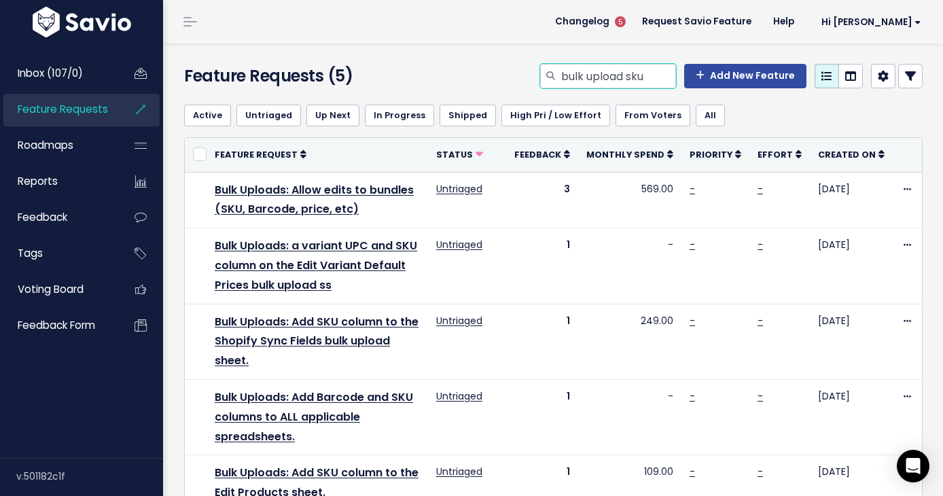
click at [596, 75] on input "bulk upload sku" at bounding box center [618, 76] width 116 height 24
type input "purchase order report vendor"
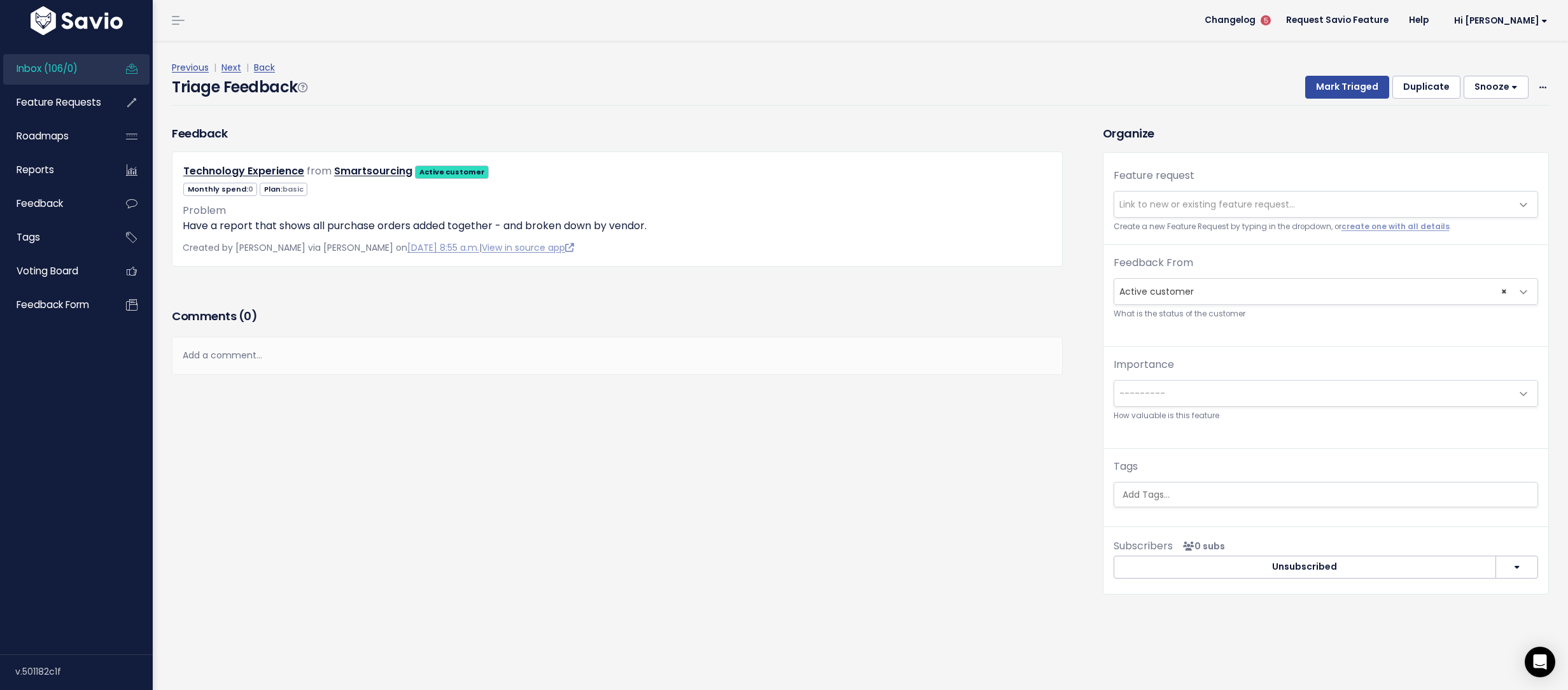
click at [1119, 206] on span "Link to new or existing feature request..." at bounding box center [1207, 204] width 176 height 13
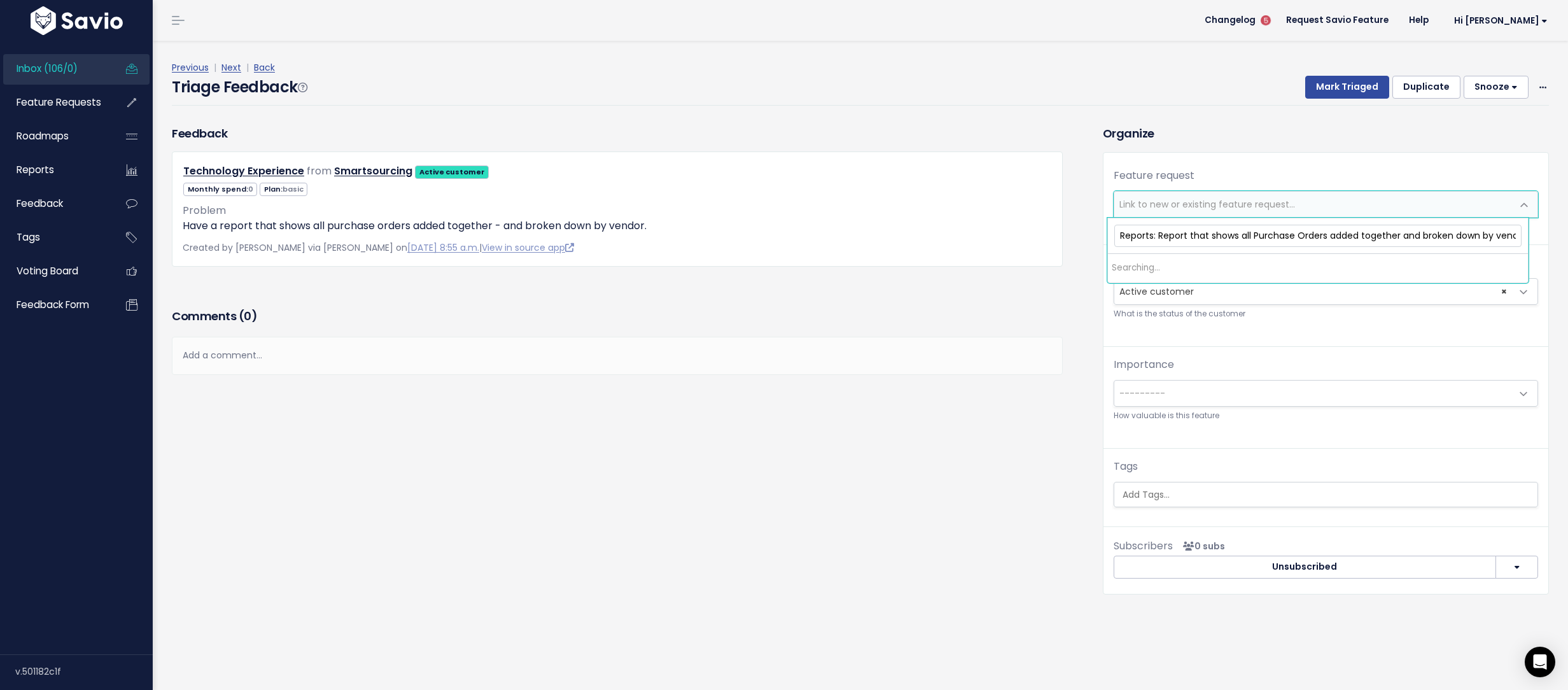
scroll to position [0, 11]
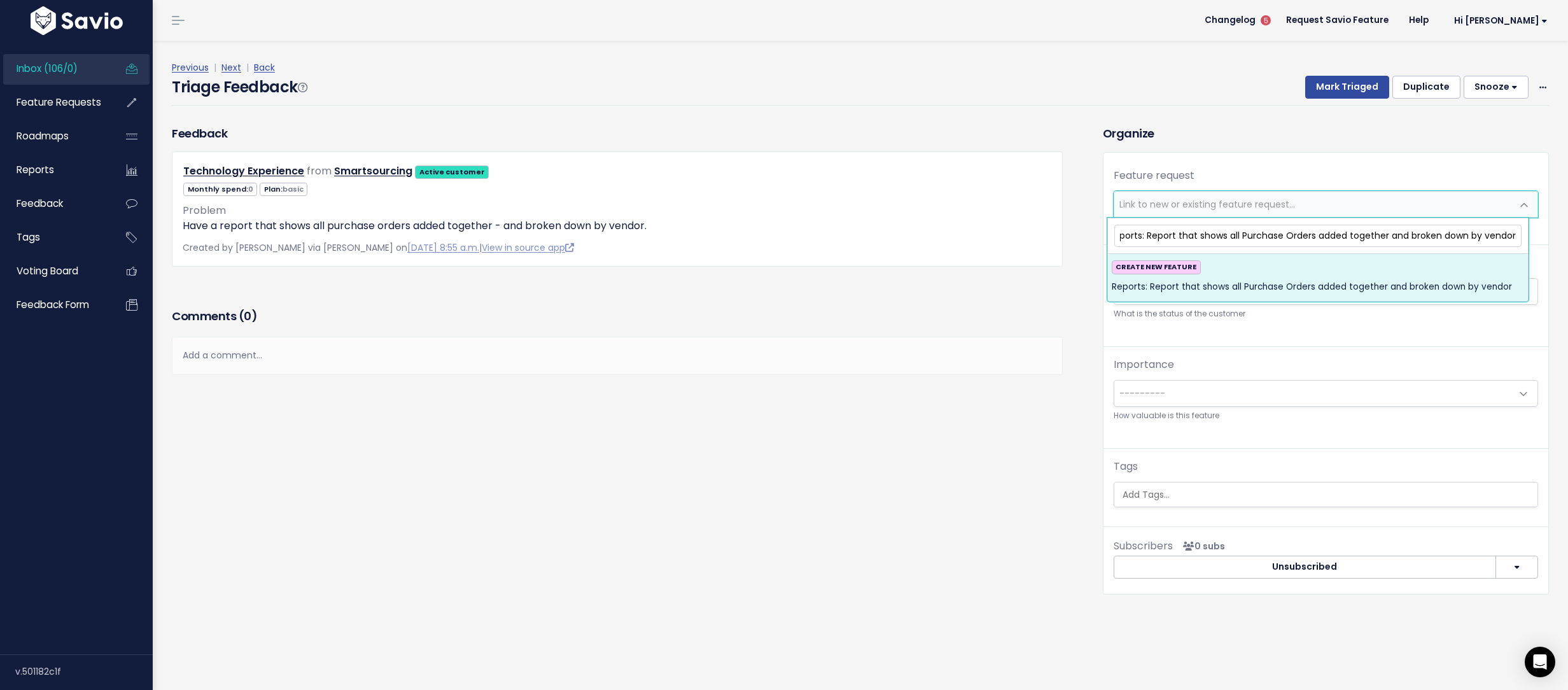
type input "Reports: Report that shows all Purchase Orders added together and broken down b…"
click at [1166, 283] on span "Reports: Report that shows all Purchase Orders added together and broken down b…" at bounding box center [1311, 286] width 400 height 15
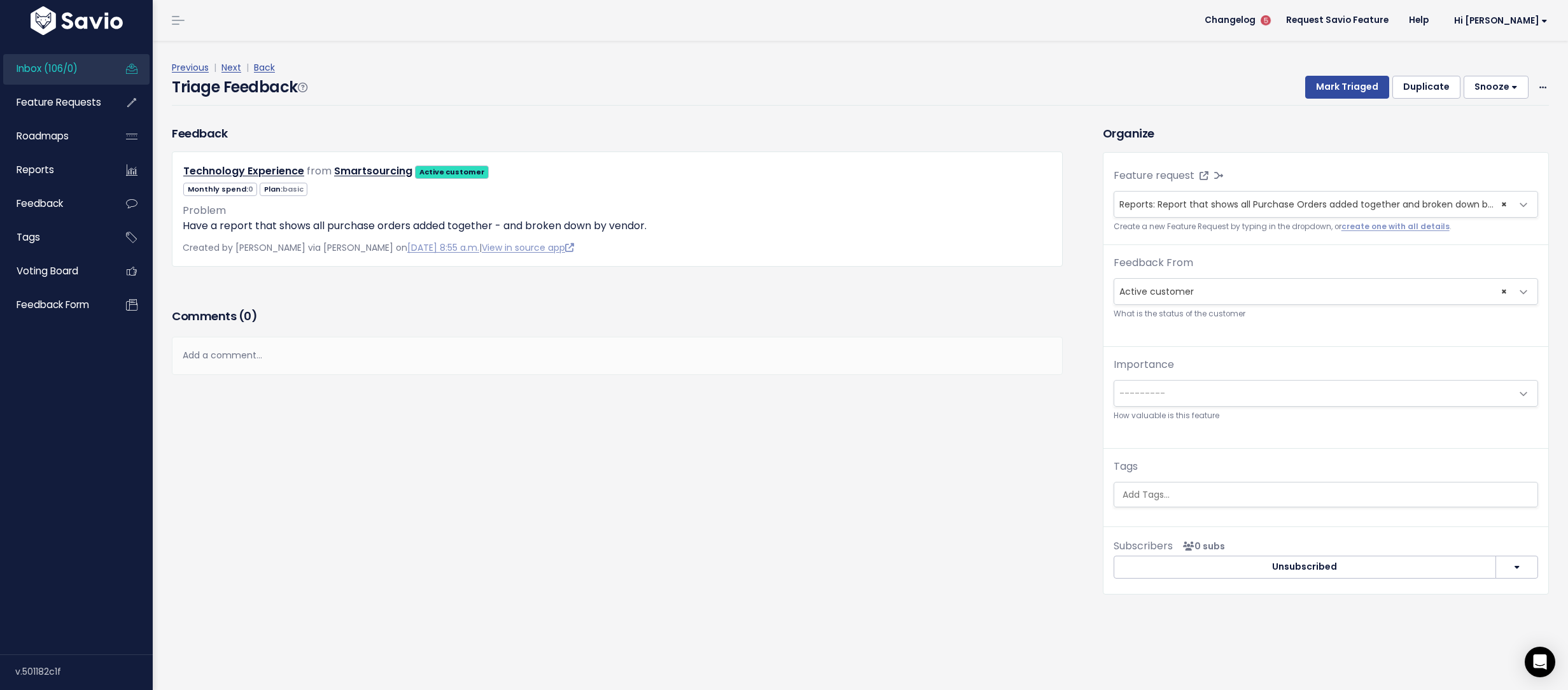
click at [1121, 481] on div "Tags" at bounding box center [1325, 483] width 424 height 49
click at [1125, 490] on input "search" at bounding box center [1325, 494] width 417 height 13
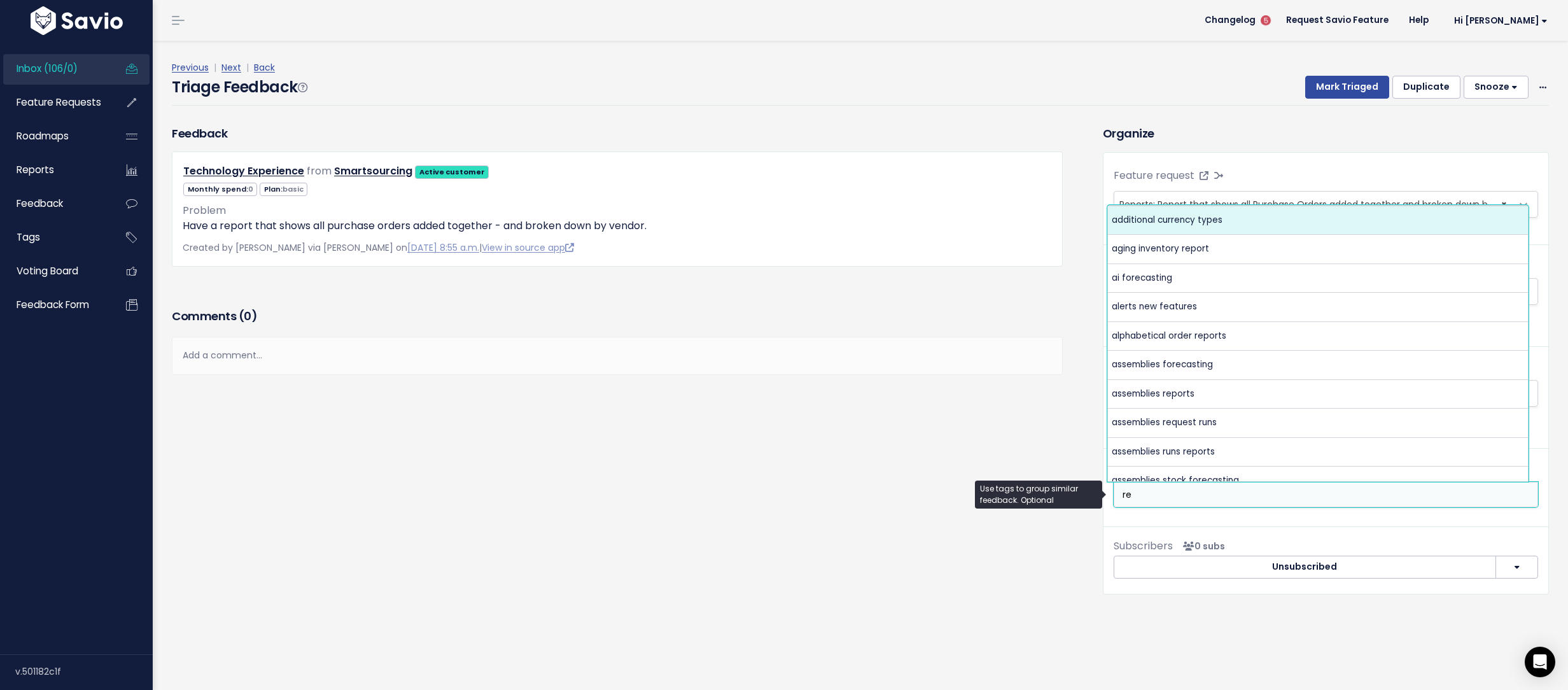
type input "r"
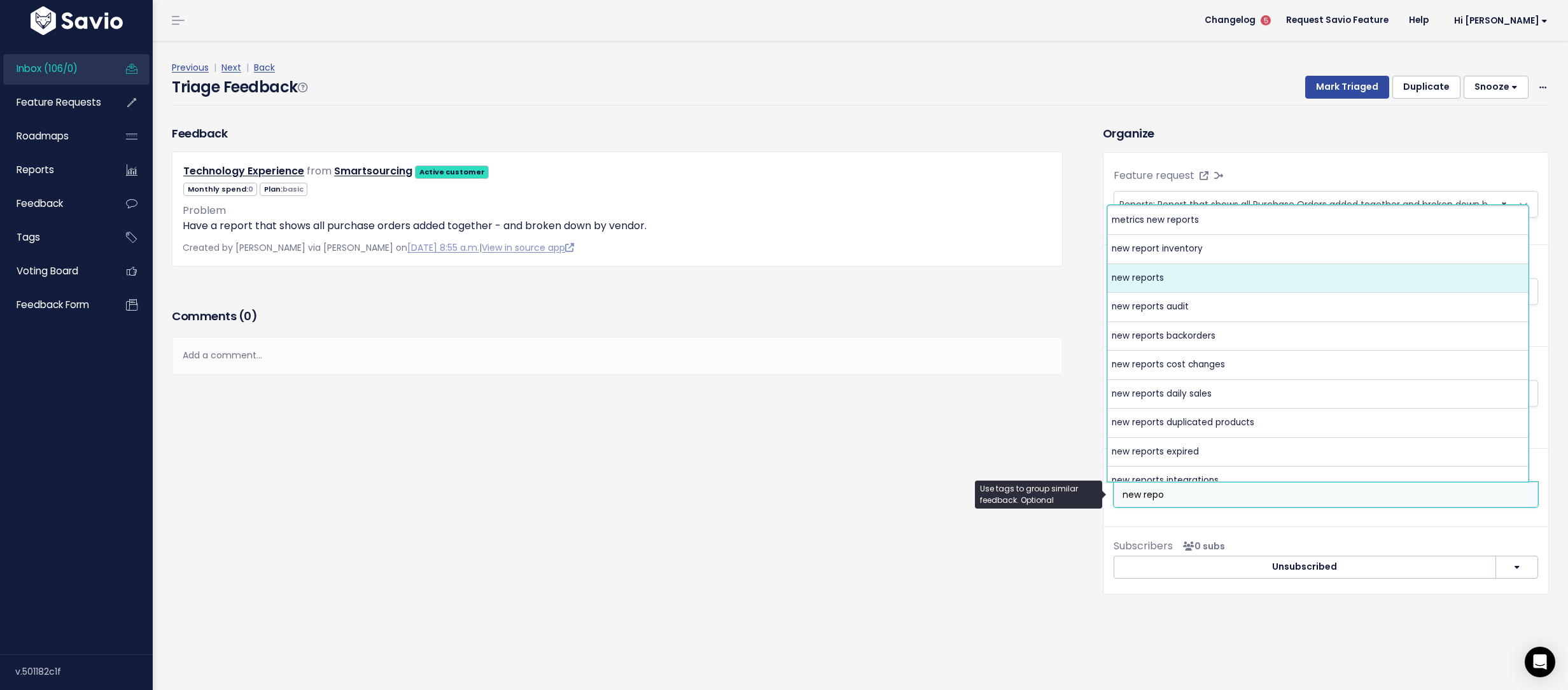
type input "new repo"
select select "4094"
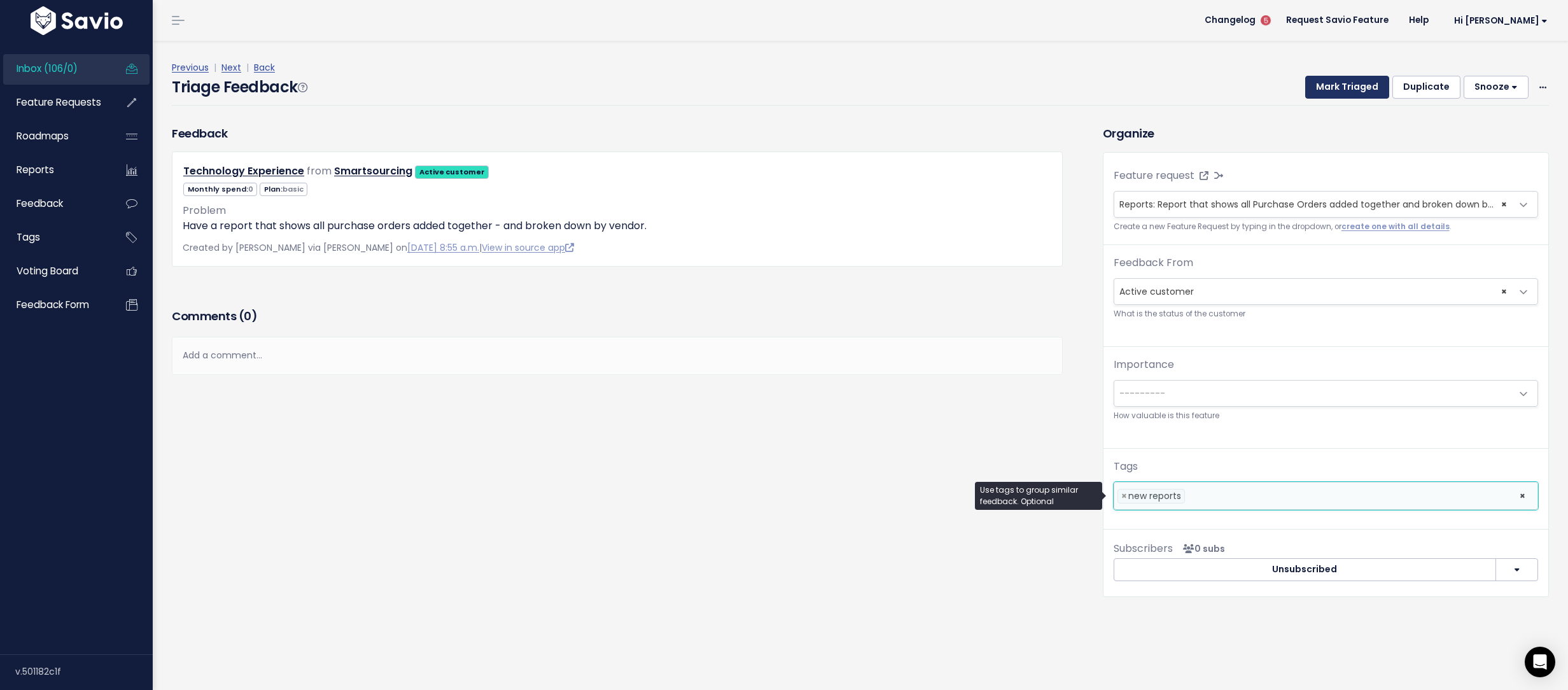
click at [1305, 82] on button "Mark Triaged" at bounding box center [1347, 87] width 84 height 22
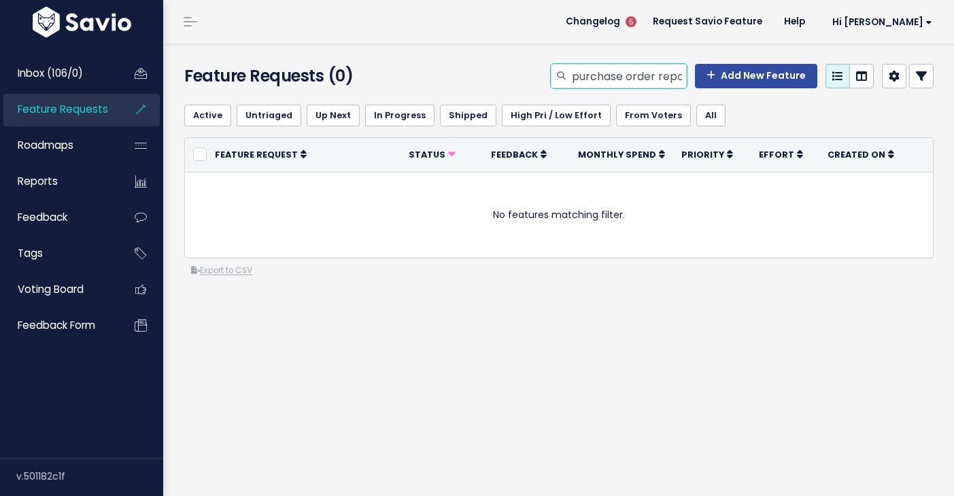
click at [597, 75] on input "purchase order report vendor" at bounding box center [628, 76] width 116 height 24
type input "vendor report"
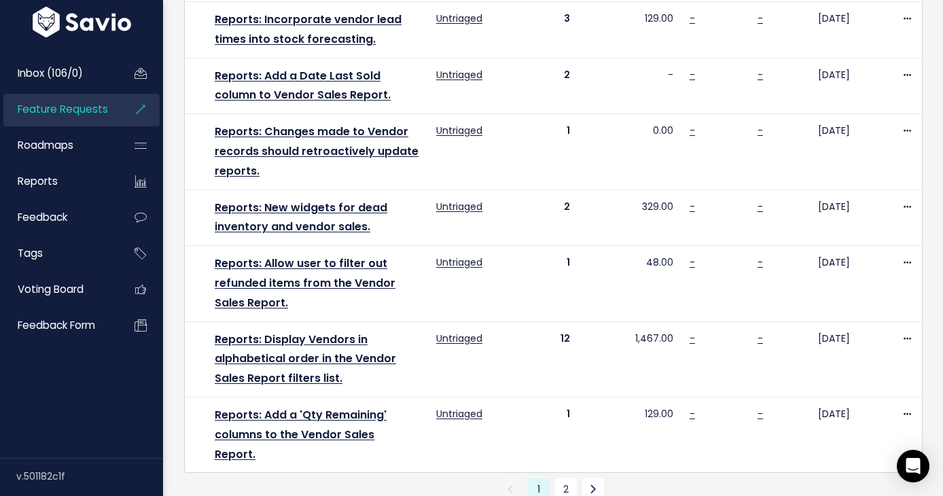
scroll to position [1115, 0]
click at [559, 478] on link "2" at bounding box center [566, 489] width 22 height 22
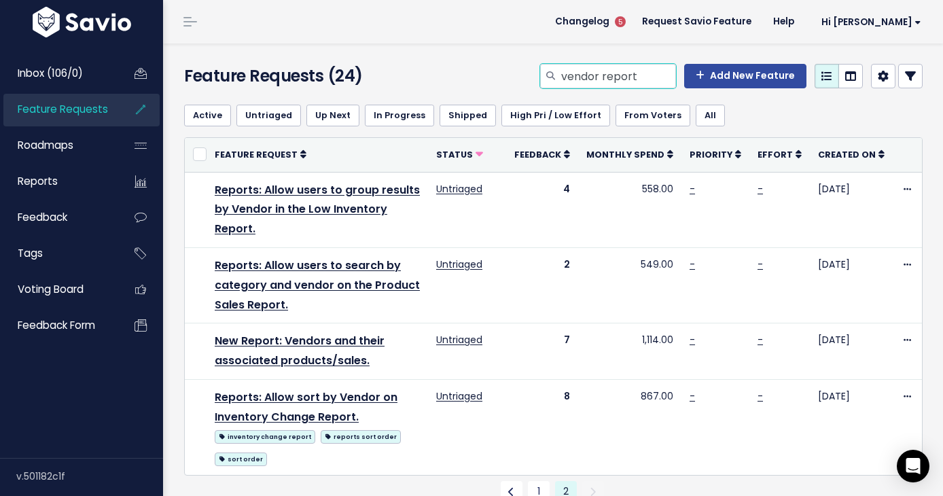
click at [595, 73] on input "vendor report" at bounding box center [618, 76] width 116 height 24
type input "custom report"
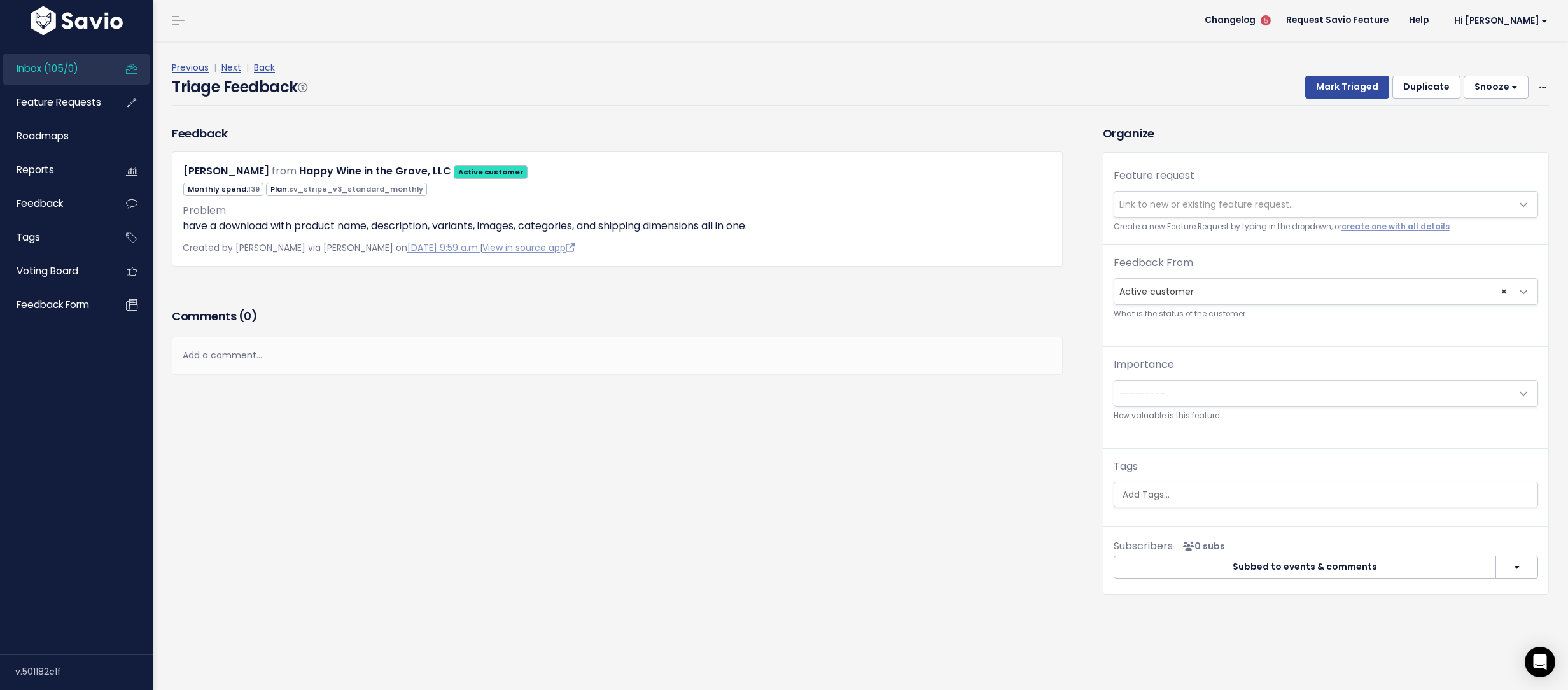
click at [1141, 184] on div "Feature request --------- Link to new or existing feature request... Create a n…" at bounding box center [1325, 206] width 445 height 77
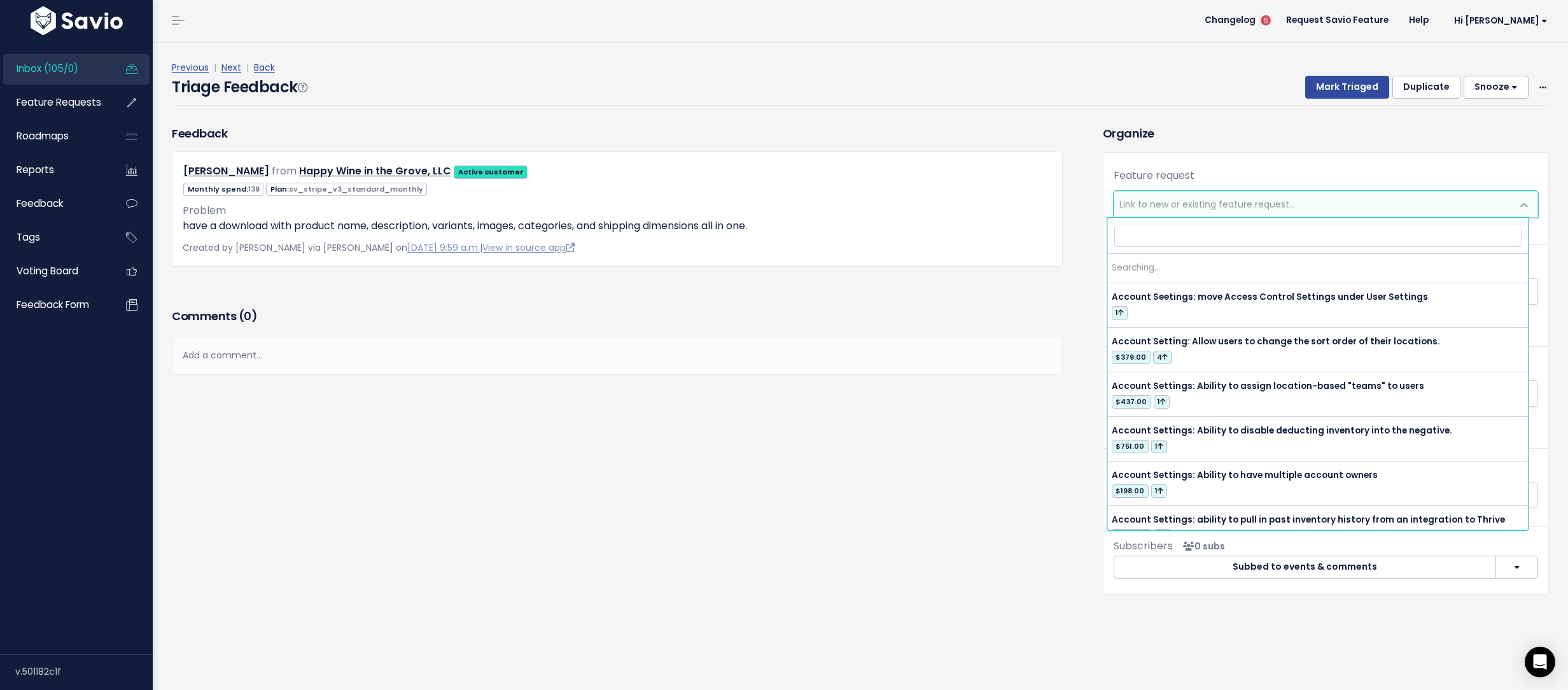
click at [1136, 192] on span "Link to new or existing feature request..." at bounding box center [1312, 204] width 398 height 25
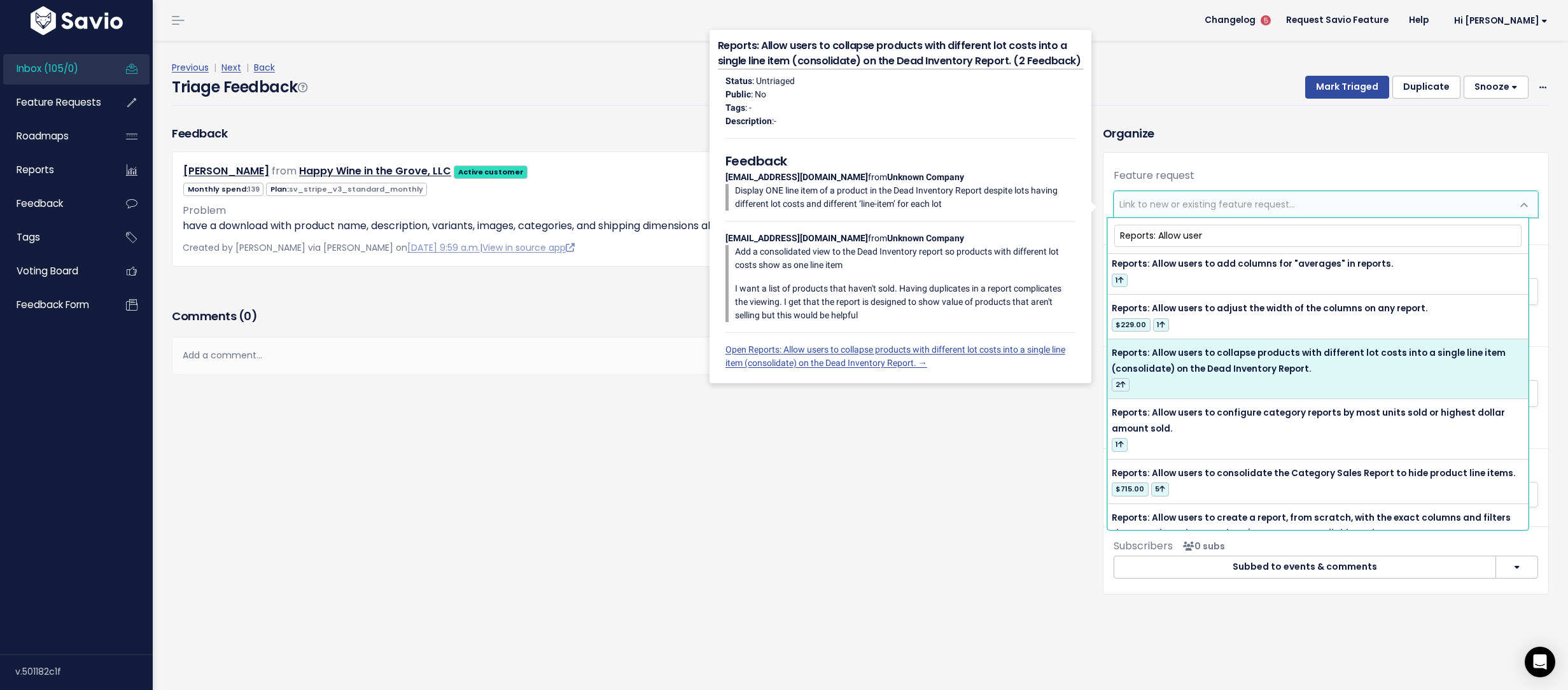
scroll to position [258, 0]
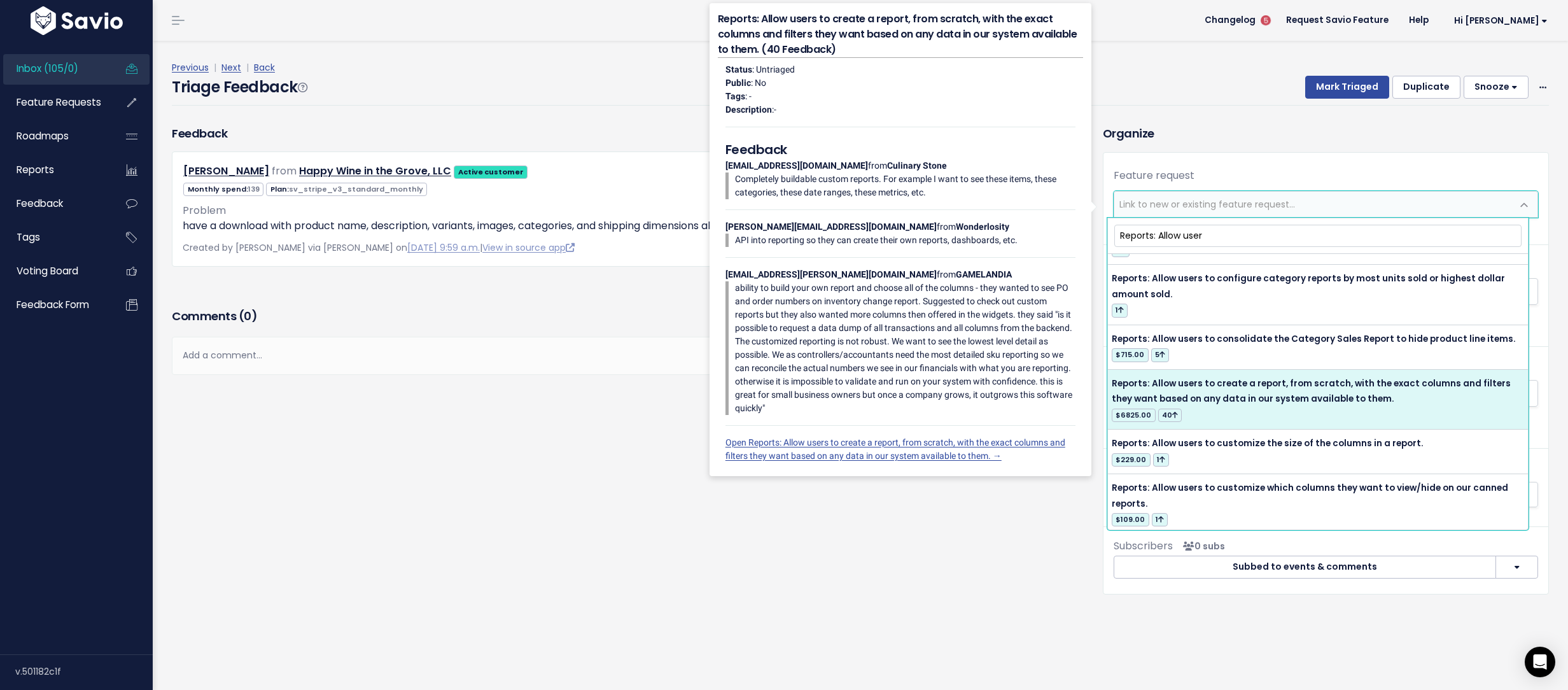
type input "Reports: Allow user"
select select "21295"
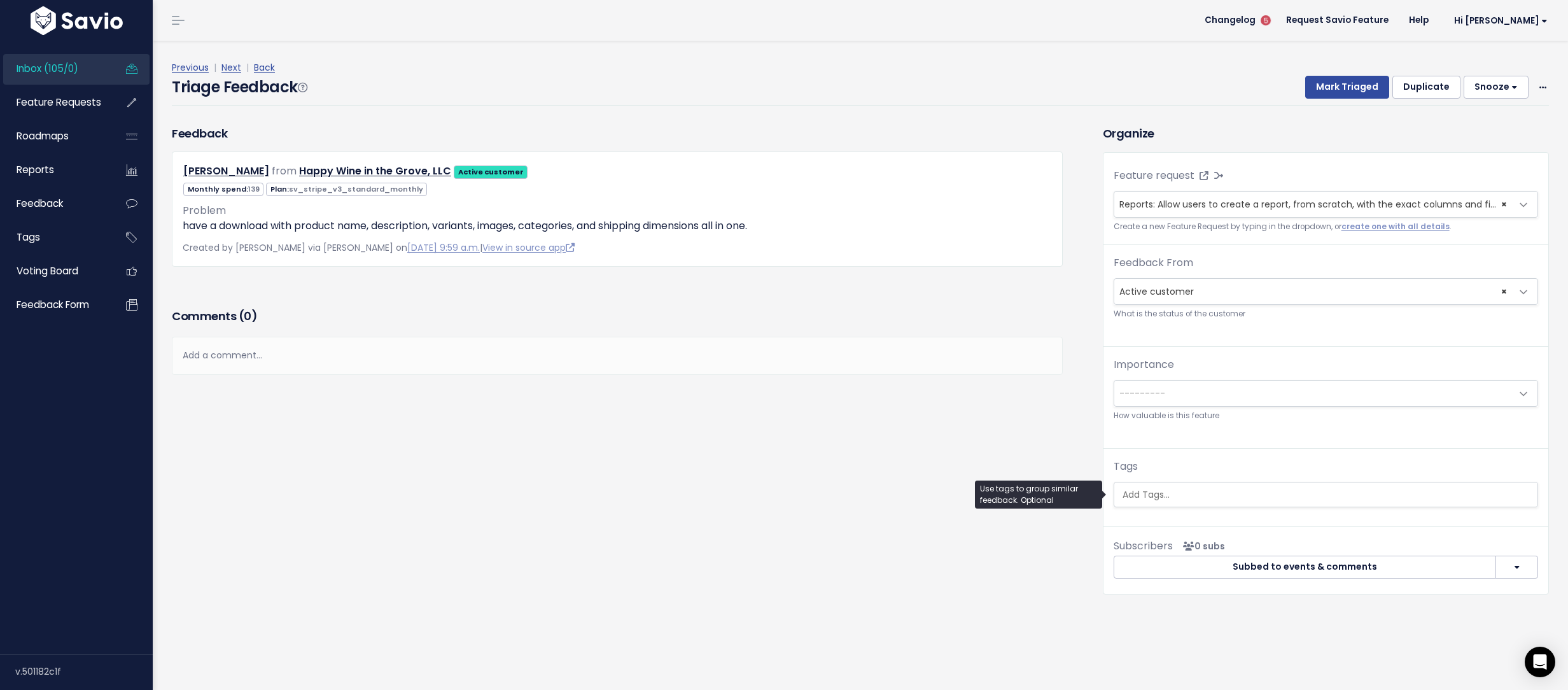
click at [1270, 490] on input "search" at bounding box center [1325, 494] width 417 height 13
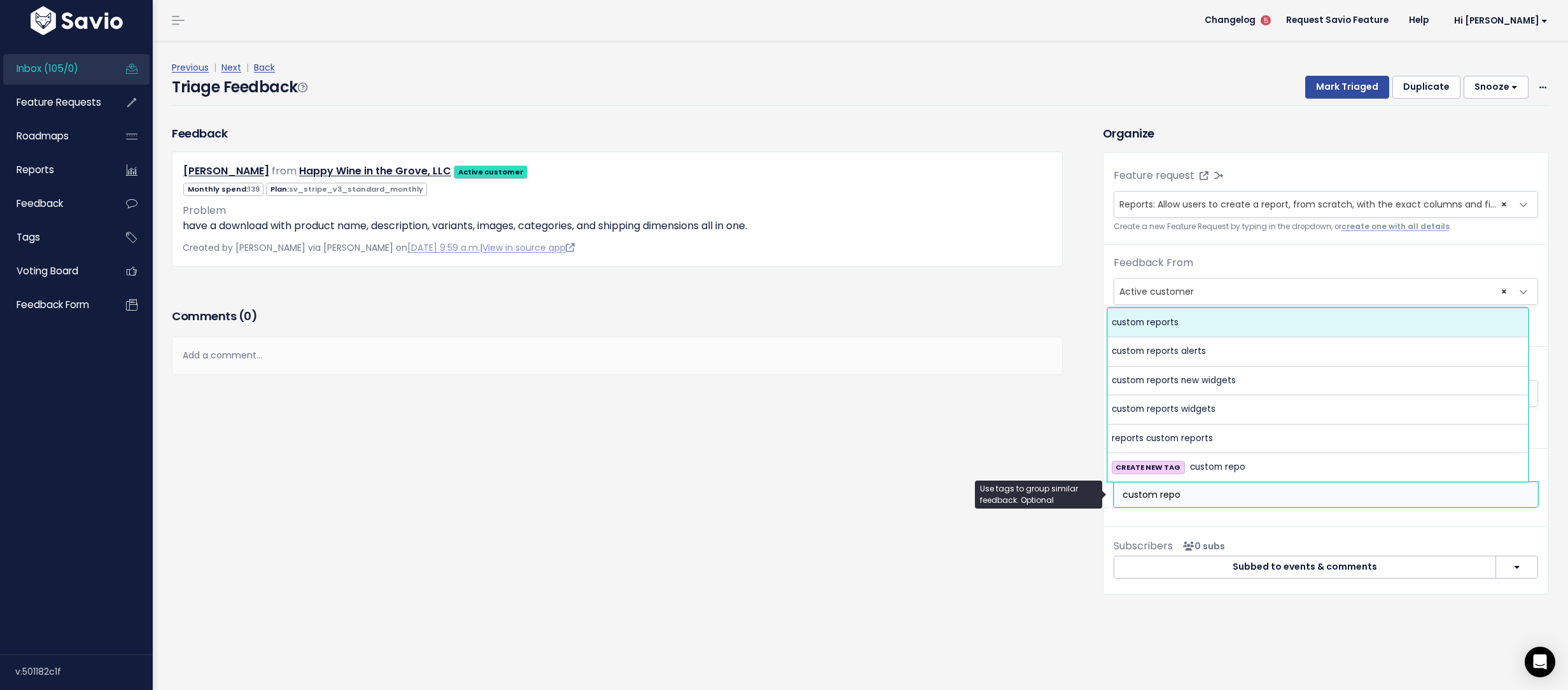
type input "custom repo"
select select "5652"
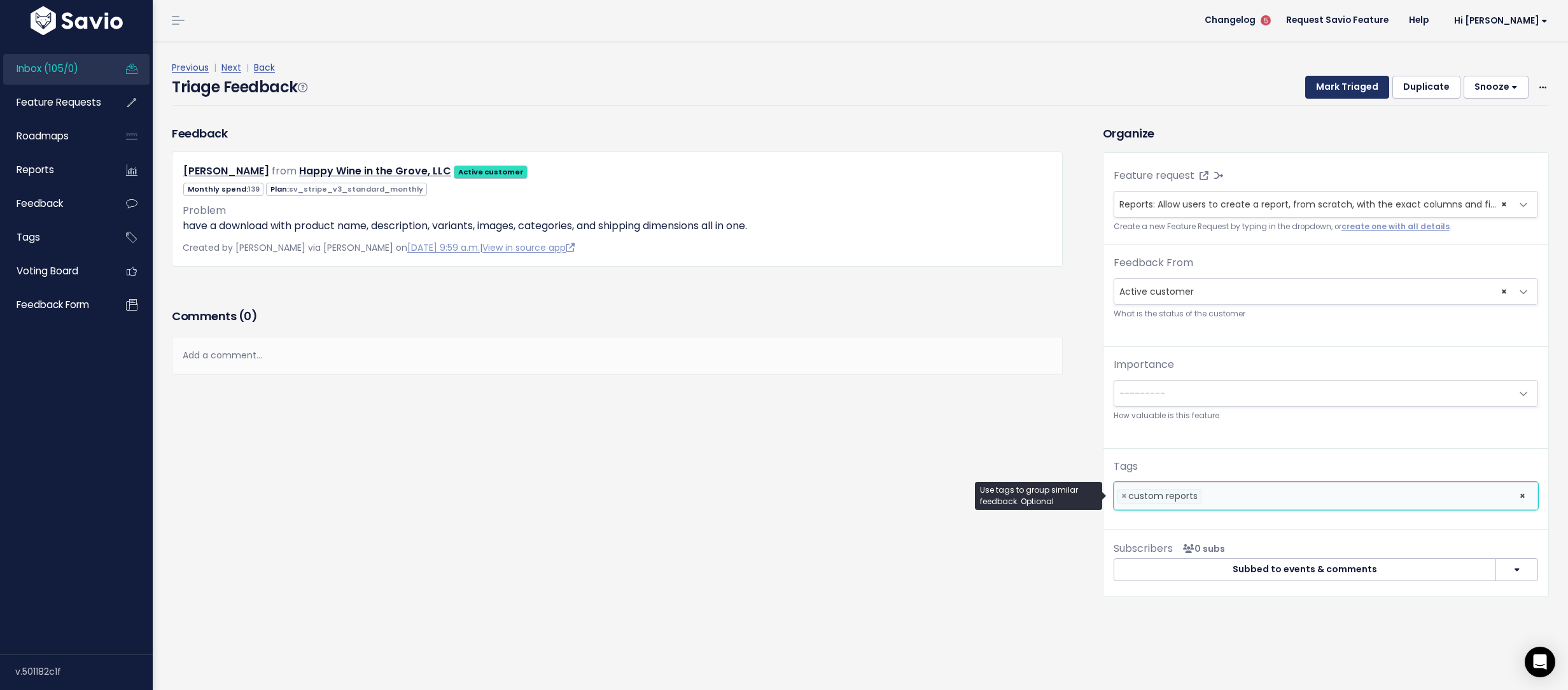
click at [1308, 88] on button "Mark Triaged" at bounding box center [1347, 87] width 84 height 22
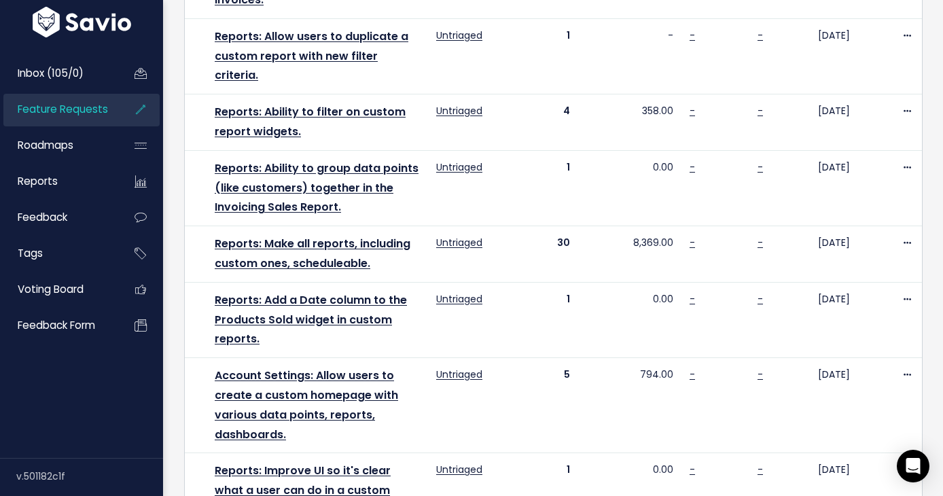
scroll to position [1122, 0]
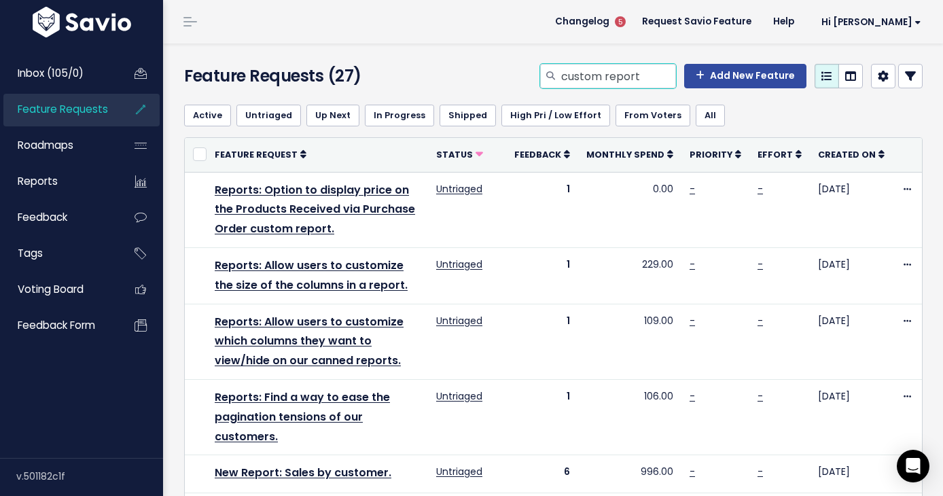
click at [616, 77] on input "custom report" at bounding box center [618, 76] width 116 height 24
type input "column reports"
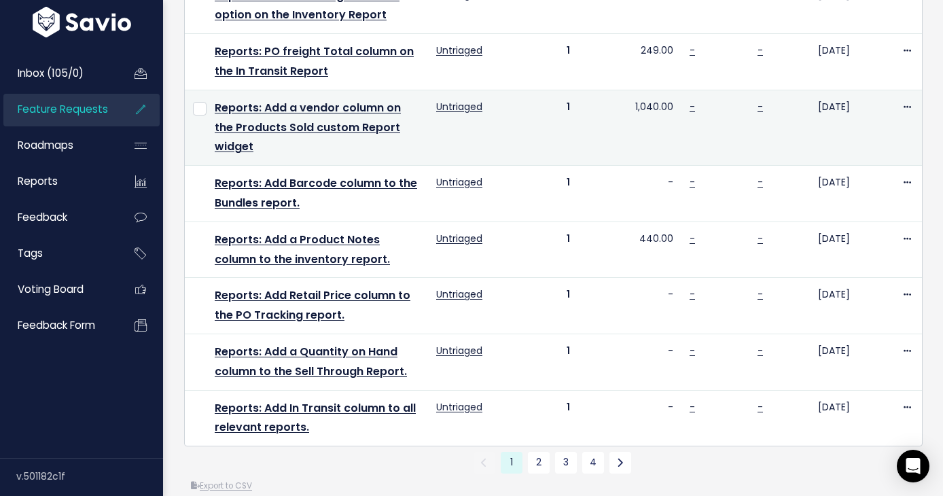
scroll to position [966, 0]
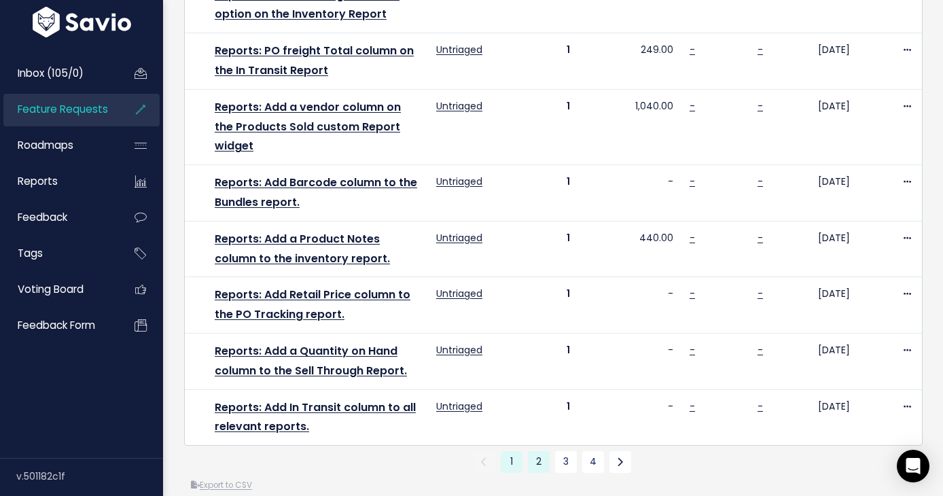
click at [528, 451] on link "2" at bounding box center [539, 462] width 22 height 22
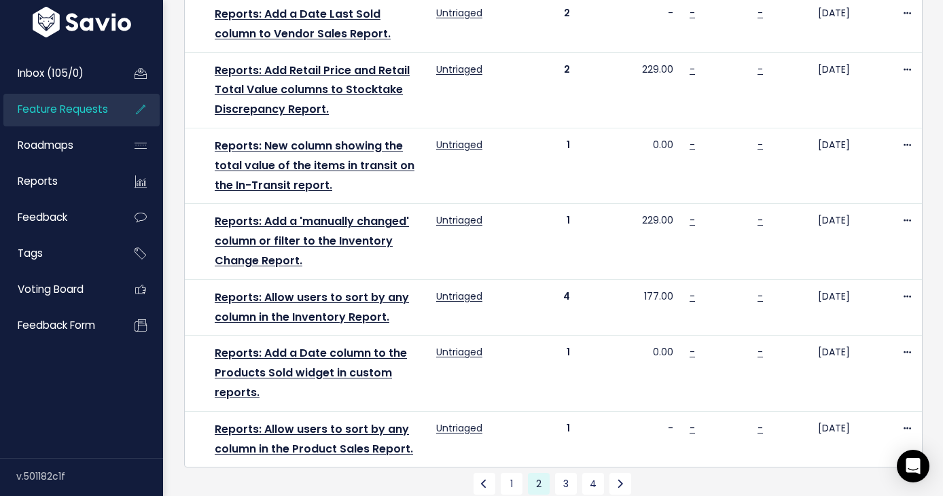
scroll to position [1142, 0]
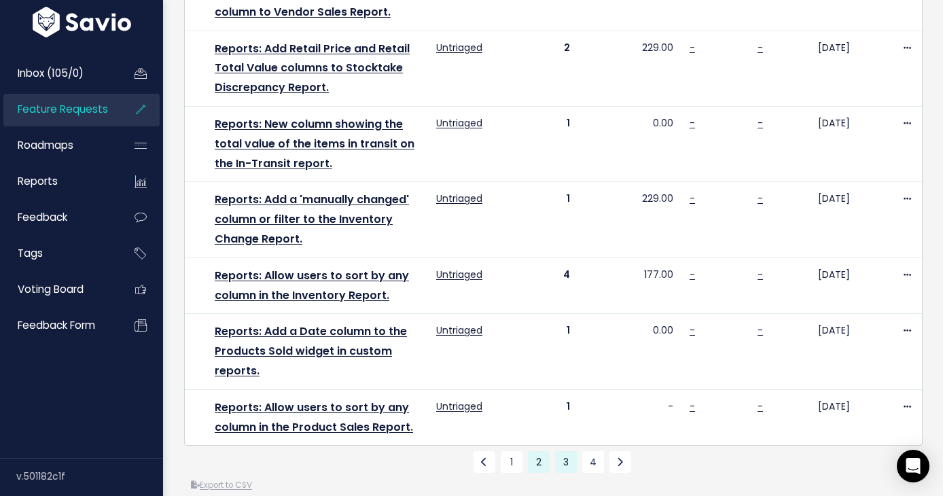
click at [564, 451] on link "3" at bounding box center [566, 462] width 22 height 22
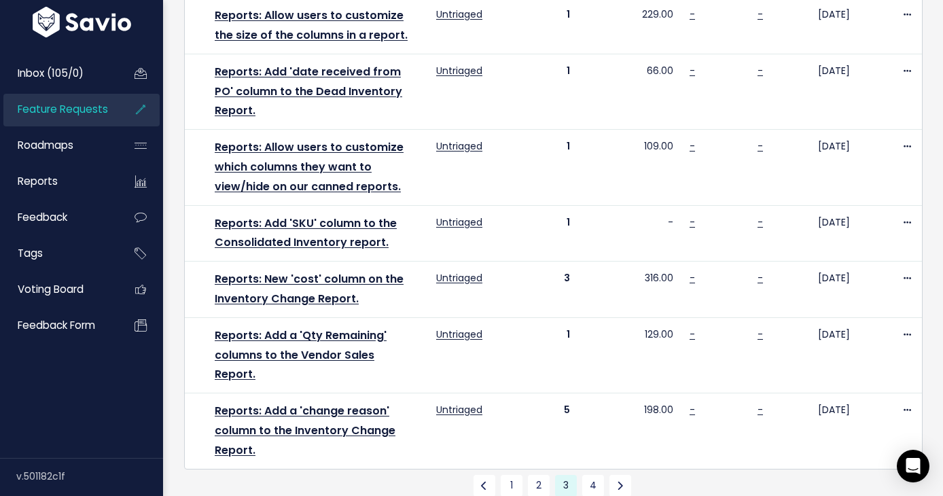
scroll to position [1005, 0]
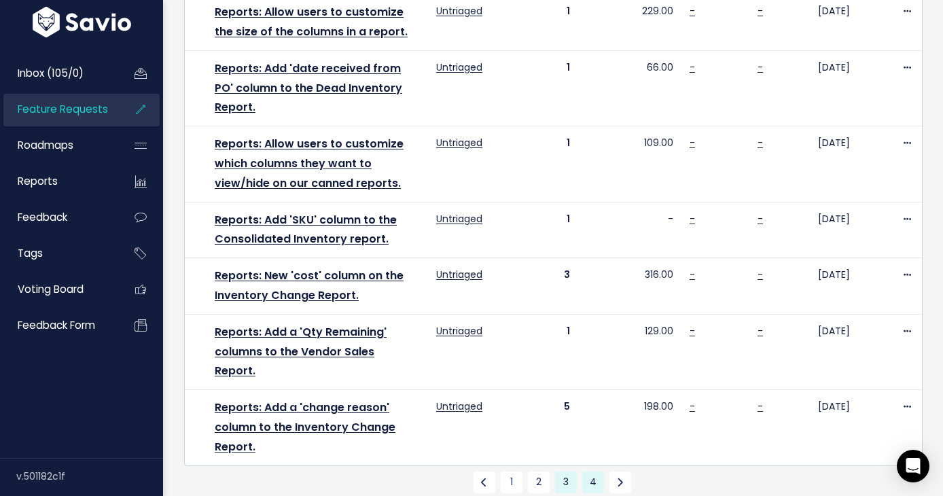
click at [597, 472] on link "4" at bounding box center [593, 483] width 22 height 22
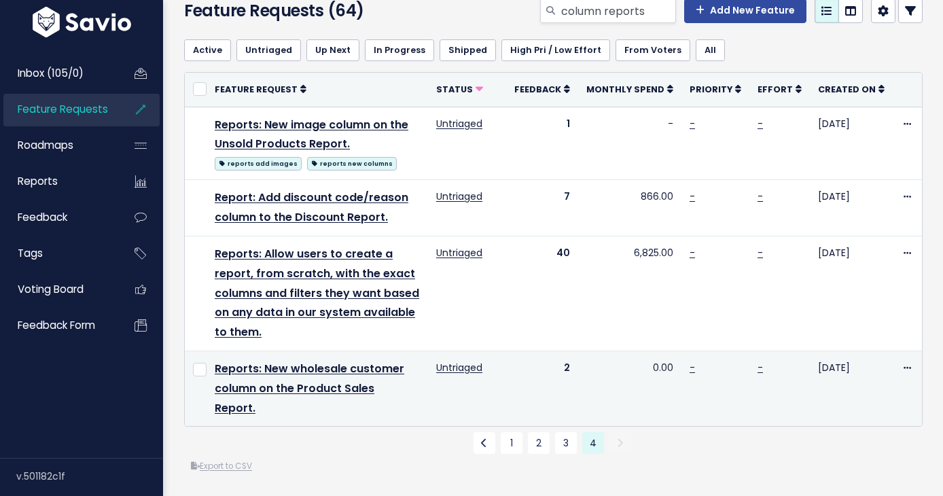
scroll to position [69, 0]
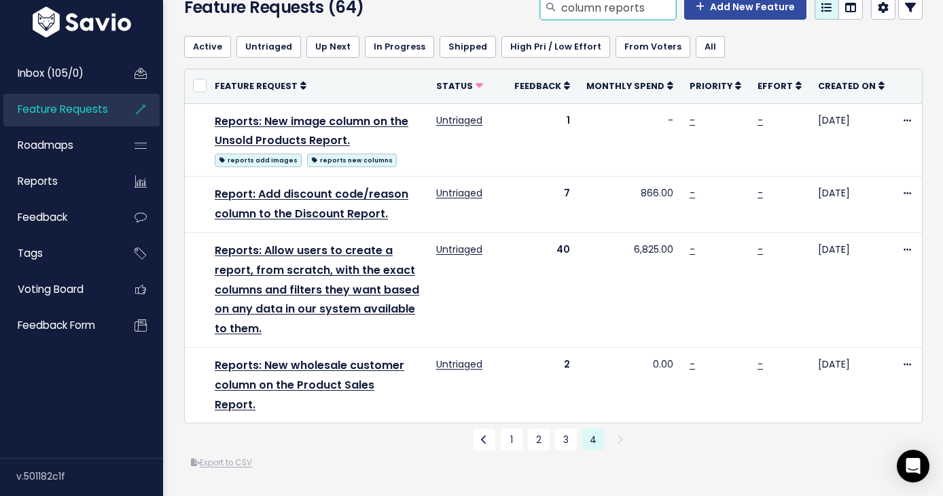
click at [576, 2] on input "column reports" at bounding box center [618, 7] width 116 height 24
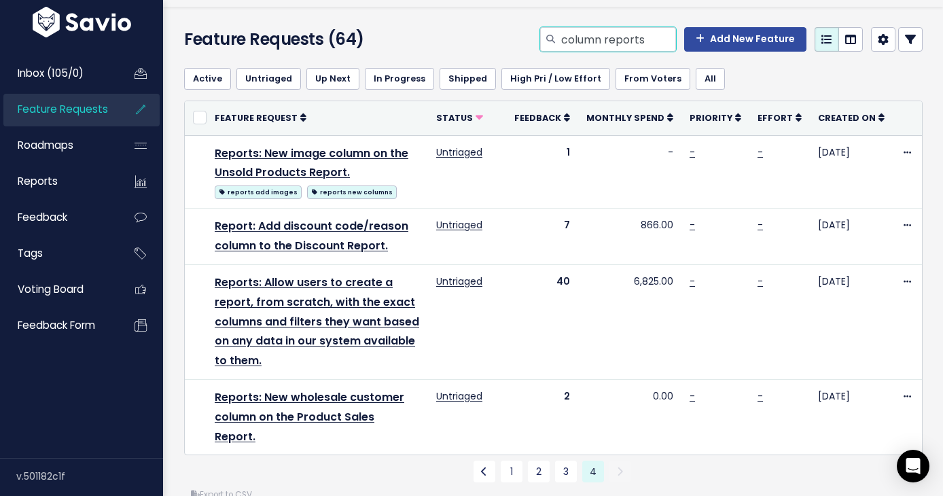
click at [577, 3] on main "Changelog 5 Request Savio Feature Help Hi Hannah Vault Settings My Settings Int…" at bounding box center [553, 298] width 780 height 670
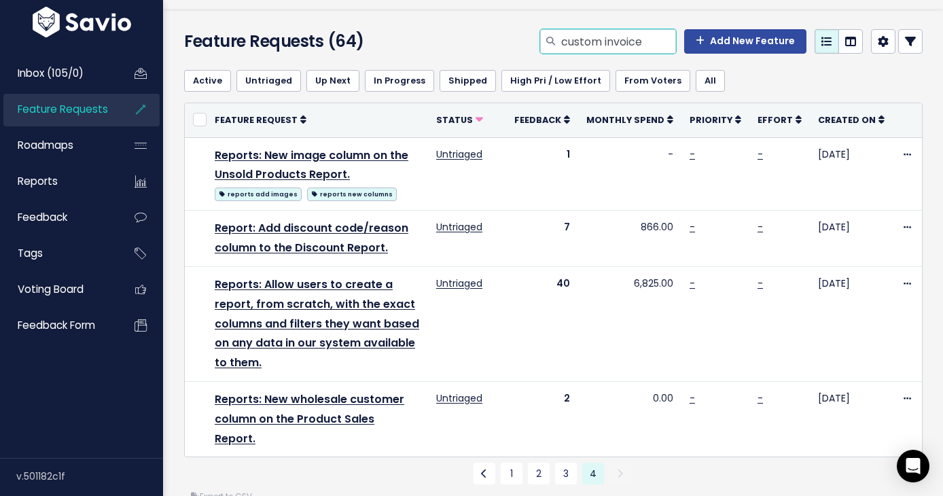
type input "custom invoice"
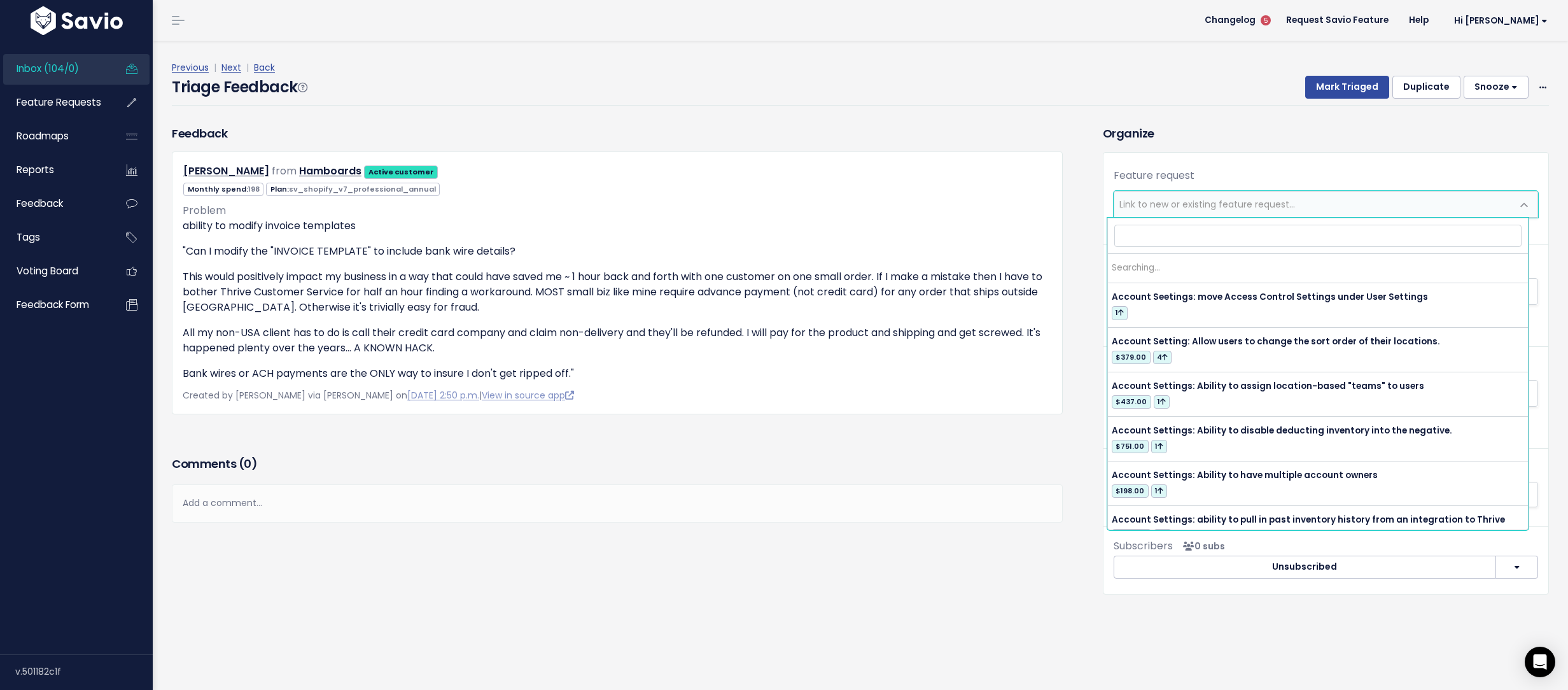
click at [1161, 201] on span "Link to new or existing feature request..." at bounding box center [1207, 204] width 176 height 13
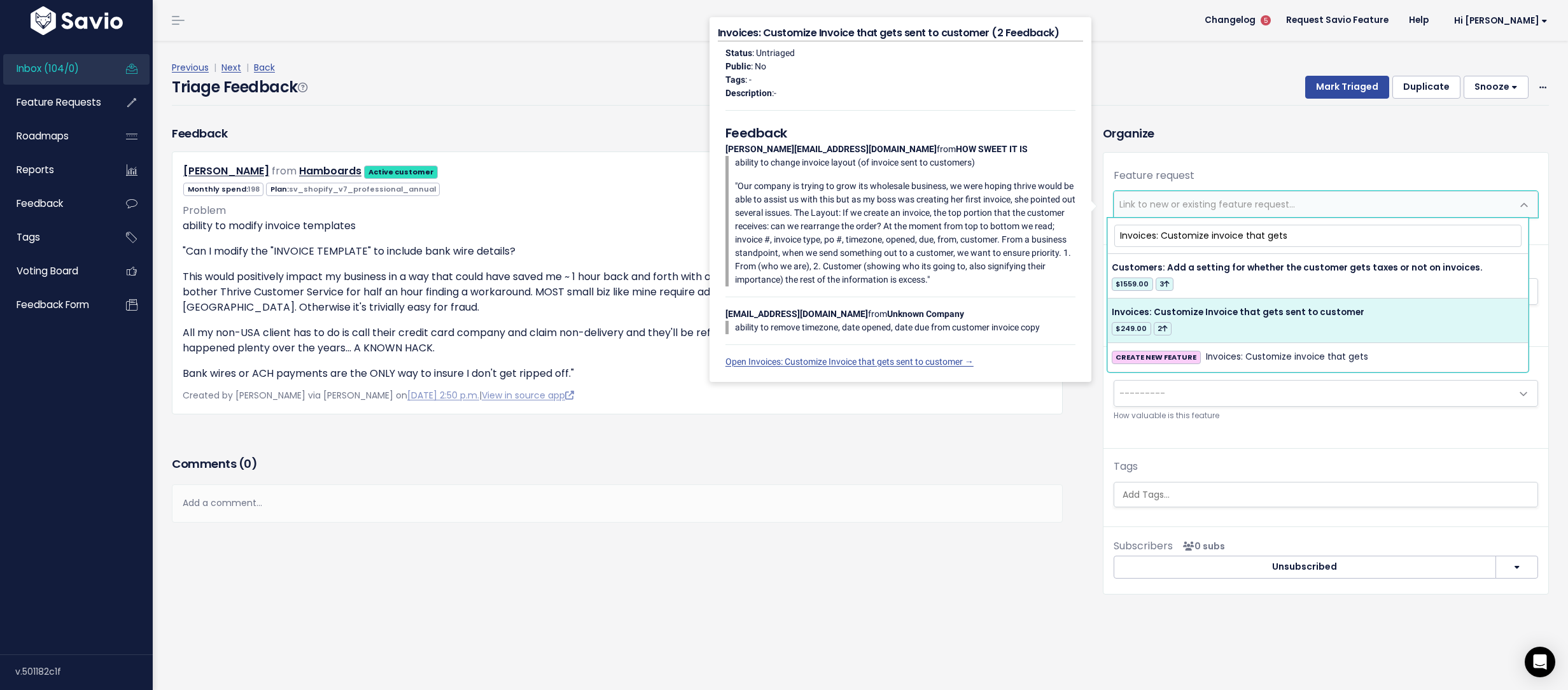
type input "Invoices: Customize invoice that gets"
select select "63310"
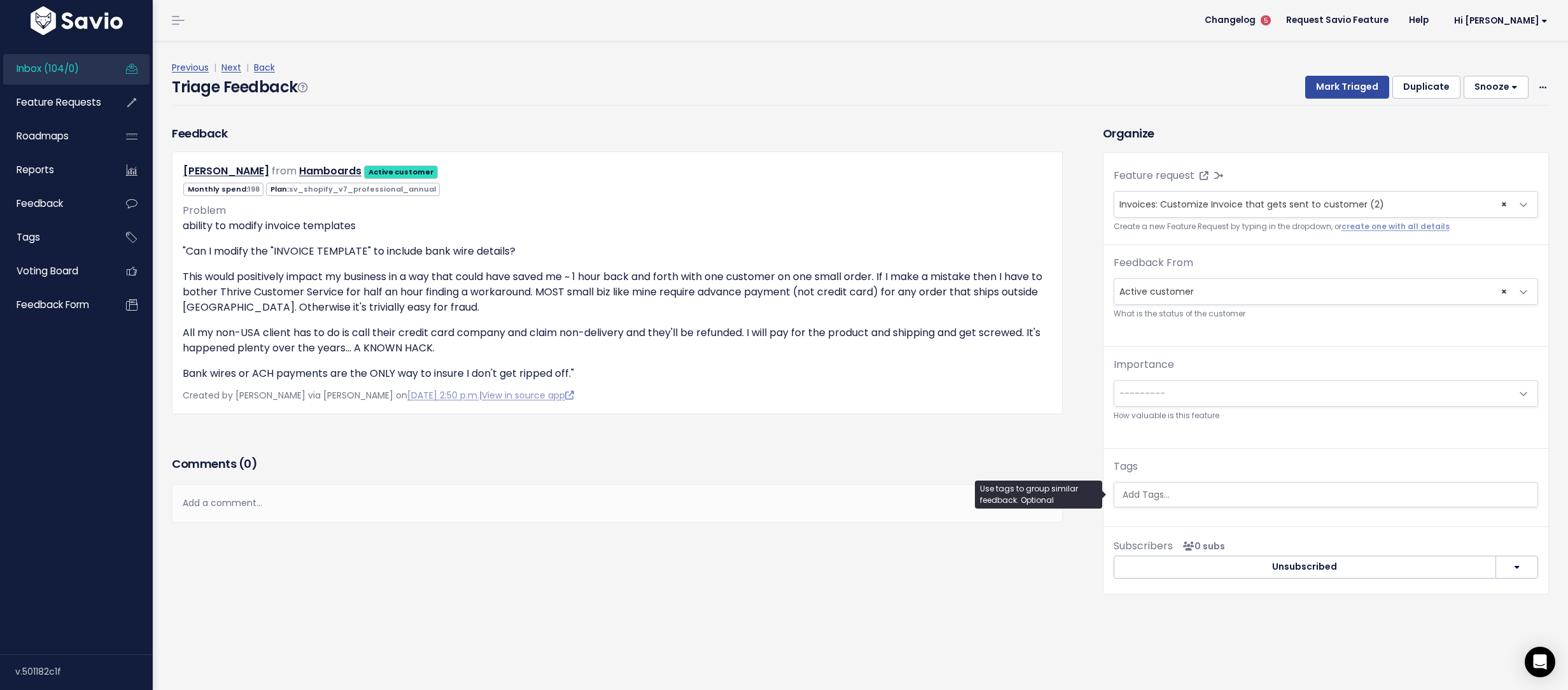
click at [1208, 489] on input "search" at bounding box center [1325, 494] width 417 height 13
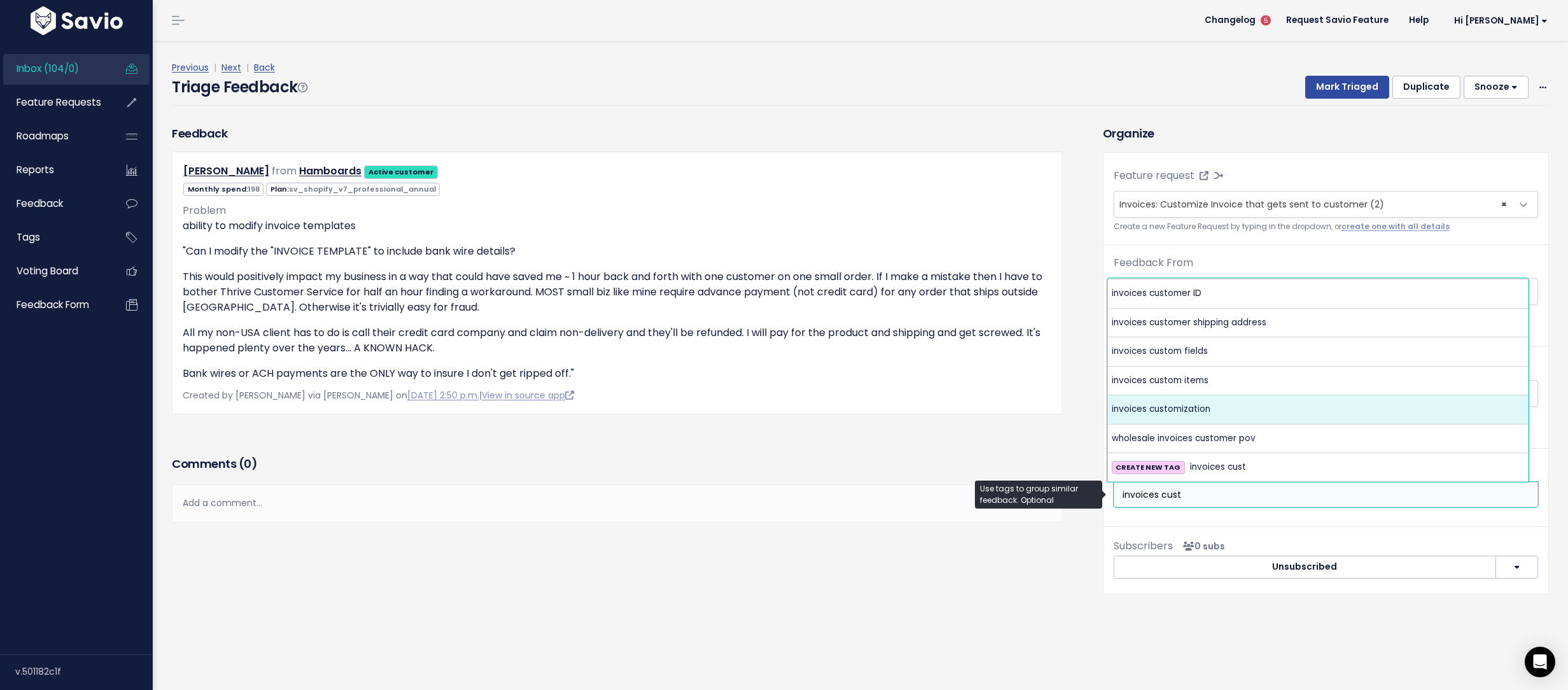
type input "invoices cust"
select select "10425"
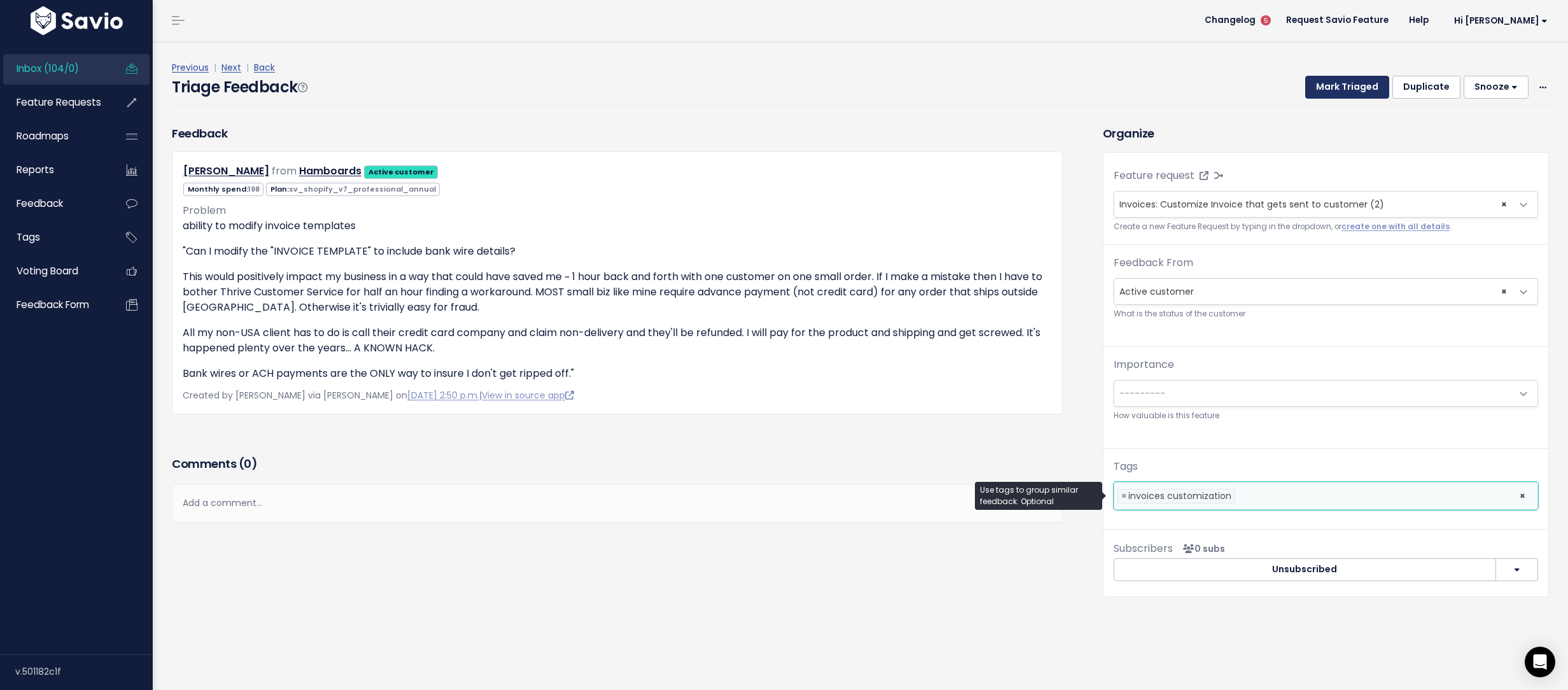
click at [1365, 77] on button "Mark Triaged" at bounding box center [1347, 87] width 84 height 22
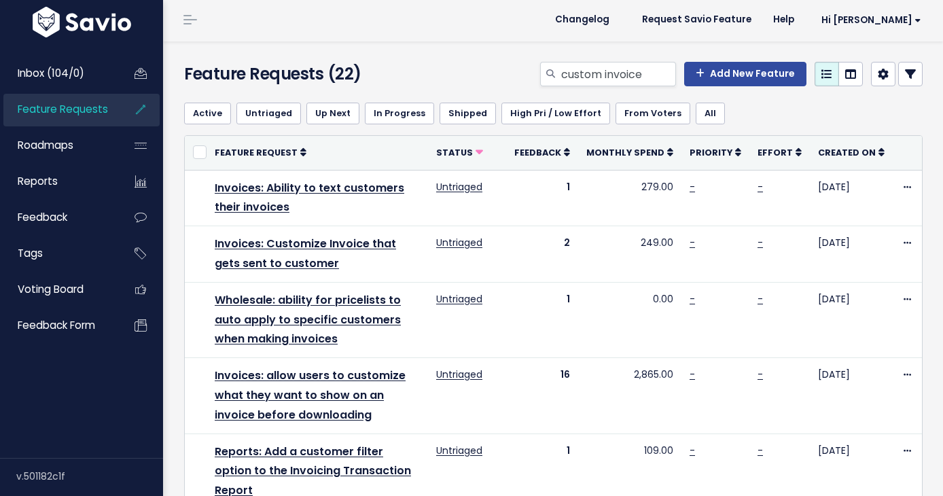
scroll to position [3, 0]
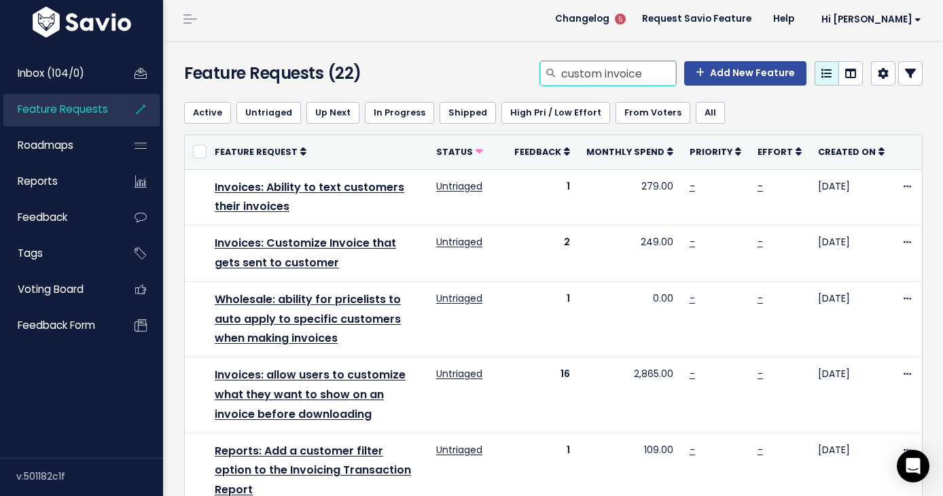
click at [597, 71] on input "custom invoice" at bounding box center [618, 73] width 116 height 24
type input "download google sheets"
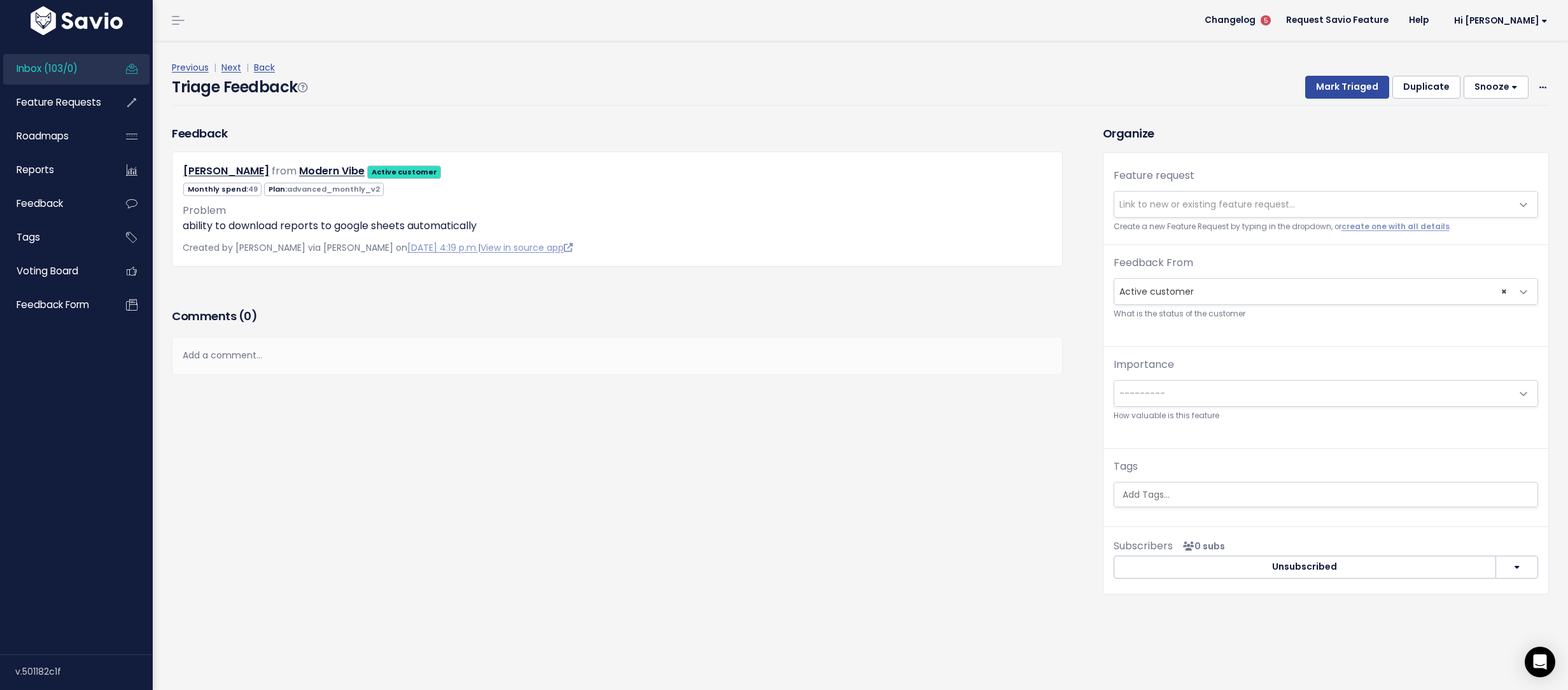
click at [1205, 192] on span "Link to new or existing feature request..." at bounding box center [1312, 204] width 398 height 25
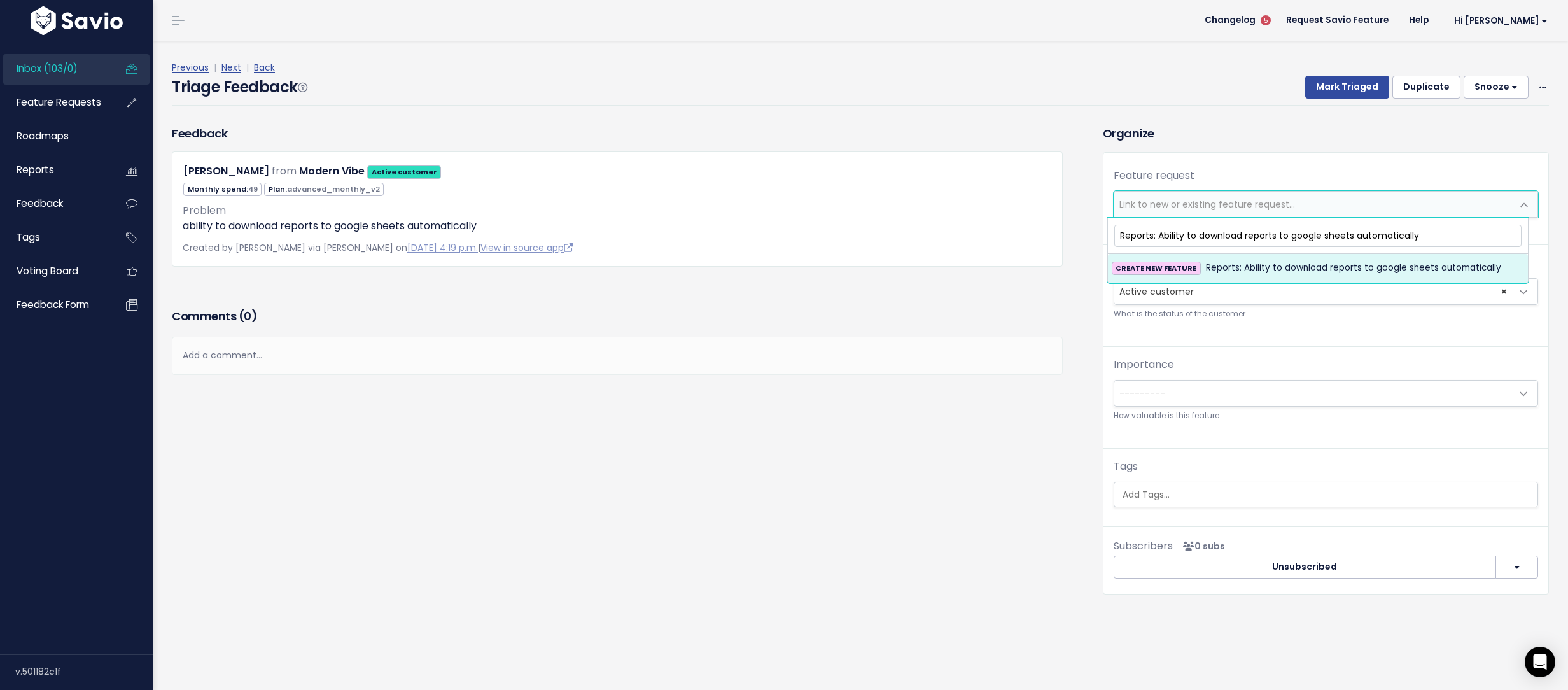
type input "Reports: Ability to download reports to google sheets automatically"
click at [1287, 264] on span "Reports: Ability to download reports to google sheets automatically" at bounding box center [1353, 268] width 295 height 15
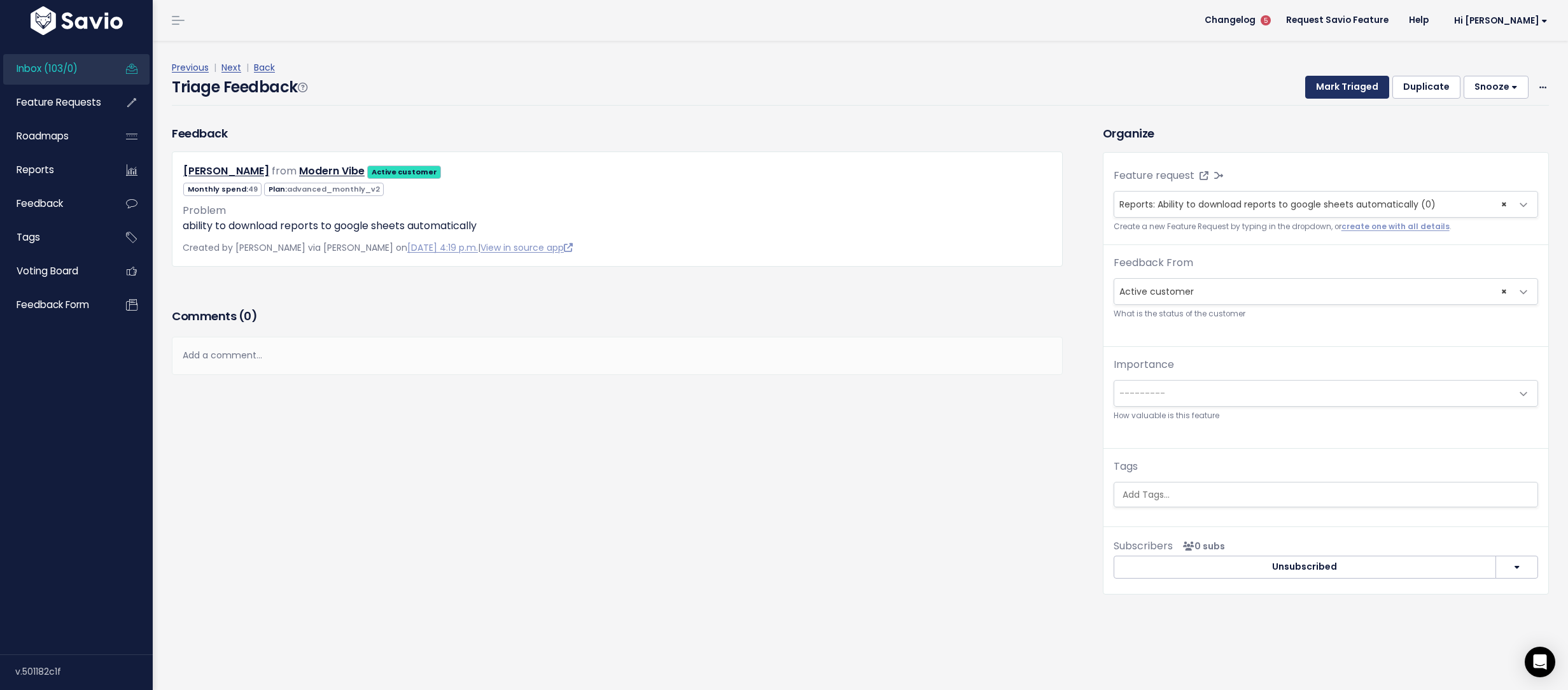
click at [1341, 80] on button "Mark Triaged" at bounding box center [1347, 87] width 84 height 22
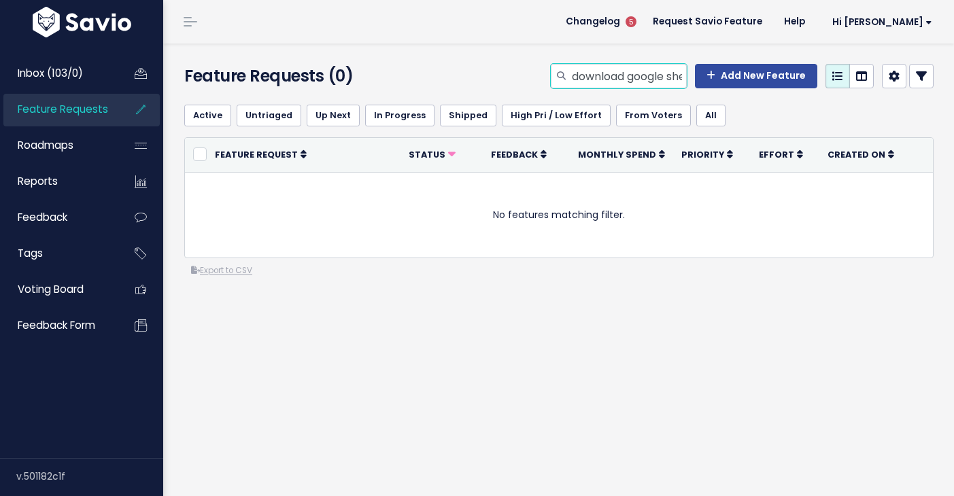
drag, startPoint x: 620, startPoint y: 73, endPoint x: 519, endPoint y: 77, distance: 101.3
click at [519, 77] on div "download google sheets Add New Feature" at bounding box center [687, 79] width 513 height 30
type input "google sheets"
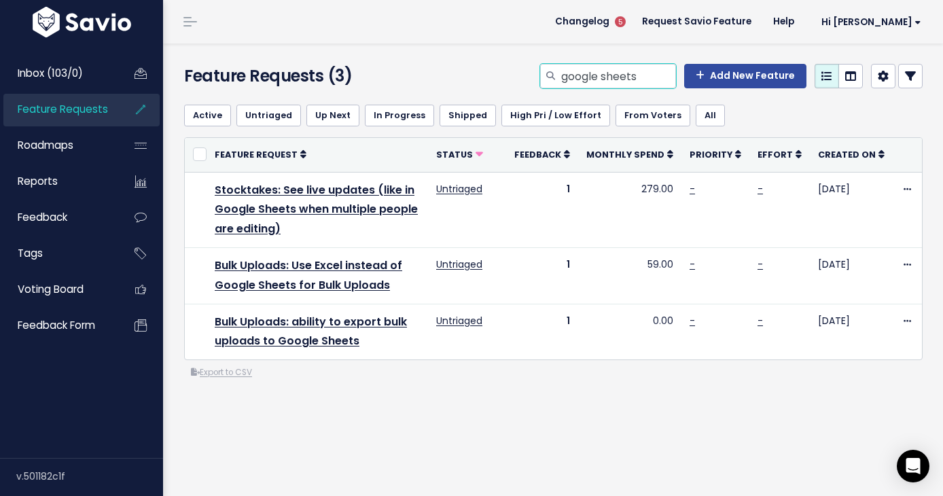
click at [645, 81] on input "google sheets" at bounding box center [618, 76] width 116 height 24
type input "discount"
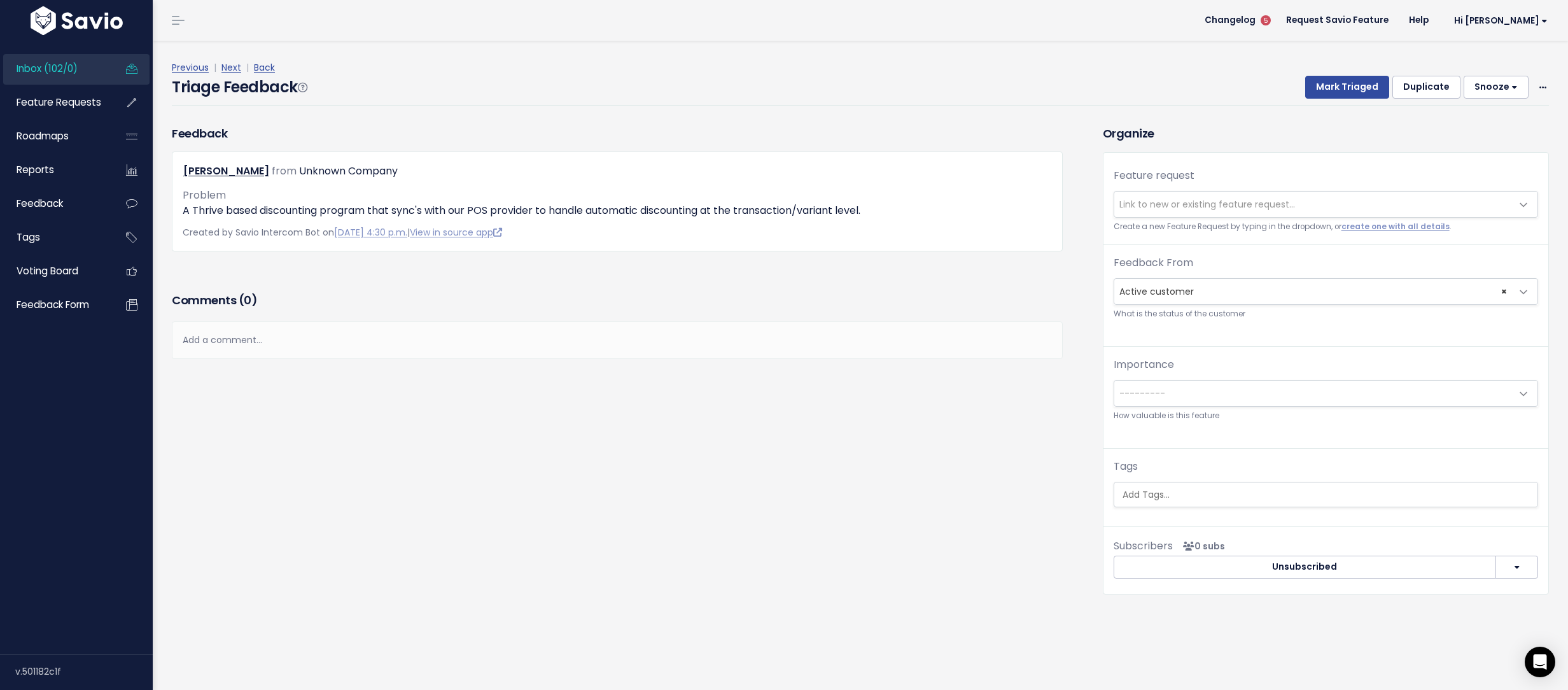
click at [1157, 199] on span "Link to new or existing feature request..." at bounding box center [1207, 204] width 176 height 13
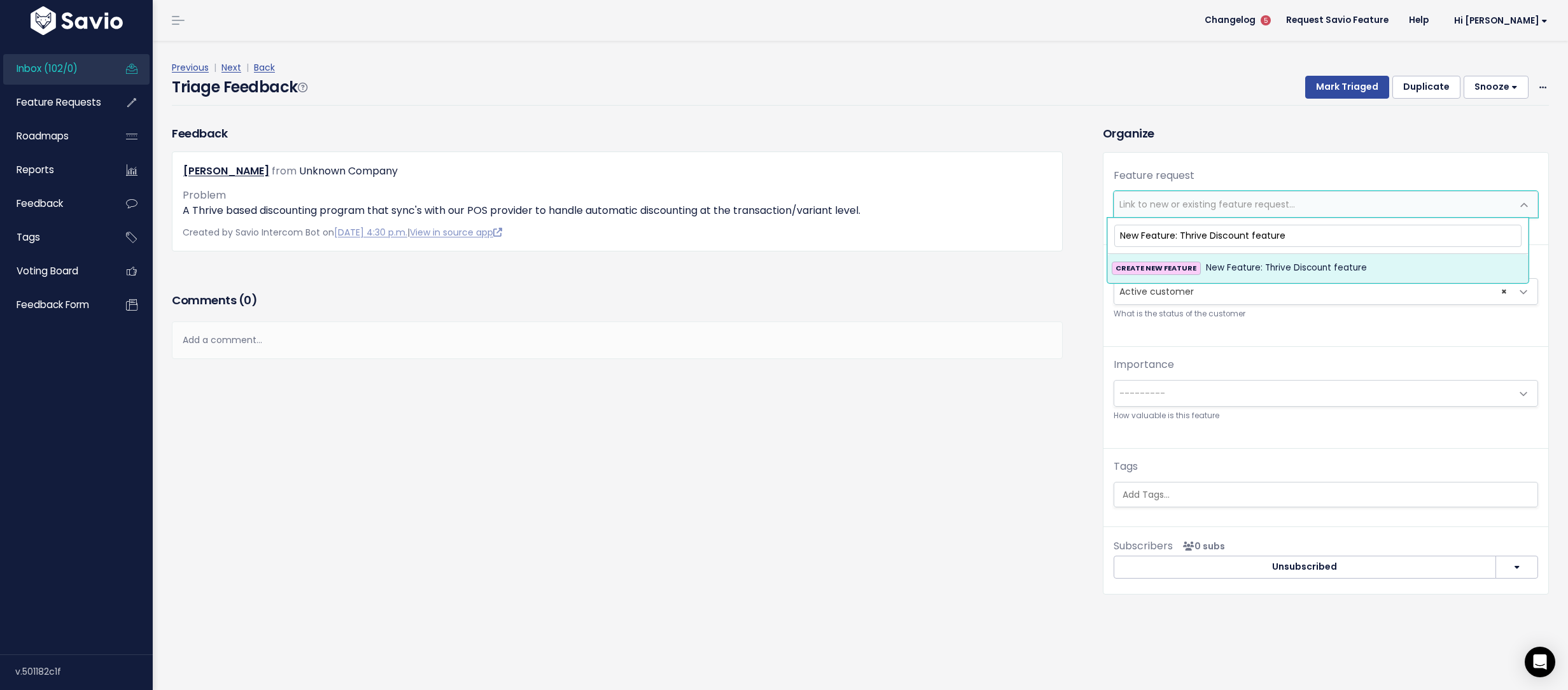
type input "New Feature: Thrive Discount feature"
click at [1276, 269] on span "New Feature: Thrive Discount feature" at bounding box center [1286, 268] width 161 height 15
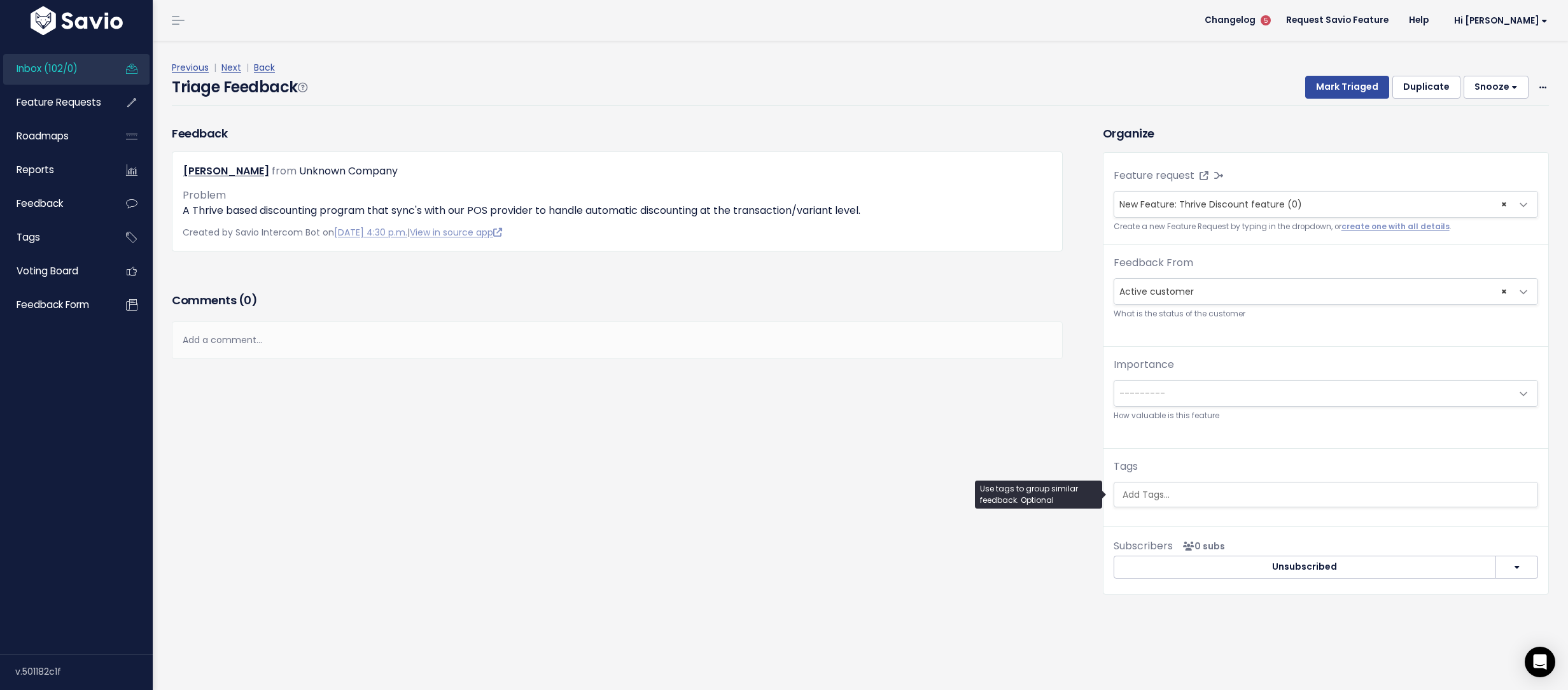
click at [1258, 503] on ul at bounding box center [1326, 494] width 423 height 24
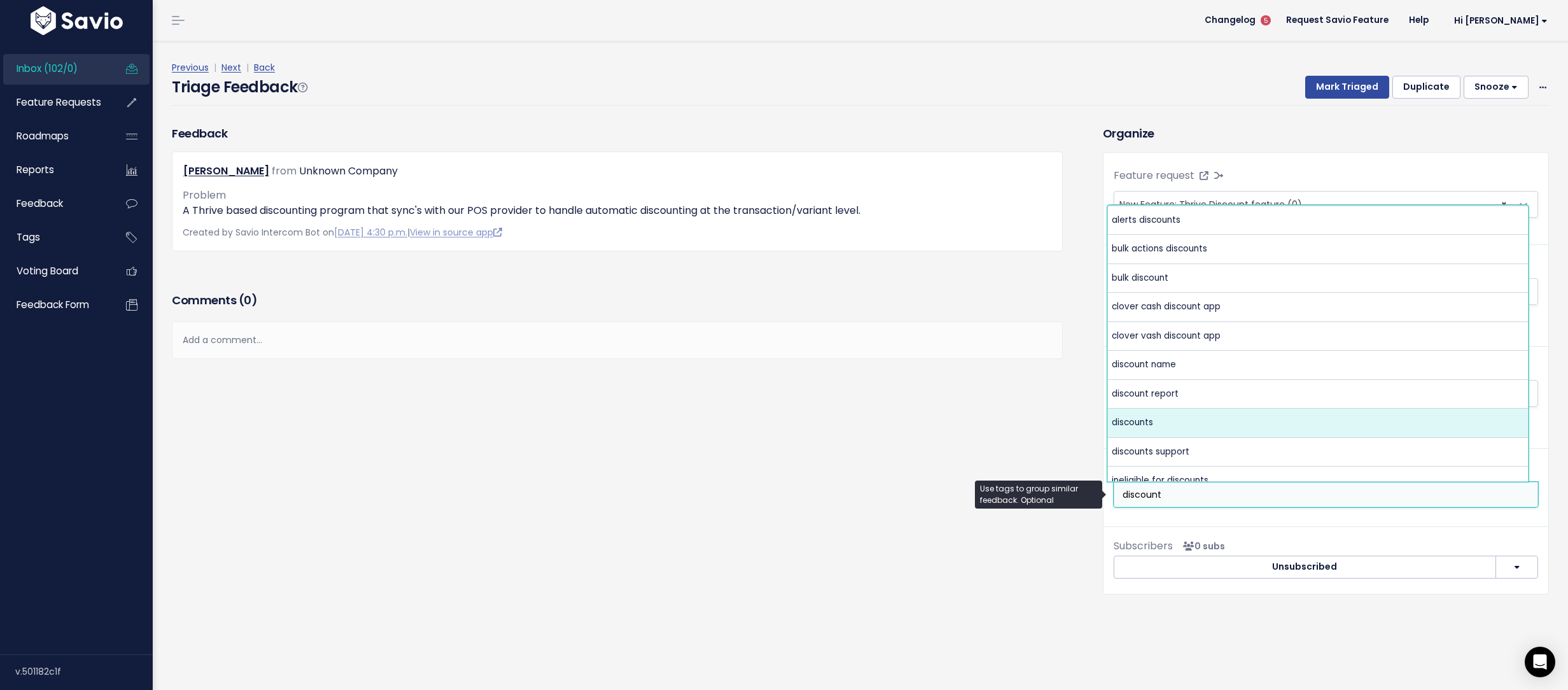
type input "discount"
select select "3925"
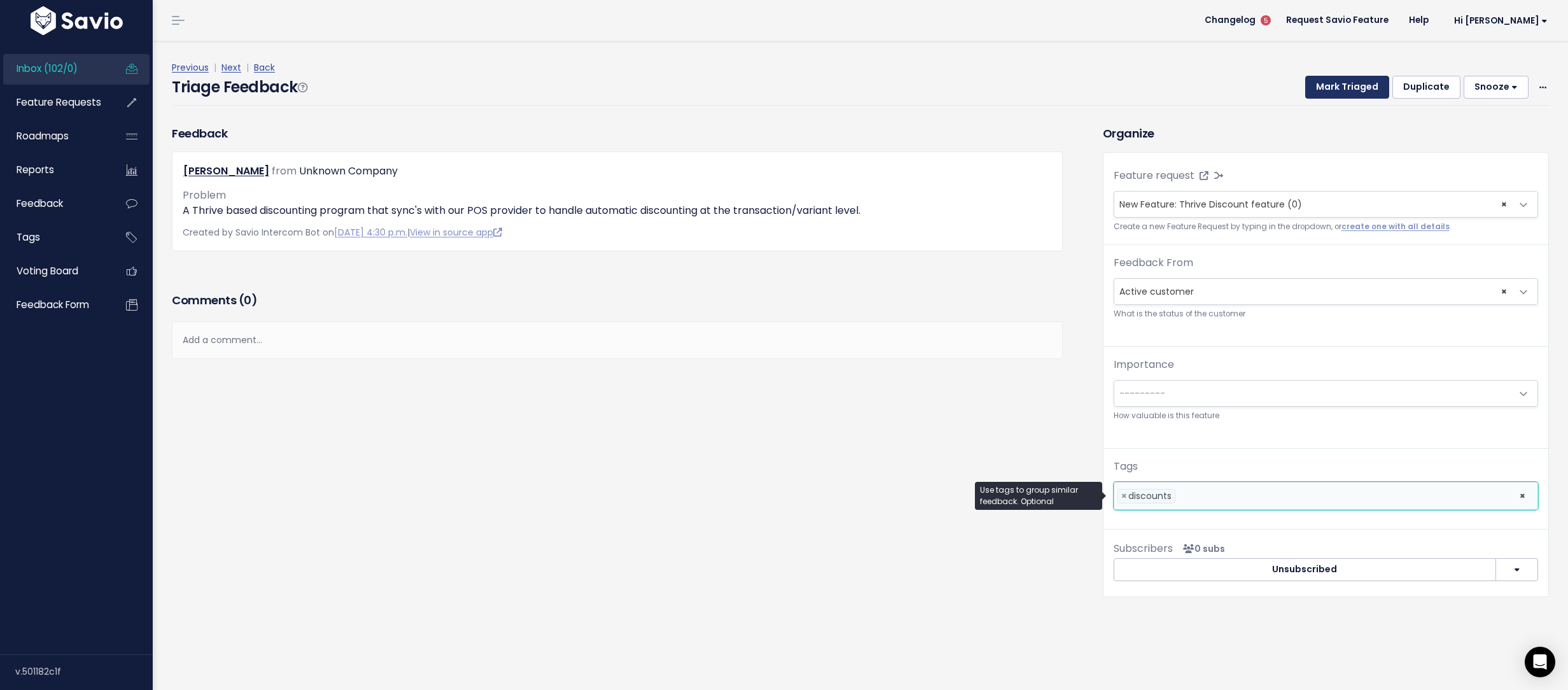
click at [1356, 77] on button "Mark Triaged" at bounding box center [1347, 87] width 84 height 22
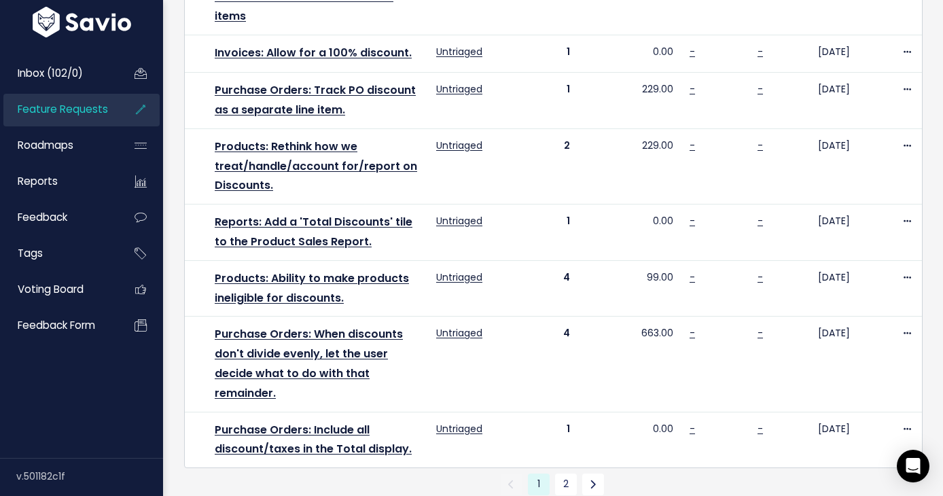
scroll to position [986, 0]
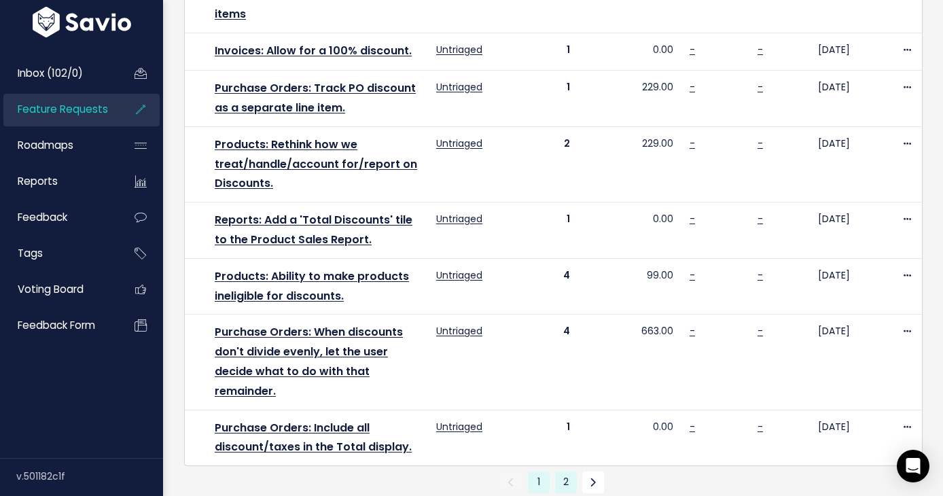
click at [557, 472] on link "2" at bounding box center [566, 483] width 22 height 22
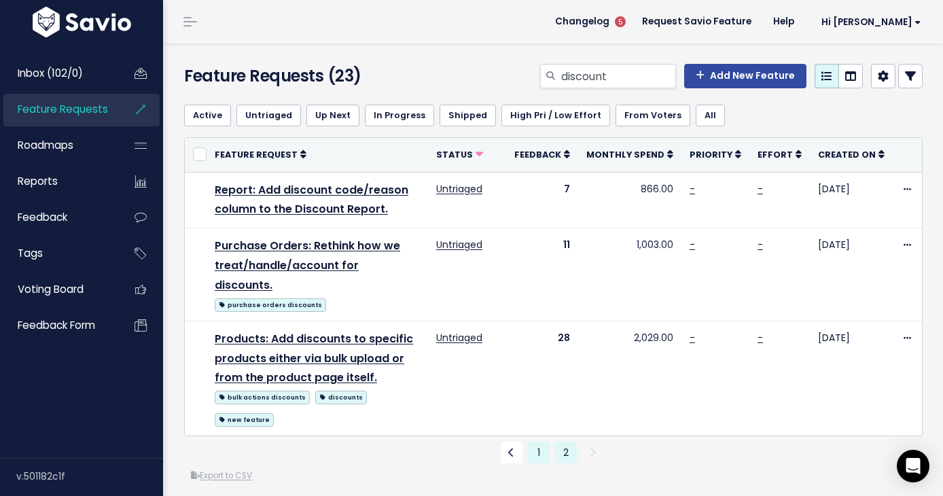
click at [528, 442] on link "1" at bounding box center [539, 453] width 22 height 22
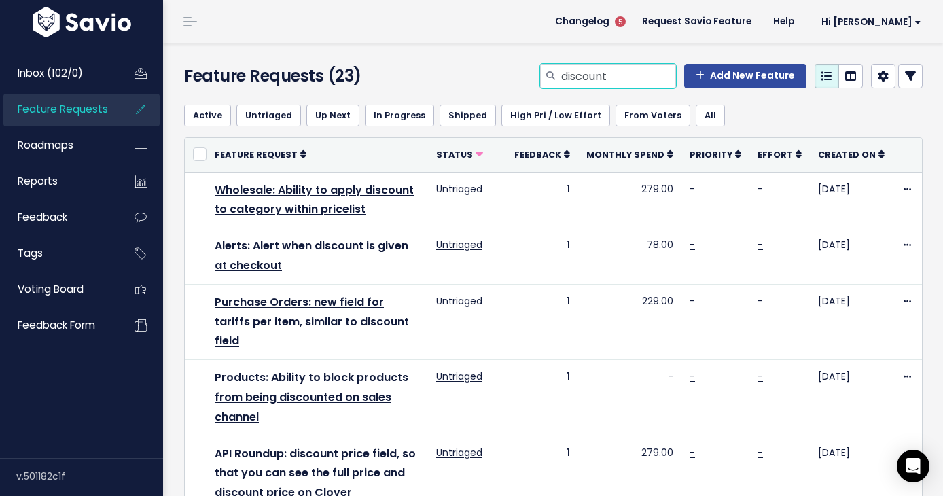
click at [615, 85] on input "discount" at bounding box center [618, 76] width 116 height 24
type input "new feature"
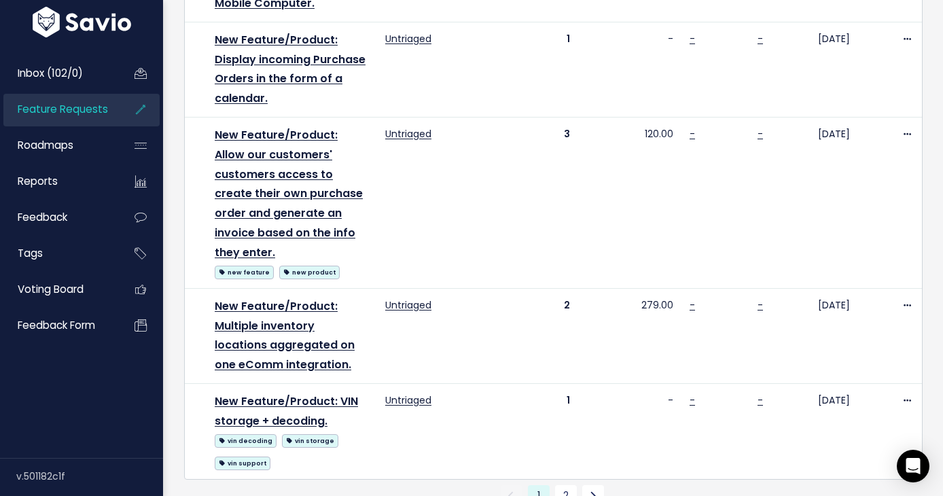
scroll to position [1454, 0]
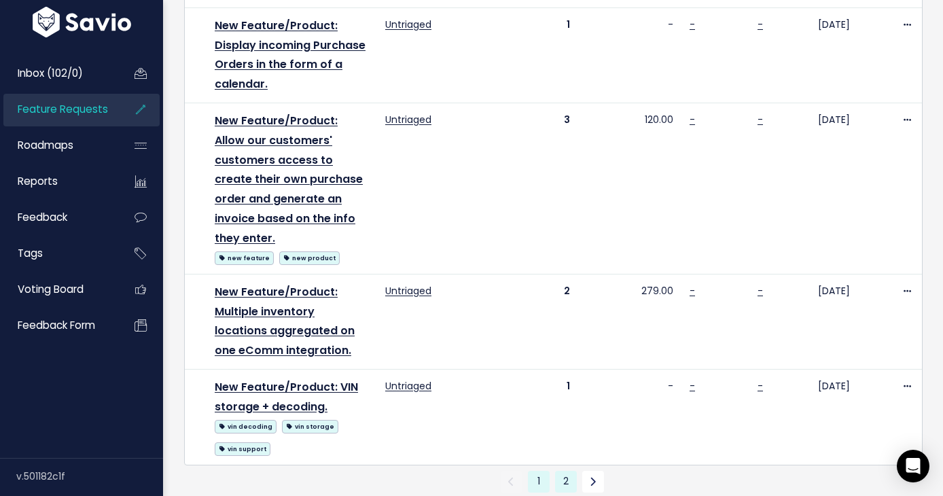
click at [555, 471] on link "2" at bounding box center [566, 482] width 22 height 22
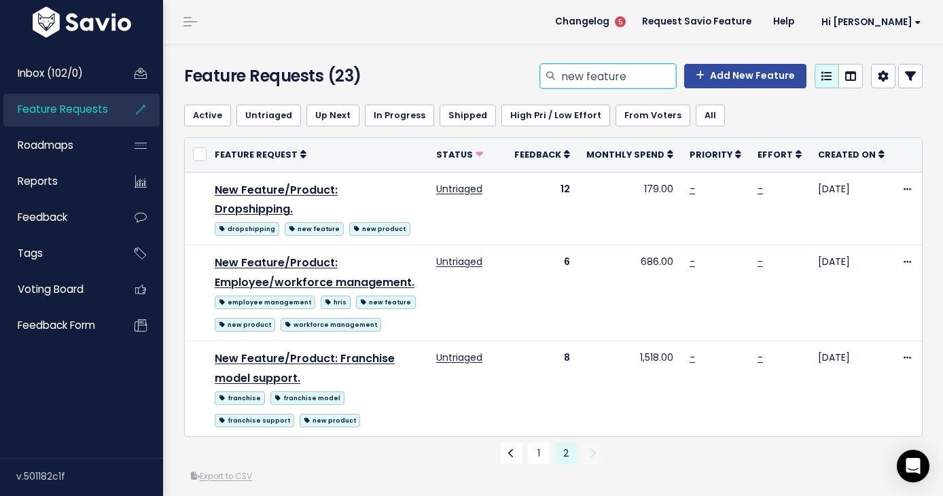
click at [633, 82] on input "new feature" at bounding box center [618, 76] width 116 height 24
type input "fulfillment"
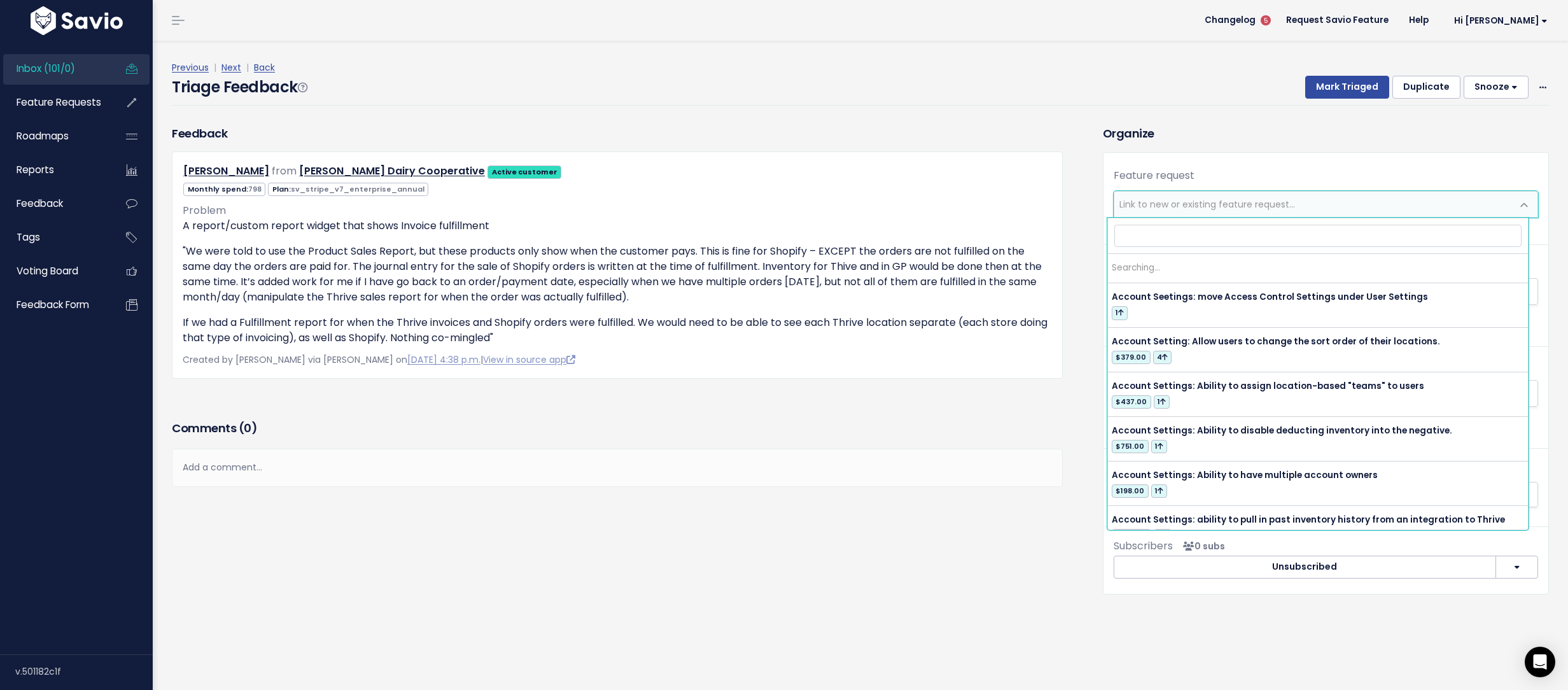
click at [1162, 207] on span "Link to new or existing feature request..." at bounding box center [1207, 204] width 176 height 13
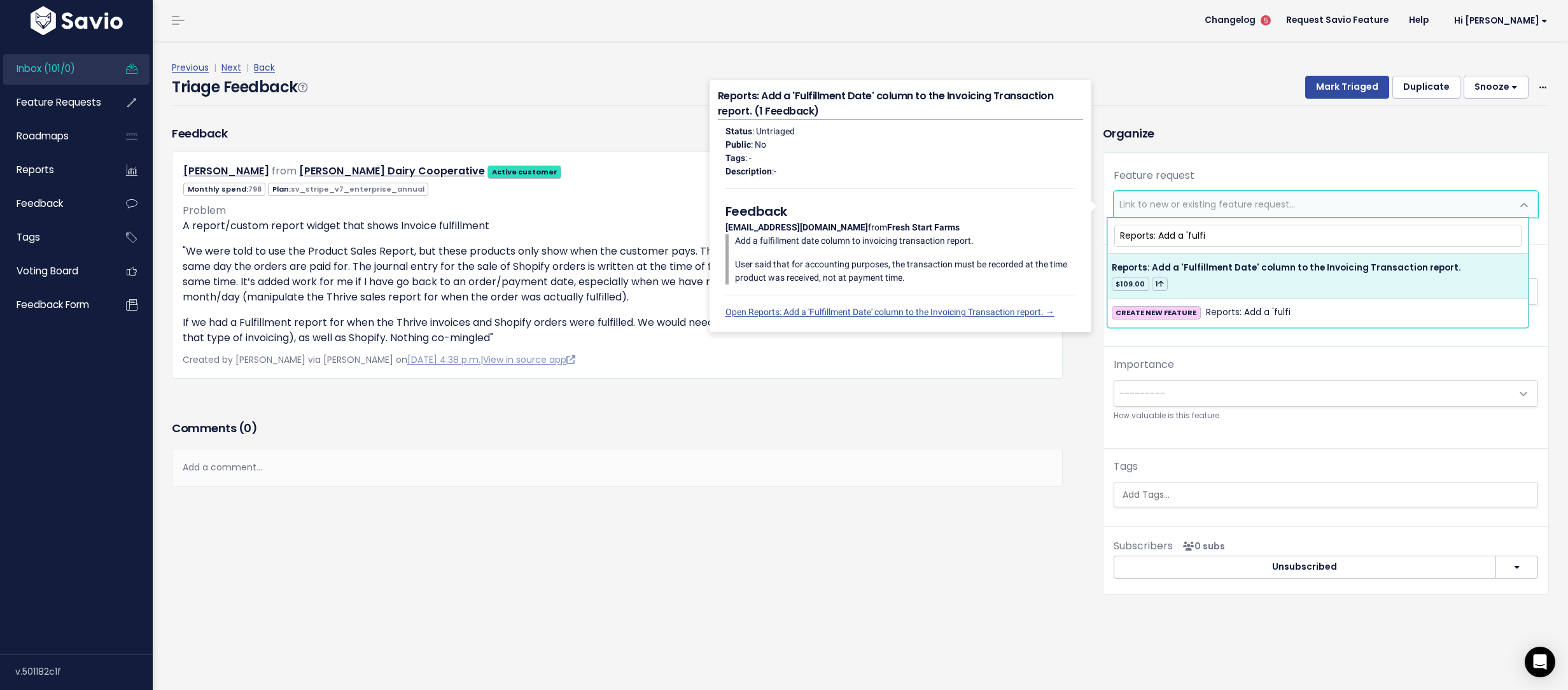
type input "Reports: Add a 'fulfi"
select select "21622"
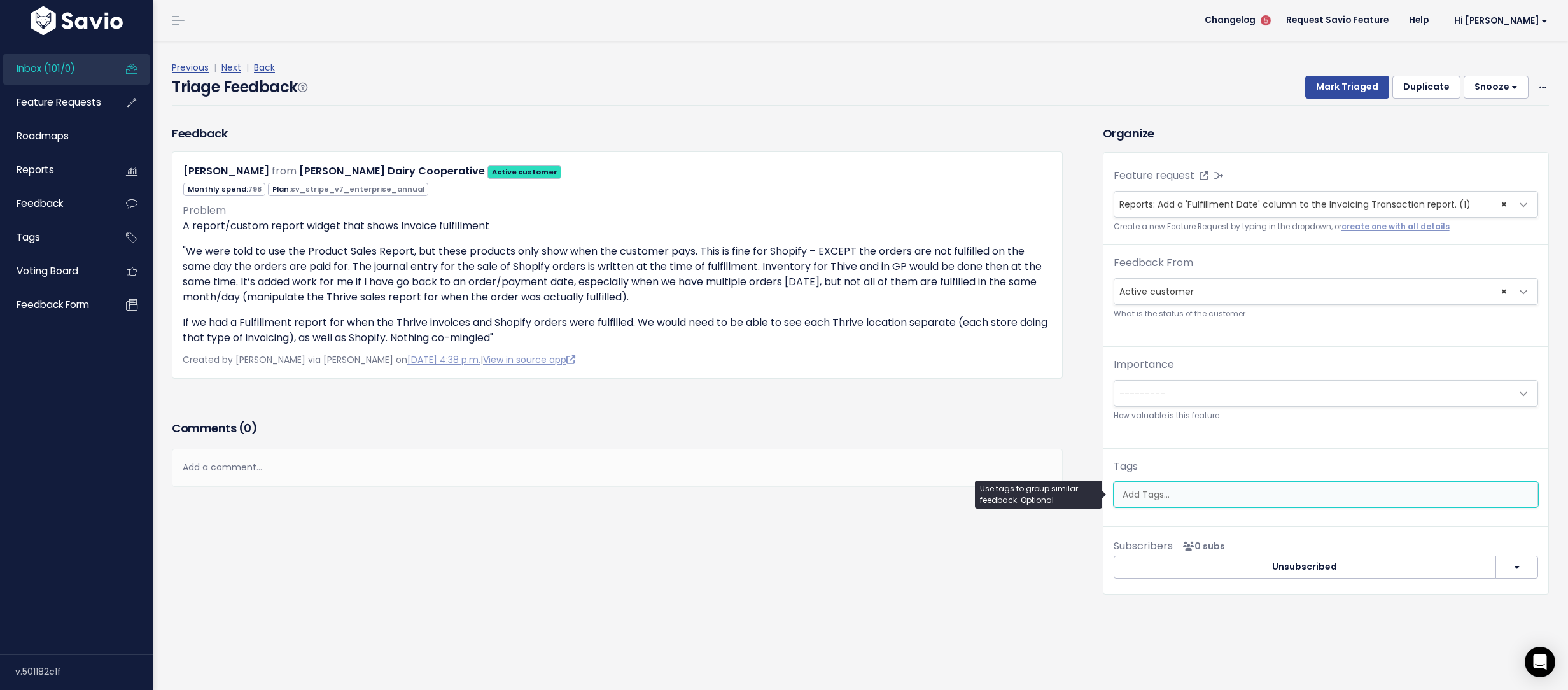
click at [1219, 492] on input "search" at bounding box center [1325, 494] width 417 height 13
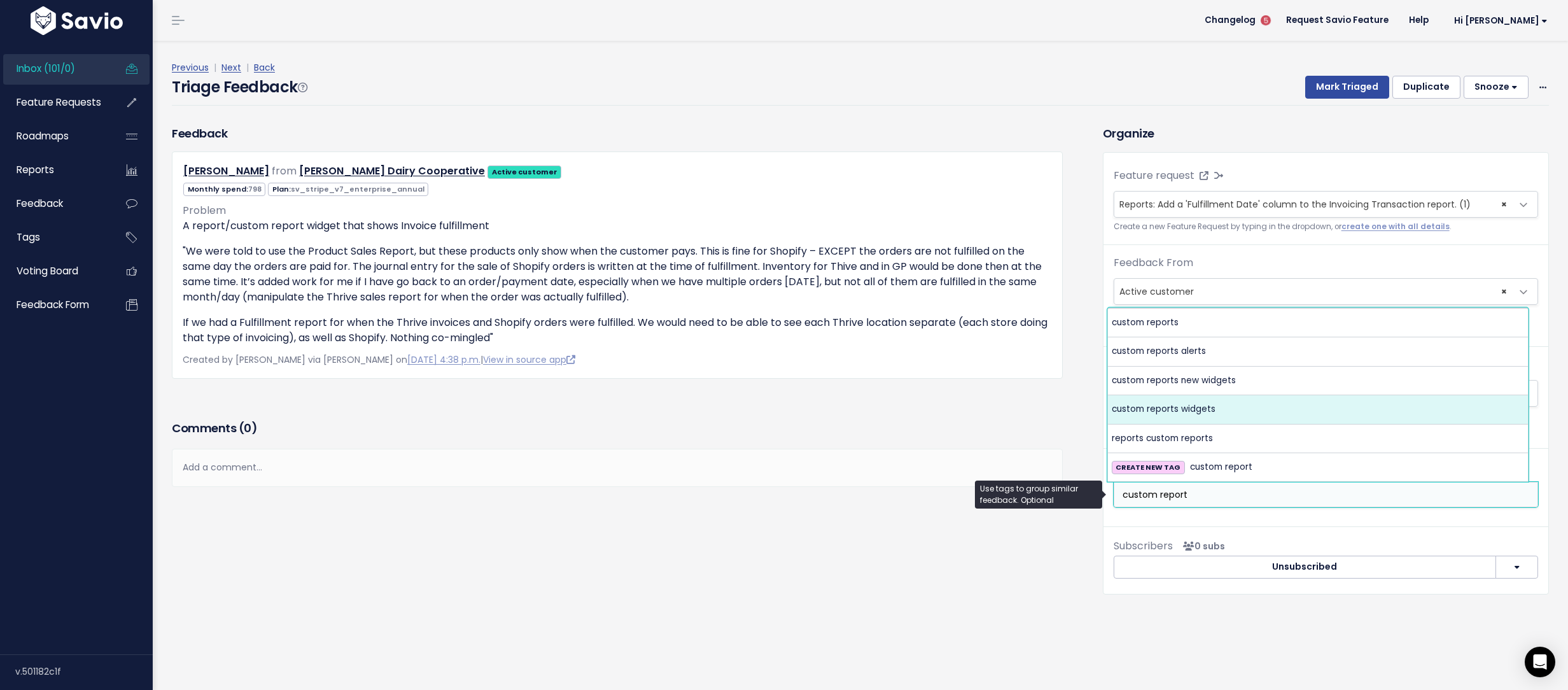
type input "custom report"
select select "7631"
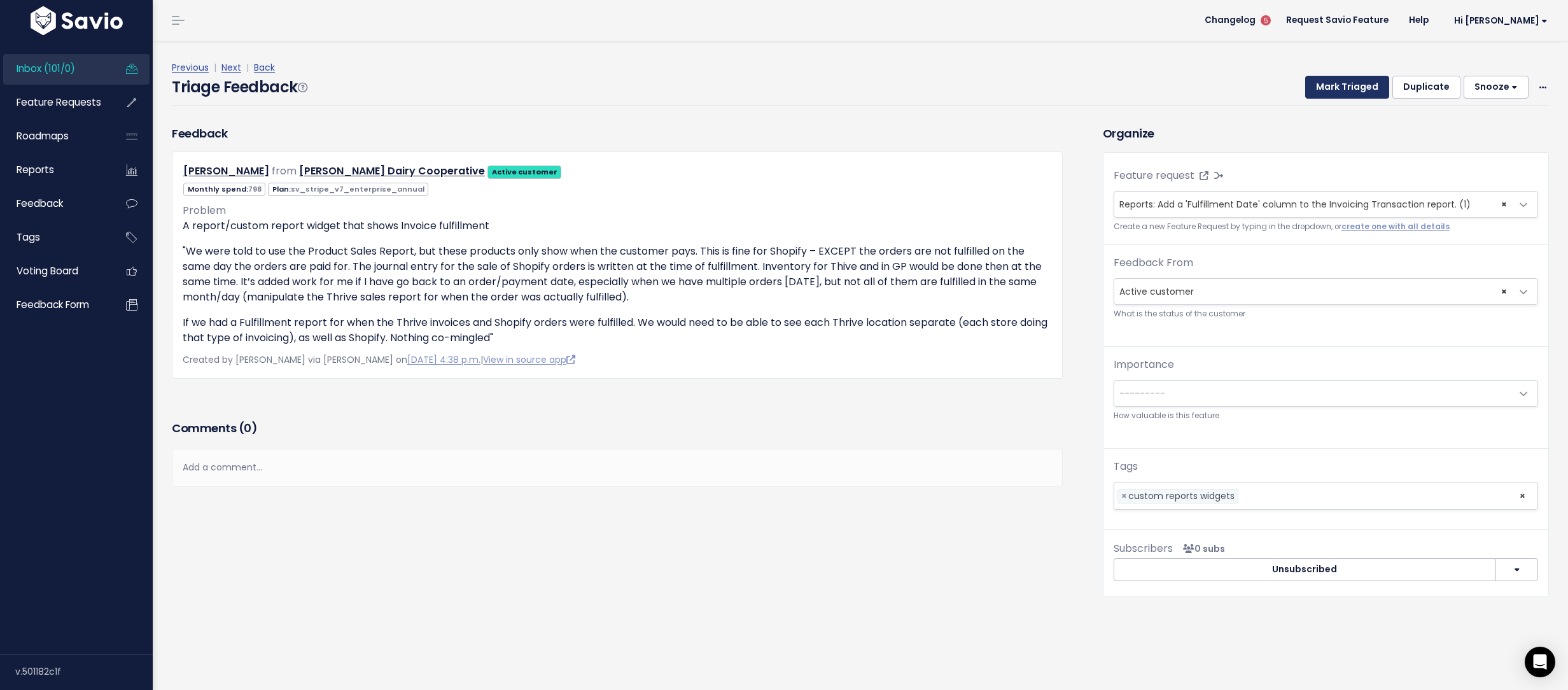
click at [1344, 96] on button "Mark Triaged" at bounding box center [1347, 87] width 84 height 22
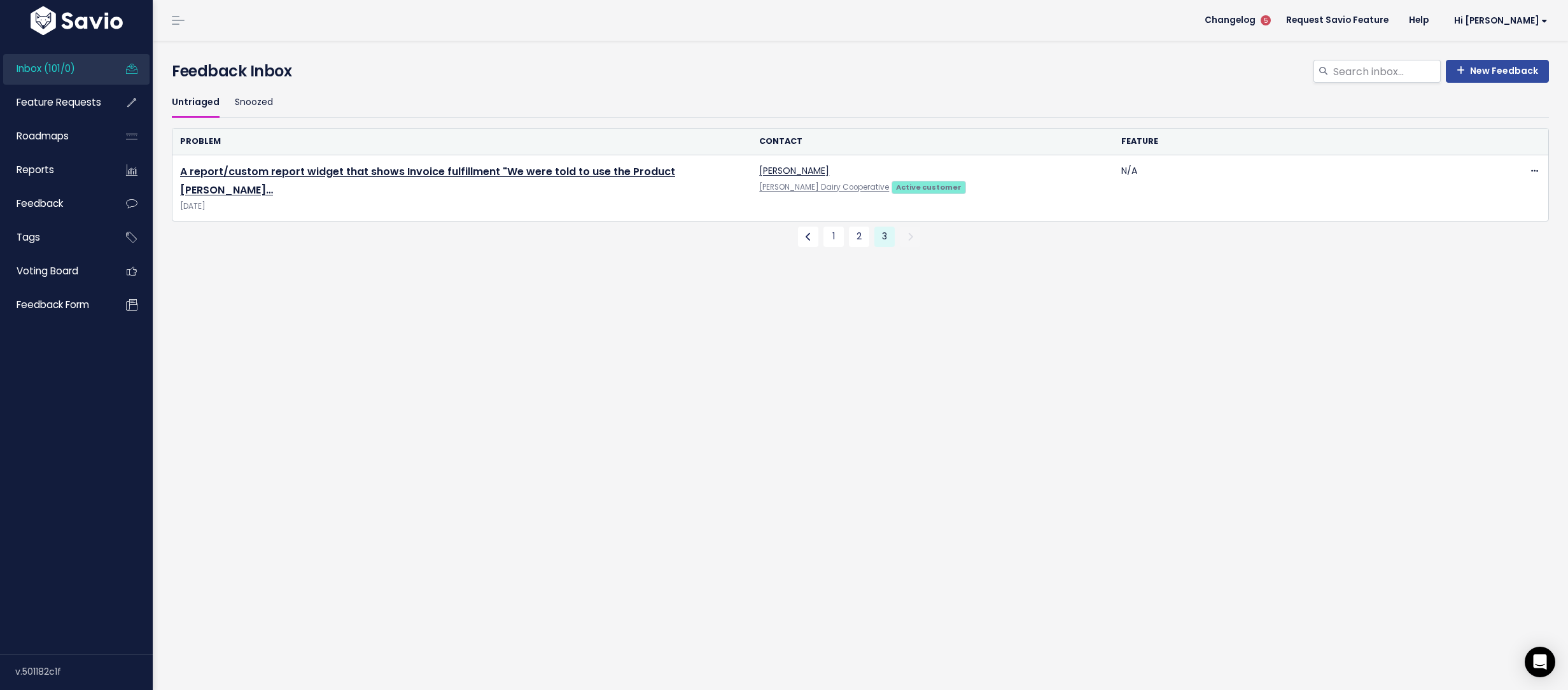
click at [103, 73] on link "Inbox (101/0)" at bounding box center [53, 68] width 102 height 29
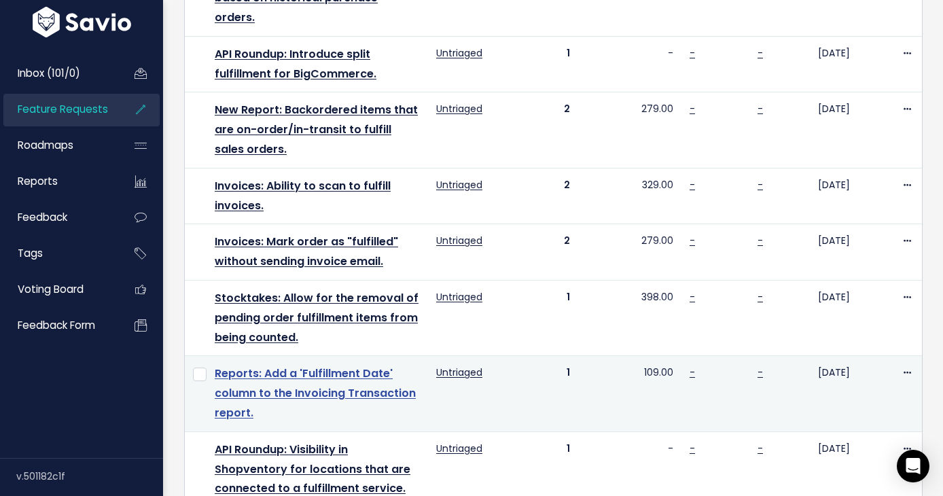
scroll to position [624, 0]
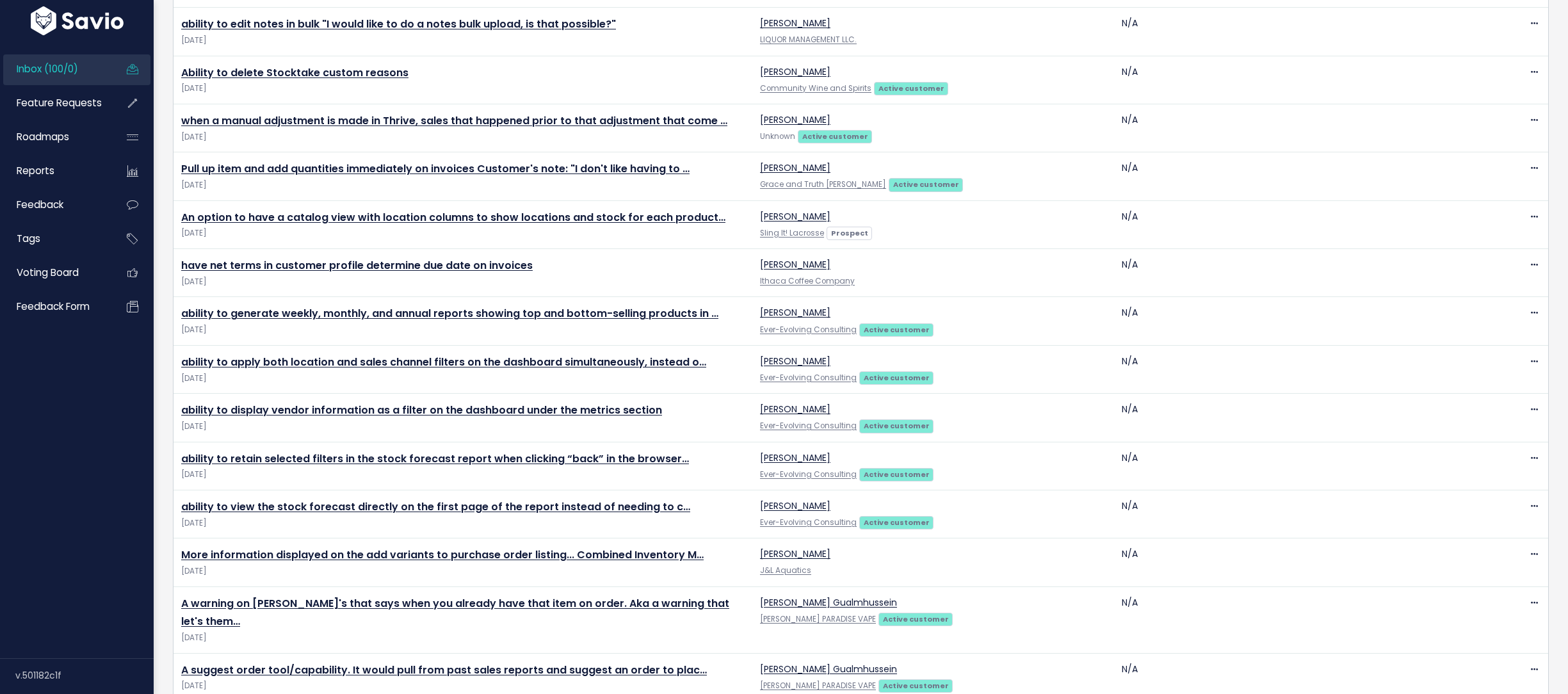
scroll to position [1940, 0]
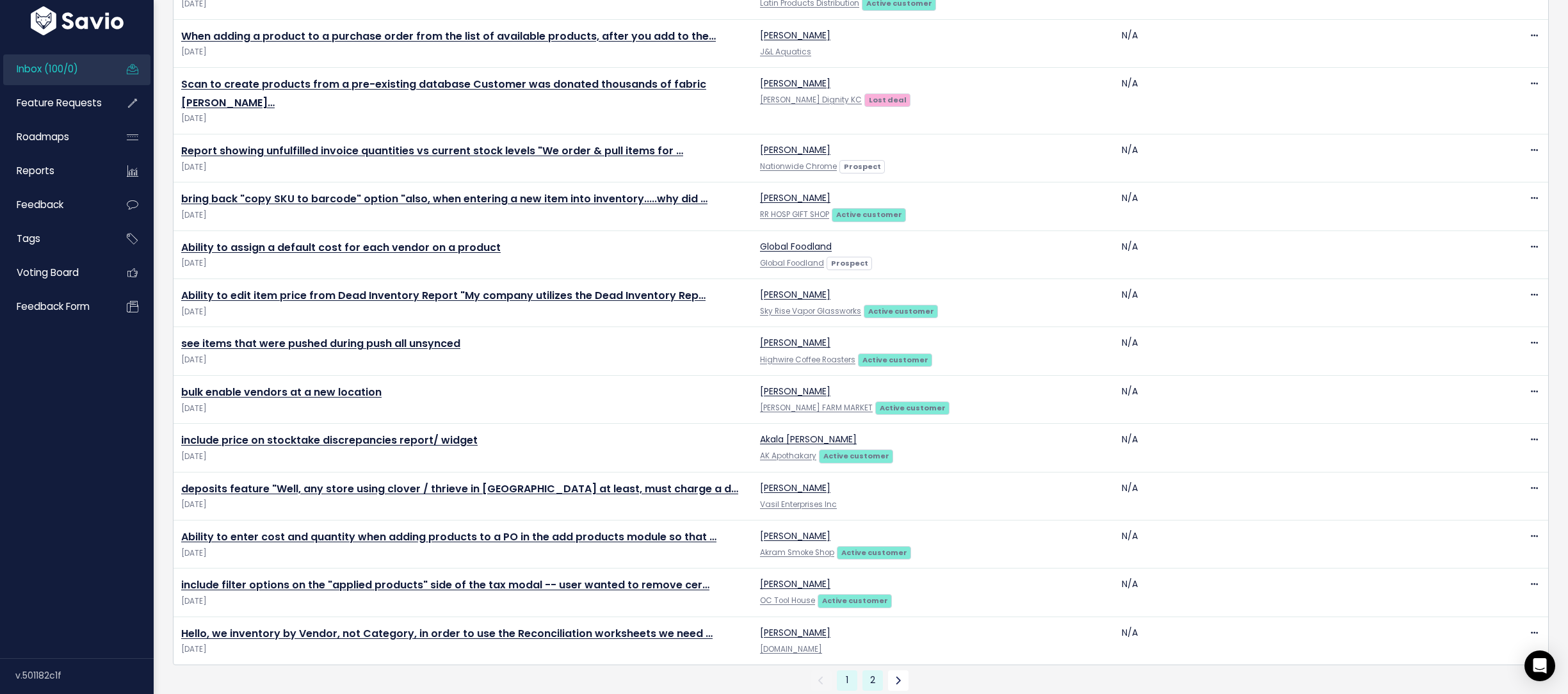
click at [874, 670] on link "2" at bounding box center [873, 681] width 21 height 21
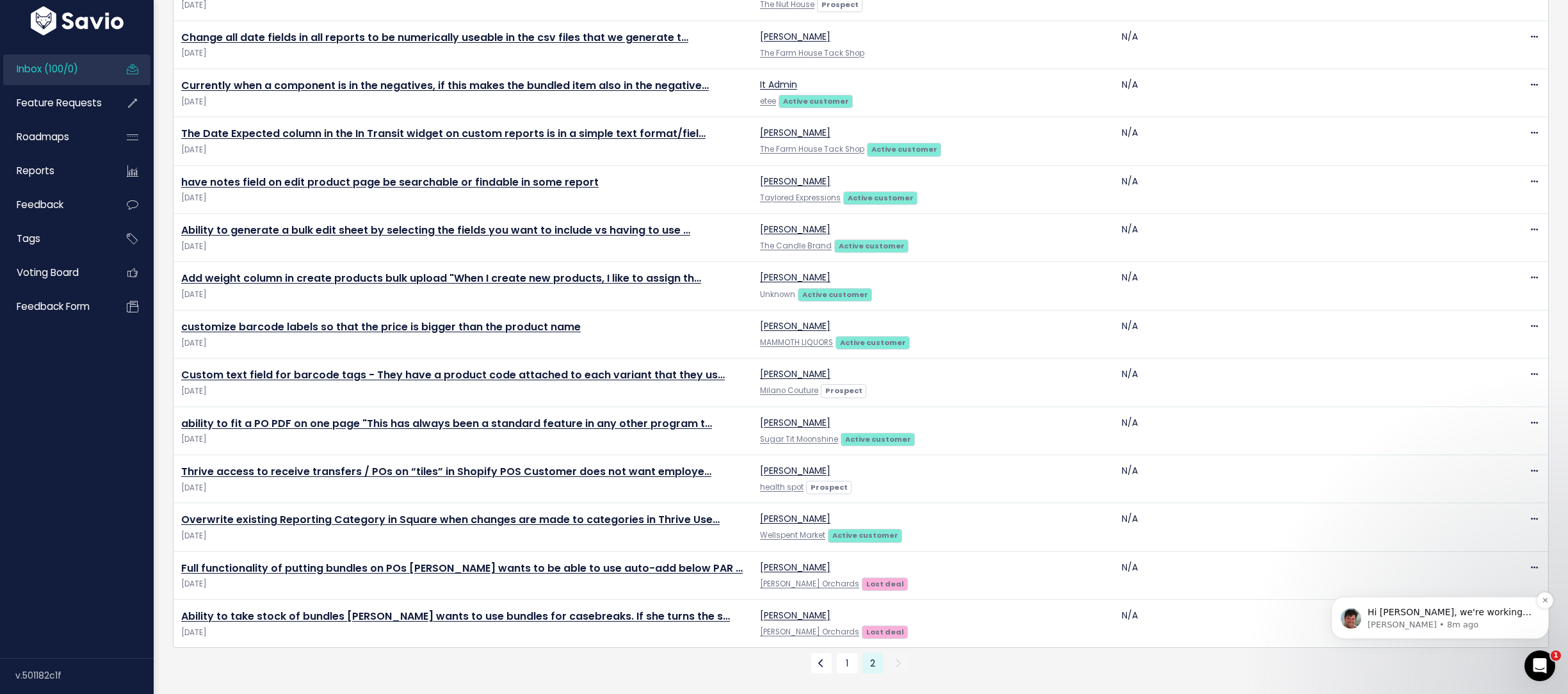
click at [1384, 618] on p "Hi [PERSON_NAME], we're working on this feature right now, actually. Here's a l…" at bounding box center [1450, 613] width 165 height 13
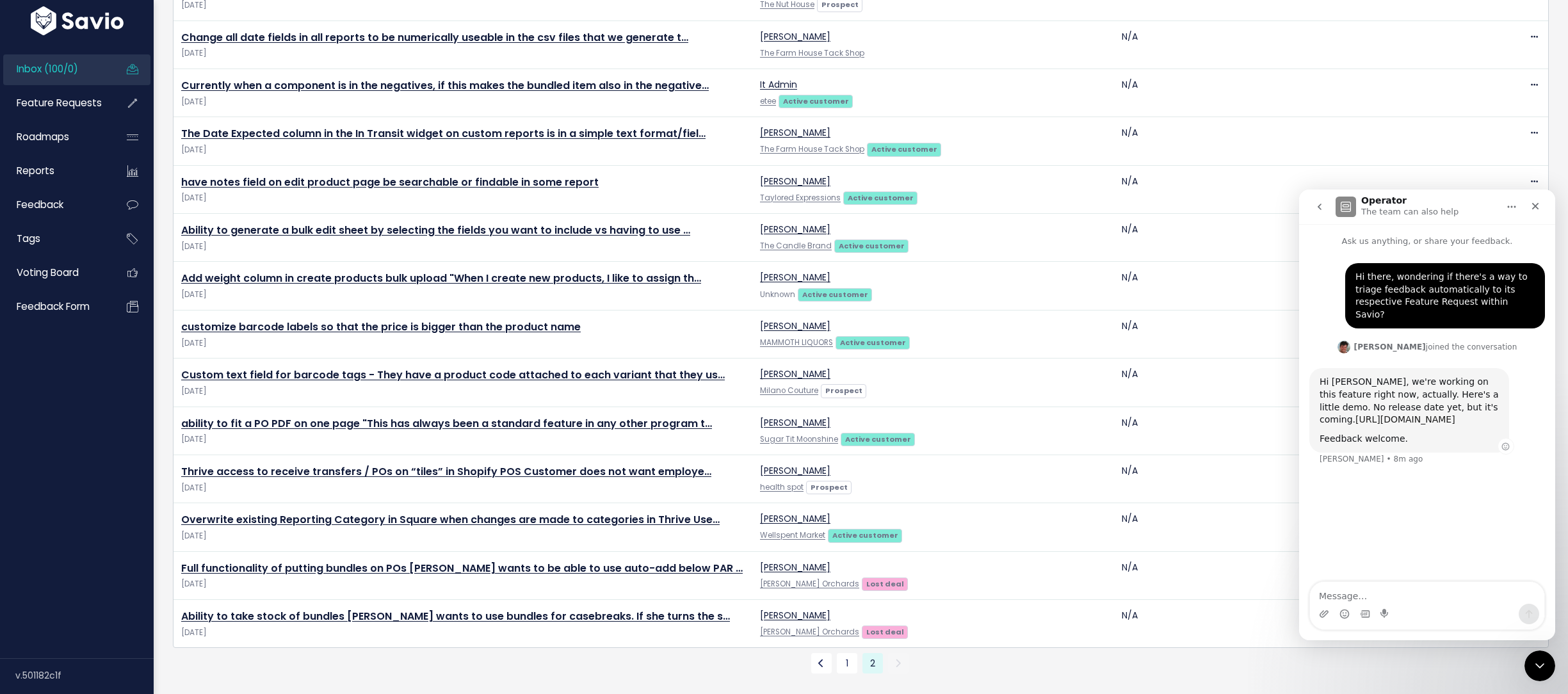
click at [1360, 425] on link "https://www.loom.com/share/e2c0afc7233a495fa05d5c305145a705?sid=54377065-0ba5-4…" at bounding box center [1406, 419] width 100 height 10
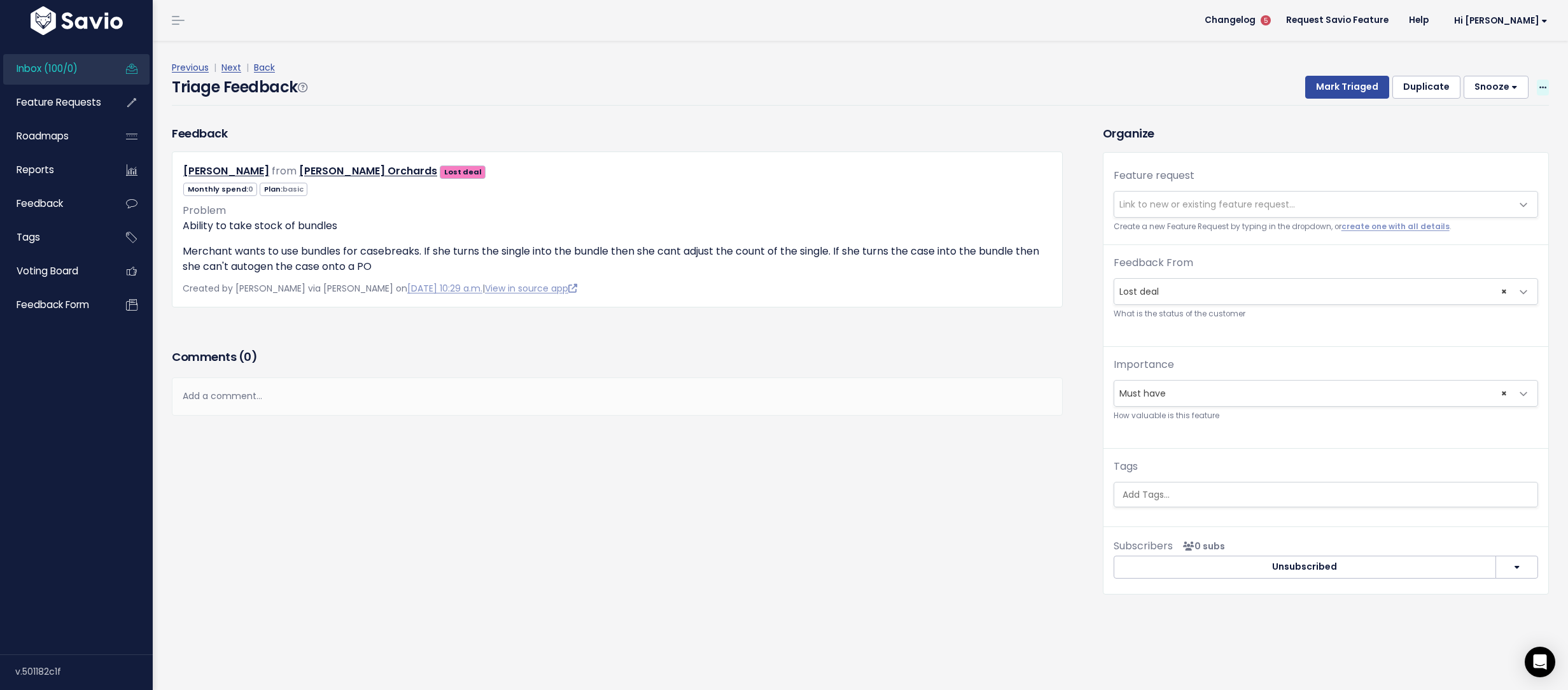
click at [1536, 92] on span at bounding box center [1542, 87] width 12 height 16
click at [956, 105] on div "Triage Feedback Mark Triaged Duplicate [GEOGRAPHIC_DATA] 1 day 3 days 7 days 14…" at bounding box center [859, 91] width 1377 height 30
click at [1544, 667] on icon "Open Intercom Messenger" at bounding box center [1540, 662] width 15 height 17
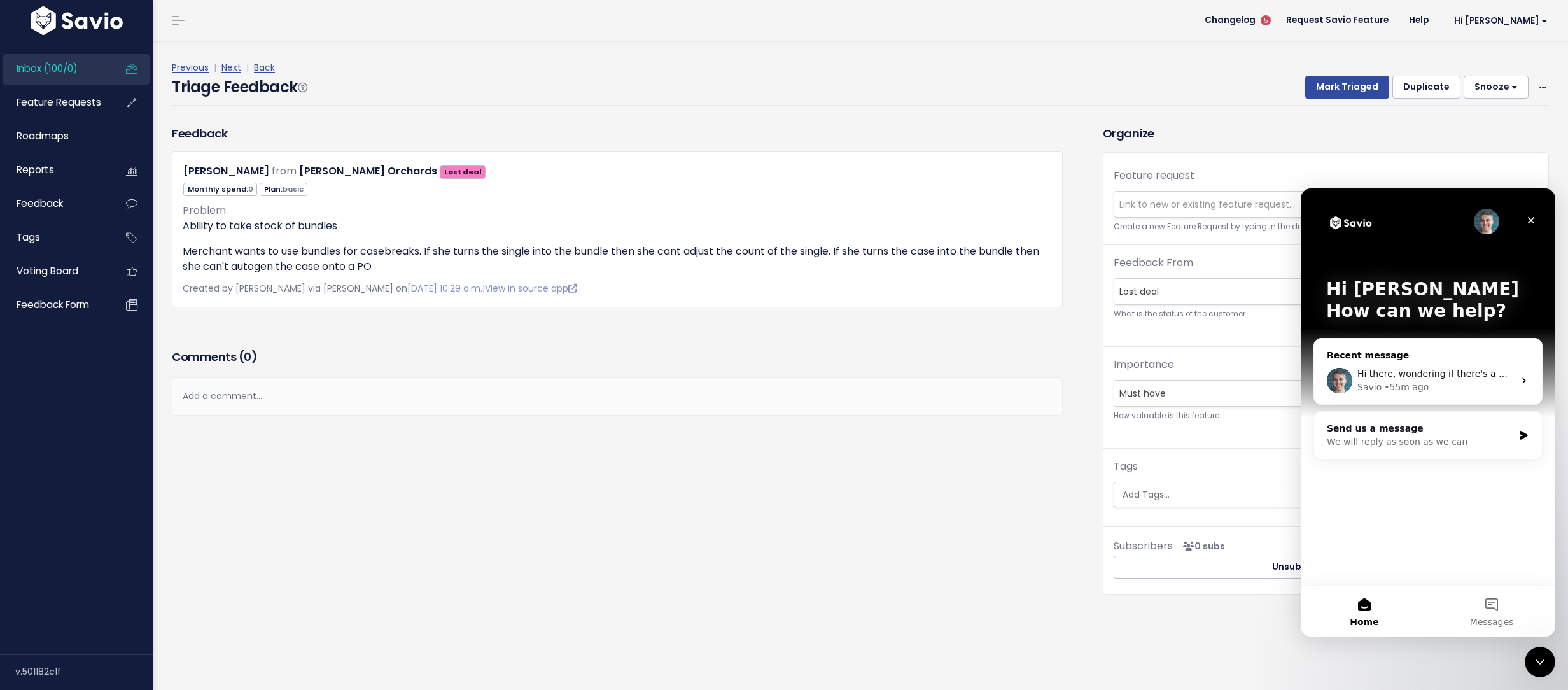
click at [1396, 385] on div "• 55m ago" at bounding box center [1406, 387] width 45 height 13
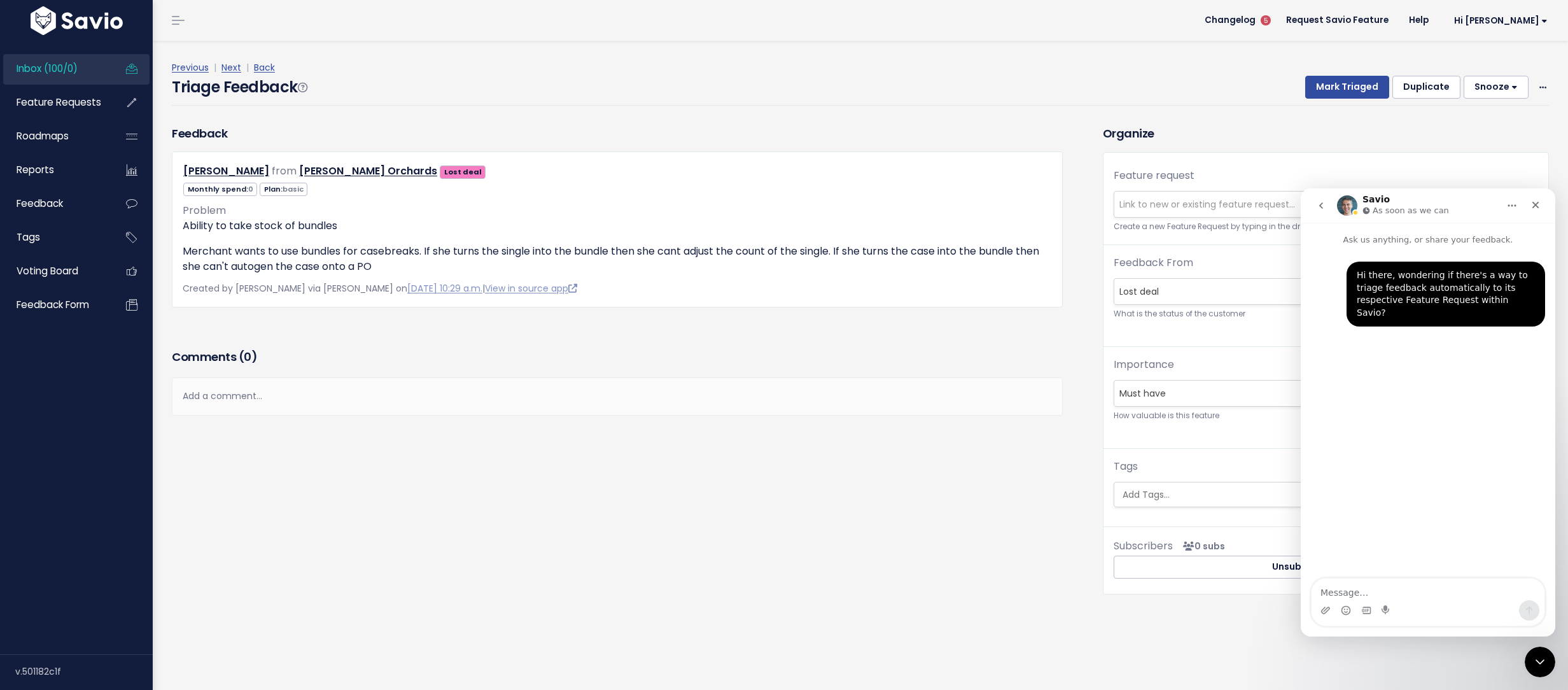
click at [1323, 206] on icon "go back" at bounding box center [1320, 205] width 10 height 10
